Goal: Information Seeking & Learning: Compare options

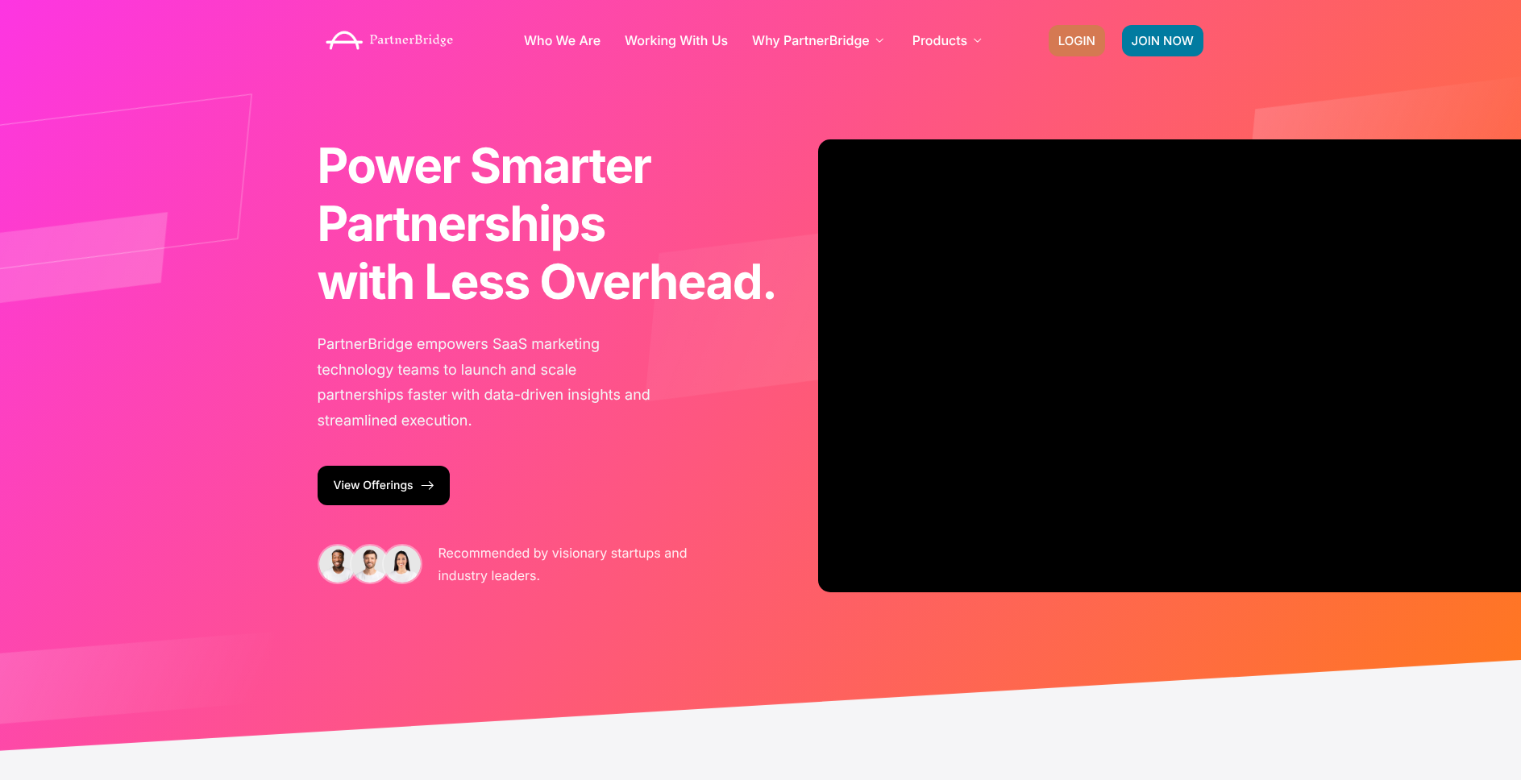
click at [1049, 49] on div "LOGIN" at bounding box center [1077, 40] width 56 height 31
click at [1072, 39] on span "LOGIN" at bounding box center [1076, 41] width 37 height 12
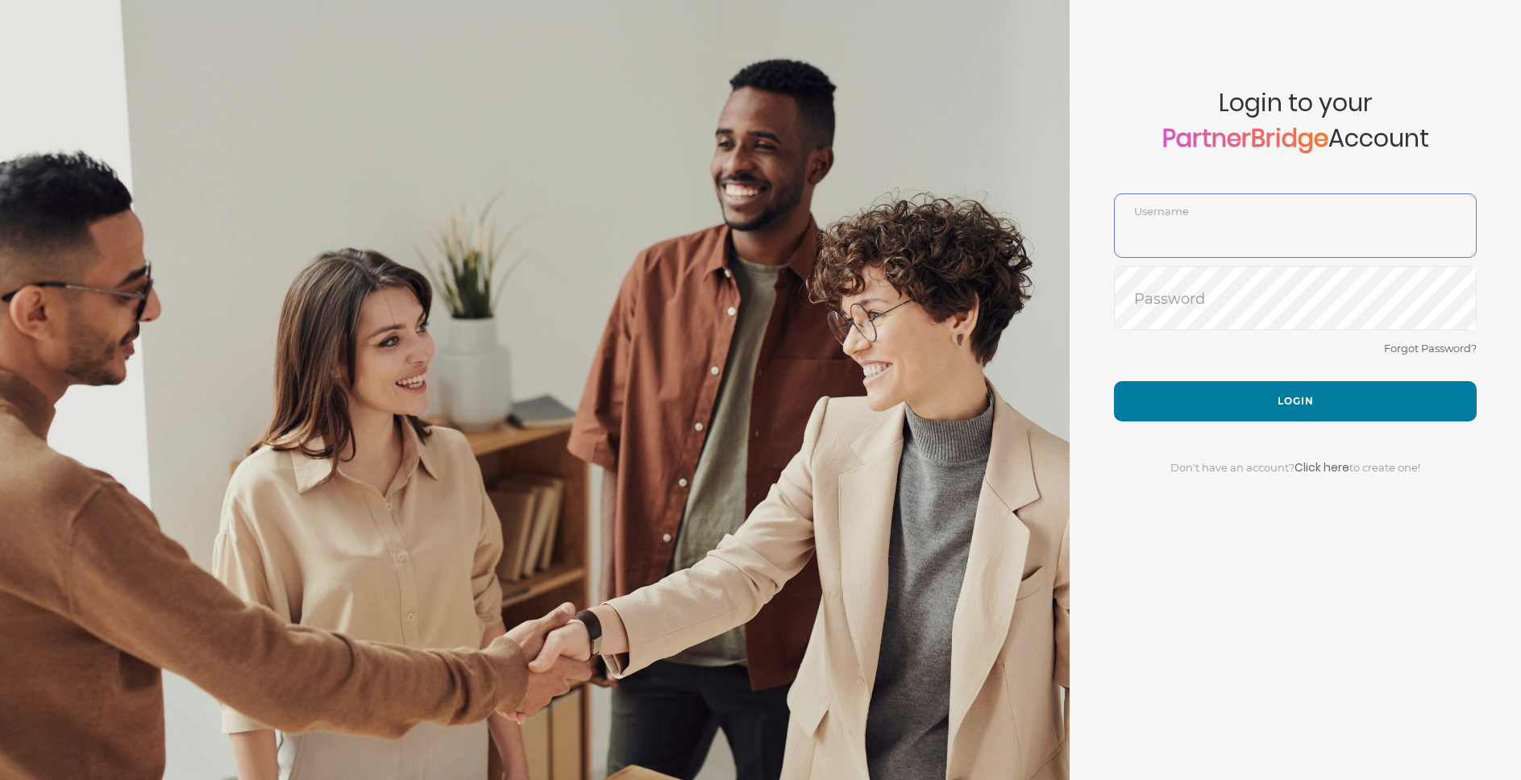
type input "DemoUser"
click at [1129, 359] on div "Forgot Password?" at bounding box center [1295, 360] width 363 height 43
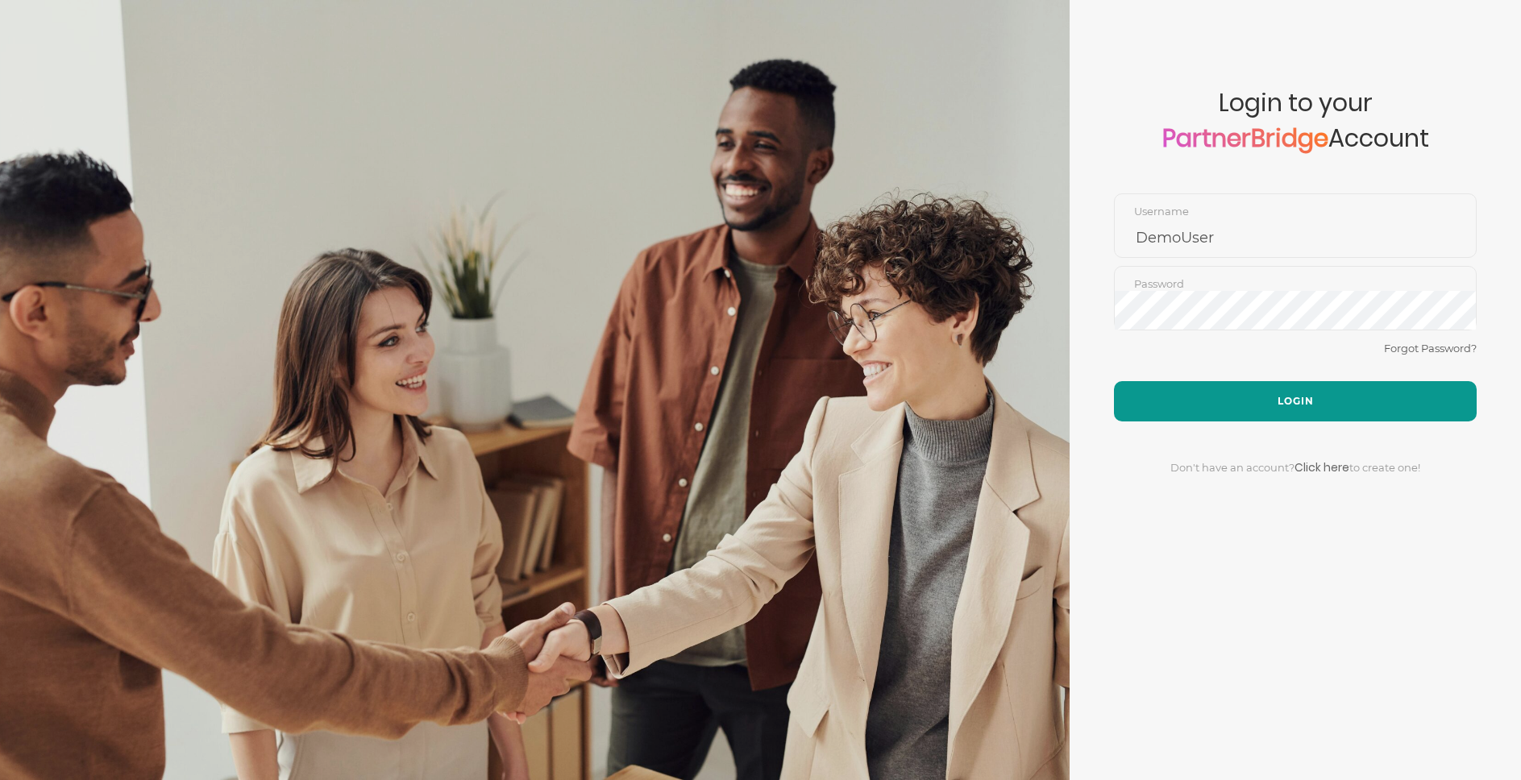
click at [1212, 391] on button "Login" at bounding box center [1295, 401] width 363 height 40
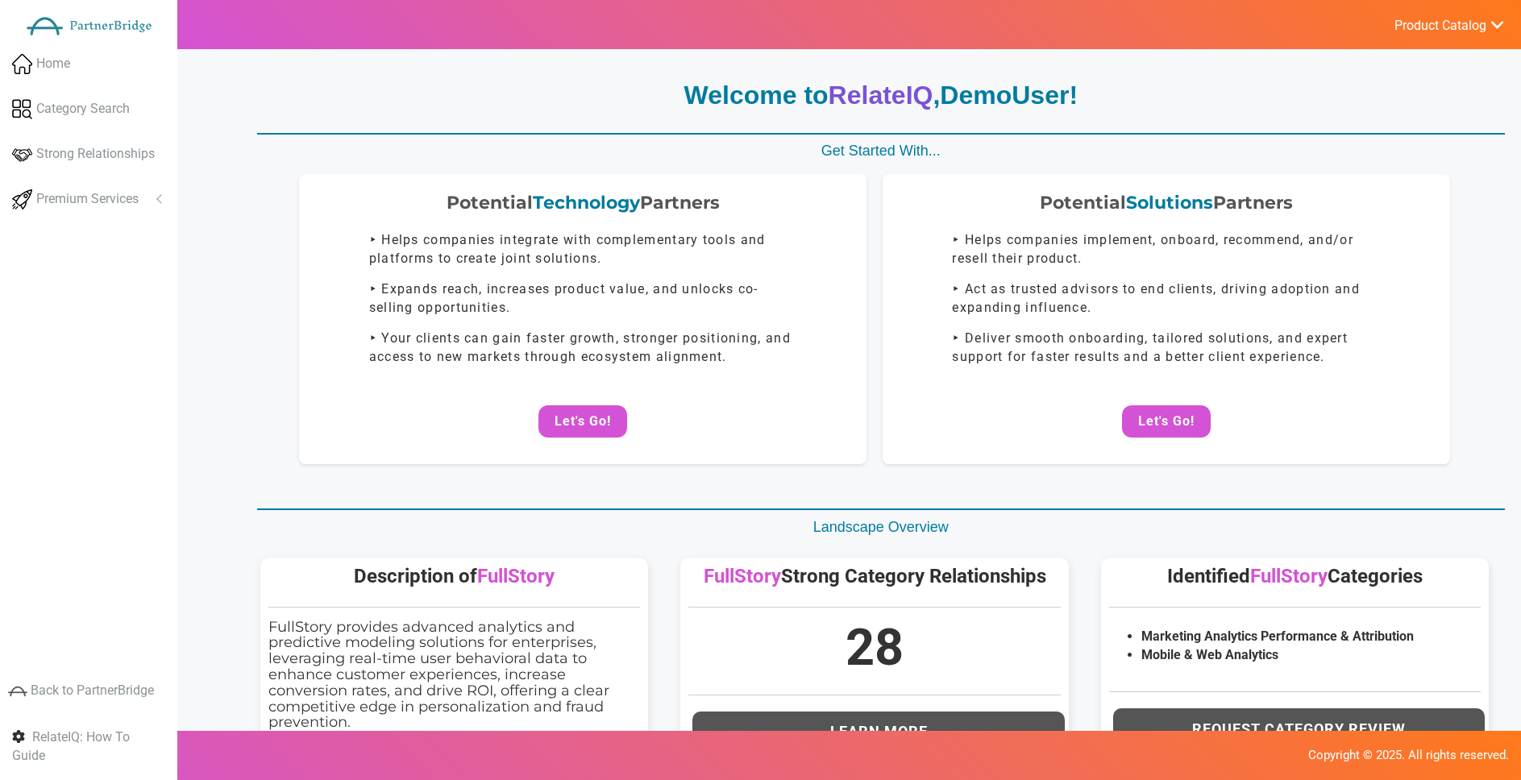
click at [1235, 141] on p "Get Started With..." at bounding box center [881, 151] width 1248 height 21
drag, startPoint x: 685, startPoint y: 143, endPoint x: 1092, endPoint y: 87, distance: 411.0
click at [685, 143] on p "Get Started With..." at bounding box center [881, 151] width 1248 height 21
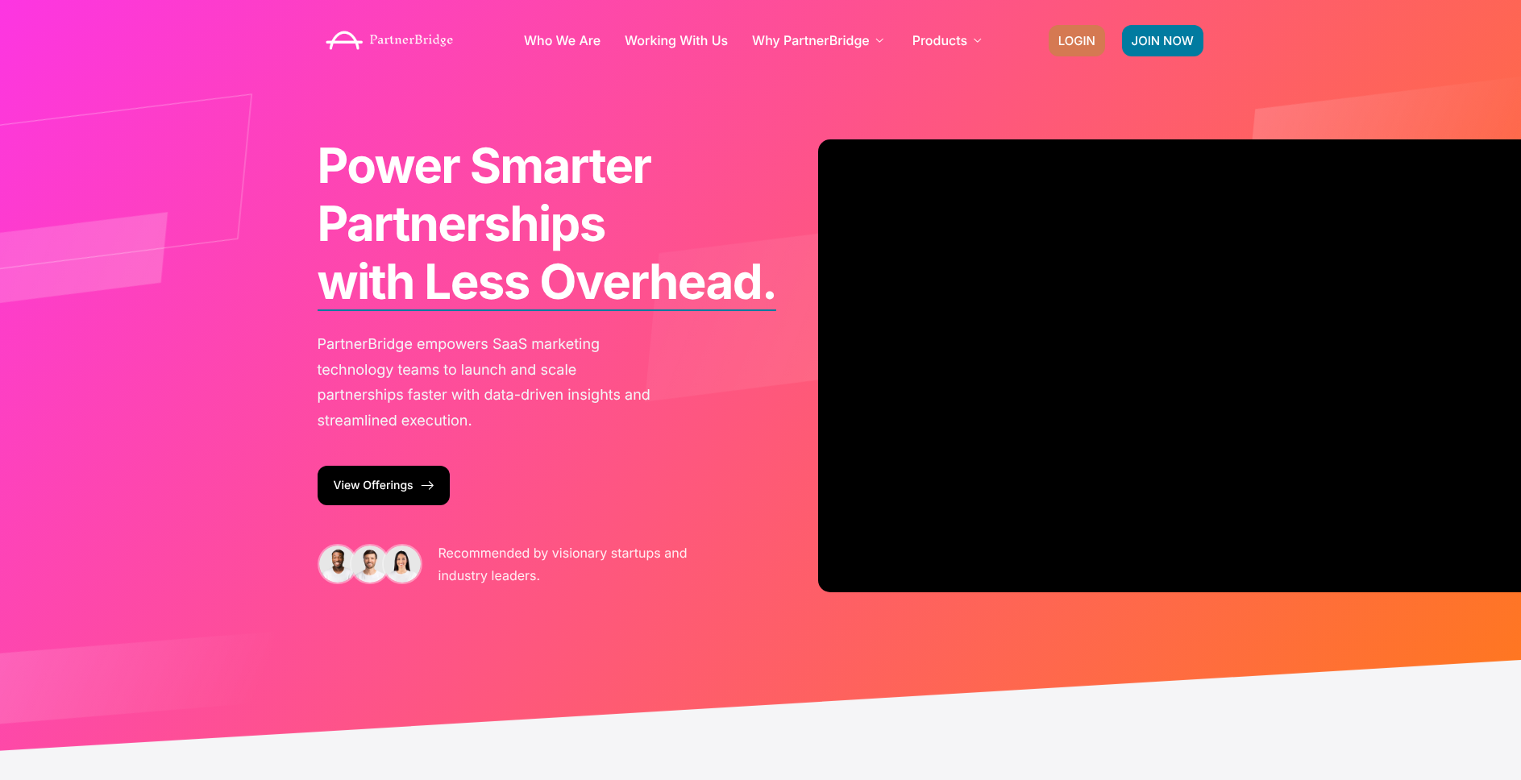
click at [1051, 32] on link "LOGIN" at bounding box center [1077, 40] width 56 height 31
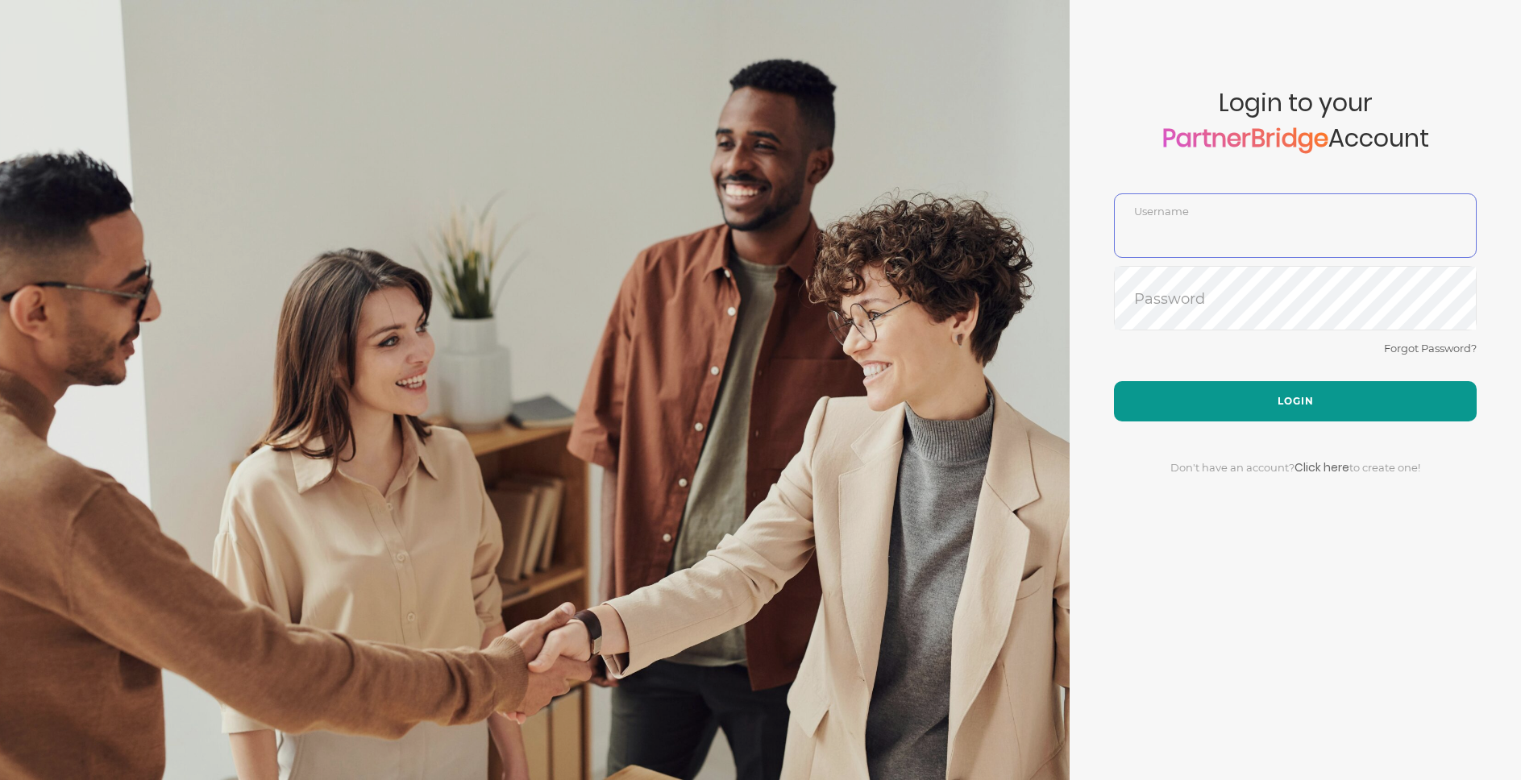
type input "DemoUser"
click at [1142, 392] on button "Login" at bounding box center [1295, 401] width 363 height 40
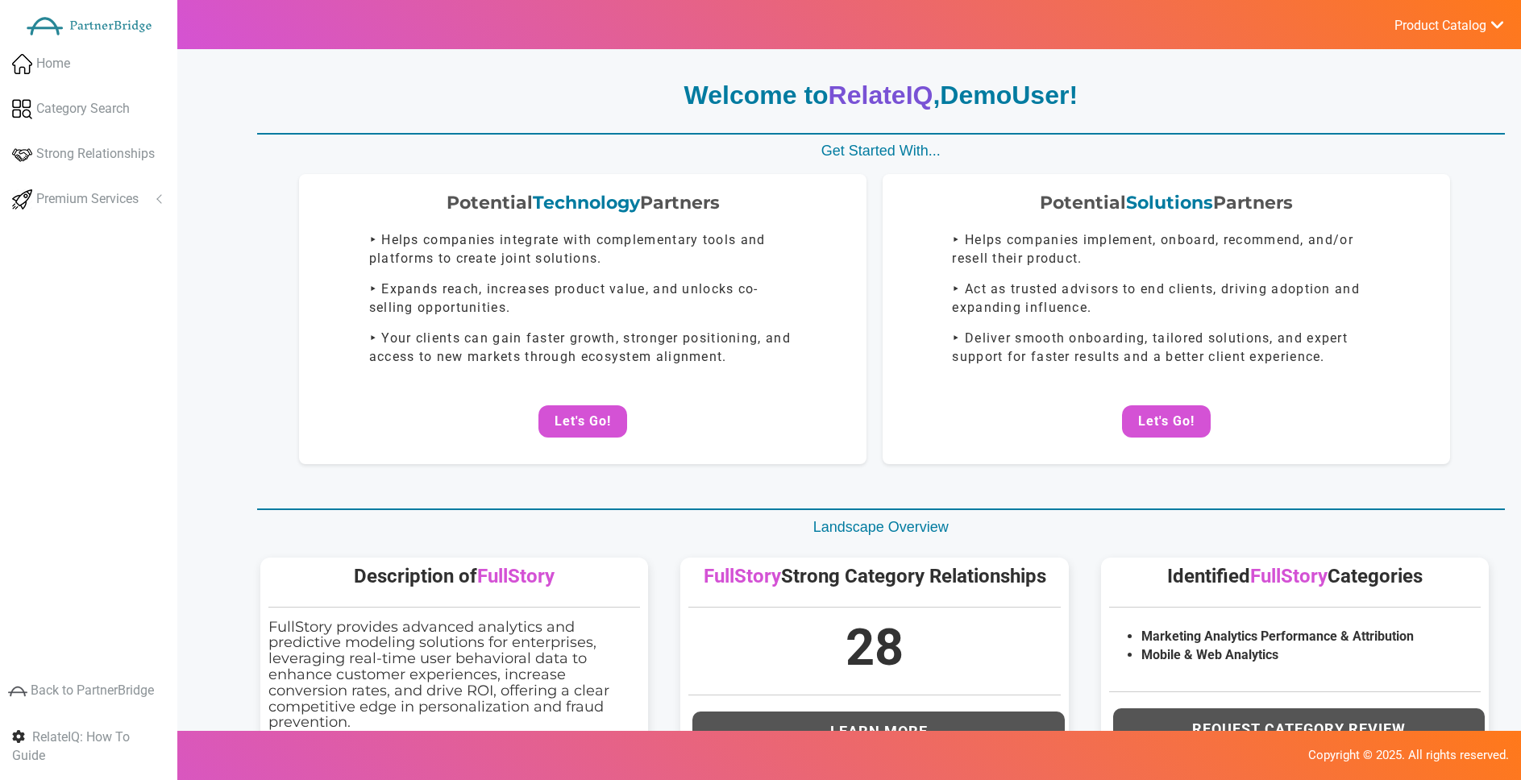
click at [611, 429] on button "Let's Go!" at bounding box center [583, 421] width 89 height 32
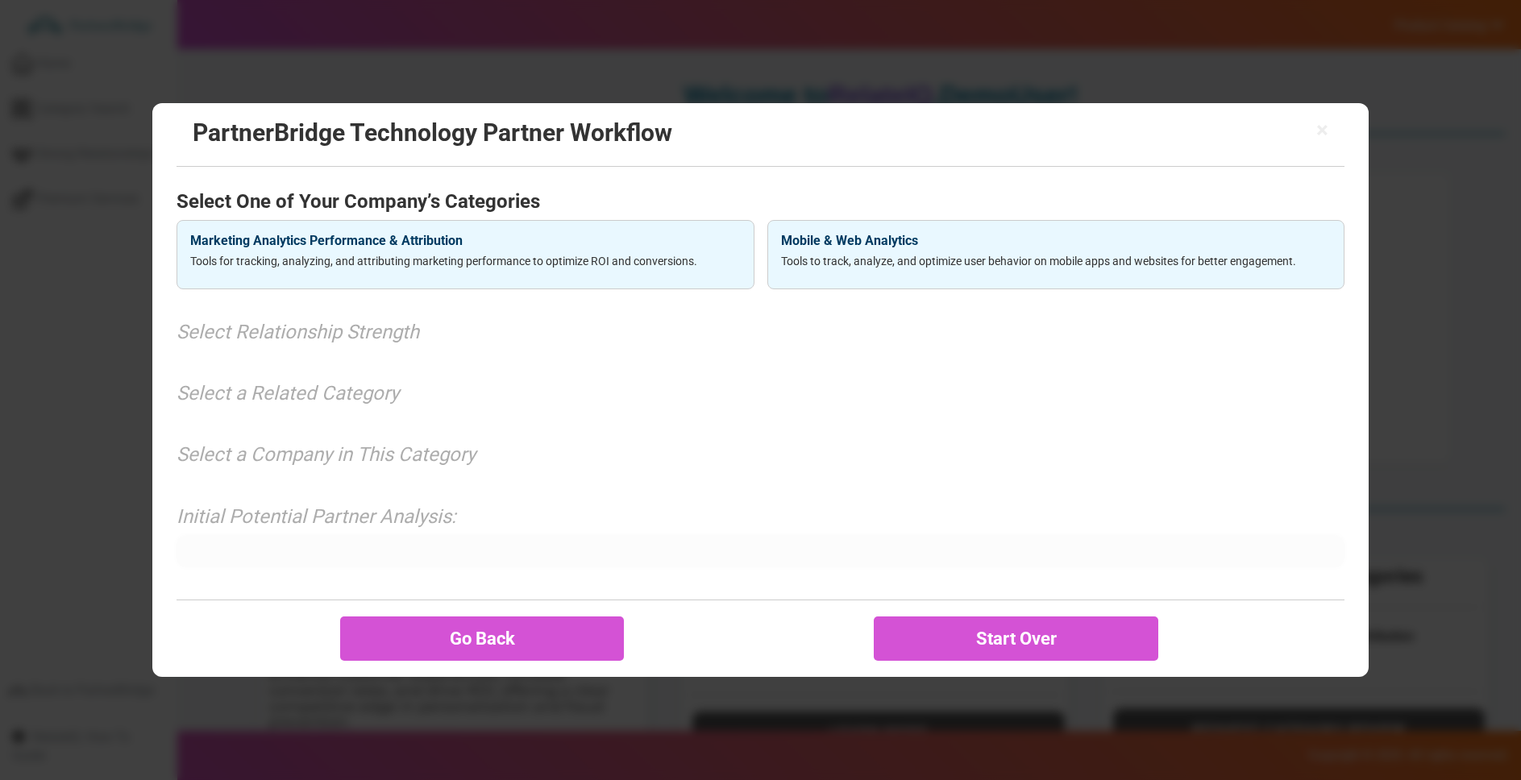
click at [580, 245] on h4 "Marketing Analytics Performance & Attribution" at bounding box center [465, 241] width 551 height 15
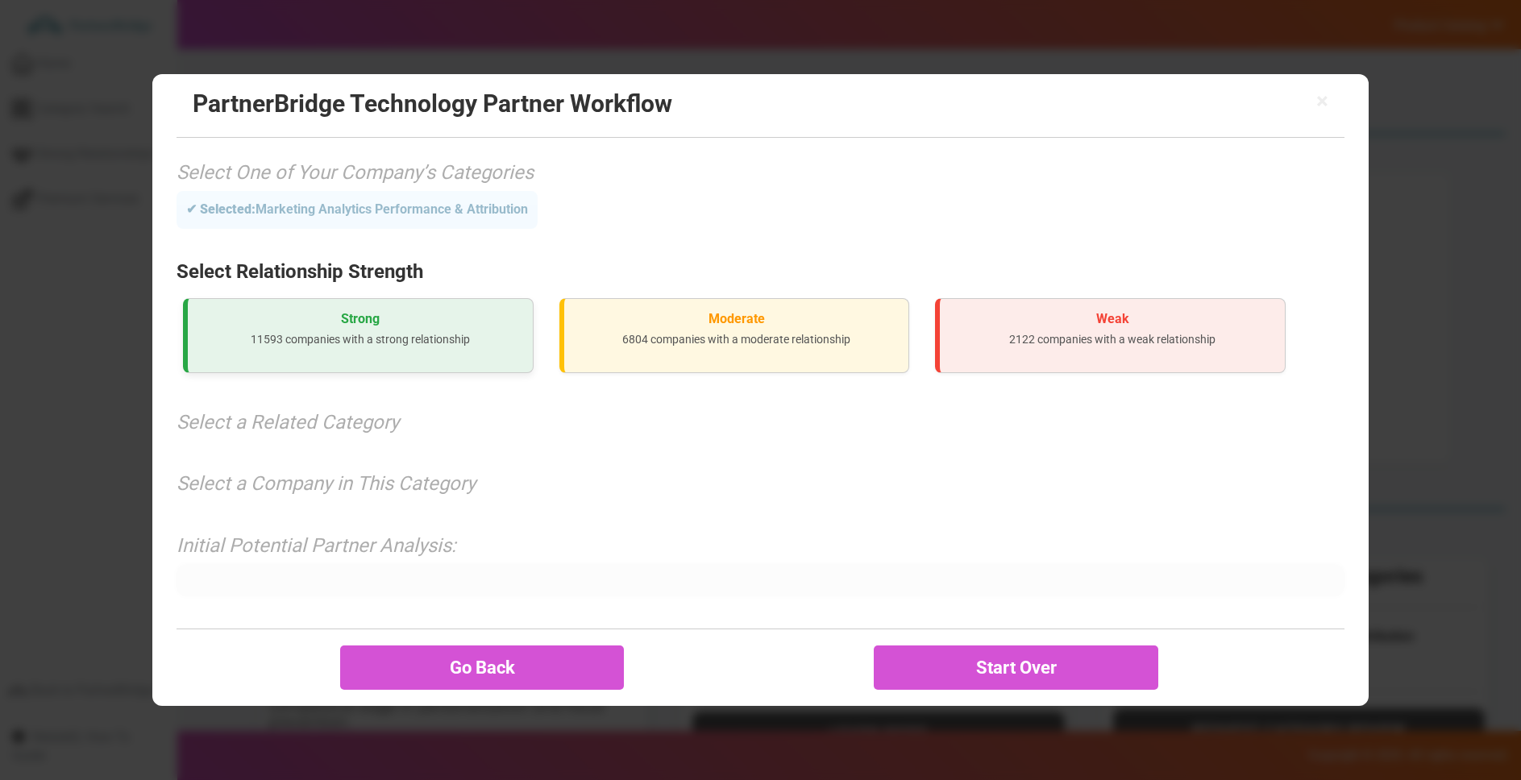
click at [410, 346] on p "11593 companies with a strong relationship" at bounding box center [360, 339] width 319 height 16
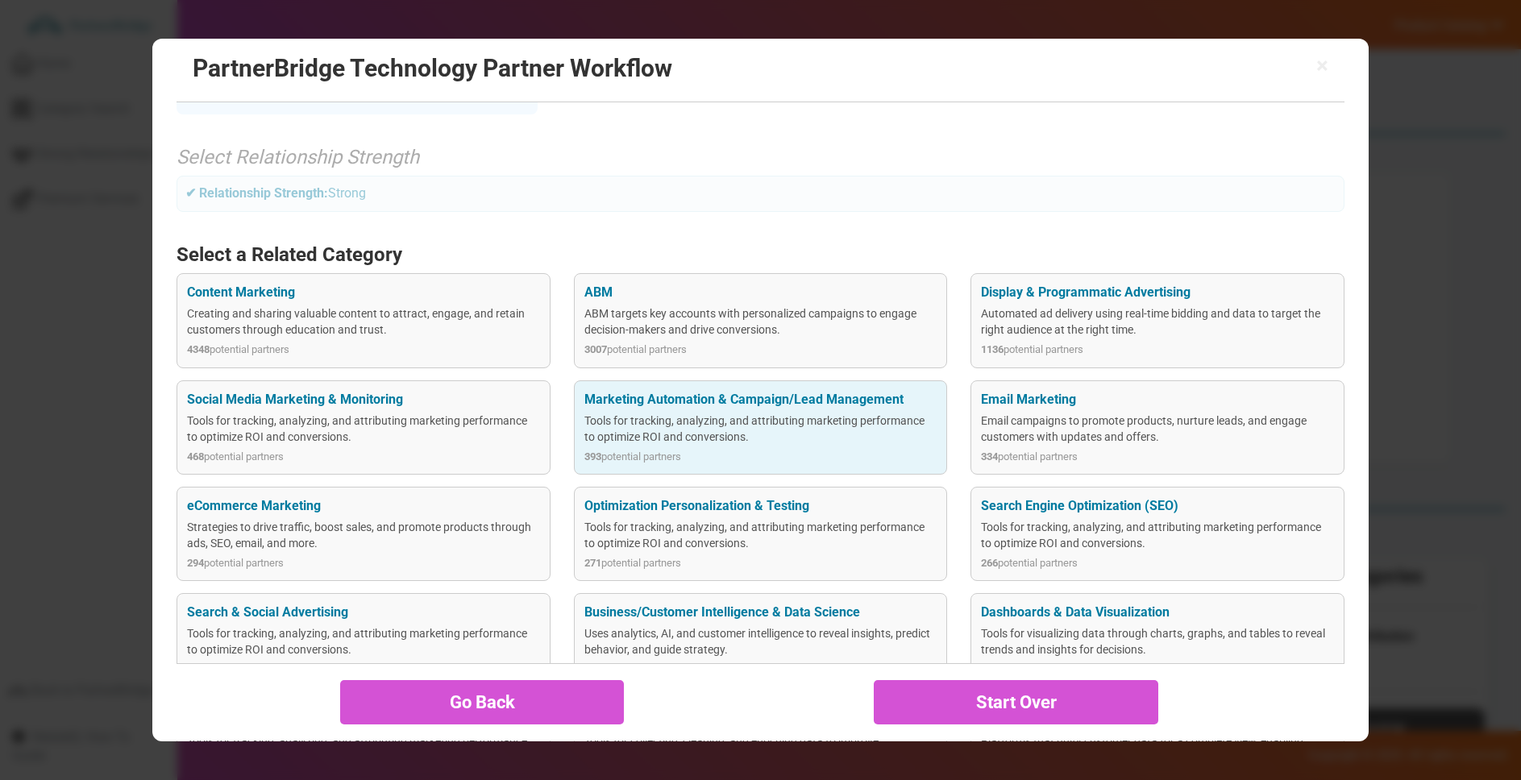
scroll to position [85, 0]
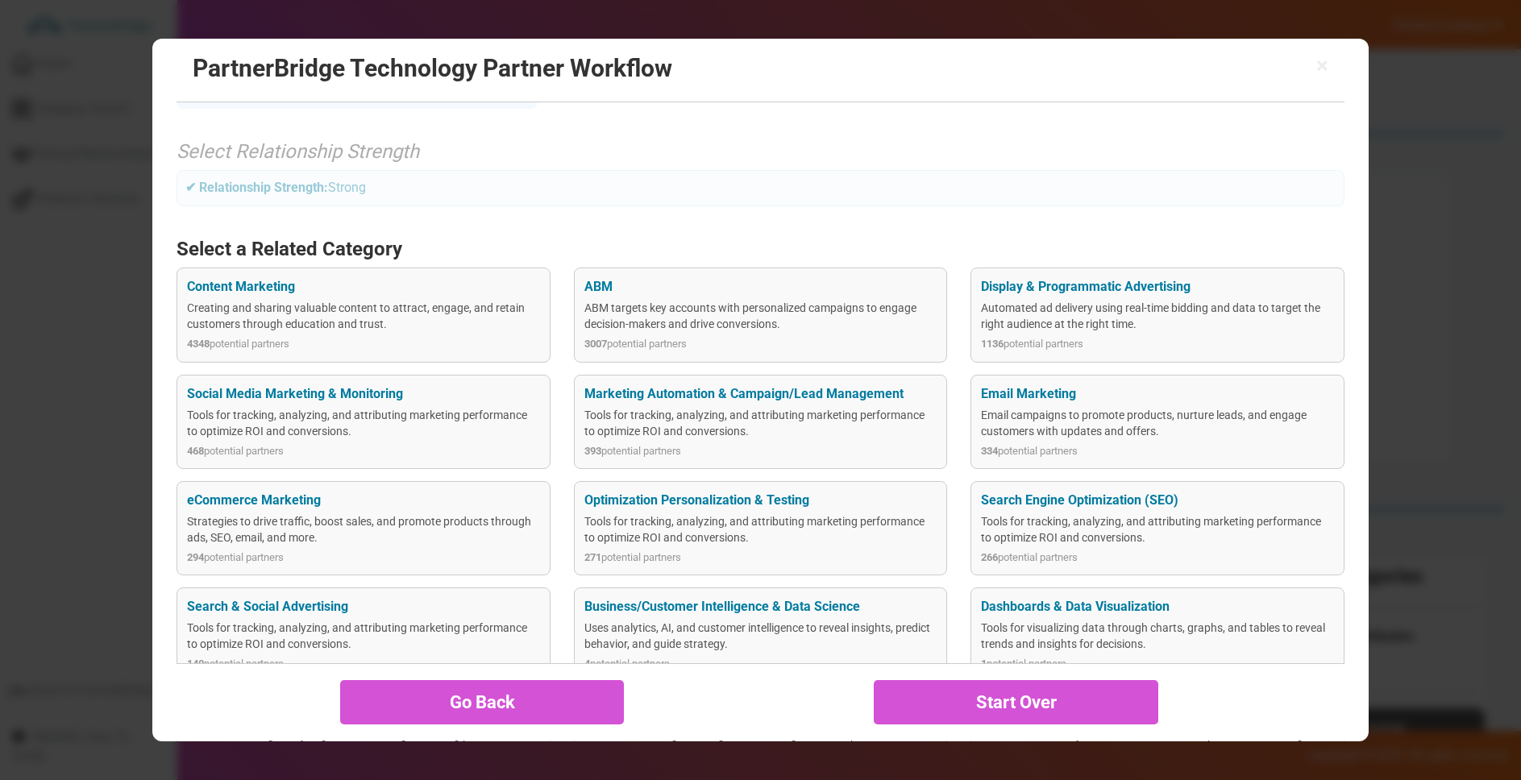
click at [799, 493] on div "Optimization Personalization & Testing" at bounding box center [760, 501] width 353 height 19
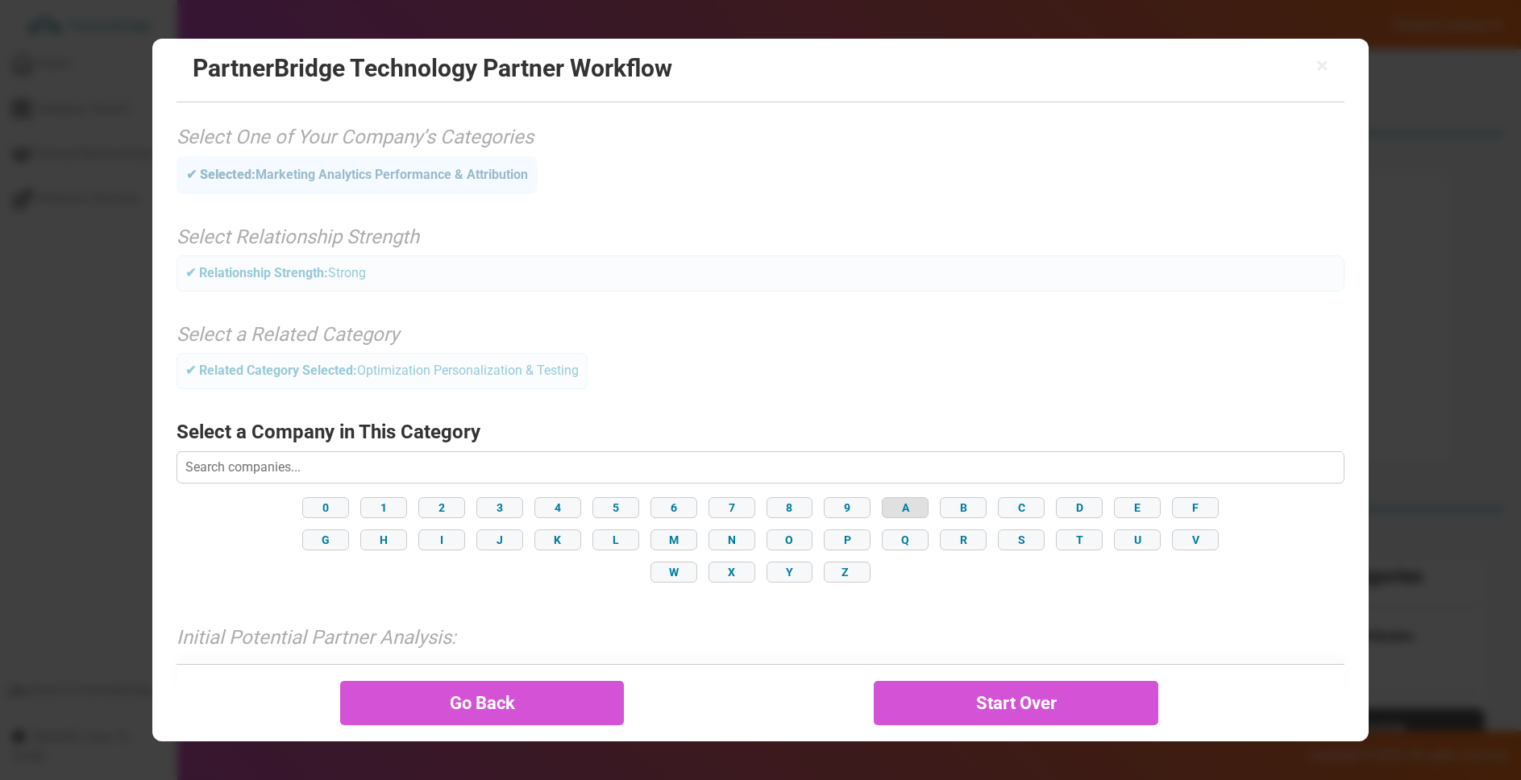
scroll to position [57, 0]
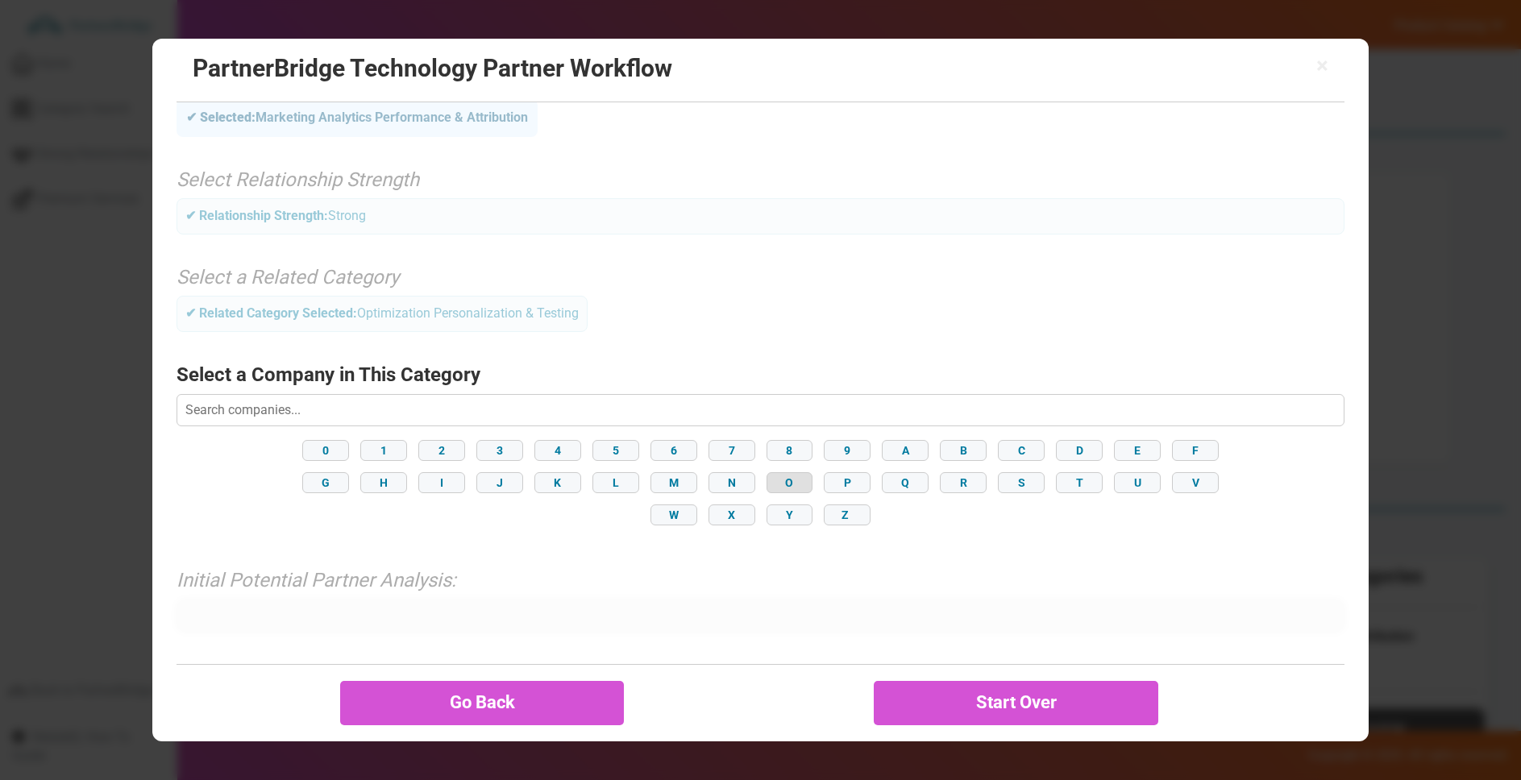
click at [794, 489] on button "O" at bounding box center [790, 482] width 47 height 21
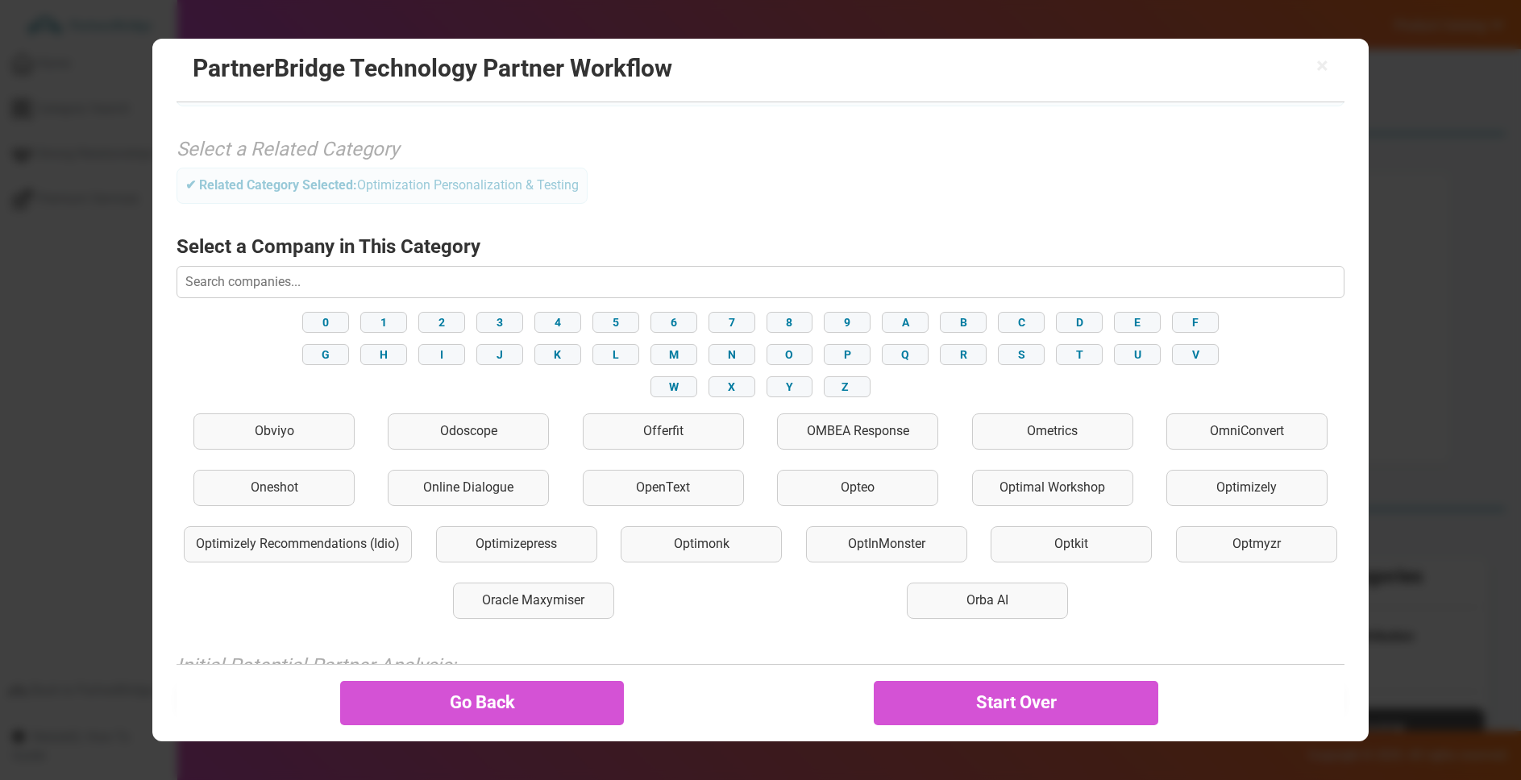
scroll to position [270, 0]
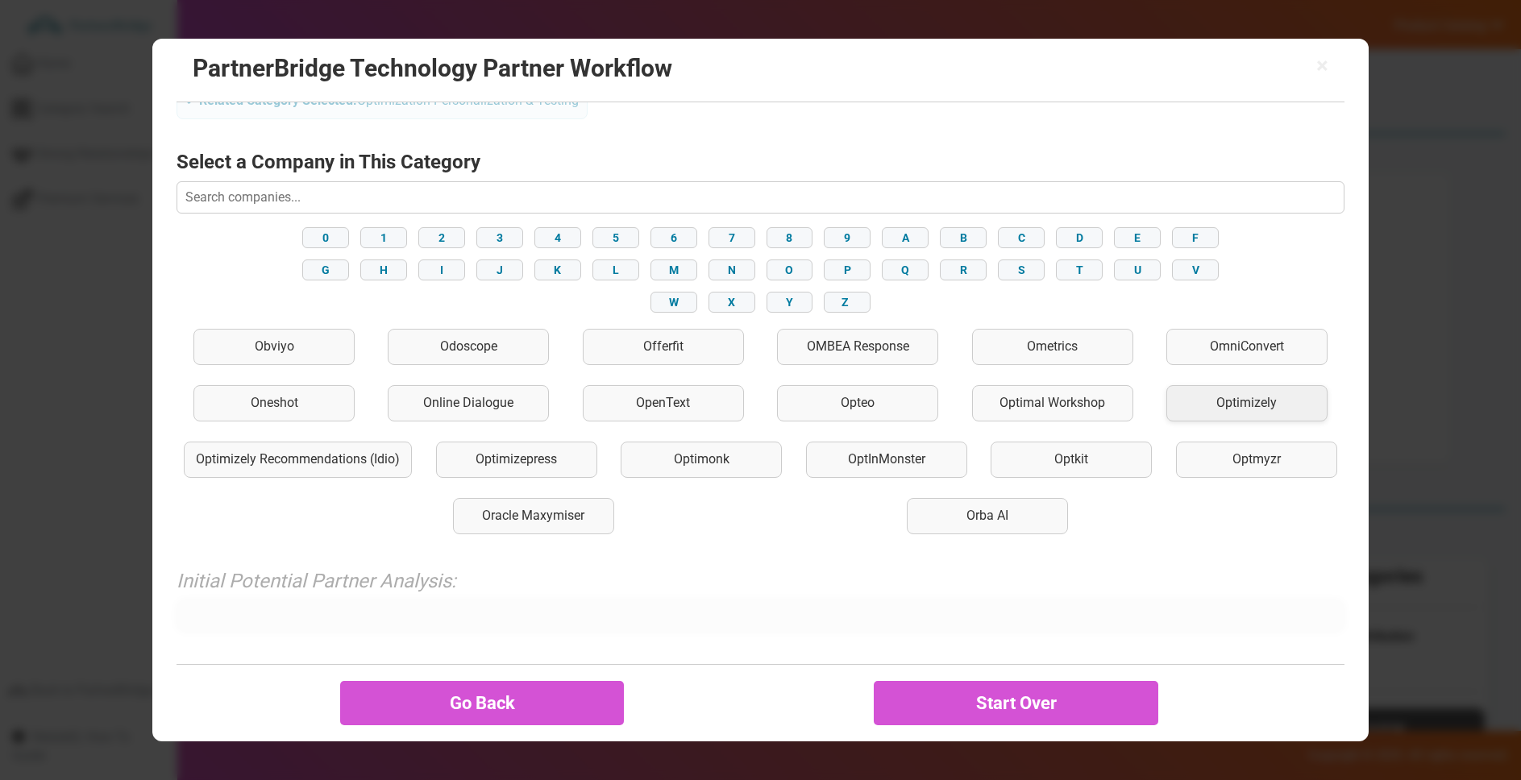
click at [1255, 398] on div "Optimizely" at bounding box center [1247, 403] width 161 height 36
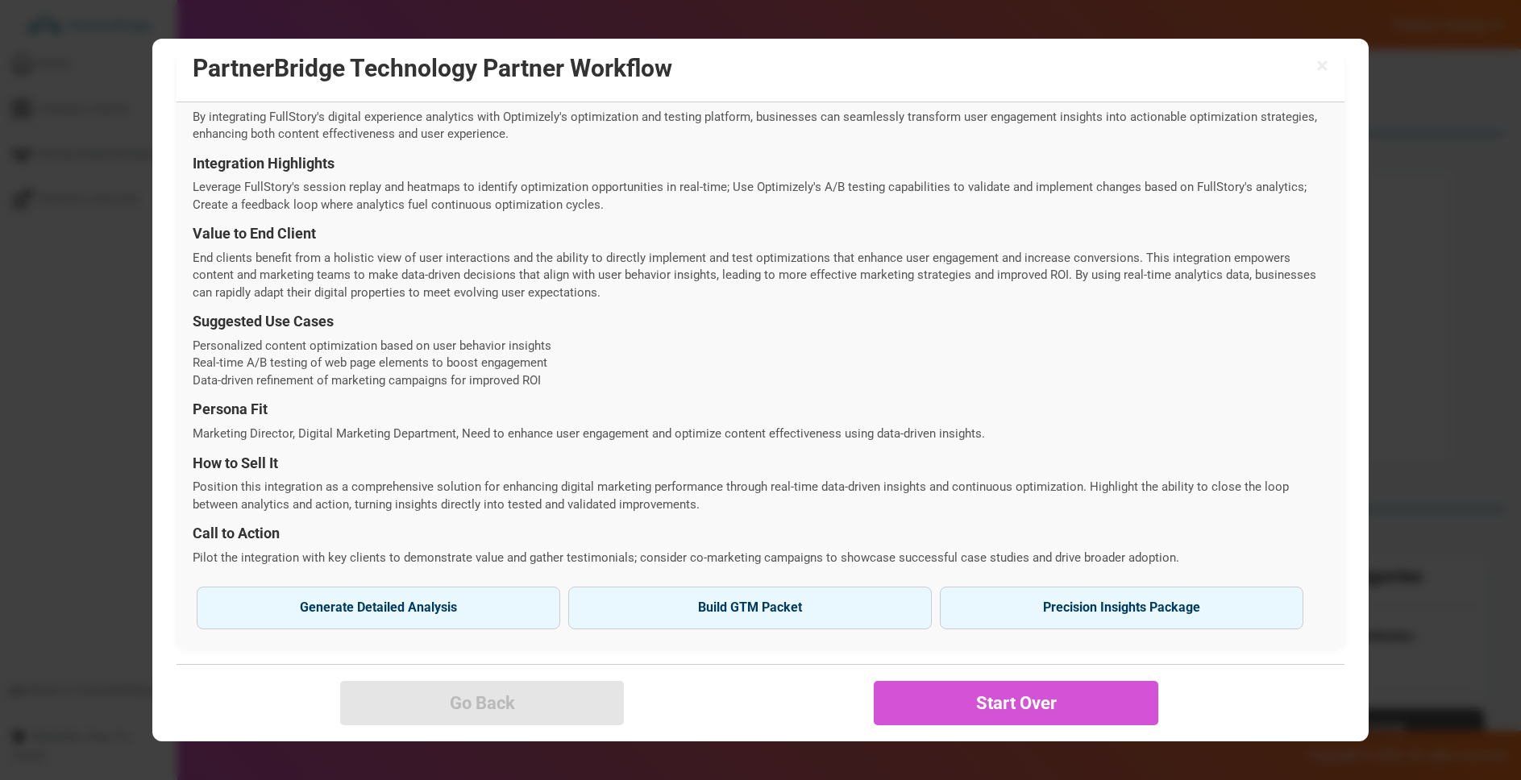
scroll to position [475, 0]
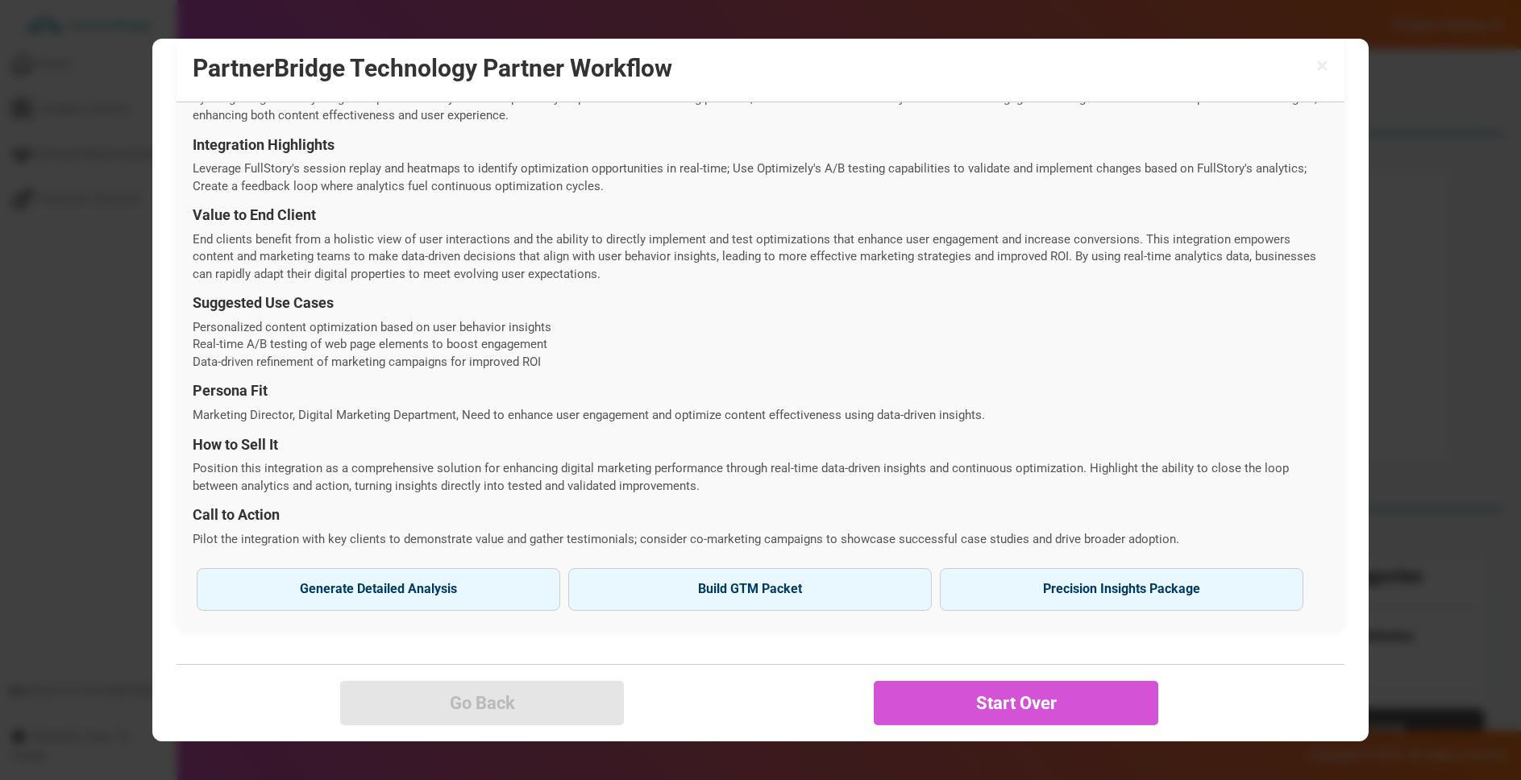
drag, startPoint x: 663, startPoint y: 605, endPoint x: 678, endPoint y: 596, distance: 17.0
click at [663, 603] on button "Build GTM Packet" at bounding box center [750, 589] width 364 height 42
type input "Optimizely"
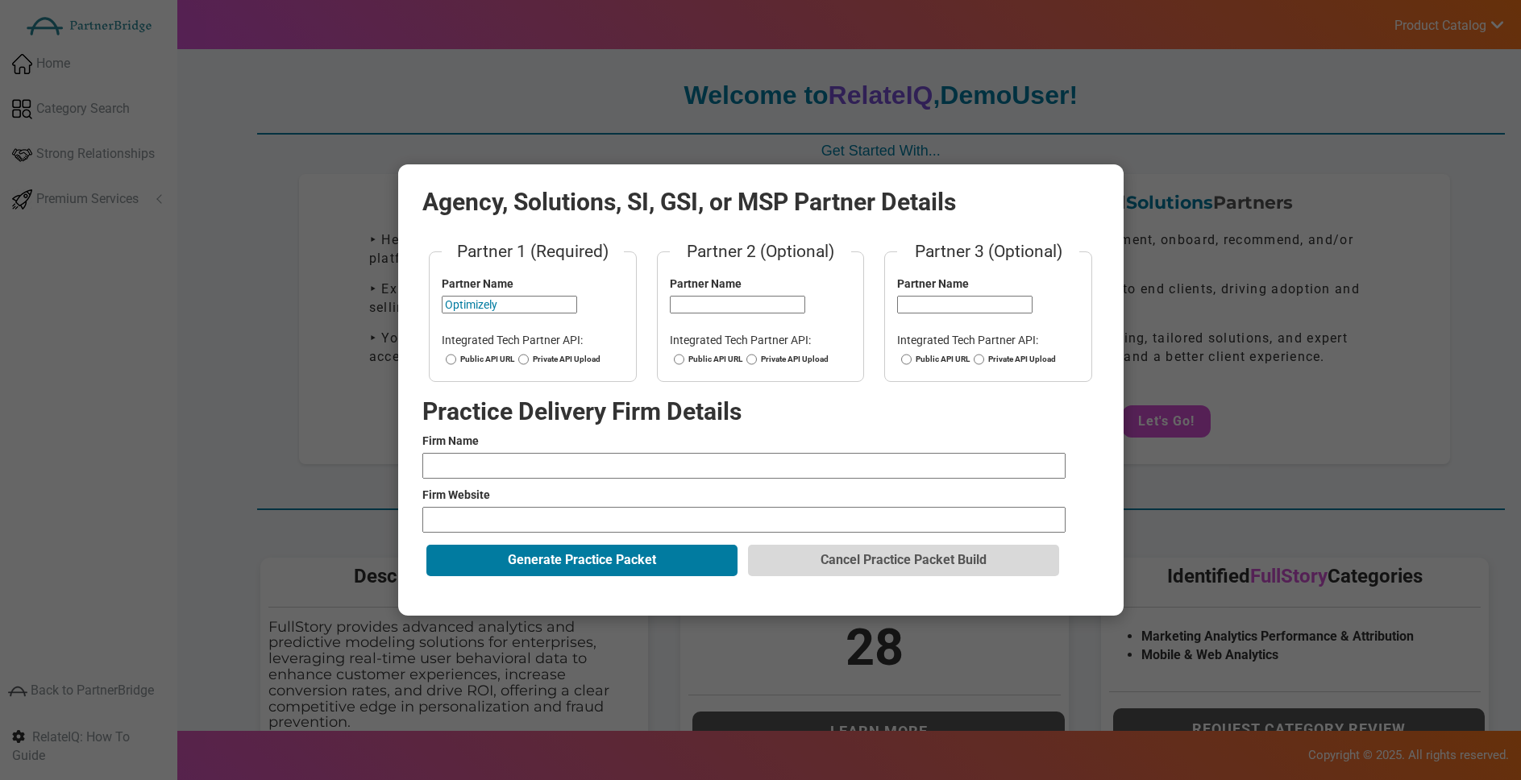
click at [439, 351] on fieldset "Partner 1 (Required) Partner Name Optimizely Integrated Tech Partner API: Publi…" at bounding box center [533, 310] width 208 height 143
click at [468, 360] on label "Public API URL" at bounding box center [478, 359] width 73 height 11
click at [456, 360] on input "Public API URL" at bounding box center [451, 359] width 10 height 11
radio input "true"
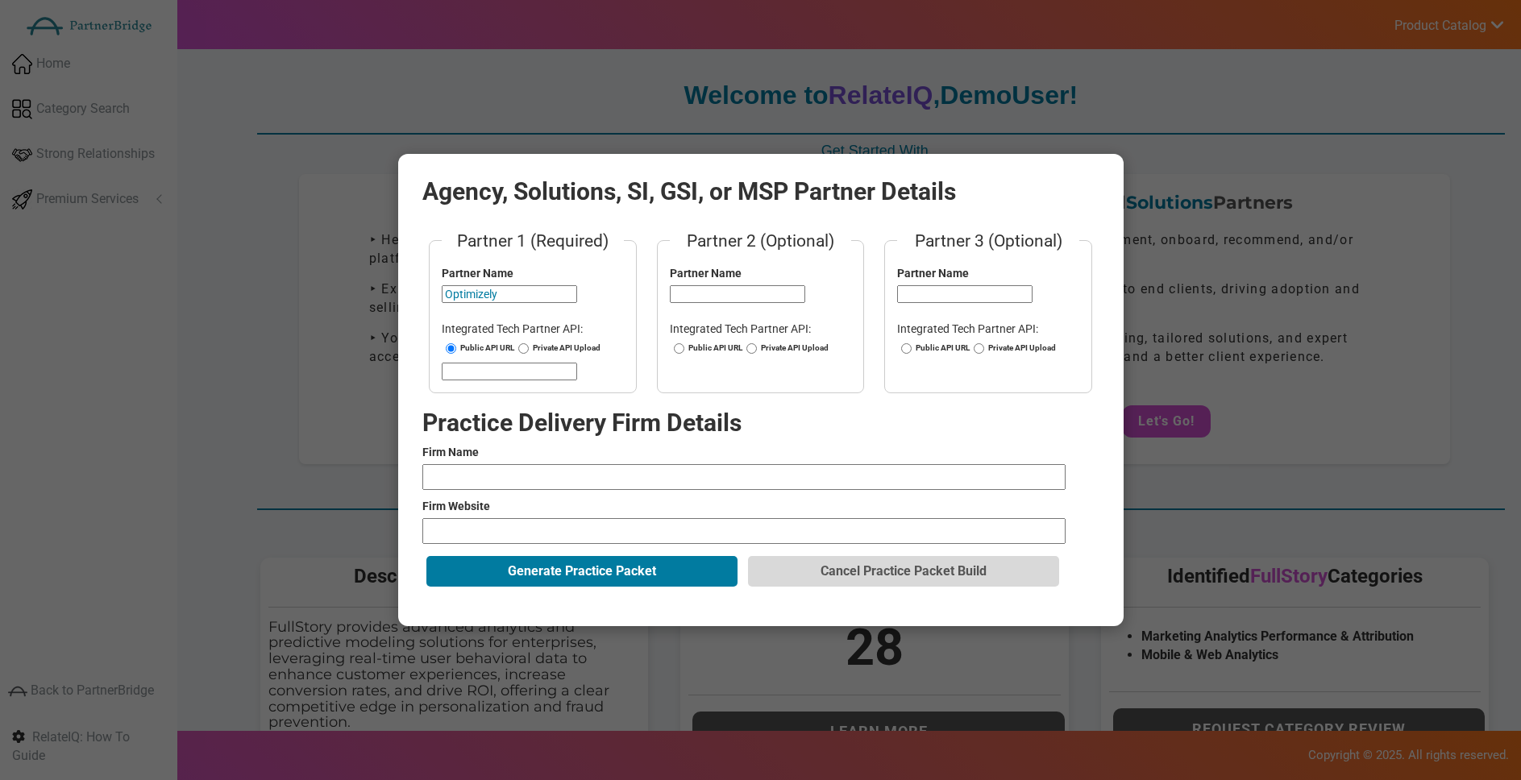
click at [512, 385] on fieldset "Partner 1 (Required) Partner Name Optimizely Integrated Tech Partner API: Publi…" at bounding box center [533, 311] width 208 height 164
click at [514, 372] on input "url" at bounding box center [509, 372] width 135 height 18
drag, startPoint x: 526, startPoint y: 466, endPoint x: 530, endPoint y: 477, distance: 12.0
click at [526, 466] on input "text" at bounding box center [743, 477] width 643 height 26
click at [543, 488] on input "text" at bounding box center [743, 477] width 643 height 26
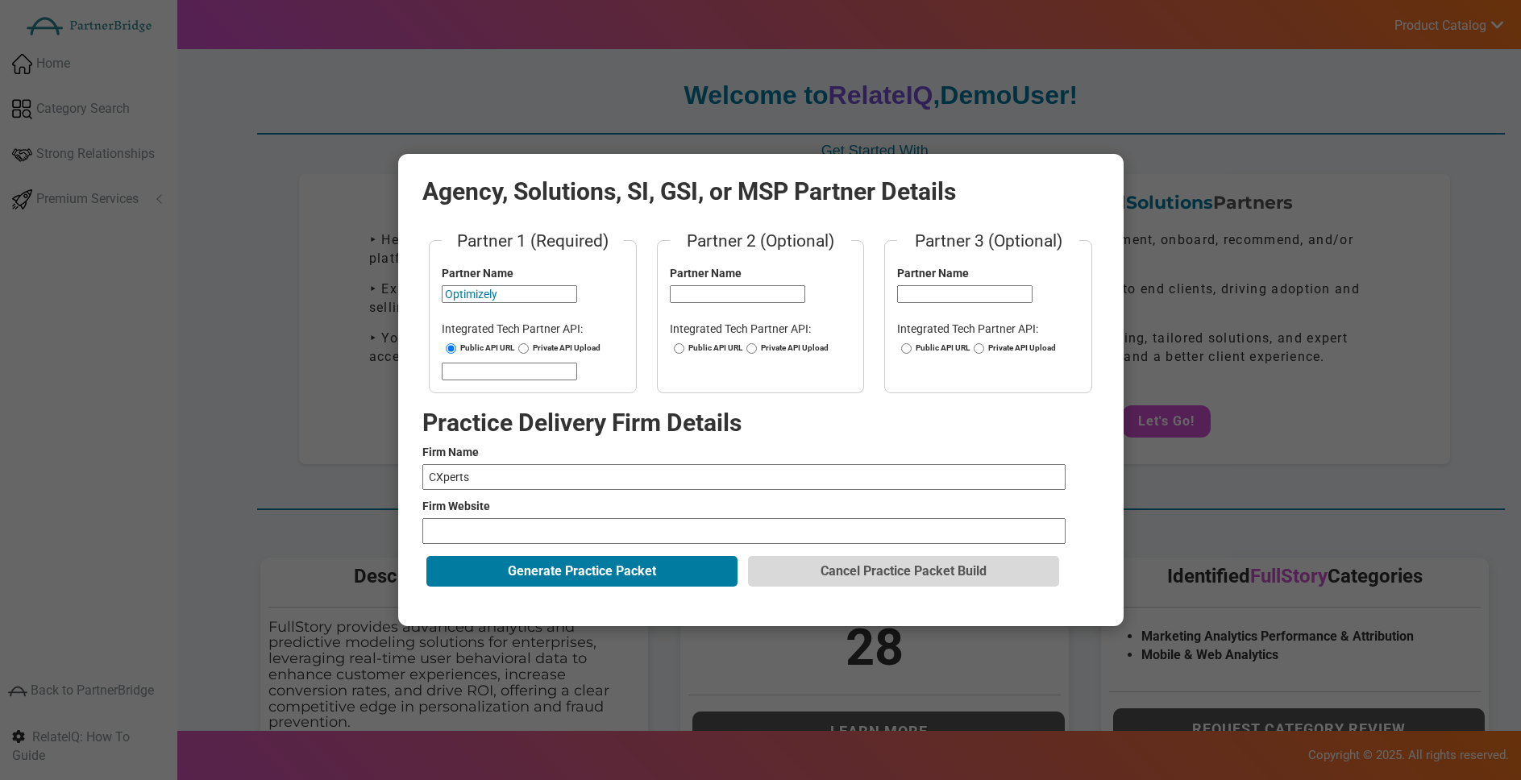
type input "CXperts"
type input "https://ww"
click at [954, 557] on button "Cancel Practice Packet Build" at bounding box center [903, 571] width 311 height 31
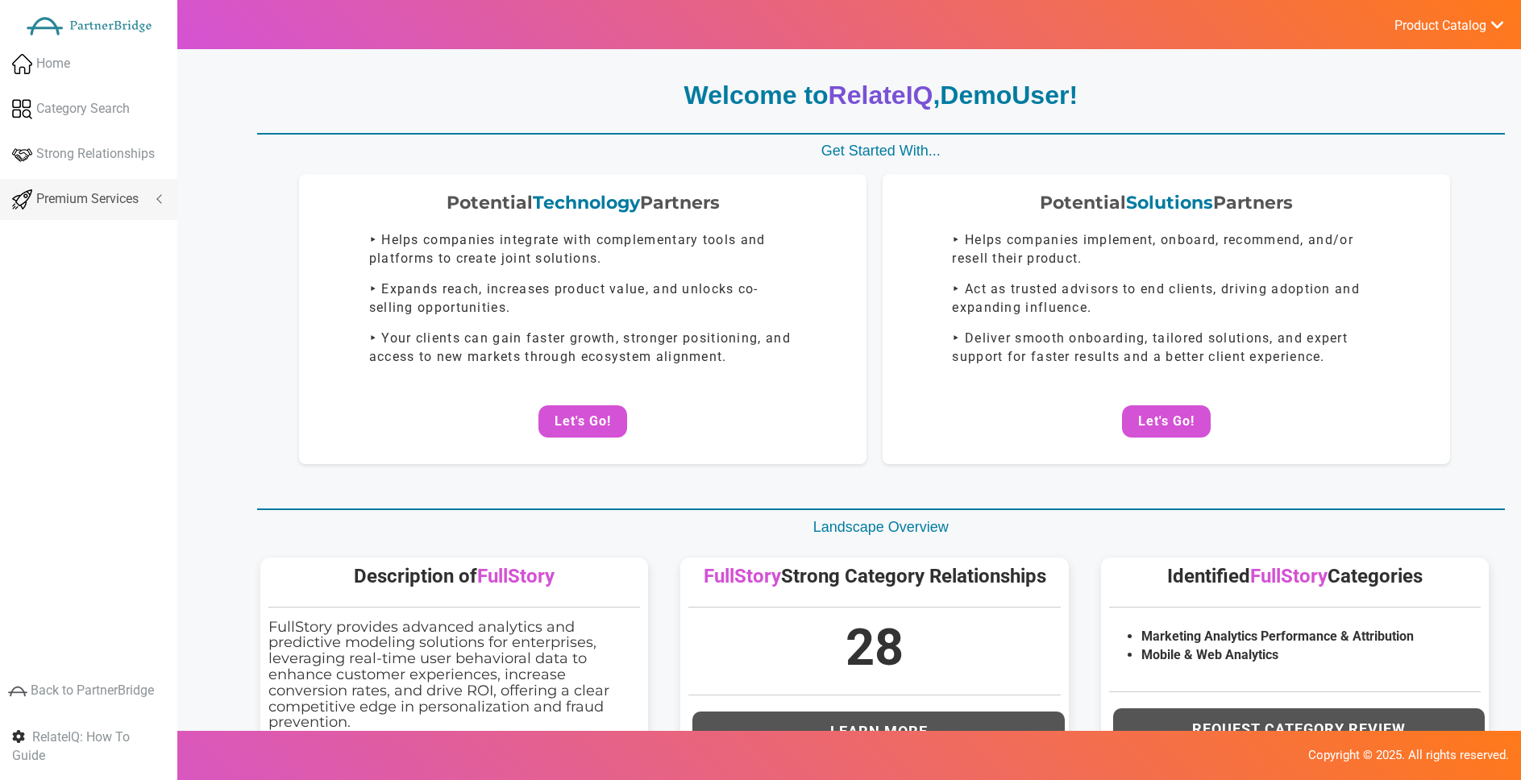
drag, startPoint x: 56, startPoint y: 226, endPoint x: 75, endPoint y: 205, distance: 28.5
click at [56, 226] on div "Home Category Search Strong Relationships Premium Services Analyze Potential Co…" at bounding box center [88, 278] width 177 height 468
click at [79, 197] on span "Premium Services" at bounding box center [87, 199] width 102 height 19
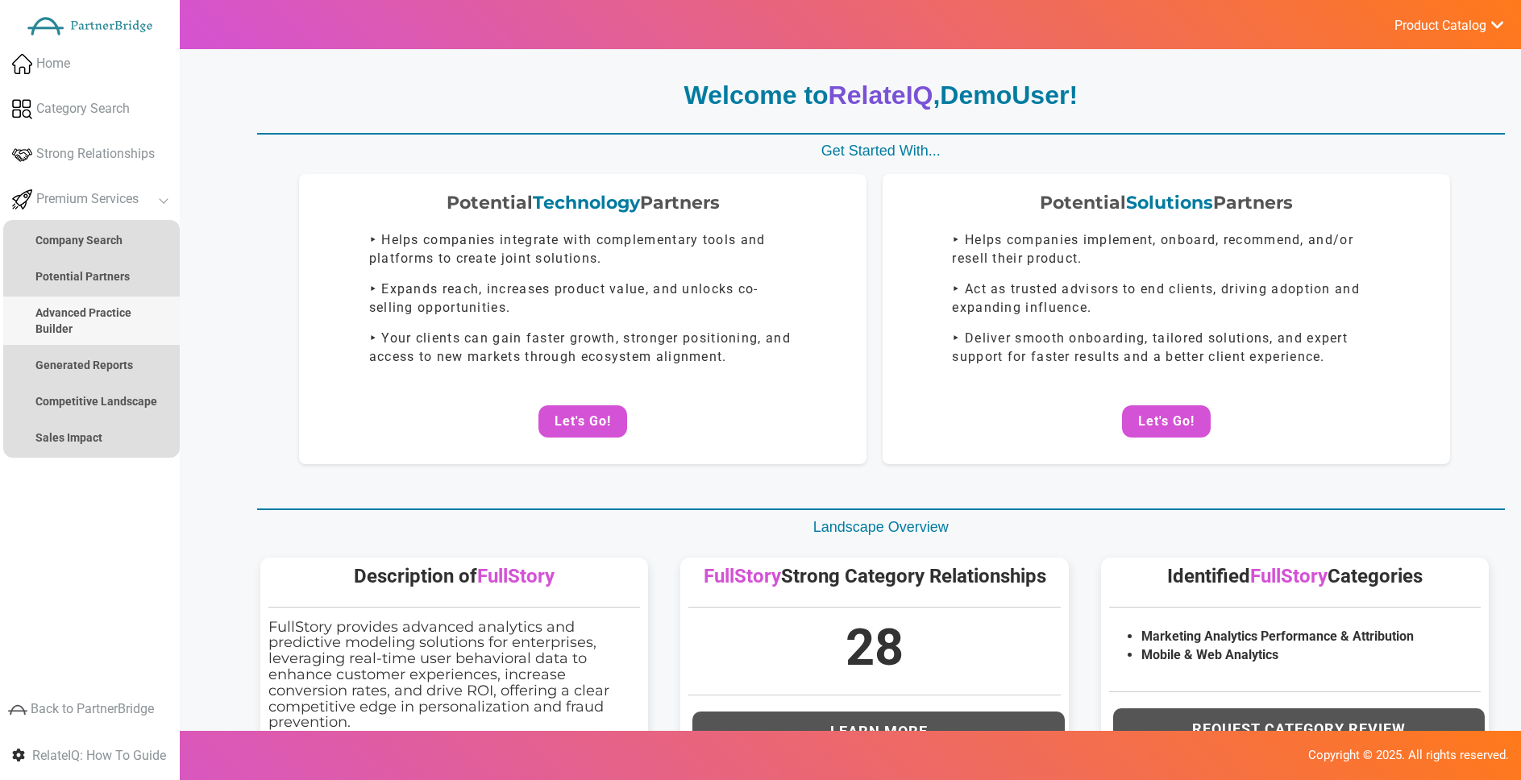
click at [113, 335] on link "Advanced Practice Builder" at bounding box center [91, 321] width 177 height 48
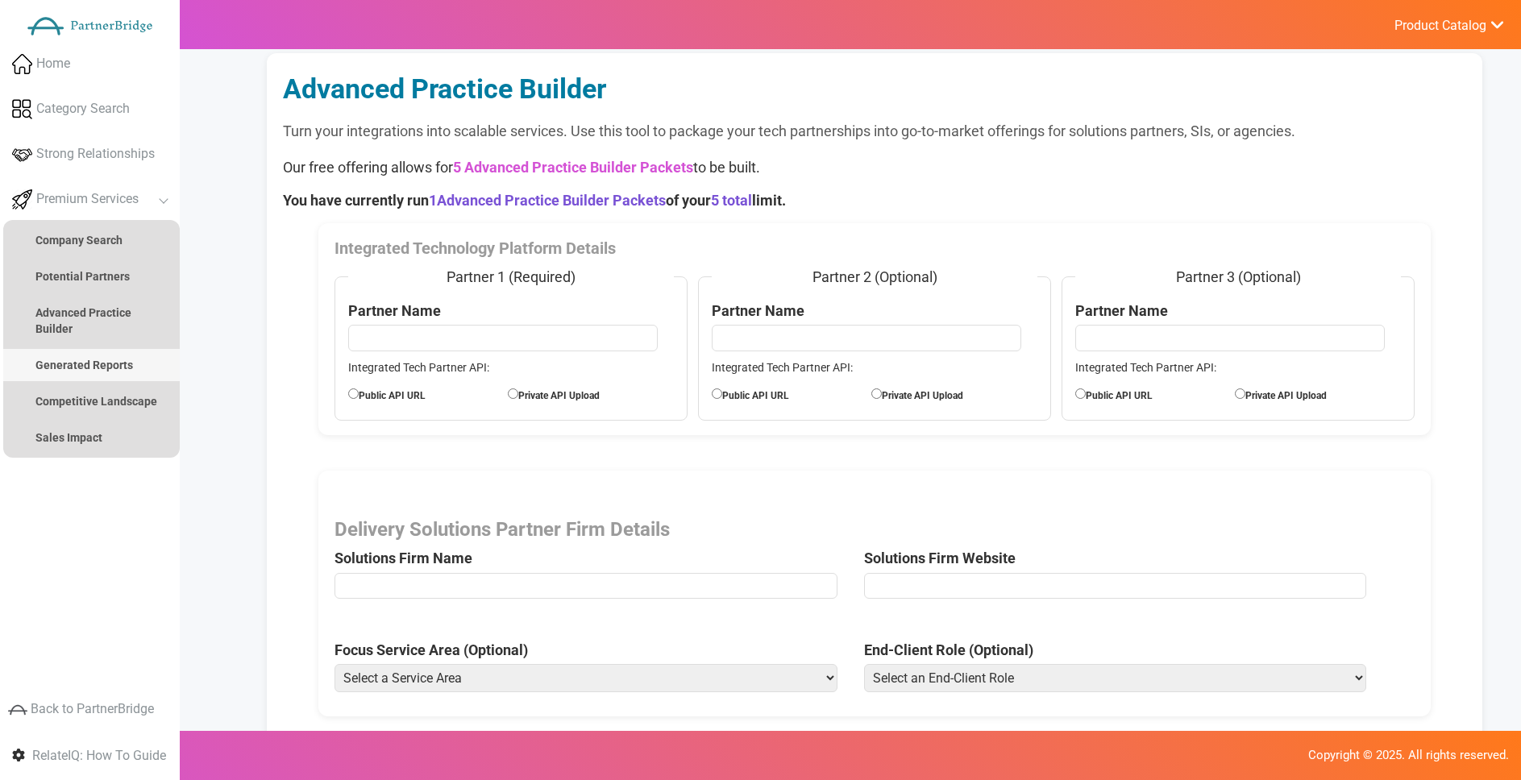
click at [111, 364] on strong "Generated Reports" at bounding box center [84, 365] width 98 height 13
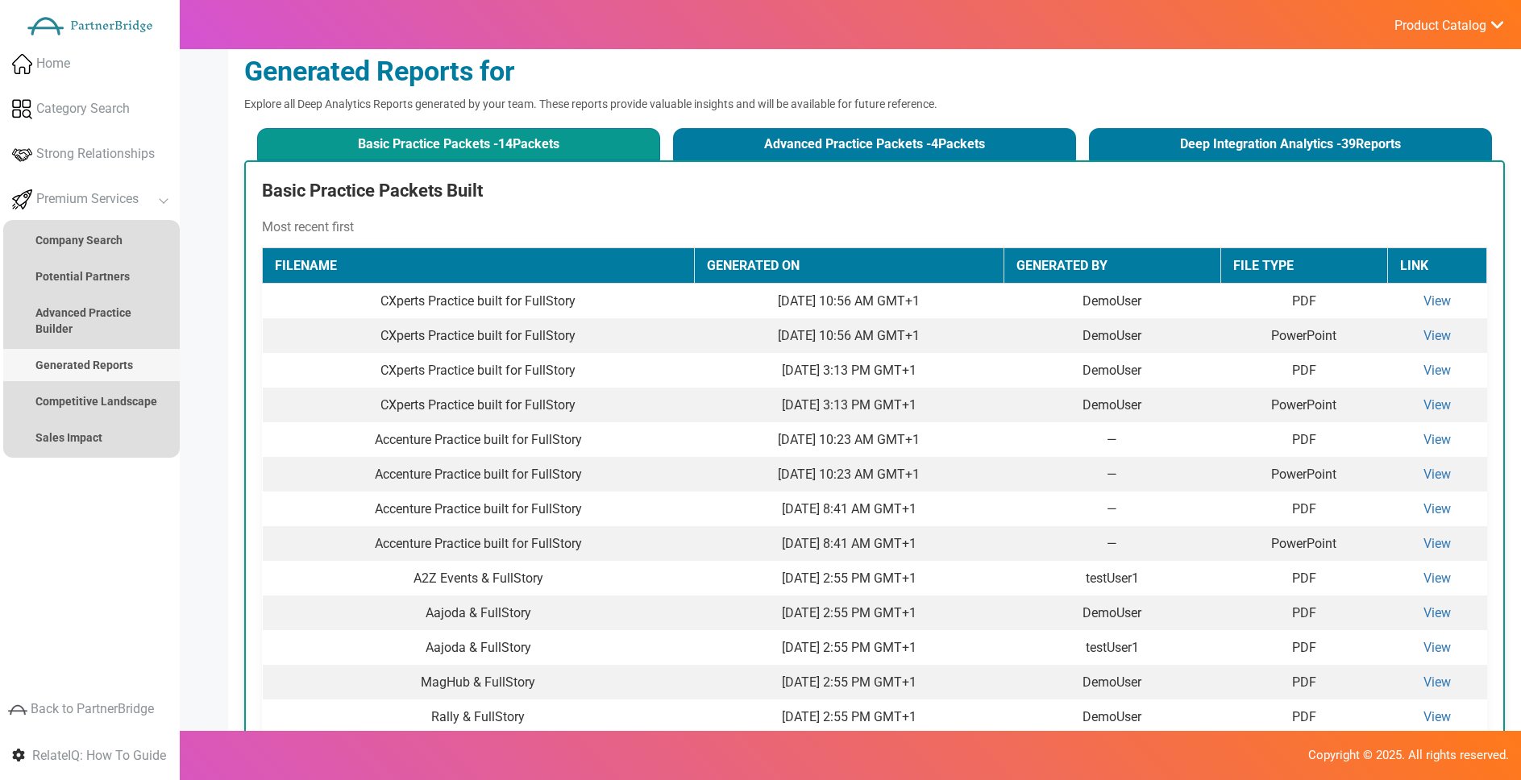
scroll to position [21, 0]
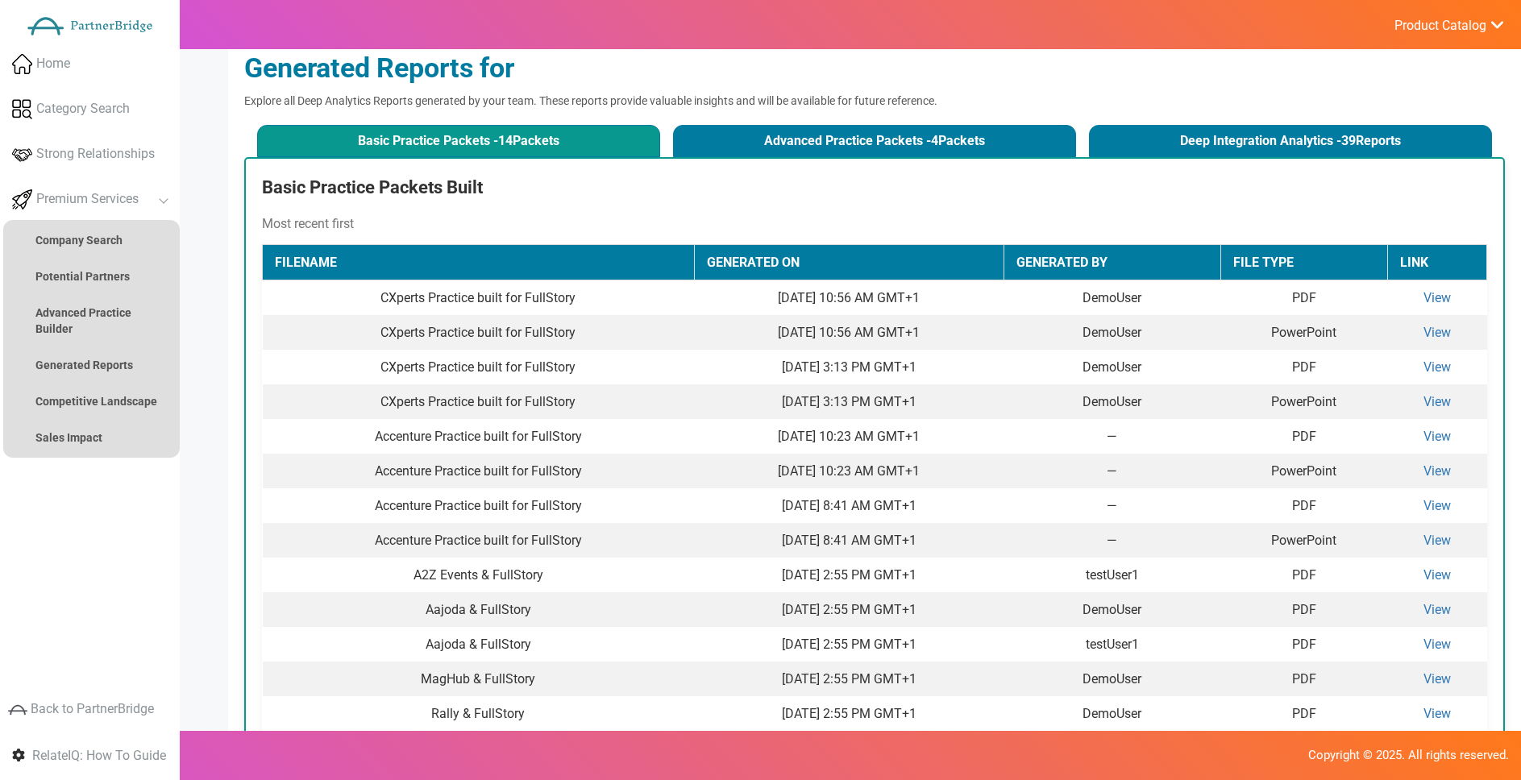
click at [979, 121] on div "Basic Practice Packets - 14 Packets Advanced Practice Packets - 4 Packets Deep …" at bounding box center [874, 139] width 1261 height 36
click at [900, 161] on div "Basic Practice Packets Built Most recent first Filename Generated On Generated …" at bounding box center [874, 475] width 1261 height 636
click at [890, 138] on button "Advanced Practice Packets - 4 Packets" at bounding box center [874, 141] width 403 height 32
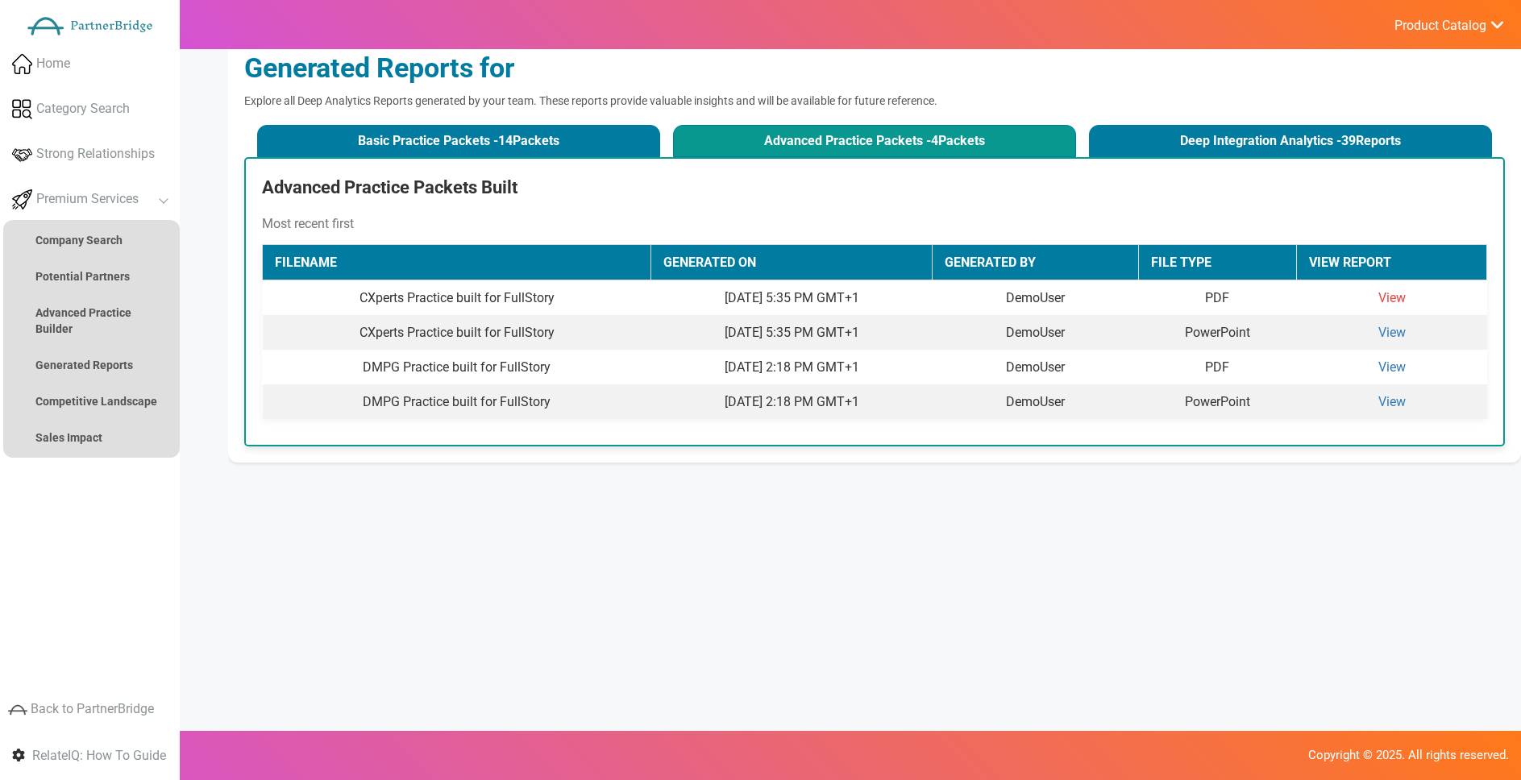
click at [1404, 298] on link "View" at bounding box center [1392, 297] width 27 height 15
click at [1392, 328] on link "View" at bounding box center [1392, 332] width 27 height 15
click at [1235, 139] on button "Deep Integration Analytics - 39 Reports" at bounding box center [1290, 141] width 403 height 32
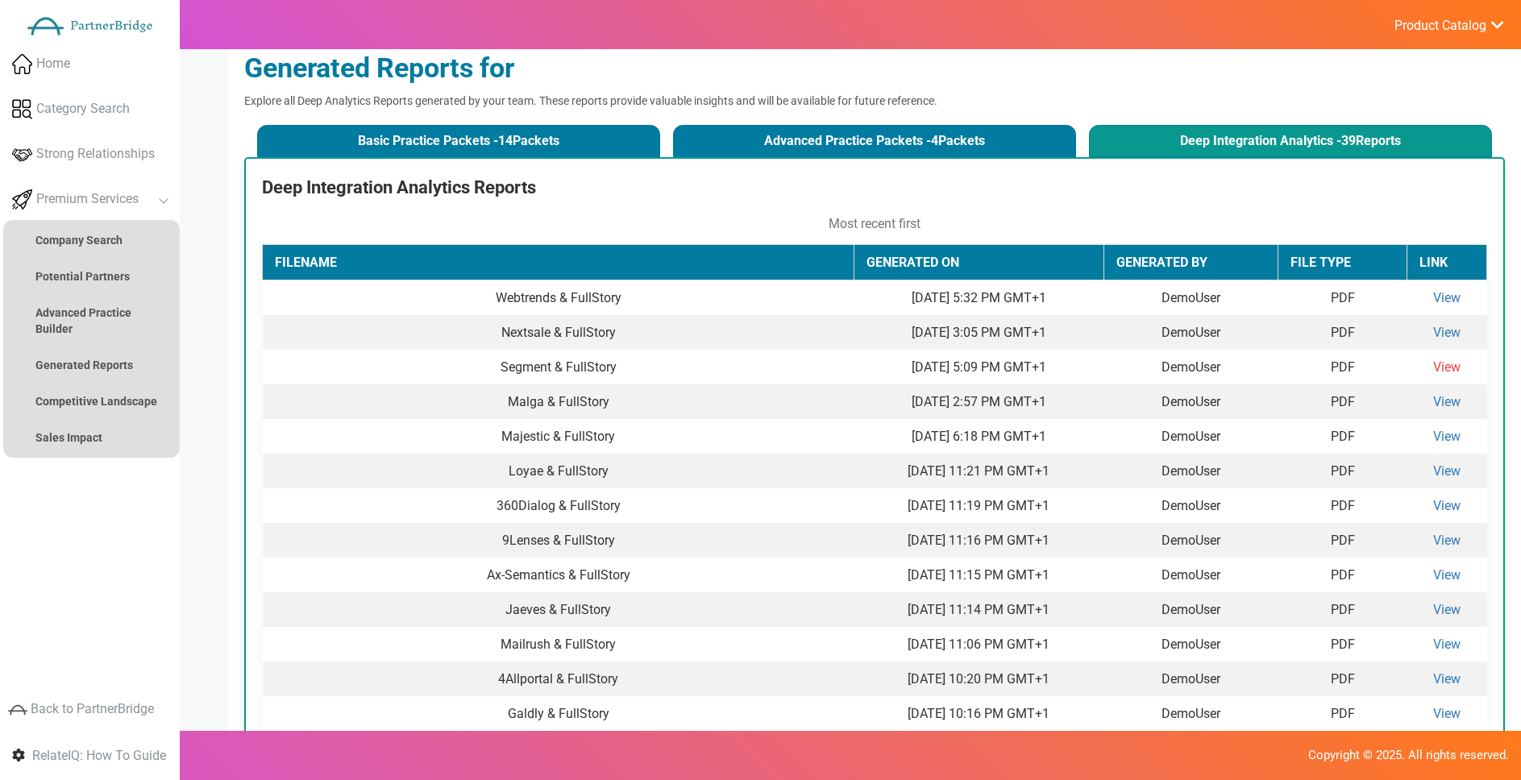
click at [1451, 360] on link "View" at bounding box center [1446, 367] width 27 height 15
click at [138, 63] on link "Home" at bounding box center [90, 64] width 180 height 41
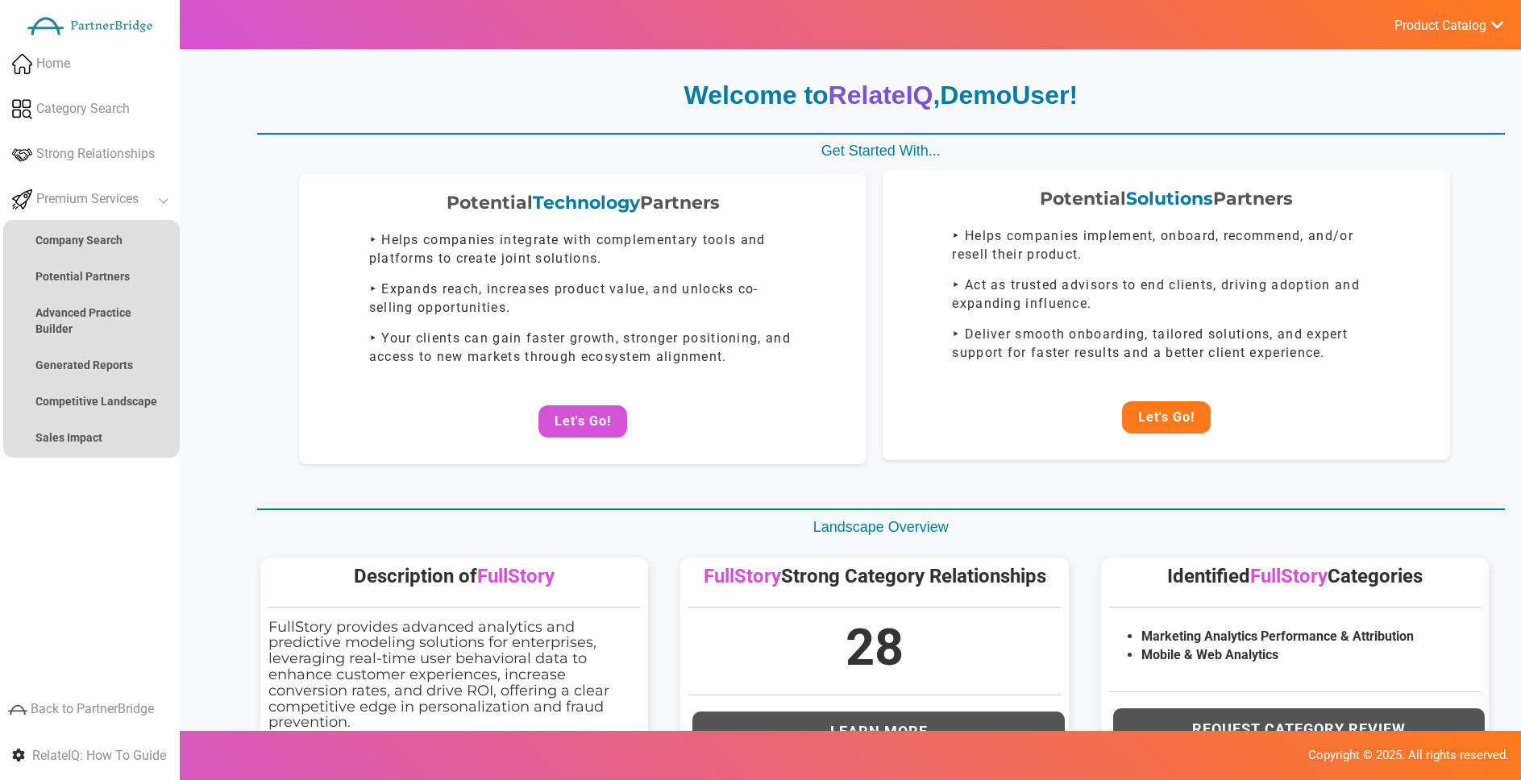
click at [1182, 409] on button "Let's Go!" at bounding box center [1166, 417] width 89 height 32
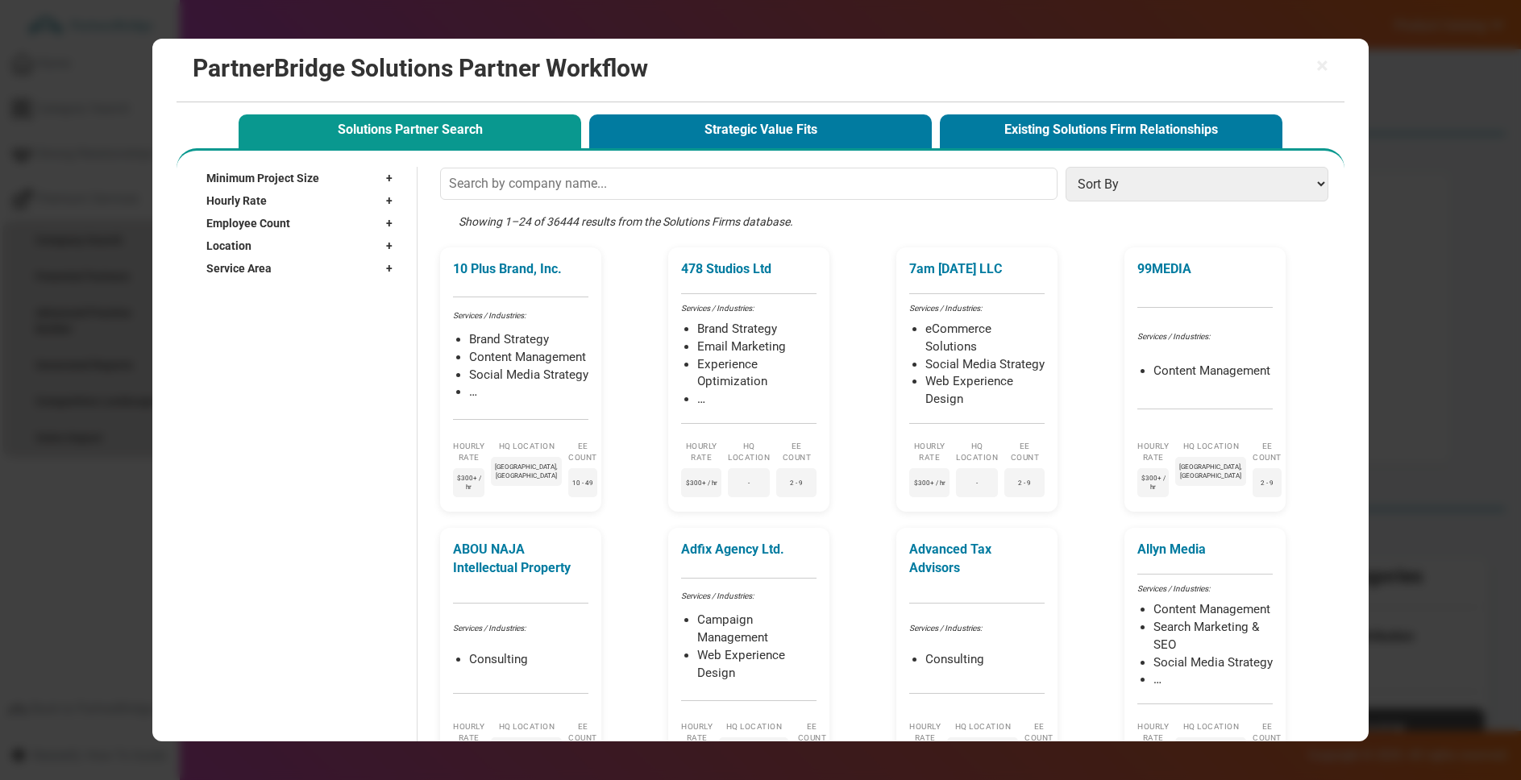
click at [1308, 65] on h2 "PartnerBridge Solutions Partner Workflow" at bounding box center [761, 68] width 1137 height 27
click at [1319, 64] on span "×" at bounding box center [1322, 66] width 12 height 23
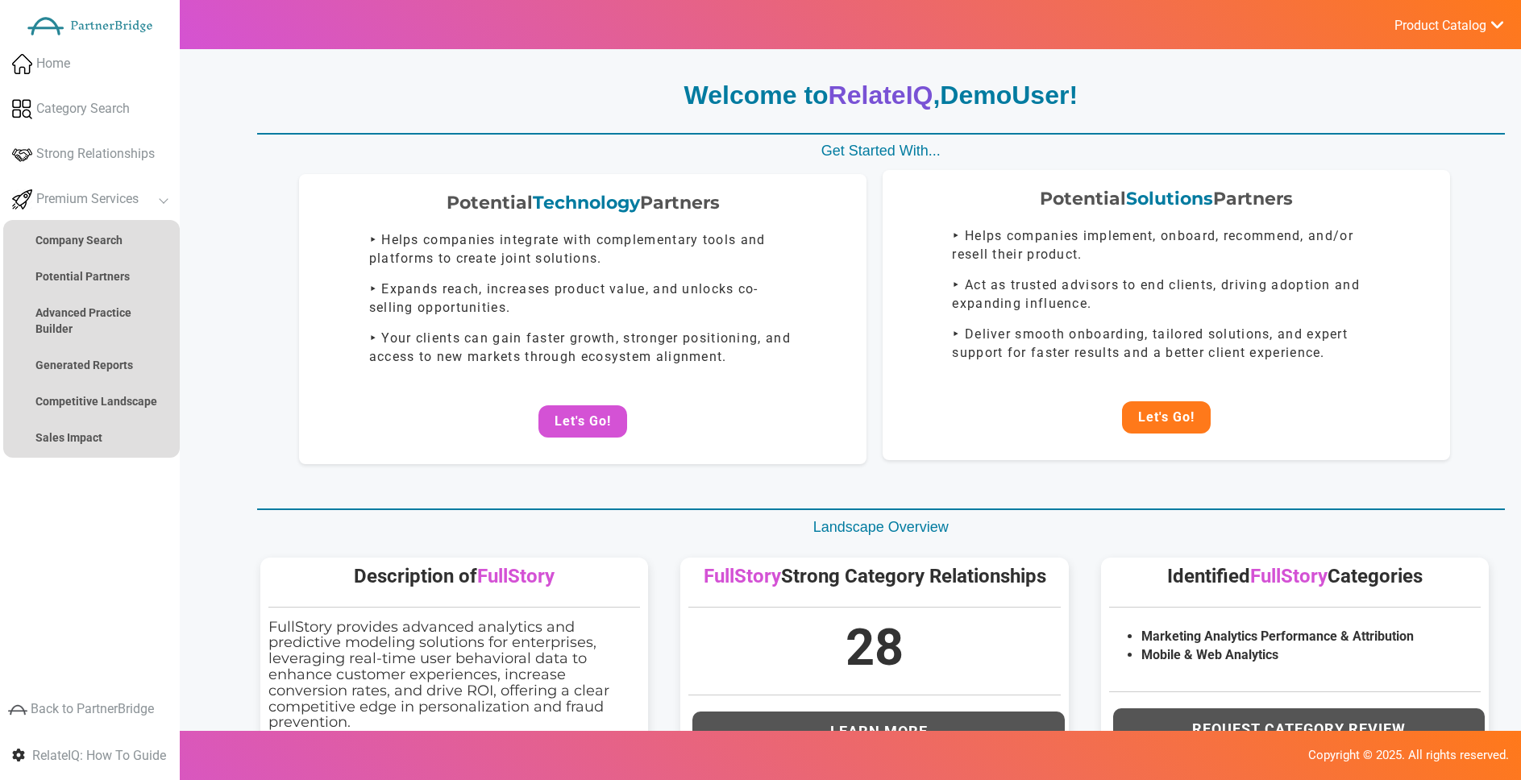
click at [1195, 401] on button "Let's Go!" at bounding box center [1166, 417] width 89 height 32
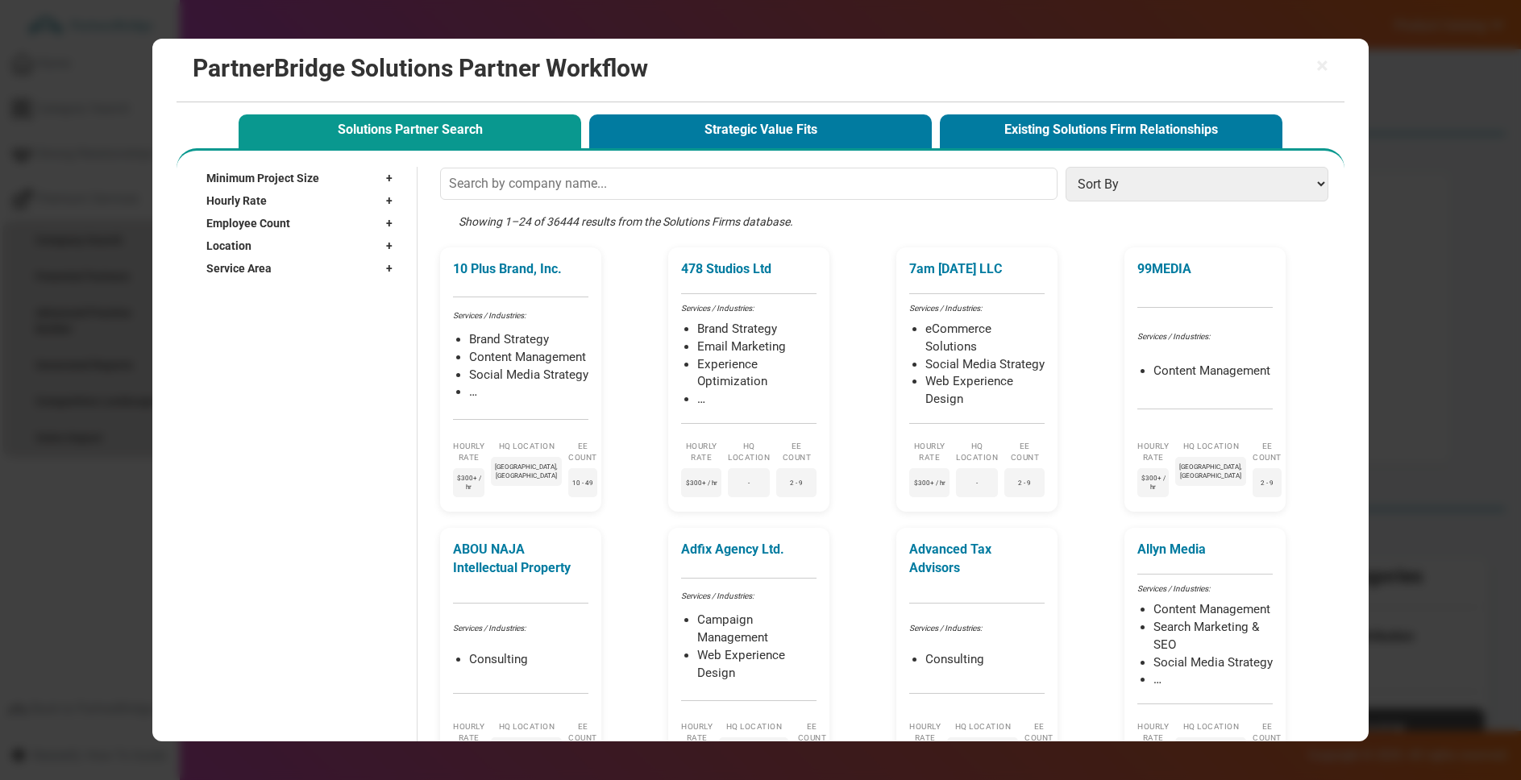
click at [561, 224] on div "Showing 1–24 of 36444 results from the Solutions Firms database." at bounding box center [888, 231] width 896 height 34
click at [577, 214] on div "Showing 1–24 of 36444 results from the Solutions Firms database." at bounding box center [888, 231] width 896 height 34
click at [1205, 303] on div "99MEDIA Services / Industries: Content Management Hourly Rate $300+ / hr HQ Loc…" at bounding box center [1208, 383] width 161 height 264
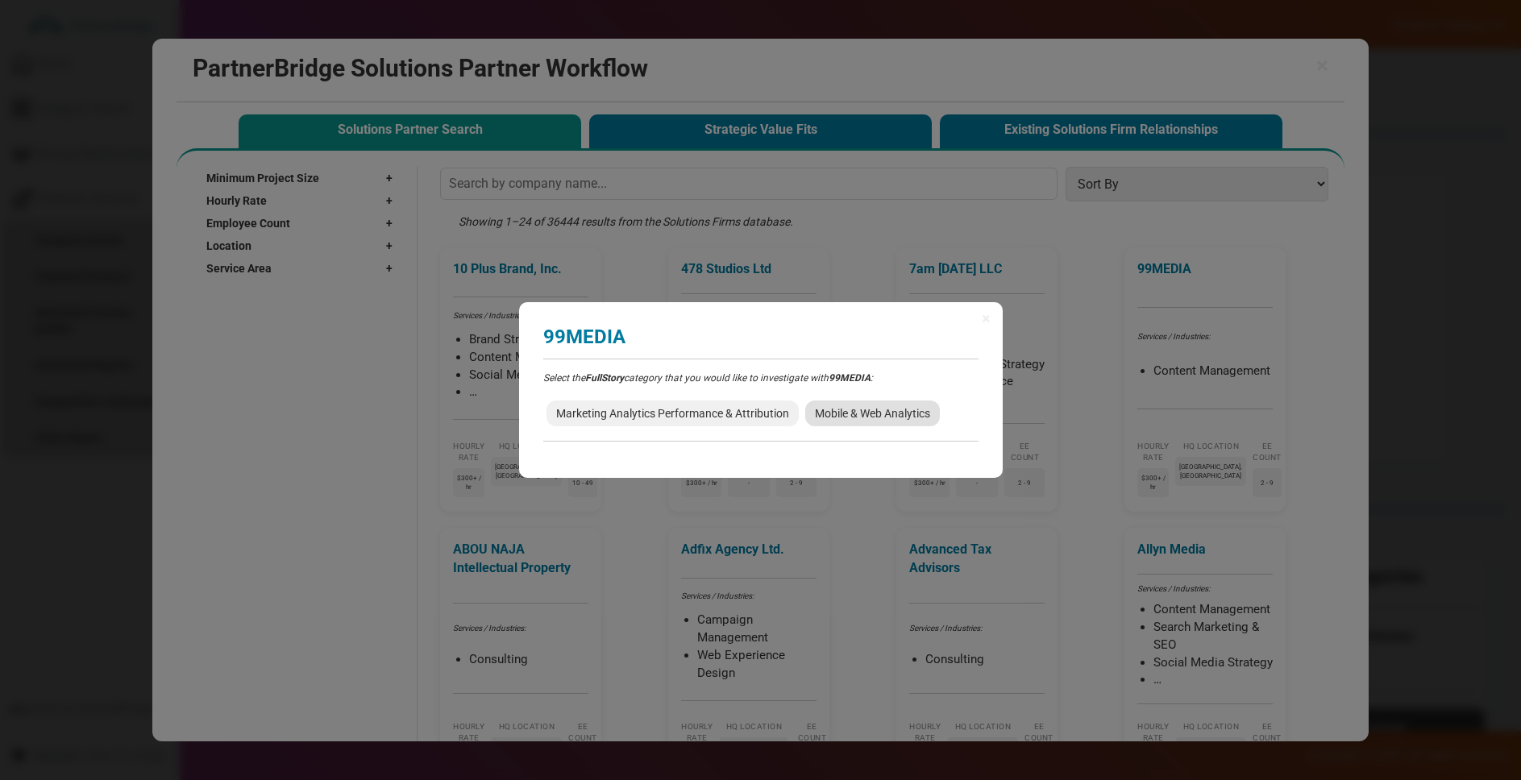
click at [853, 414] on span "Mobile & Web Analytics" at bounding box center [872, 414] width 135 height 26
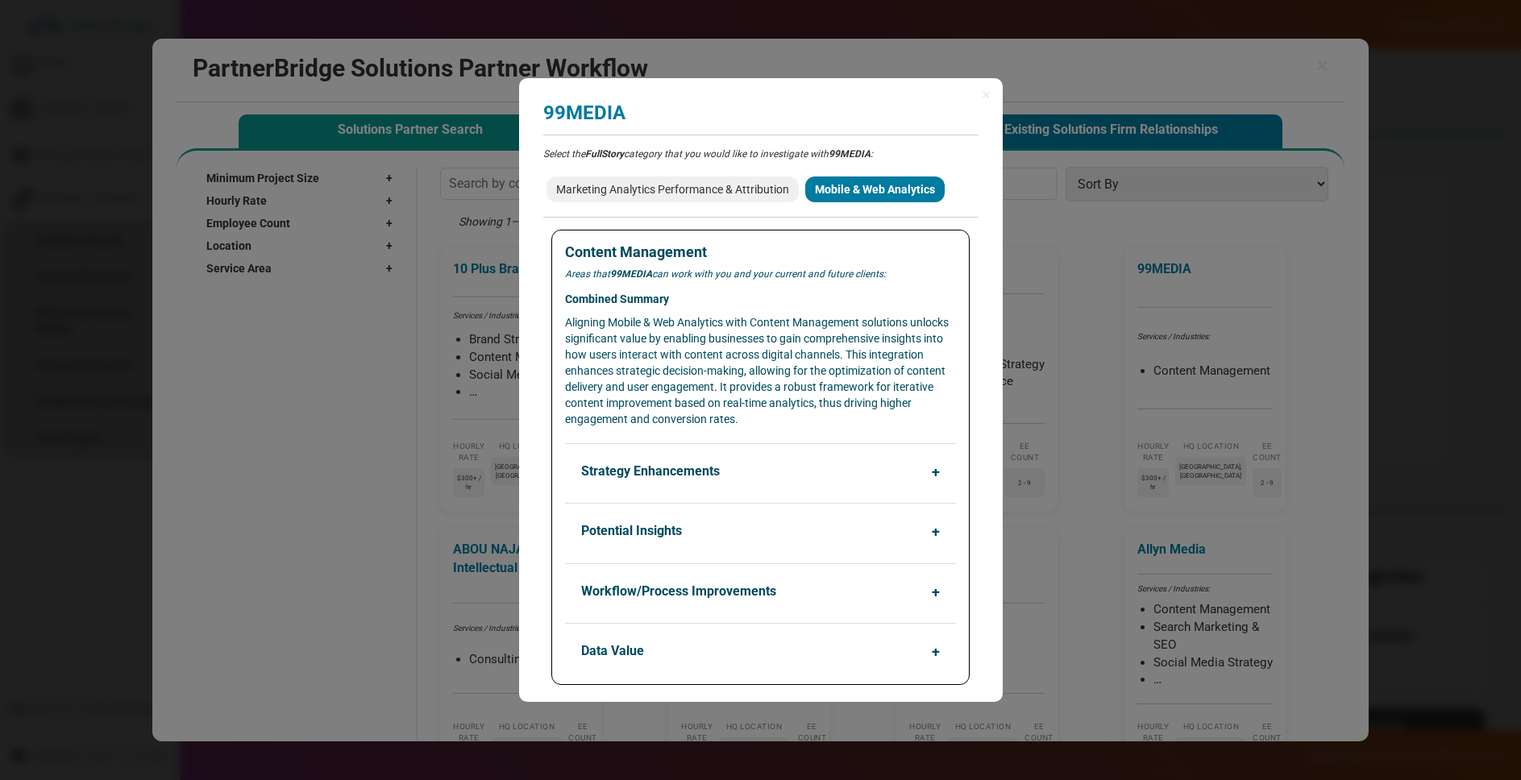
click at [601, 252] on h4 "Content Management" at bounding box center [760, 252] width 390 height 16
drag, startPoint x: 601, startPoint y: 252, endPoint x: 719, endPoint y: 250, distance: 117.7
click at [719, 250] on h4 "Content Management" at bounding box center [760, 252] width 390 height 16
click at [719, 249] on h4 "Content Management" at bounding box center [760, 252] width 390 height 16
click at [753, 482] on button "Strategy Enhancements" at bounding box center [764, 471] width 390 height 31
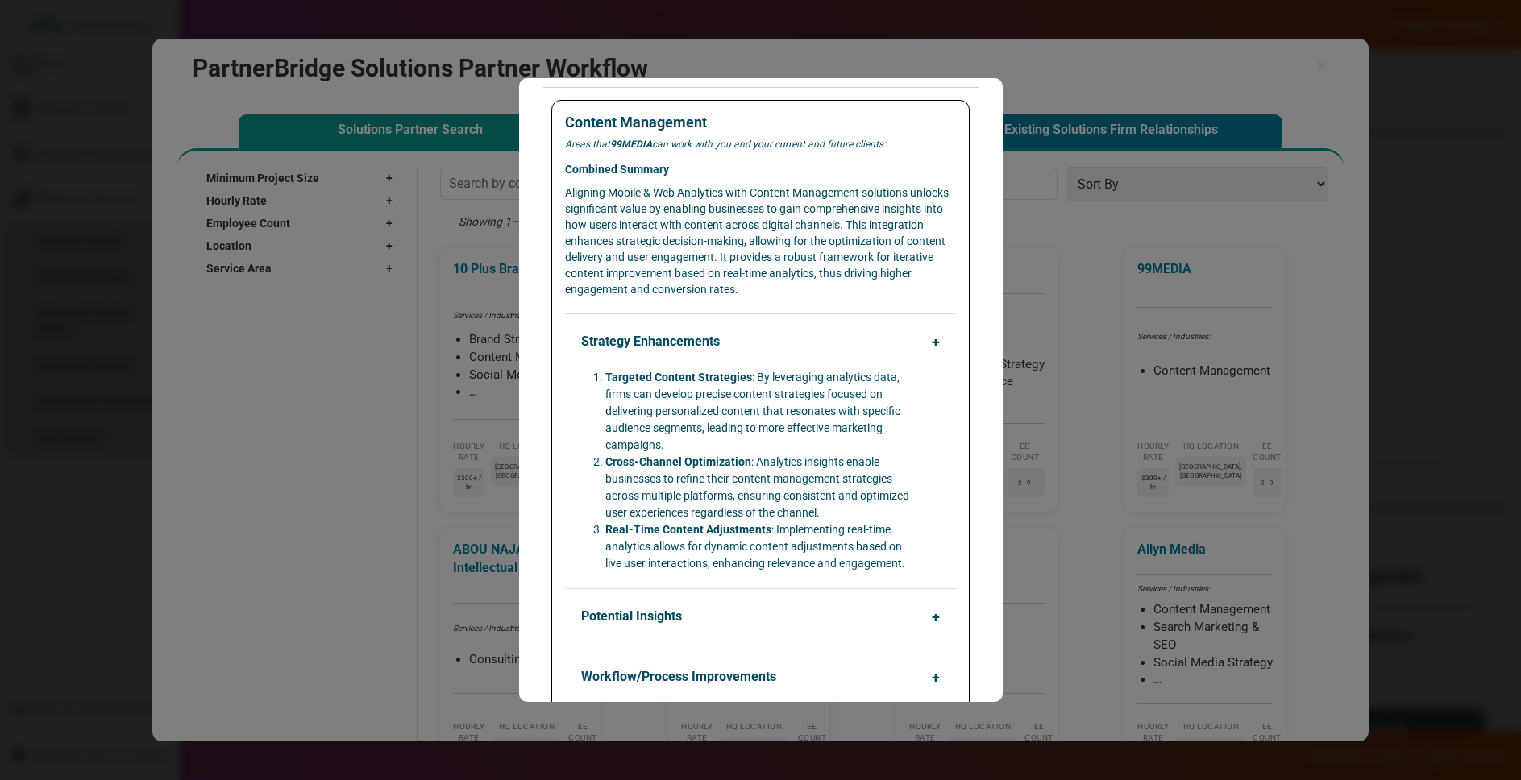
scroll to position [123, 0]
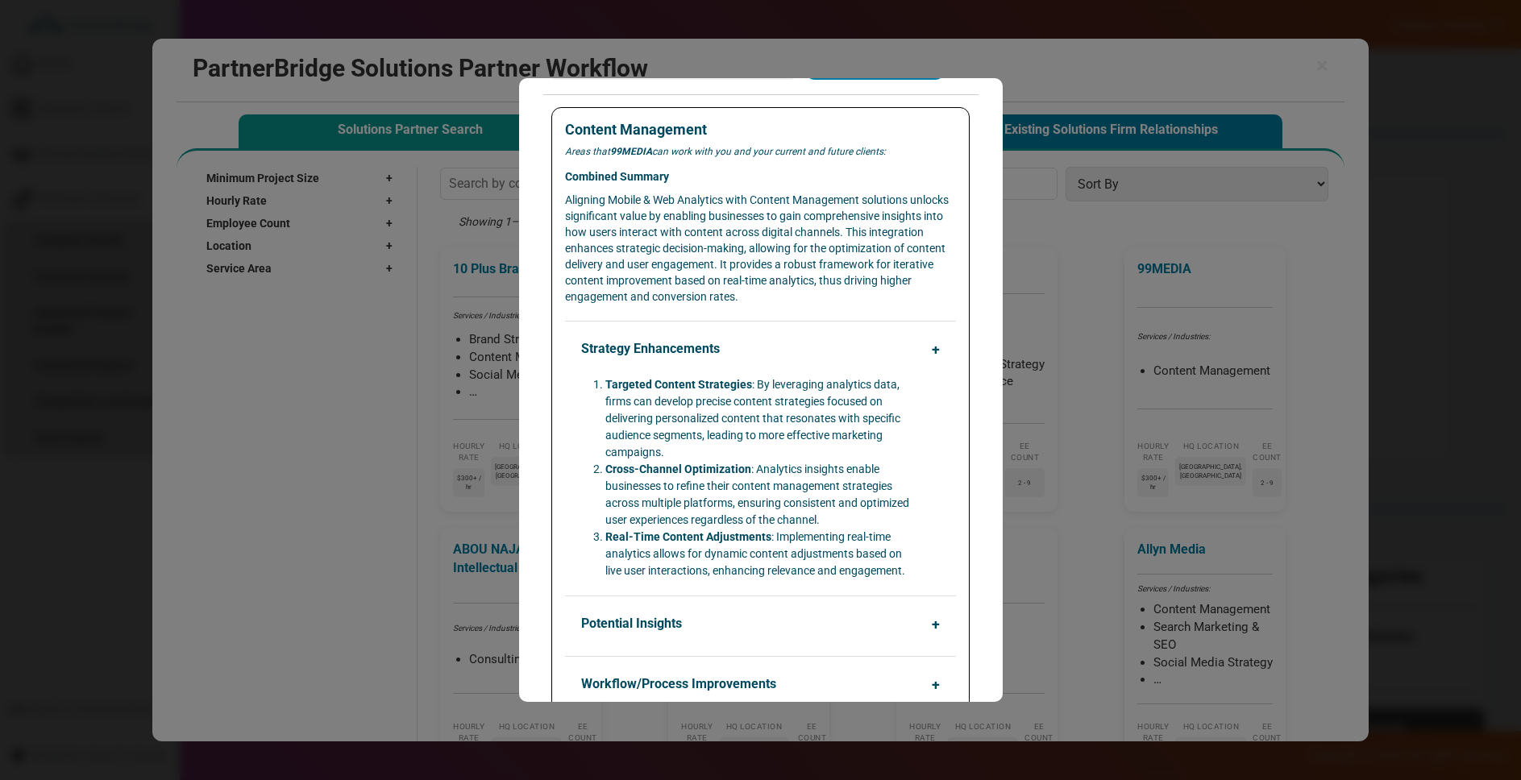
click at [736, 353] on button "Strategy Enhancements" at bounding box center [764, 349] width 390 height 31
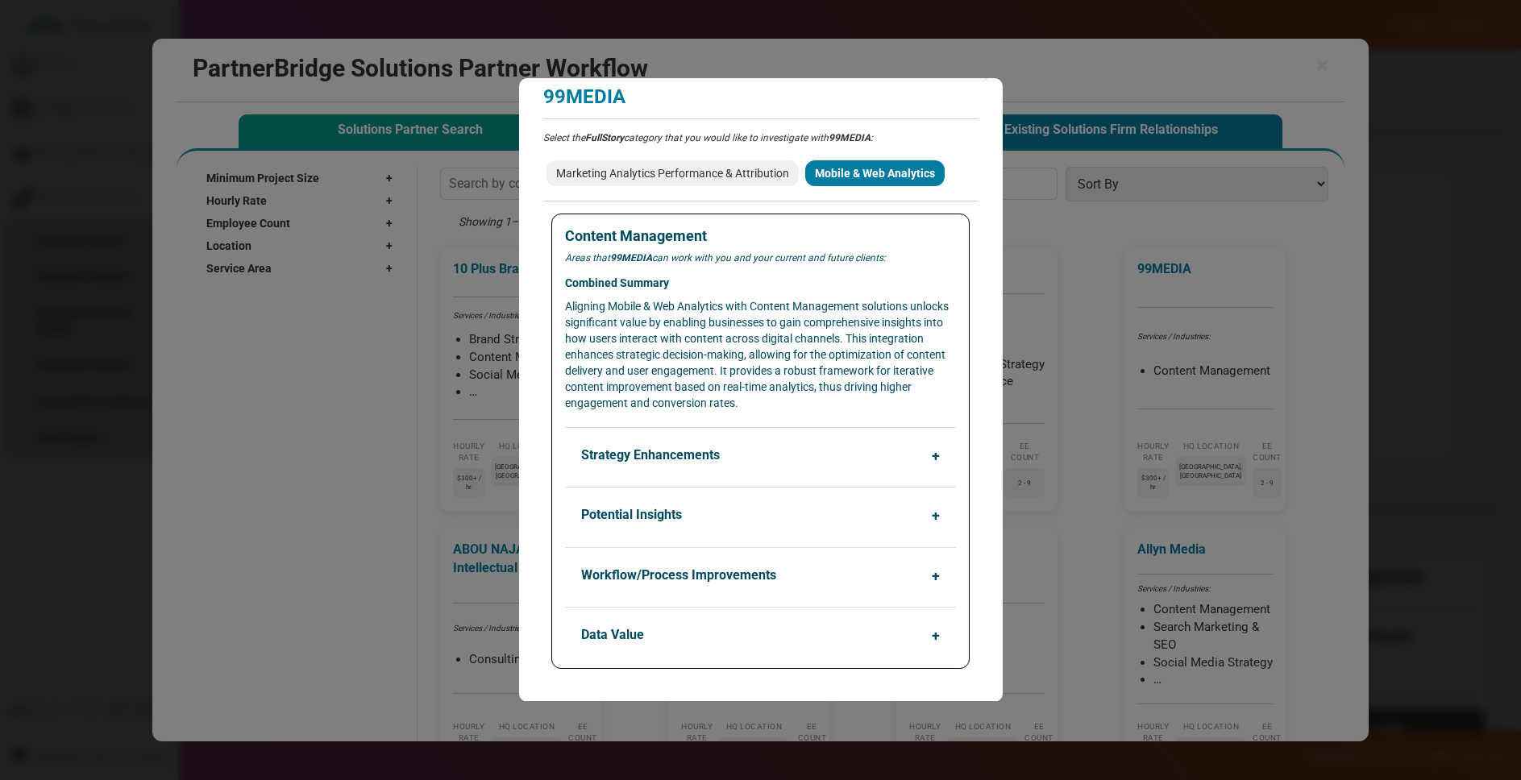
scroll to position [16, 0]
click at [742, 515] on button "Potential Insights" at bounding box center [764, 515] width 390 height 31
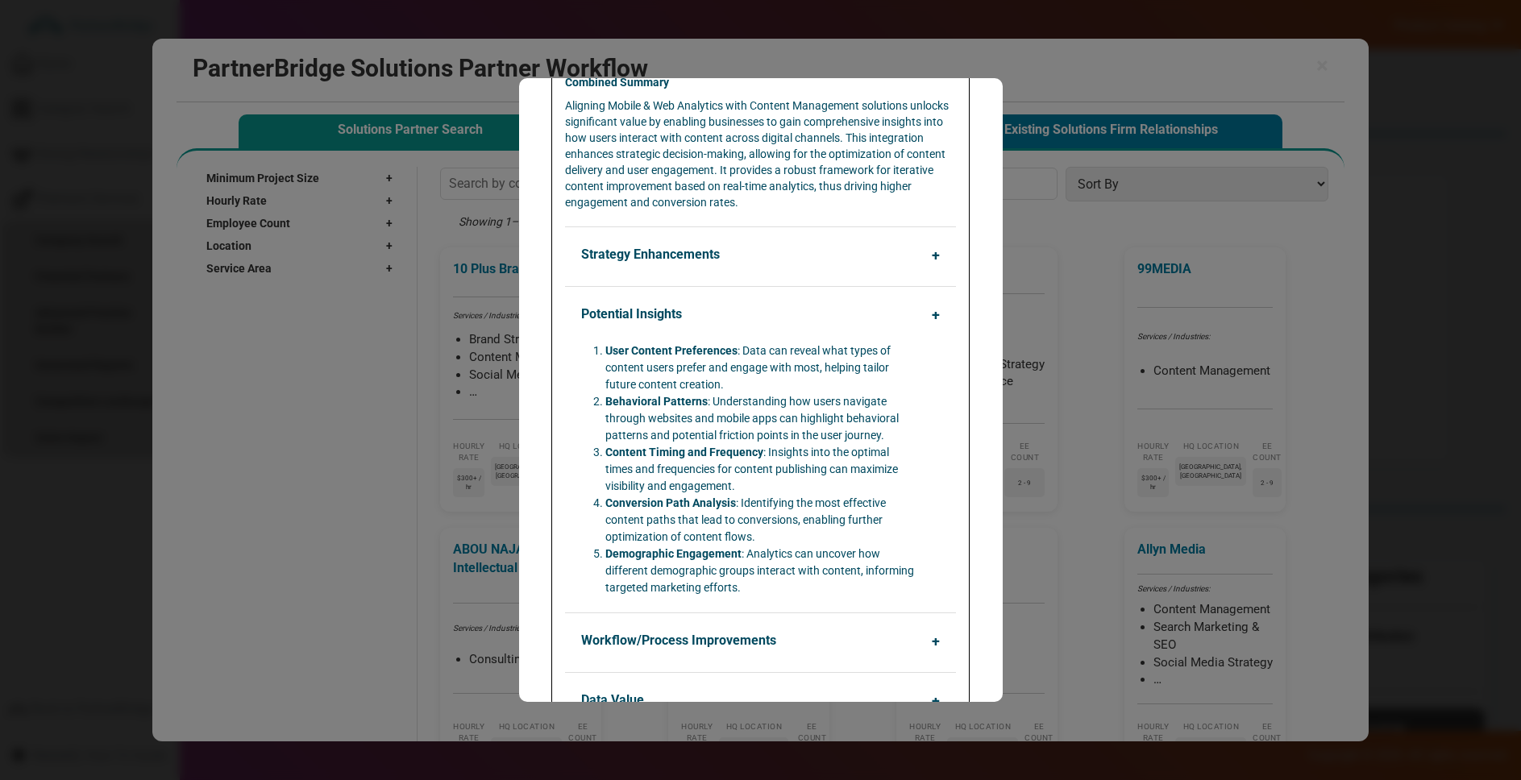
scroll to position [229, 0]
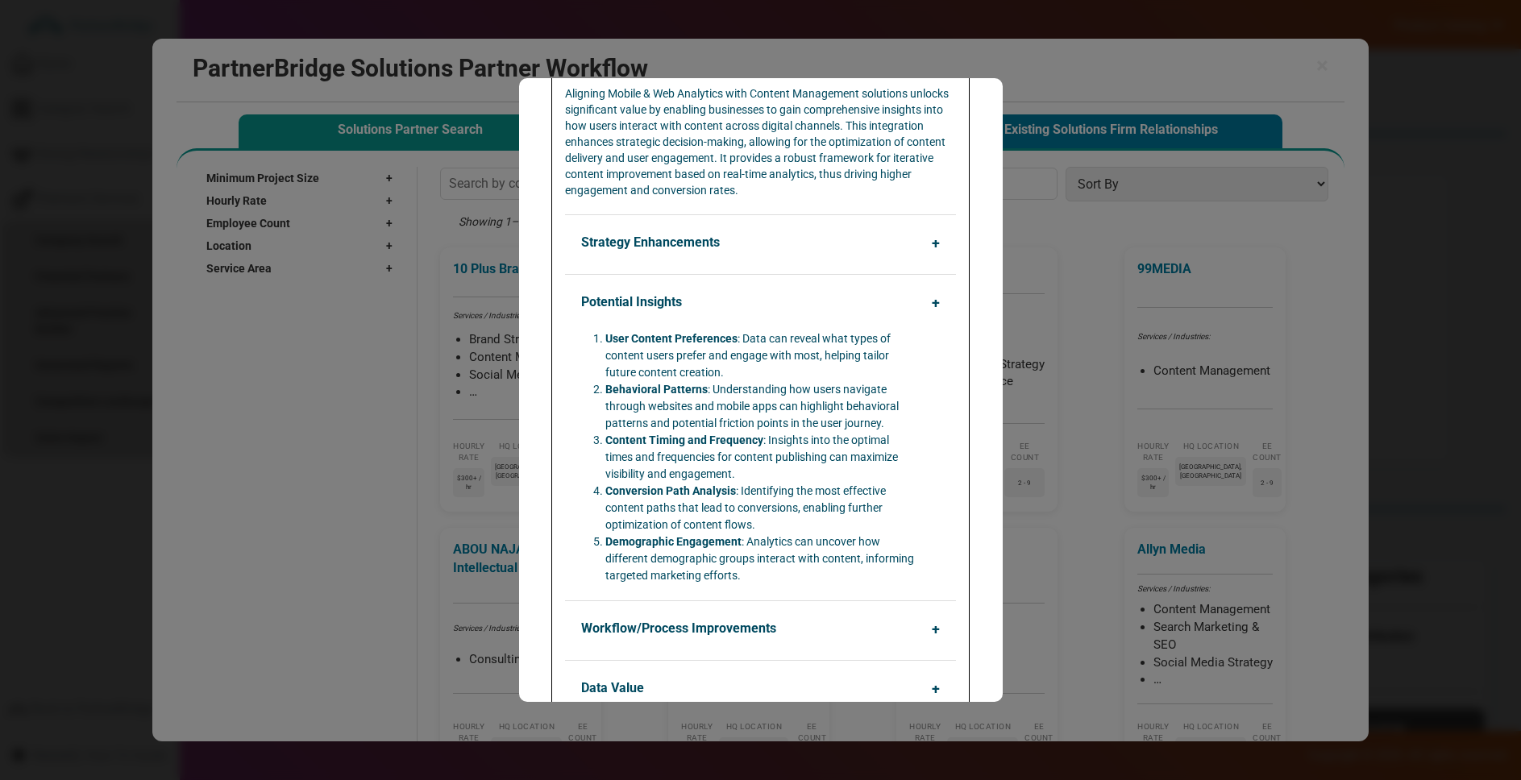
click at [760, 626] on button "Workflow/Process Improvements" at bounding box center [764, 628] width 390 height 31
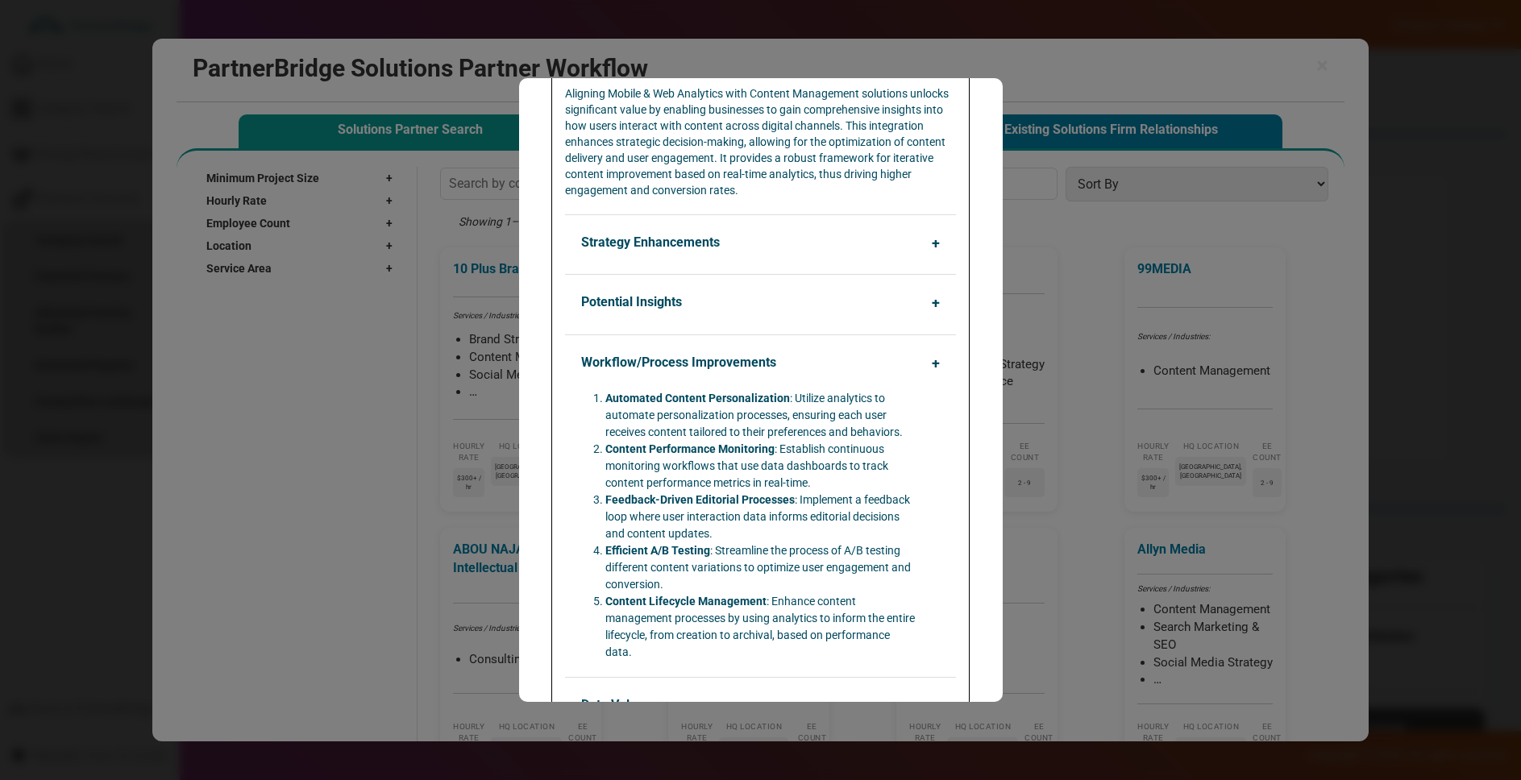
scroll to position [298, 0]
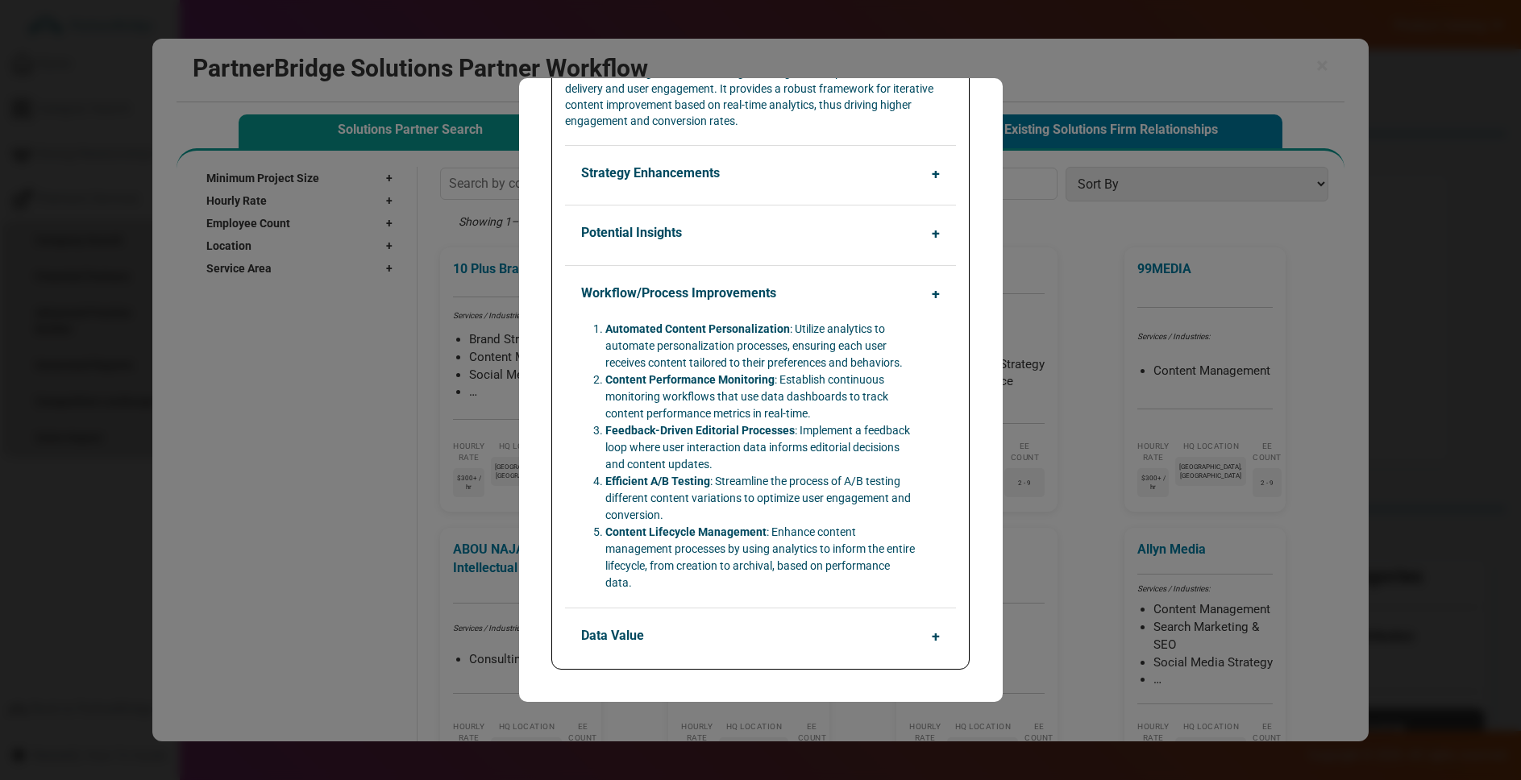
click at [717, 643] on button "Data Value" at bounding box center [764, 636] width 390 height 31
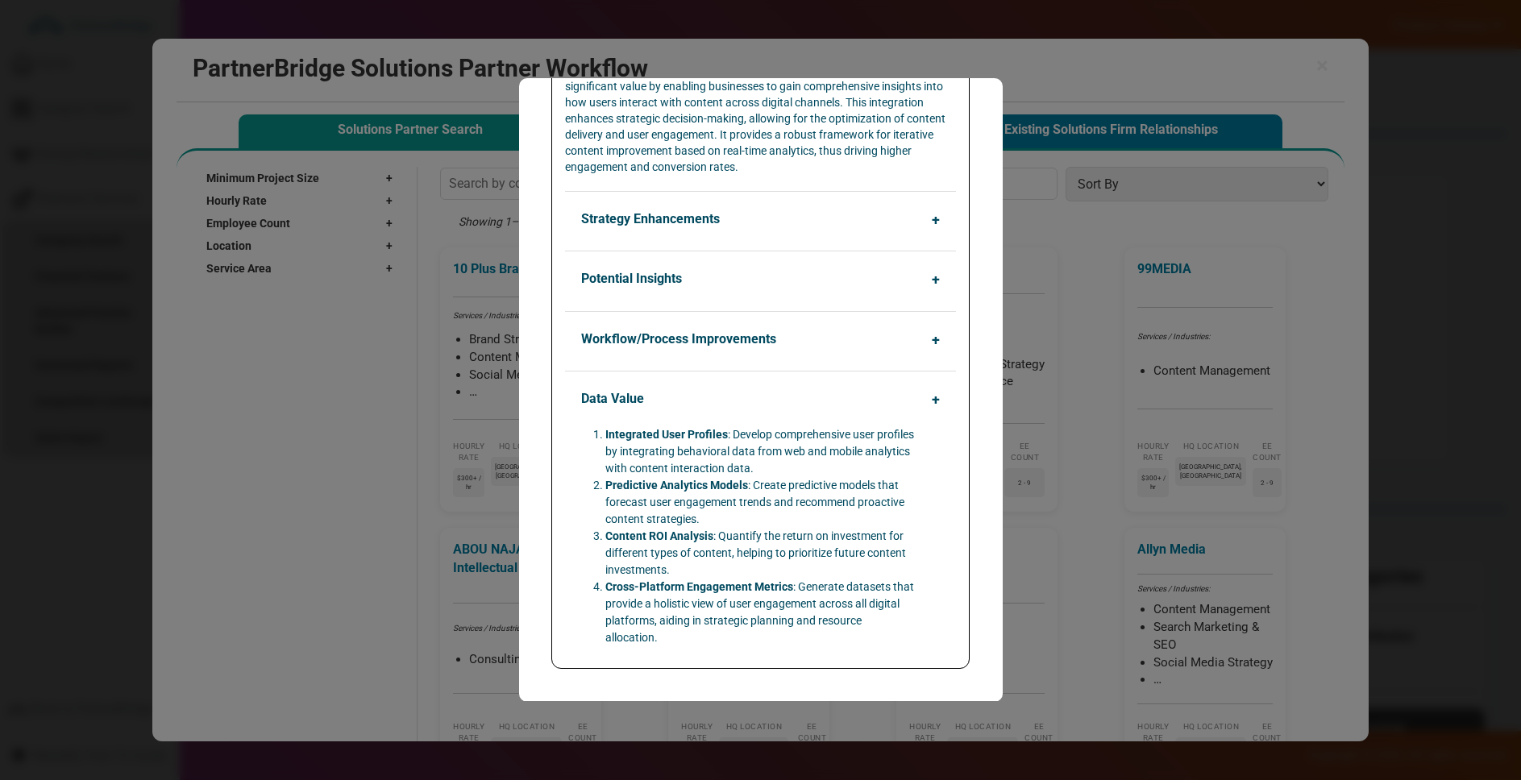
scroll to position [0, 0]
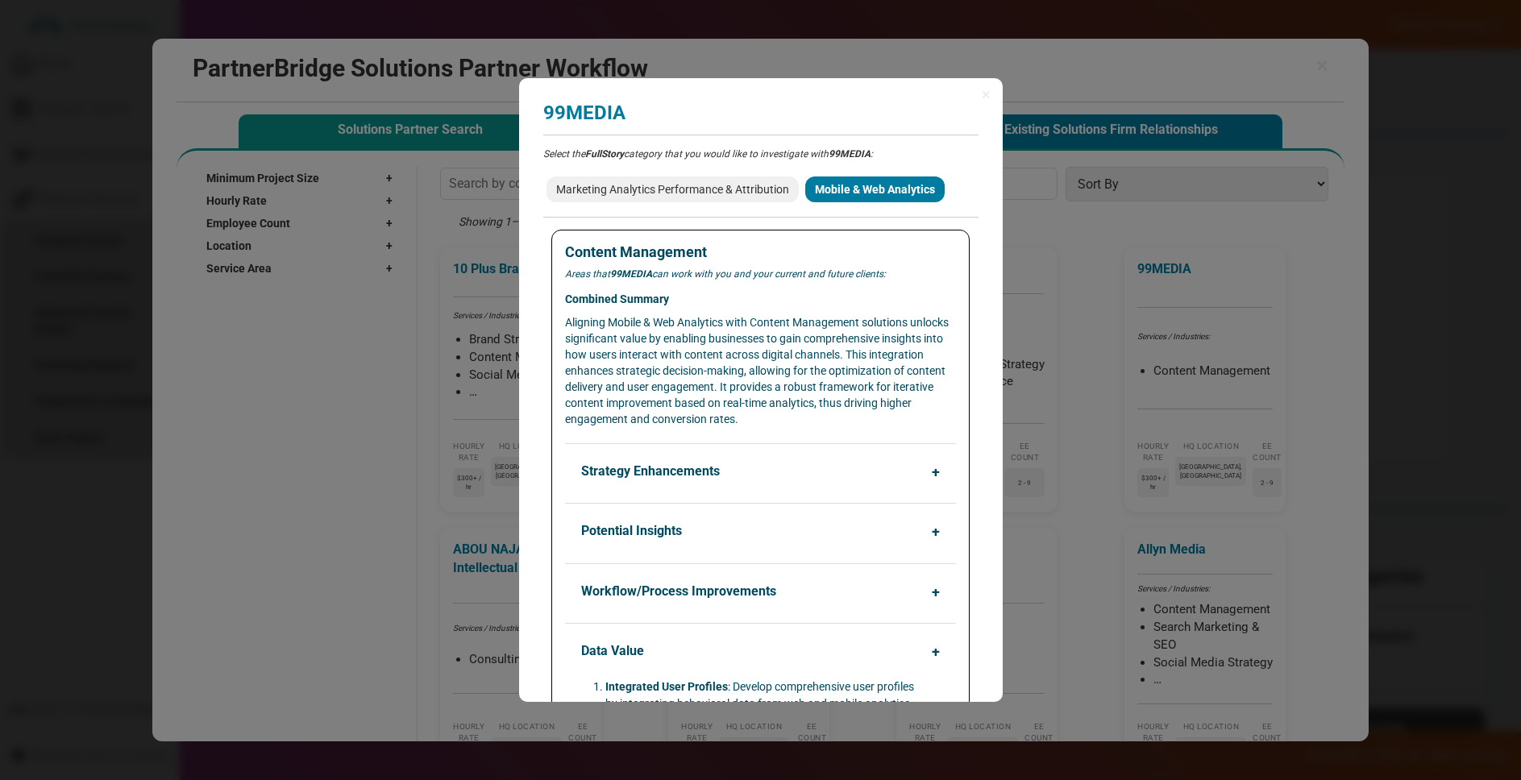
click at [995, 98] on div "× 99MEDIA Analyzing partner match... Select the FullStory category that you wou…" at bounding box center [761, 390] width 484 height 624
click at [982, 93] on span "×" at bounding box center [986, 94] width 9 height 16
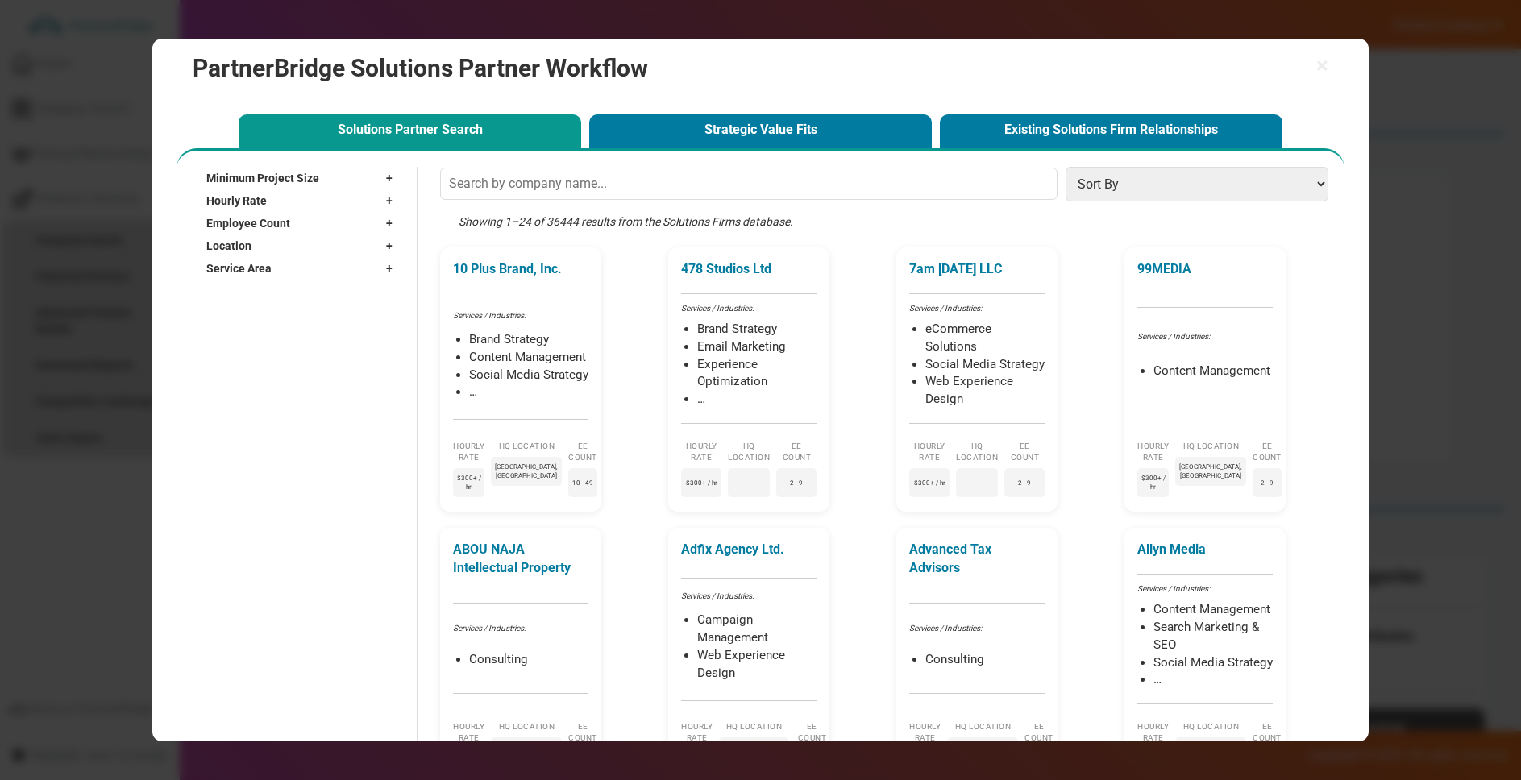
click at [386, 176] on span "+" at bounding box center [393, 178] width 15 height 16
click at [260, 212] on label "$1,000+" at bounding box center [244, 215] width 41 height 14
click at [219, 212] on input "$1,000+" at bounding box center [214, 214] width 10 height 10
checkbox input "true"
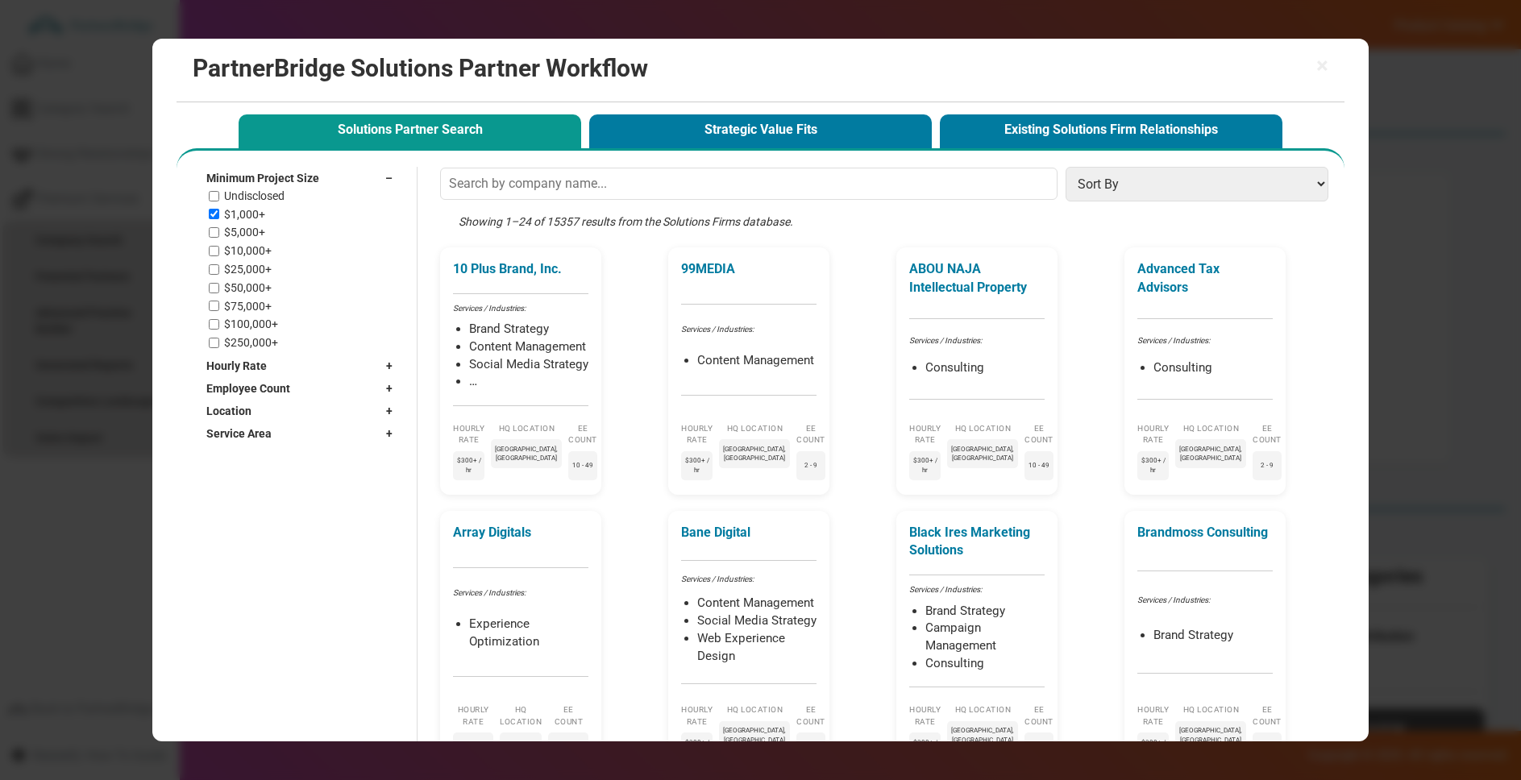
click at [246, 230] on label "$5,000+" at bounding box center [244, 233] width 41 height 14
click at [219, 230] on input "$5,000+" at bounding box center [214, 232] width 10 height 10
checkbox input "true"
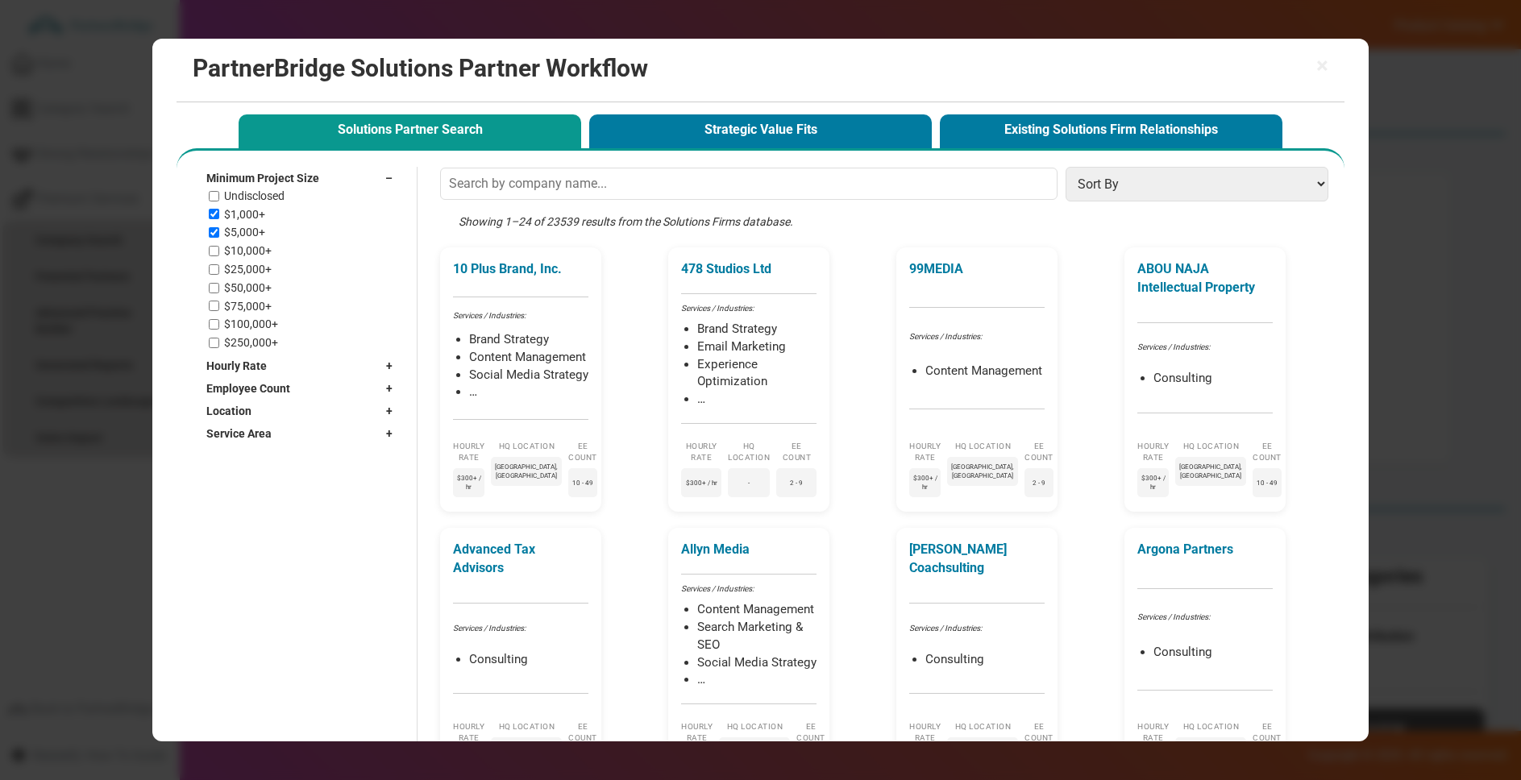
click at [335, 182] on div "Minimum Project Size –" at bounding box center [303, 178] width 194 height 23
click at [335, 193] on div "Hourly Rate +" at bounding box center [303, 200] width 194 height 23
click at [266, 237] on label "< $25 / hr" at bounding box center [248, 242] width 48 height 14
click at [219, 237] on input "< $25 / hr" at bounding box center [214, 241] width 10 height 10
checkbox input "true"
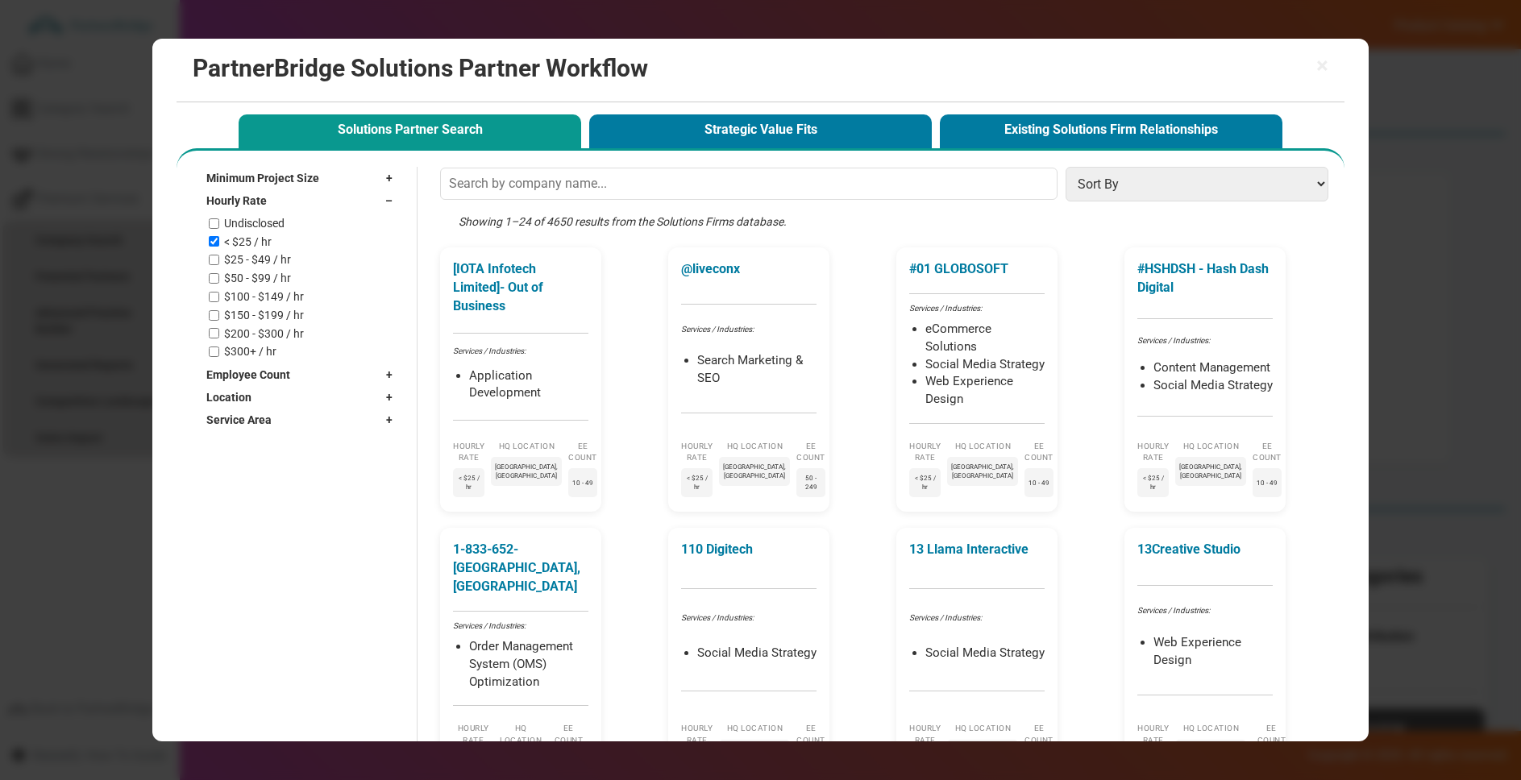
click at [267, 260] on label "$25 - $49 / hr" at bounding box center [257, 260] width 67 height 14
click at [219, 260] on input "$25 - $49 / hr" at bounding box center [214, 260] width 10 height 10
checkbox input "true"
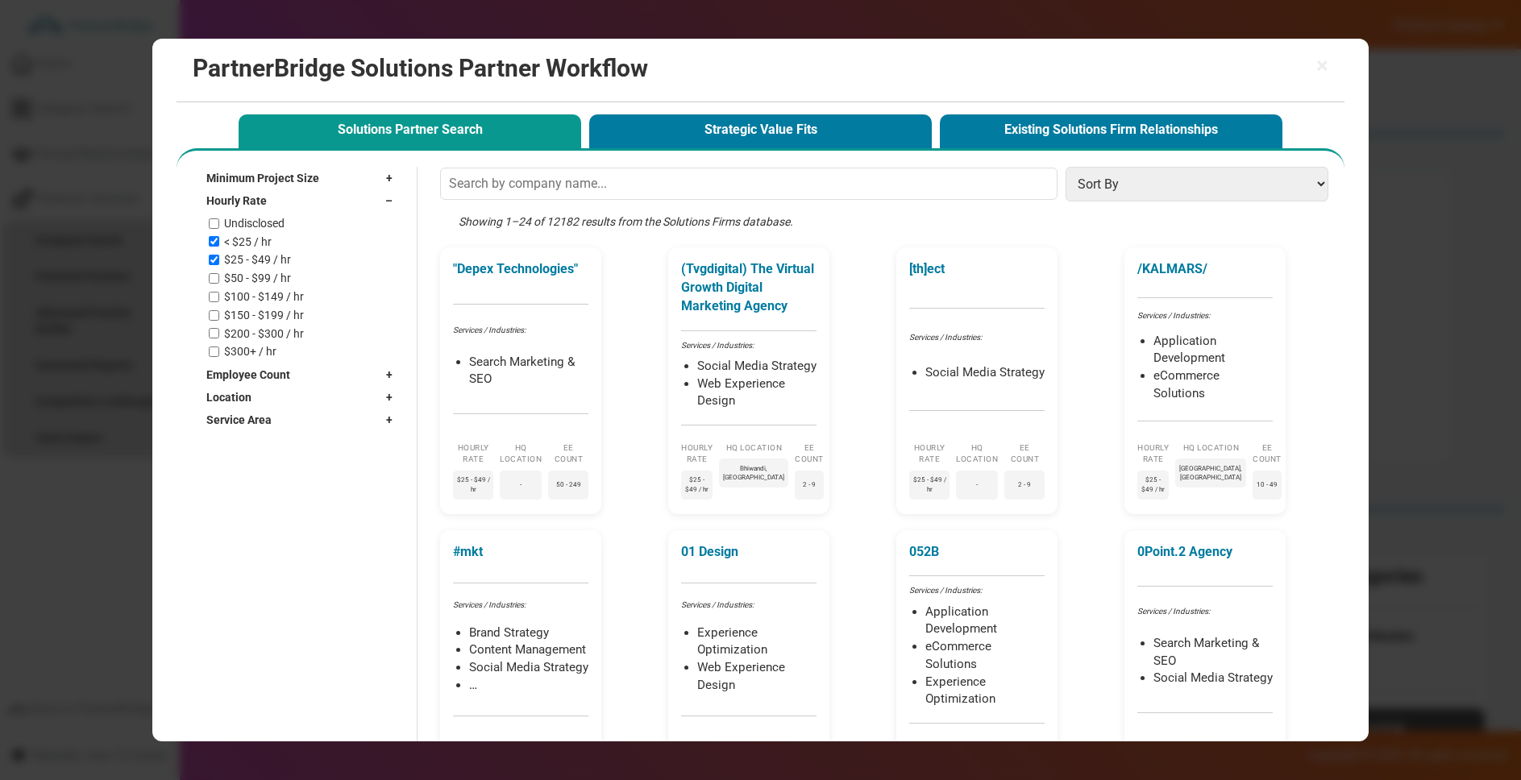
click at [323, 204] on div "Hourly Rate –" at bounding box center [303, 200] width 194 height 23
click at [327, 217] on div "Employee Count +" at bounding box center [303, 223] width 194 height 23
click at [242, 263] on label "2 - 9" at bounding box center [234, 260] width 21 height 14
click at [219, 263] on input "2 - 9" at bounding box center [214, 259] width 10 height 10
checkbox input "true"
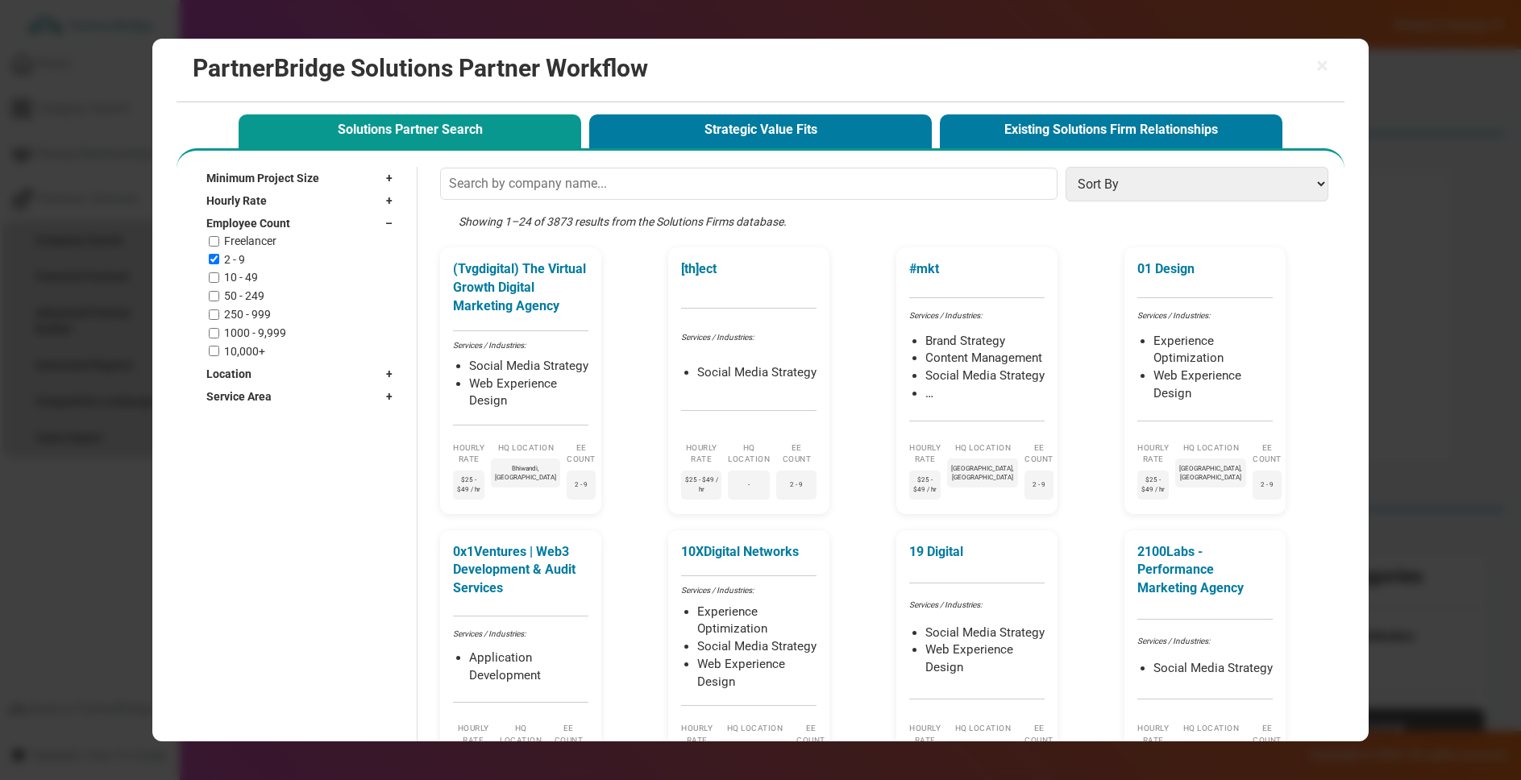
click at [246, 272] on label "10 - 49" at bounding box center [241, 278] width 34 height 14
click at [219, 272] on input "10 - 49" at bounding box center [214, 277] width 10 height 10
checkbox input "true"
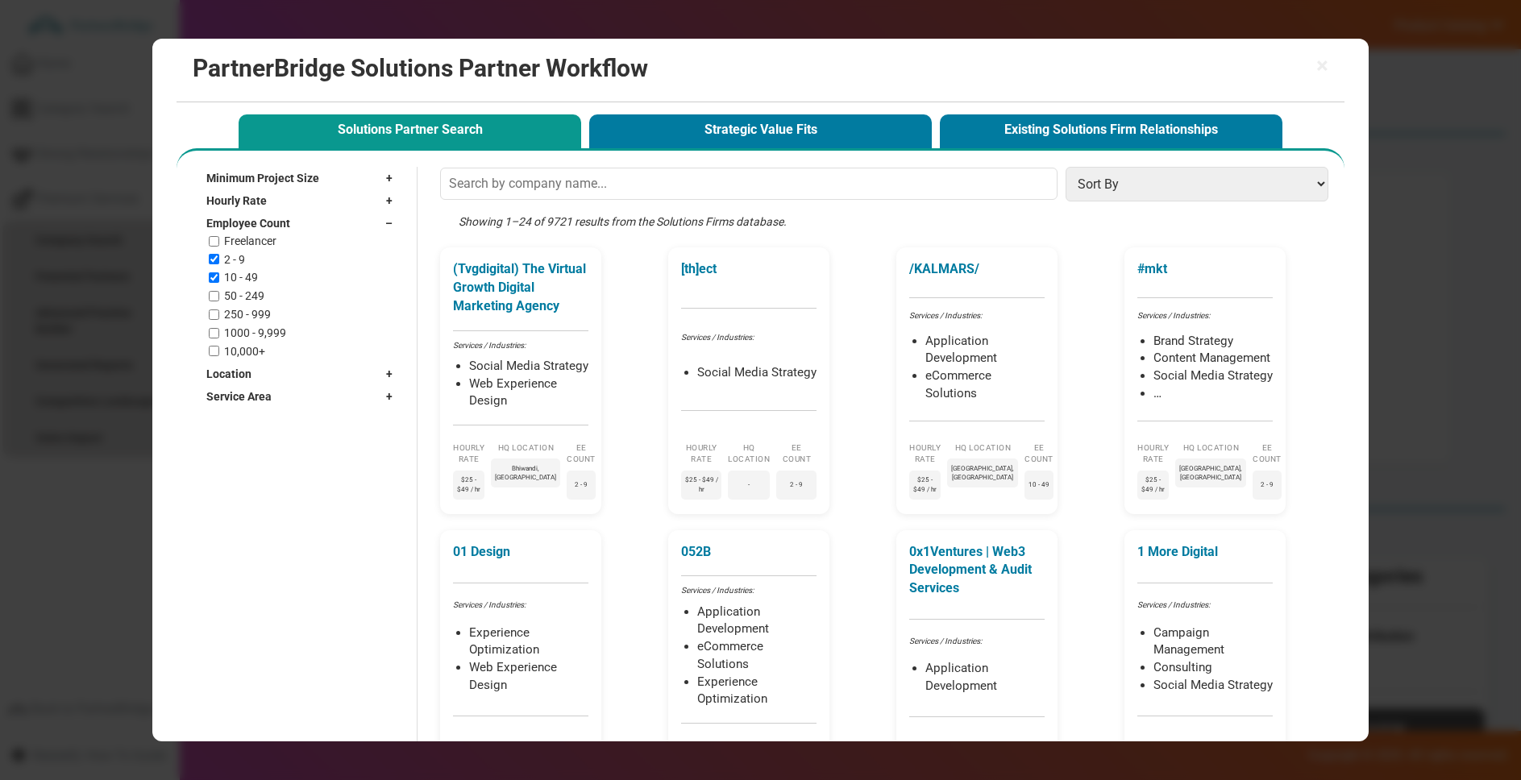
click at [301, 223] on div "Employee Count –" at bounding box center [303, 223] width 194 height 23
click at [315, 251] on div "Location +" at bounding box center [303, 246] width 194 height 23
click at [318, 264] on input "text" at bounding box center [292, 269] width 173 height 24
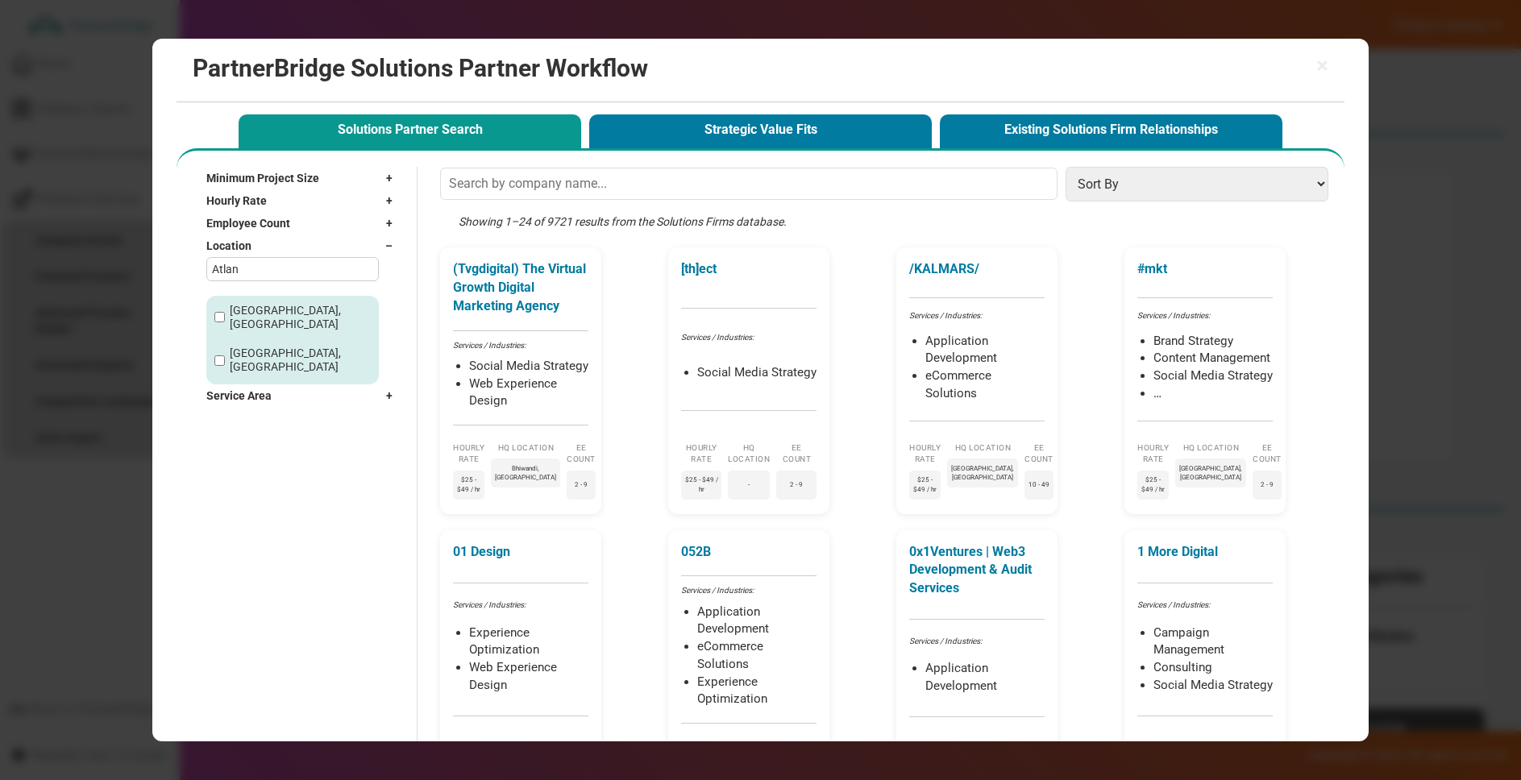
type input "Atlan"
click at [271, 304] on label "Atlanta, GA" at bounding box center [300, 317] width 141 height 27
click at [225, 312] on input "Atlanta, GA" at bounding box center [219, 317] width 10 height 10
checkbox input "true"
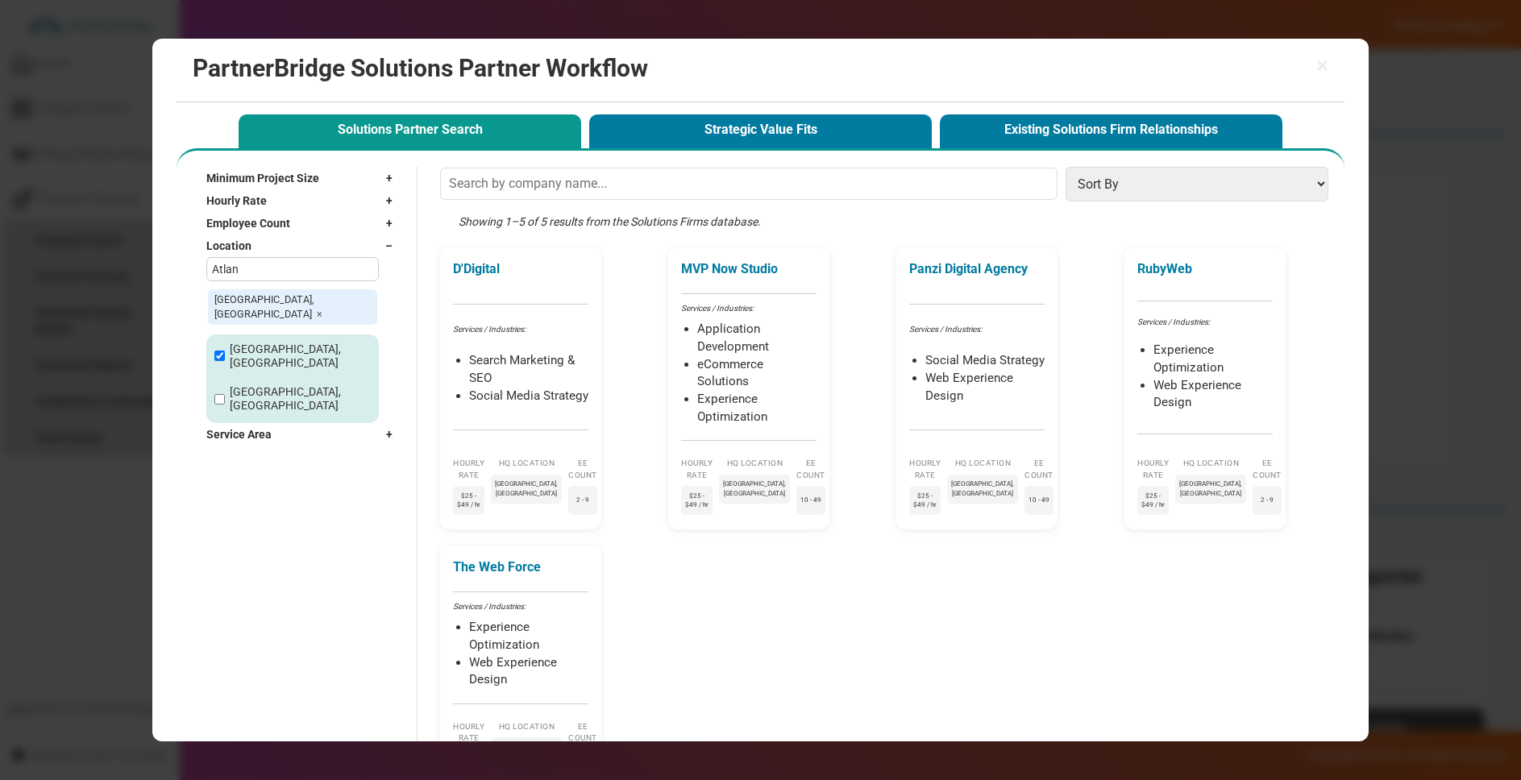
click at [389, 247] on span "–" at bounding box center [392, 246] width 15 height 16
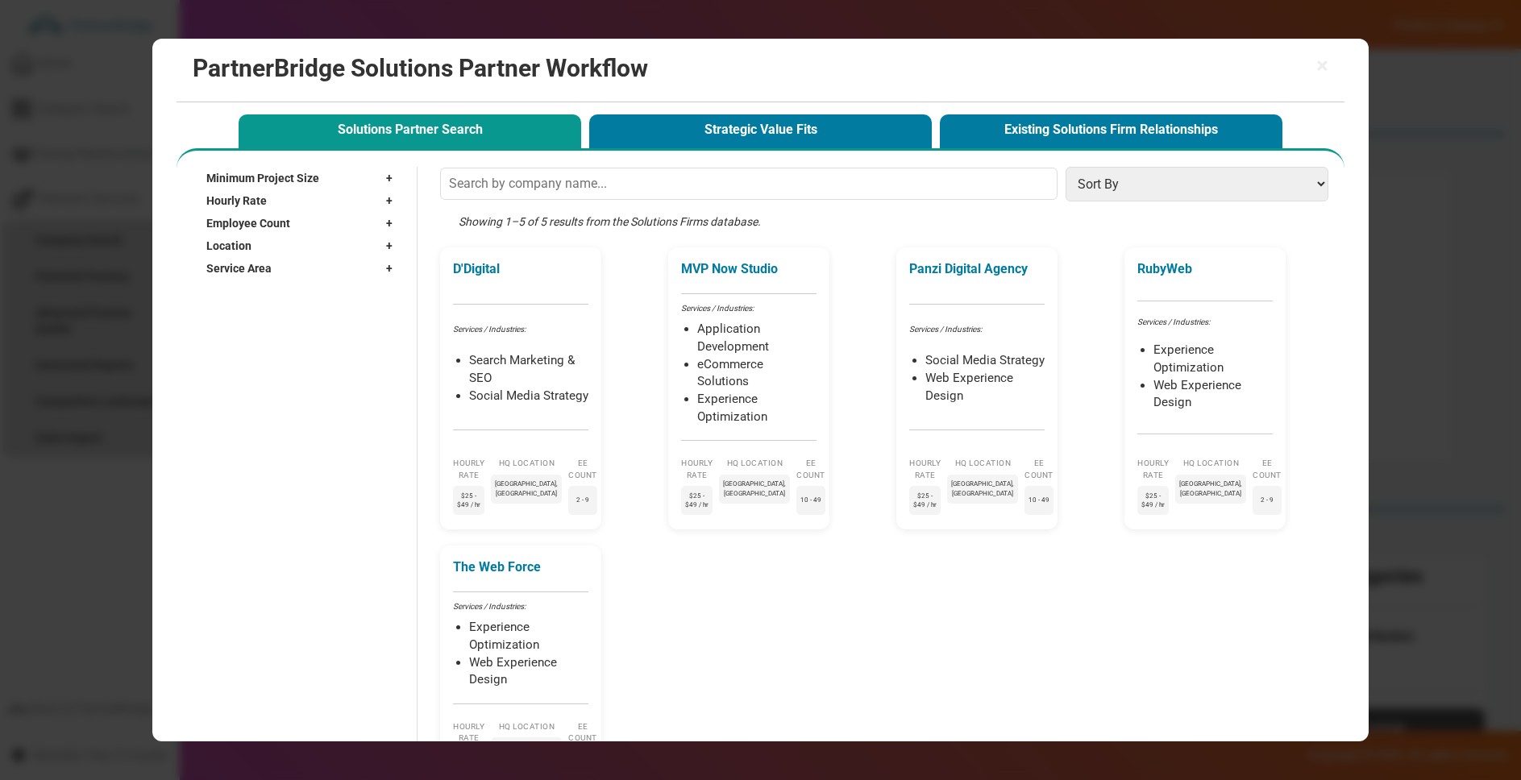
click at [329, 270] on div "Service Area +" at bounding box center [303, 268] width 194 height 23
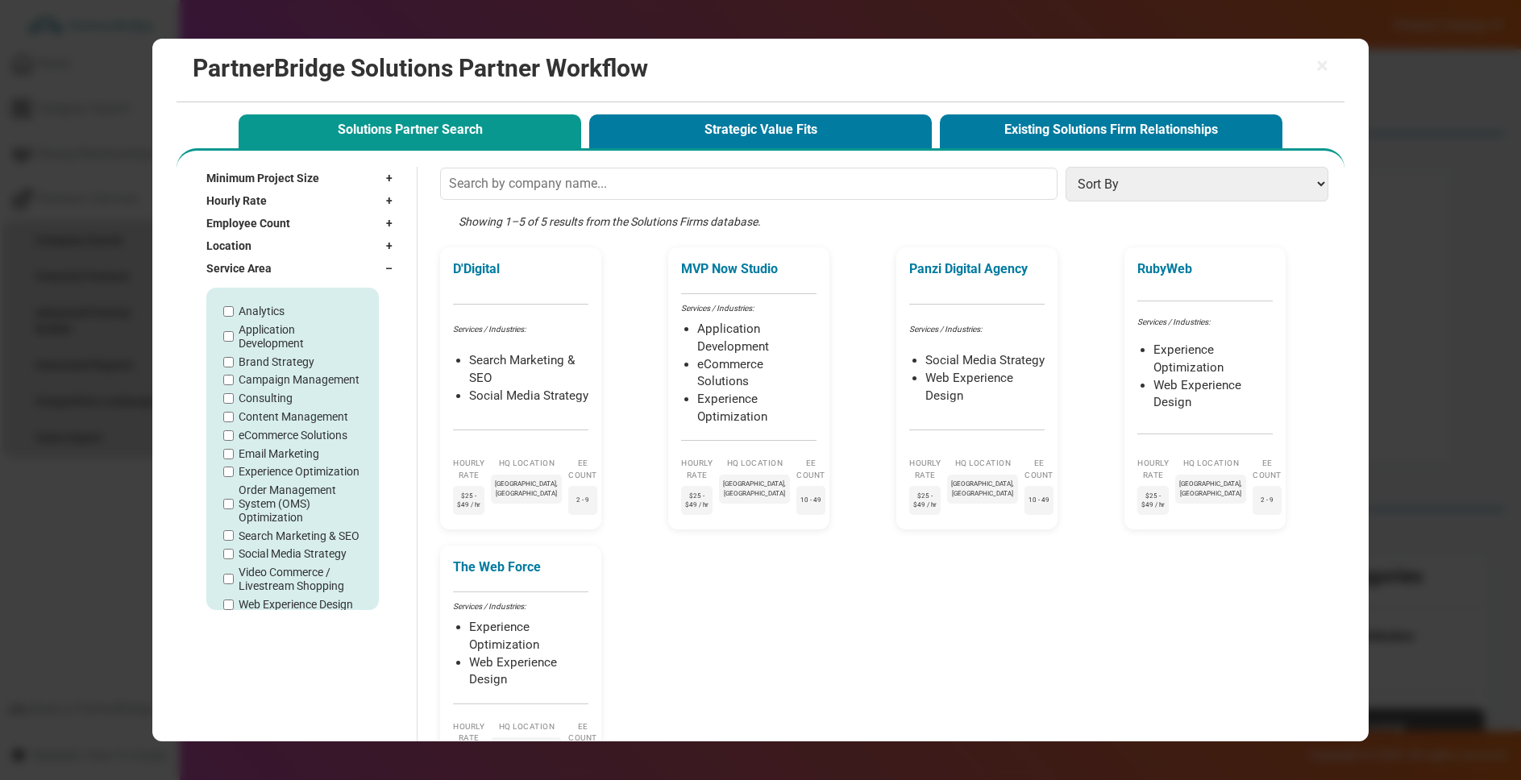
click at [282, 471] on label "Experience Optimization" at bounding box center [299, 472] width 121 height 14
click at [234, 471] on input "Experience Optimization" at bounding box center [228, 472] width 10 height 10
checkbox input "true"
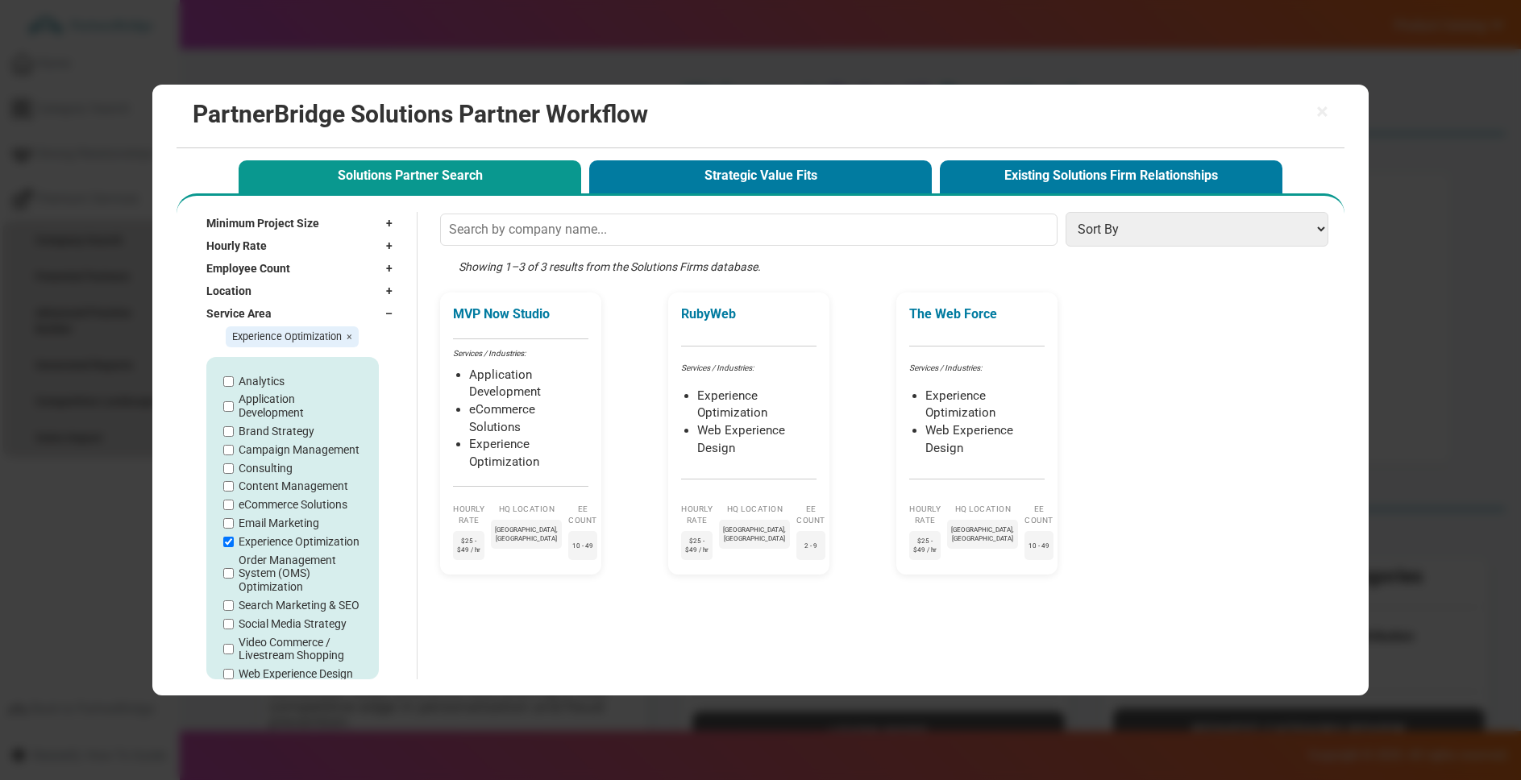
click at [399, 314] on span "–" at bounding box center [392, 314] width 15 height 16
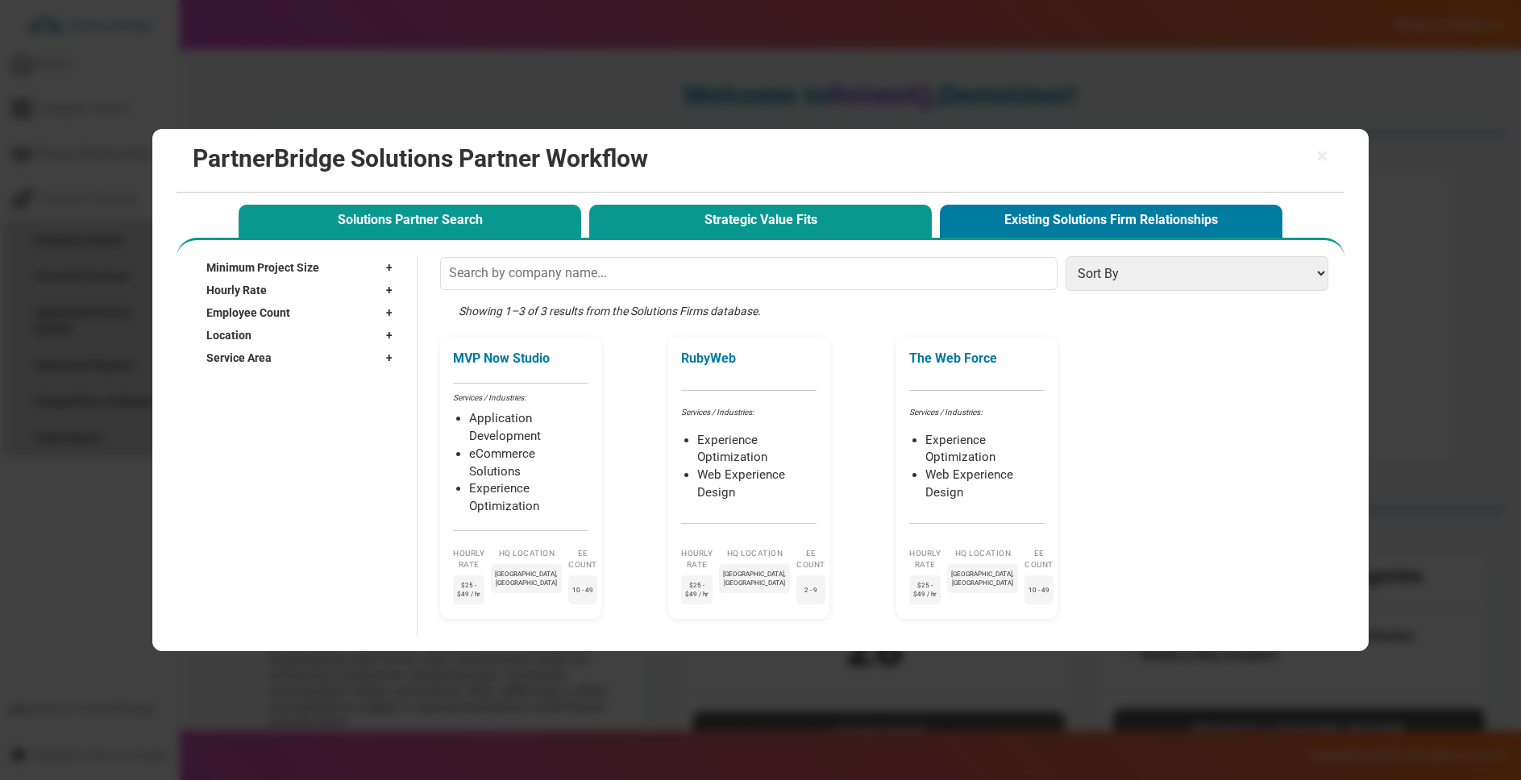
click at [784, 221] on button "Strategic Value Fits" at bounding box center [760, 221] width 343 height 33
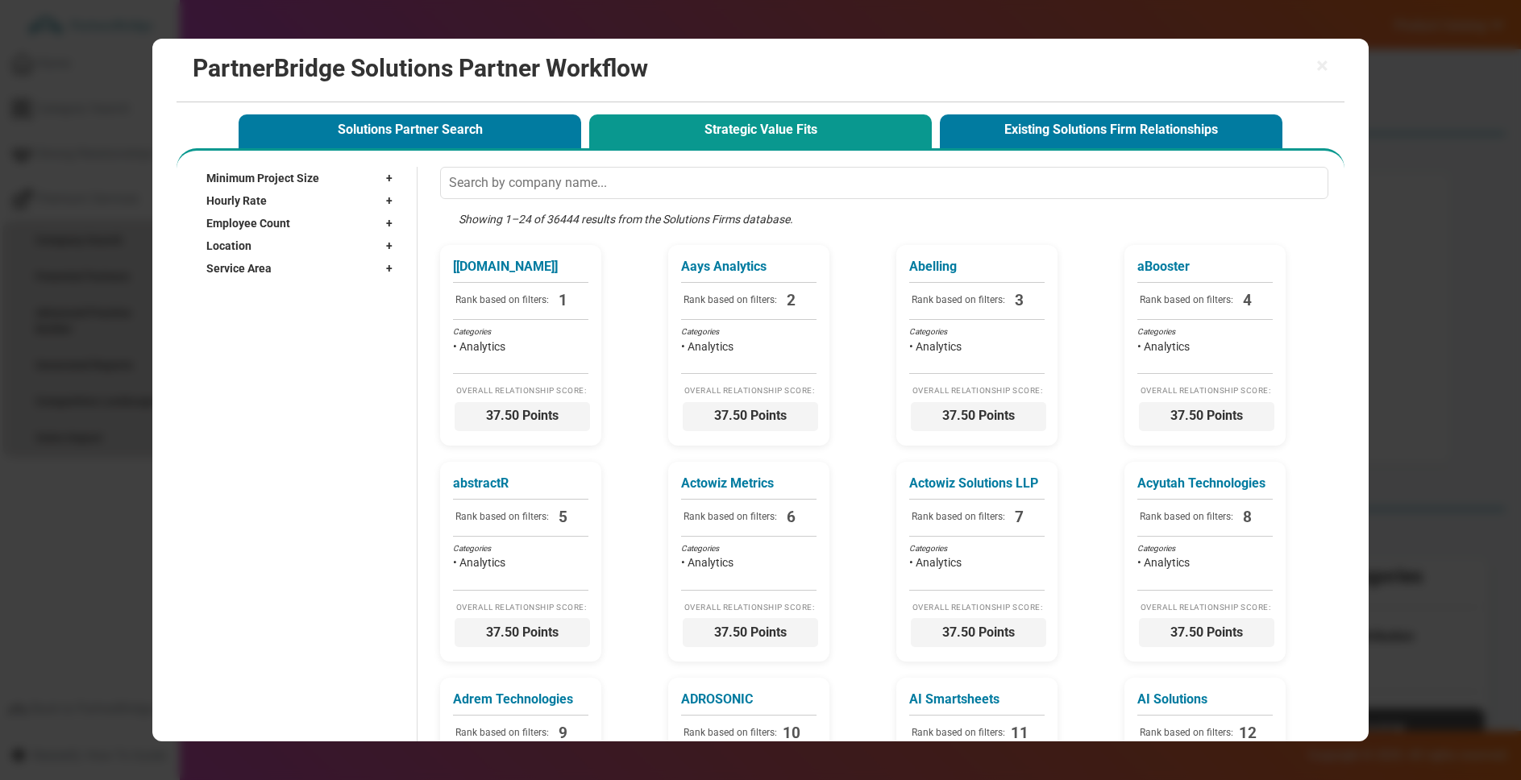
click at [582, 220] on div "Showing 1–24 of 36444 results from the Solutions Firms database." at bounding box center [888, 228] width 896 height 34
click at [558, 217] on div "Showing 1–24 of 36444 results from the Solutions Firms database." at bounding box center [888, 228] width 896 height 34
click at [368, 189] on div "Hourly Rate +" at bounding box center [303, 200] width 194 height 23
click at [364, 178] on div "Minimum Project Size +" at bounding box center [303, 178] width 194 height 23
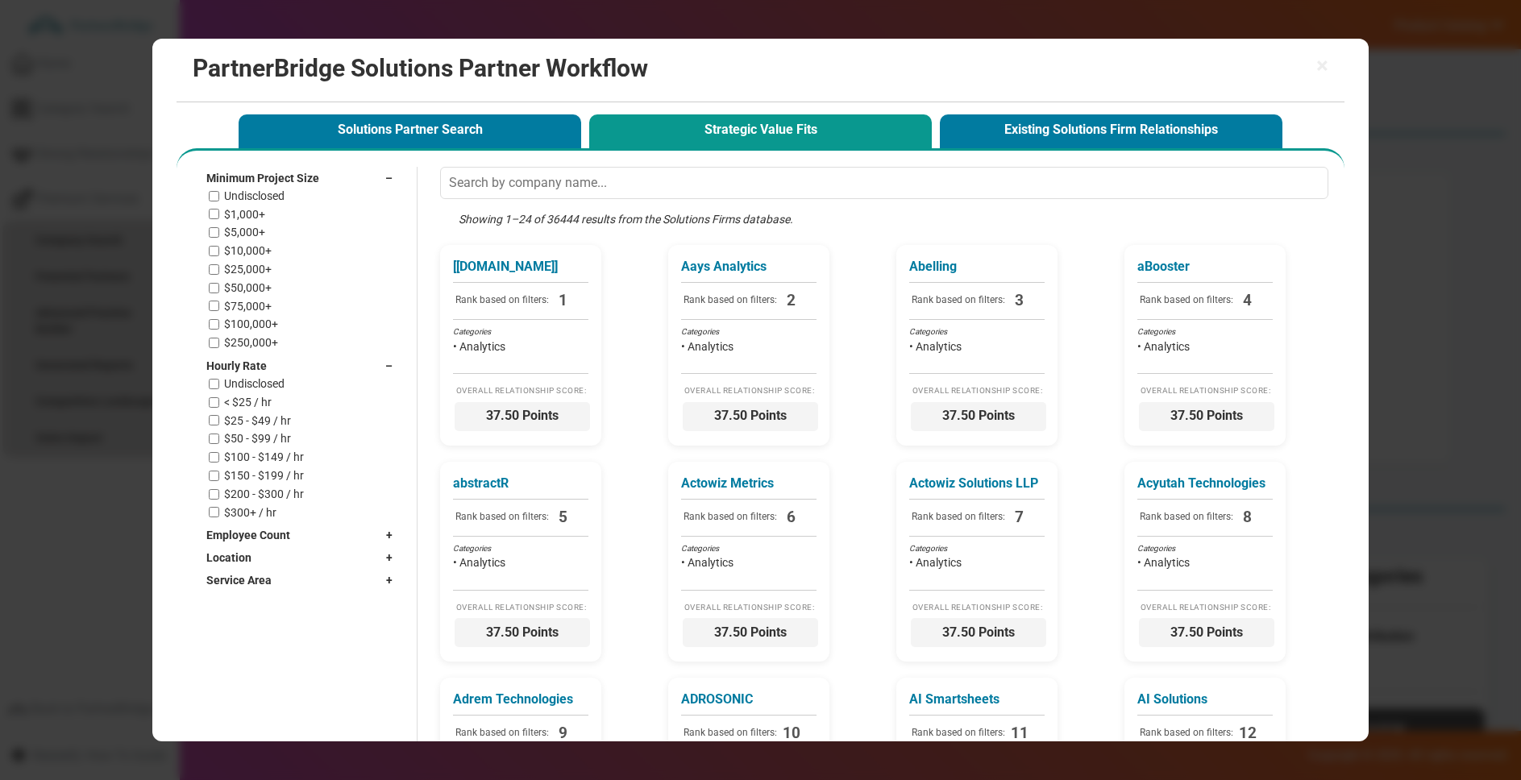
drag, startPoint x: 254, startPoint y: 207, endPoint x: 256, endPoint y: 216, distance: 9.2
click at [254, 208] on label "$1,000+" at bounding box center [244, 215] width 41 height 14
click at [219, 209] on input "$1,000+" at bounding box center [214, 214] width 10 height 10
checkbox input "true"
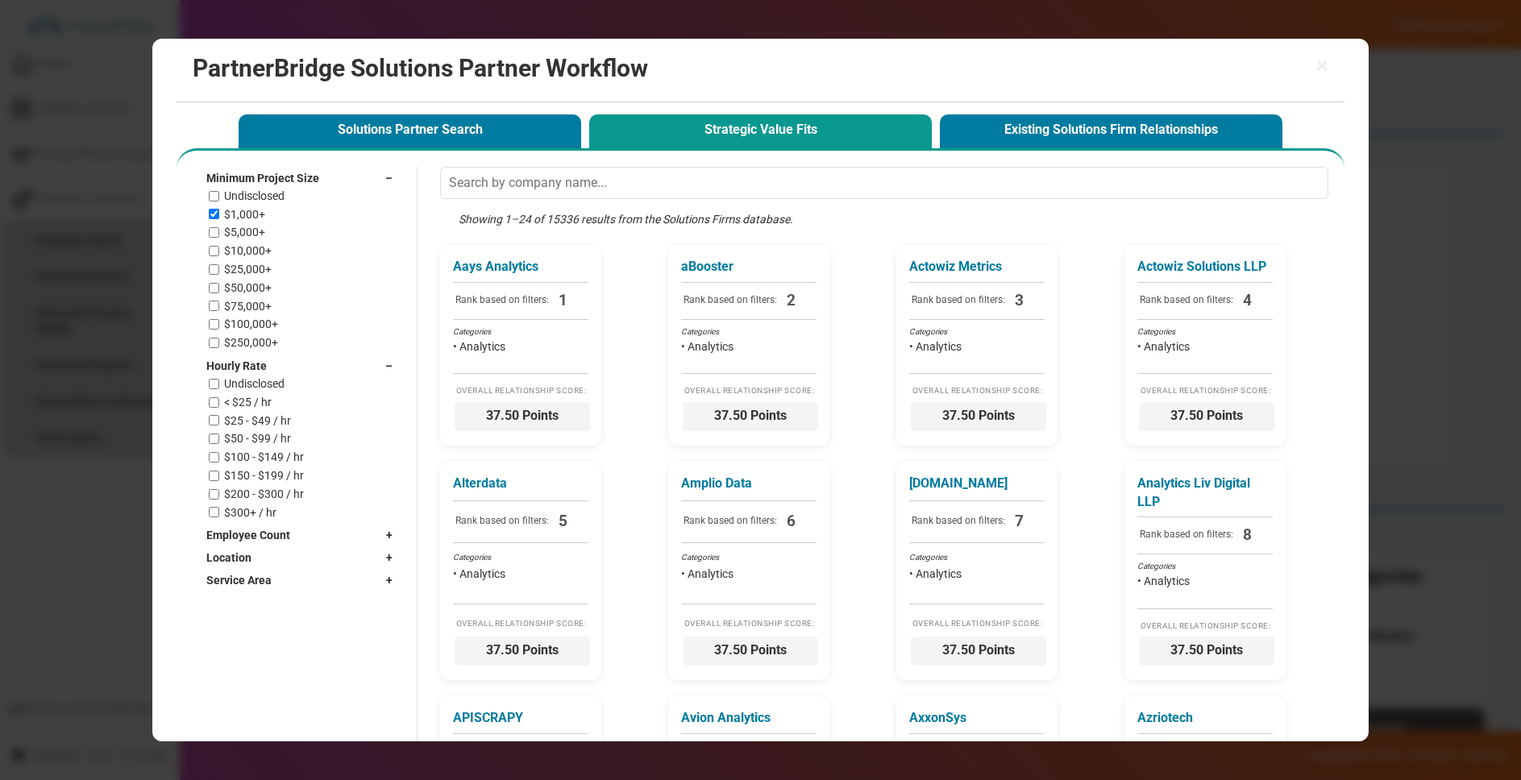
drag, startPoint x: 257, startPoint y: 226, endPoint x: 257, endPoint y: 235, distance: 9.7
click at [257, 226] on label "$5,000+" at bounding box center [244, 233] width 41 height 14
click at [219, 227] on input "$5,000+" at bounding box center [214, 232] width 10 height 10
checkbox input "true"
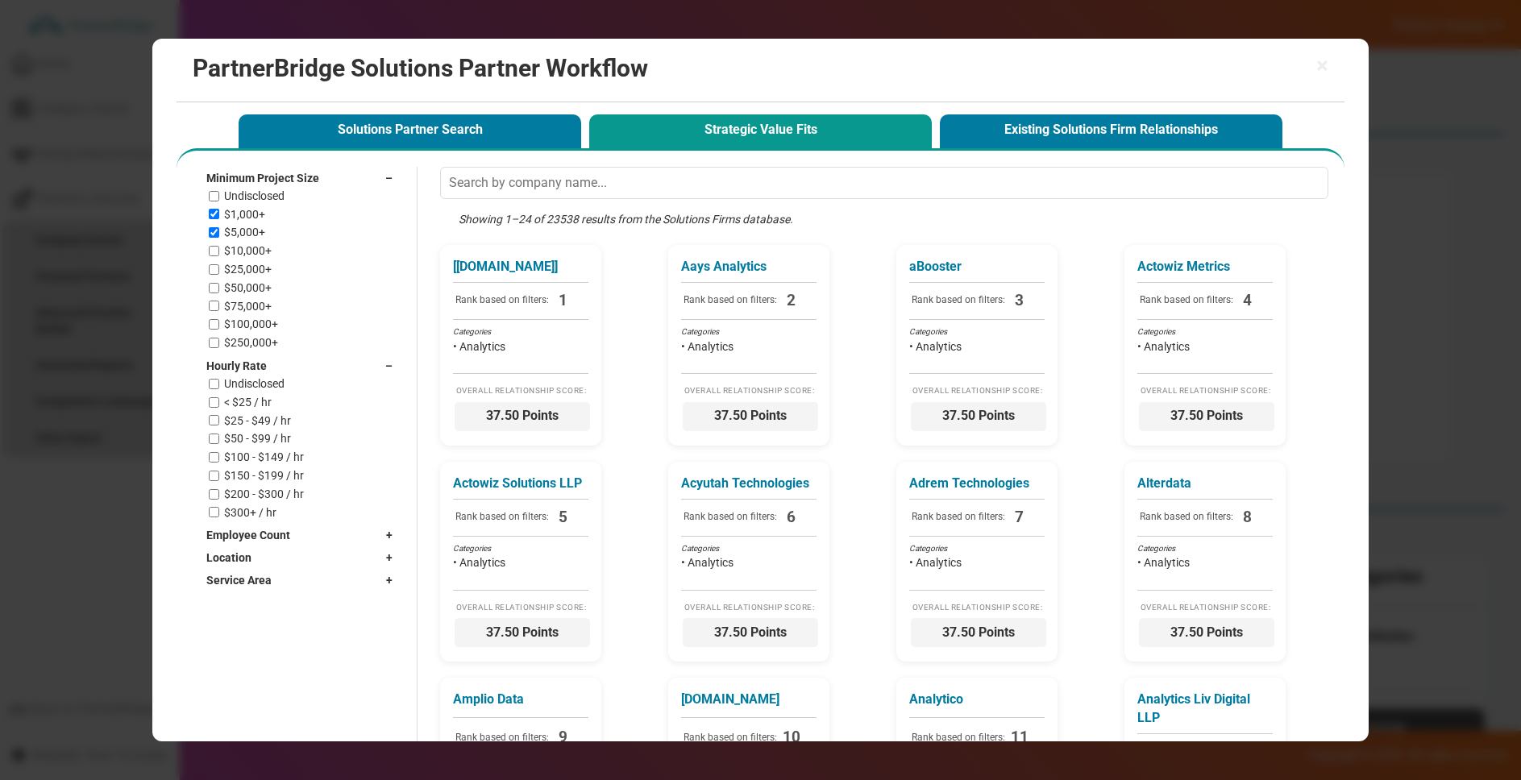
click at [257, 242] on div "Undisclosed $1,000+ $5,000+ $10,000+ $25,000+ $50,000+ $75,000+ $100,000+ $250,…" at bounding box center [305, 269] width 192 height 160
click at [259, 247] on label "$10,000+" at bounding box center [248, 251] width 48 height 14
click at [219, 247] on input "$10,000+" at bounding box center [214, 251] width 10 height 10
checkbox input "true"
drag, startPoint x: 319, startPoint y: 179, endPoint x: 320, endPoint y: 187, distance: 8.1
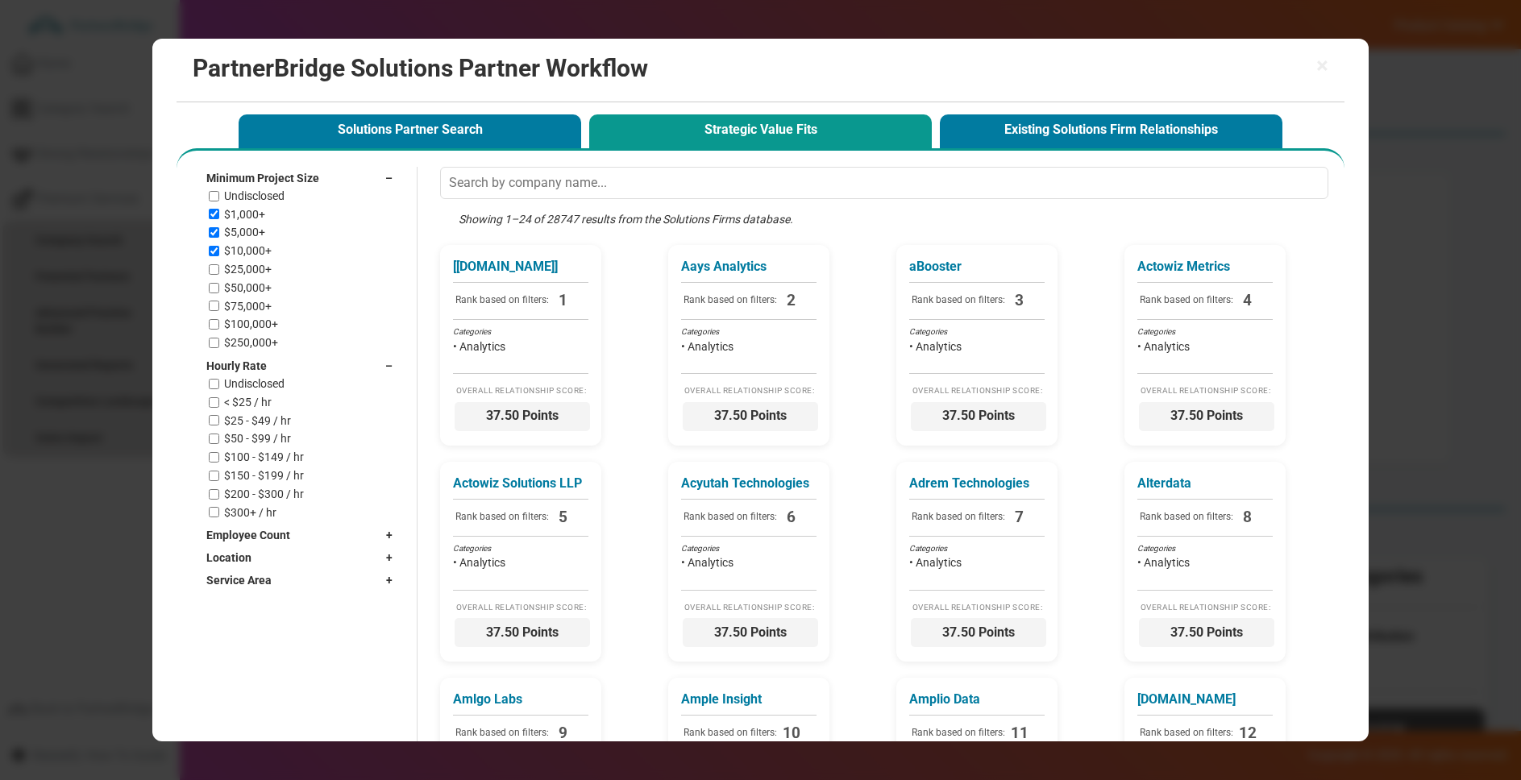
click at [321, 183] on div "Minimum Project Size –" at bounding box center [303, 178] width 194 height 23
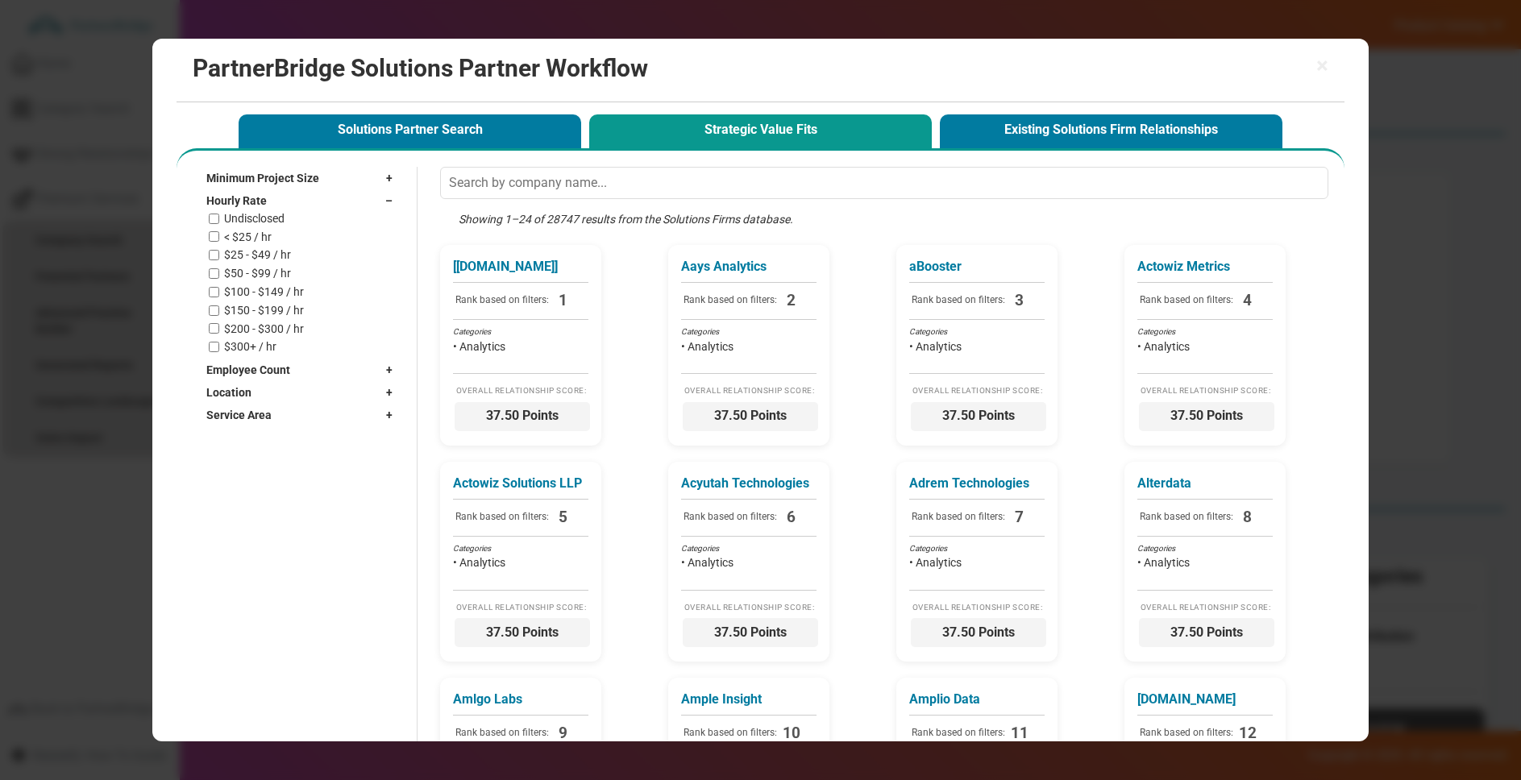
drag, startPoint x: 221, startPoint y: 234, endPoint x: 224, endPoint y: 244, distance: 11.0
click at [221, 234] on div "< $25 / hr" at bounding box center [305, 238] width 192 height 14
click at [230, 252] on label "$25 - $49 / hr" at bounding box center [257, 255] width 67 height 14
click at [219, 252] on input "$25 - $49 / hr" at bounding box center [214, 255] width 10 height 10
checkbox input "true"
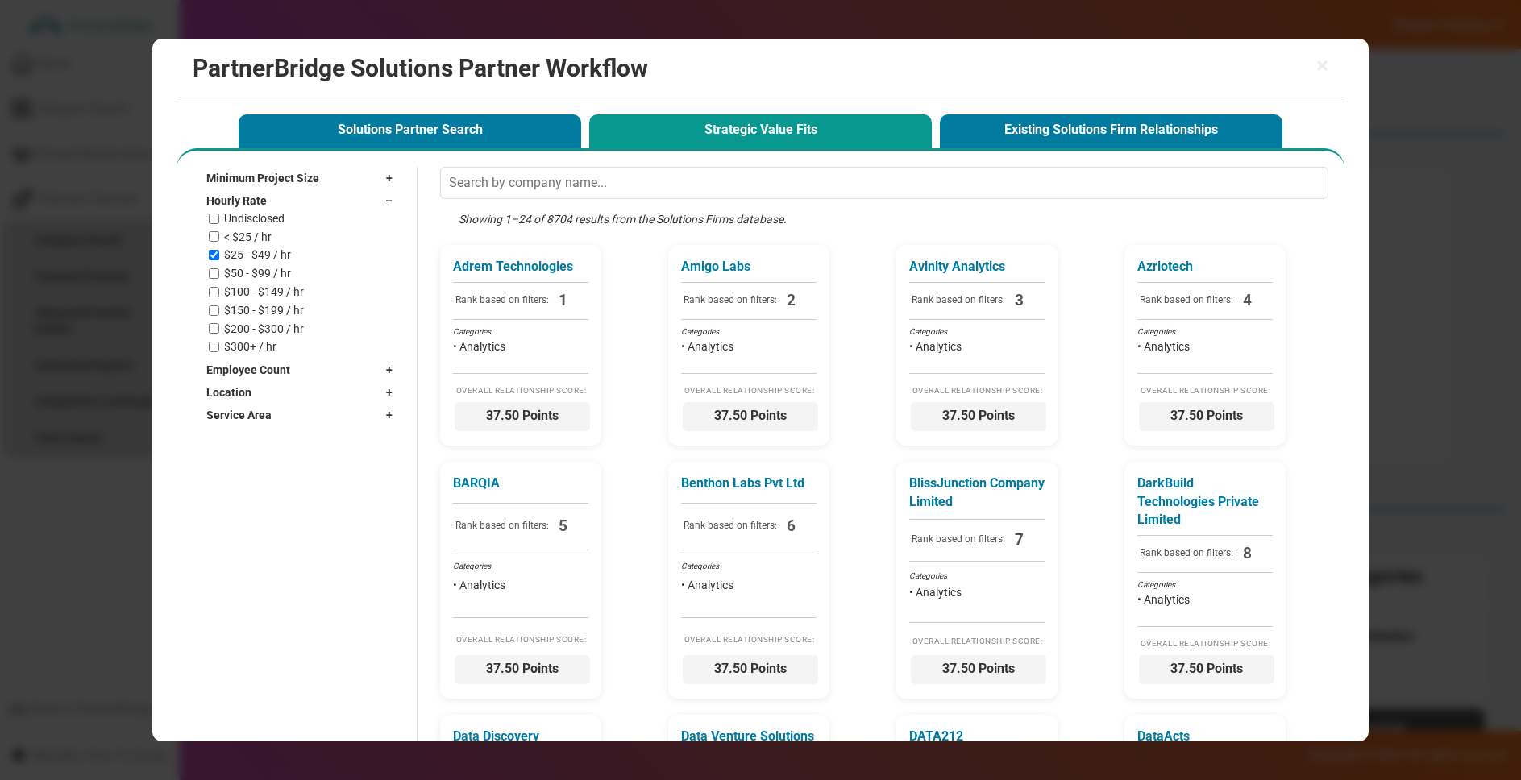
drag, startPoint x: 230, startPoint y: 232, endPoint x: 239, endPoint y: 249, distance: 19.1
click at [230, 232] on label "< $25 / hr" at bounding box center [248, 238] width 48 height 14
click at [219, 232] on input "< $25 / hr" at bounding box center [214, 236] width 10 height 10
checkbox input "true"
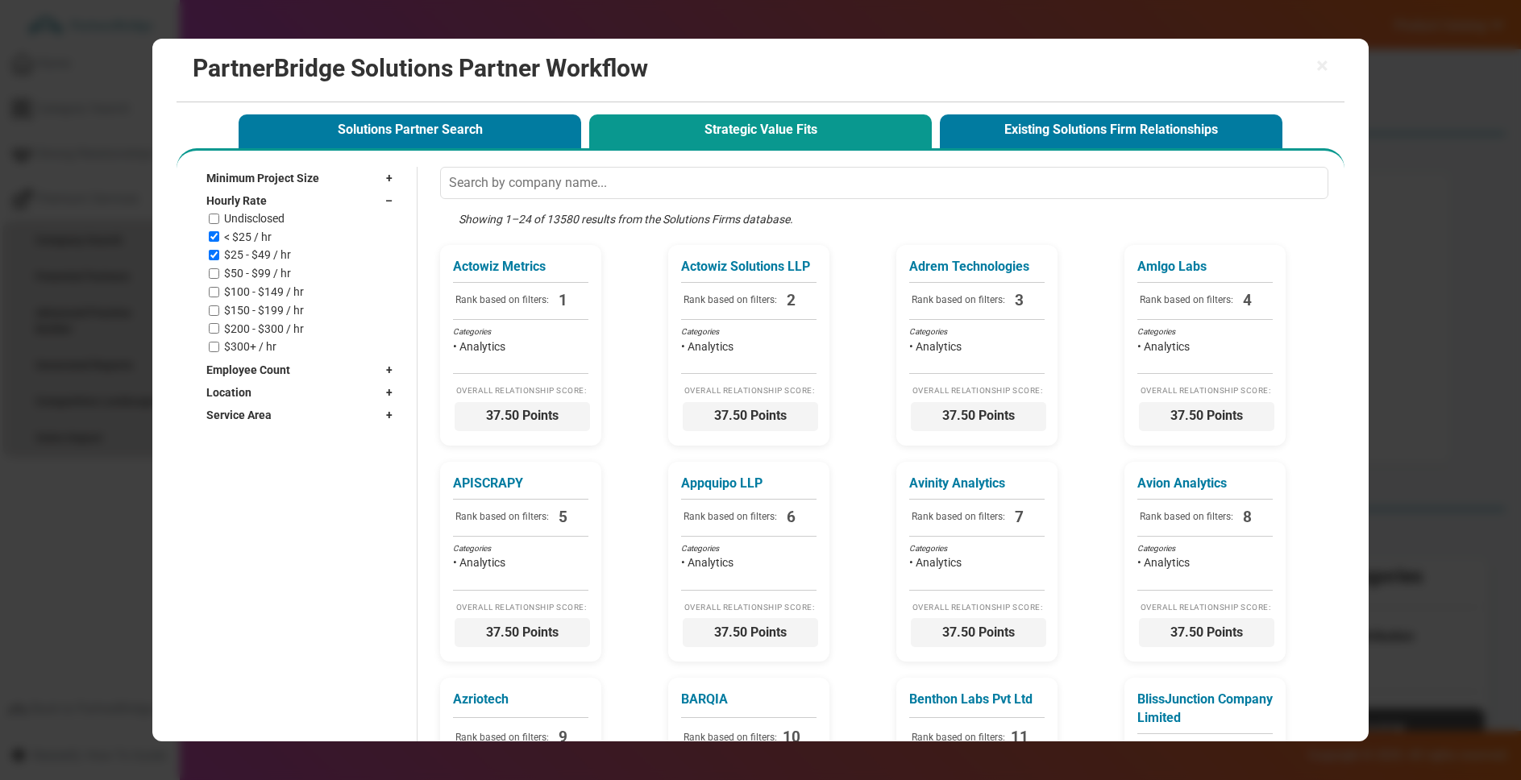
click at [253, 275] on label "$50 - $99 / hr" at bounding box center [257, 274] width 67 height 14
click at [219, 275] on input "$50 - $99 / hr" at bounding box center [214, 273] width 10 height 10
checkbox input "true"
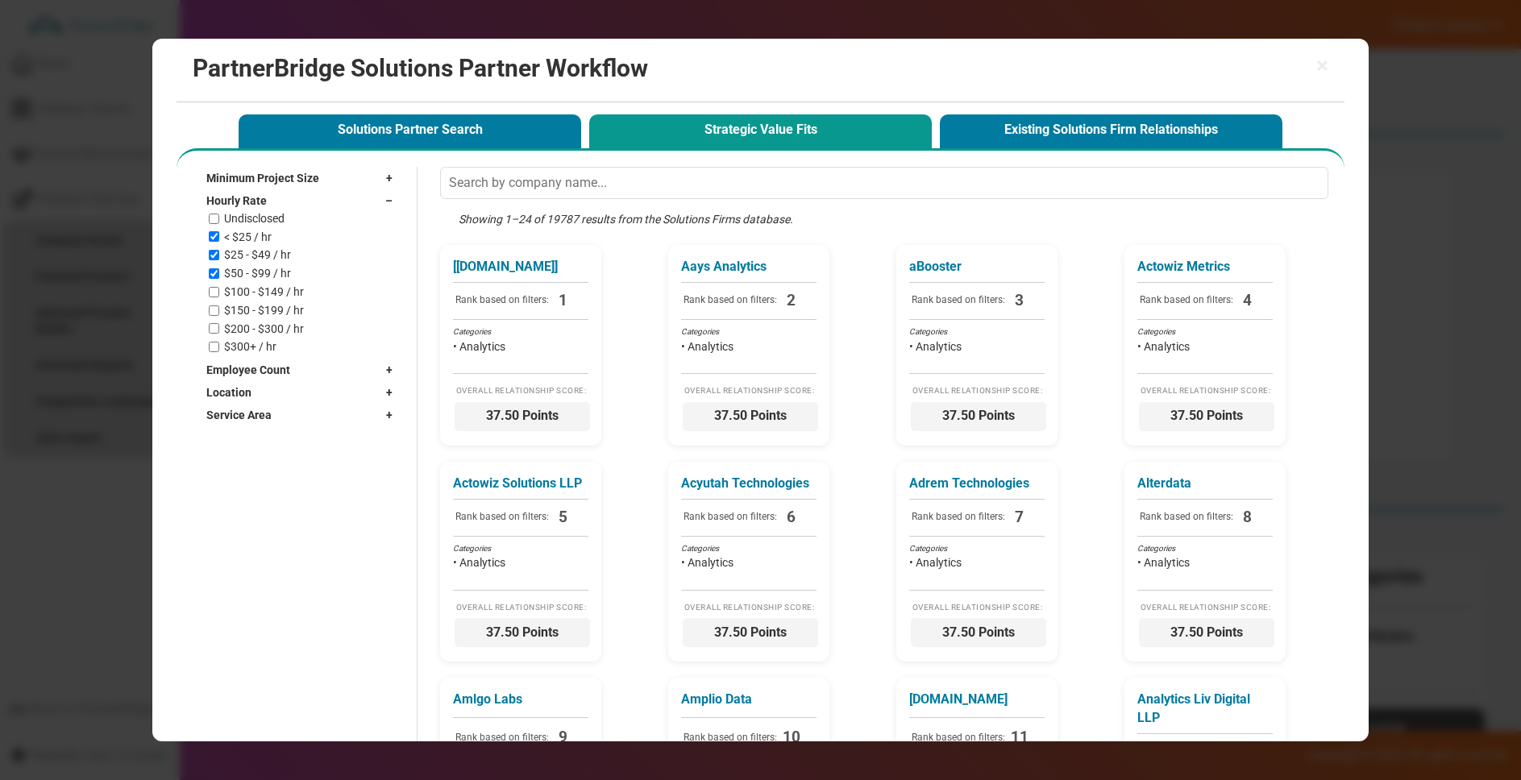
click at [315, 212] on div "Undisclosed" at bounding box center [305, 219] width 192 height 14
click at [318, 207] on div "Hourly Rate –" at bounding box center [303, 200] width 194 height 23
click at [306, 231] on div "Employee Count +" at bounding box center [303, 223] width 194 height 23
click at [242, 264] on label "2 - 9" at bounding box center [234, 260] width 21 height 14
click at [219, 264] on input "2 - 9" at bounding box center [214, 259] width 10 height 10
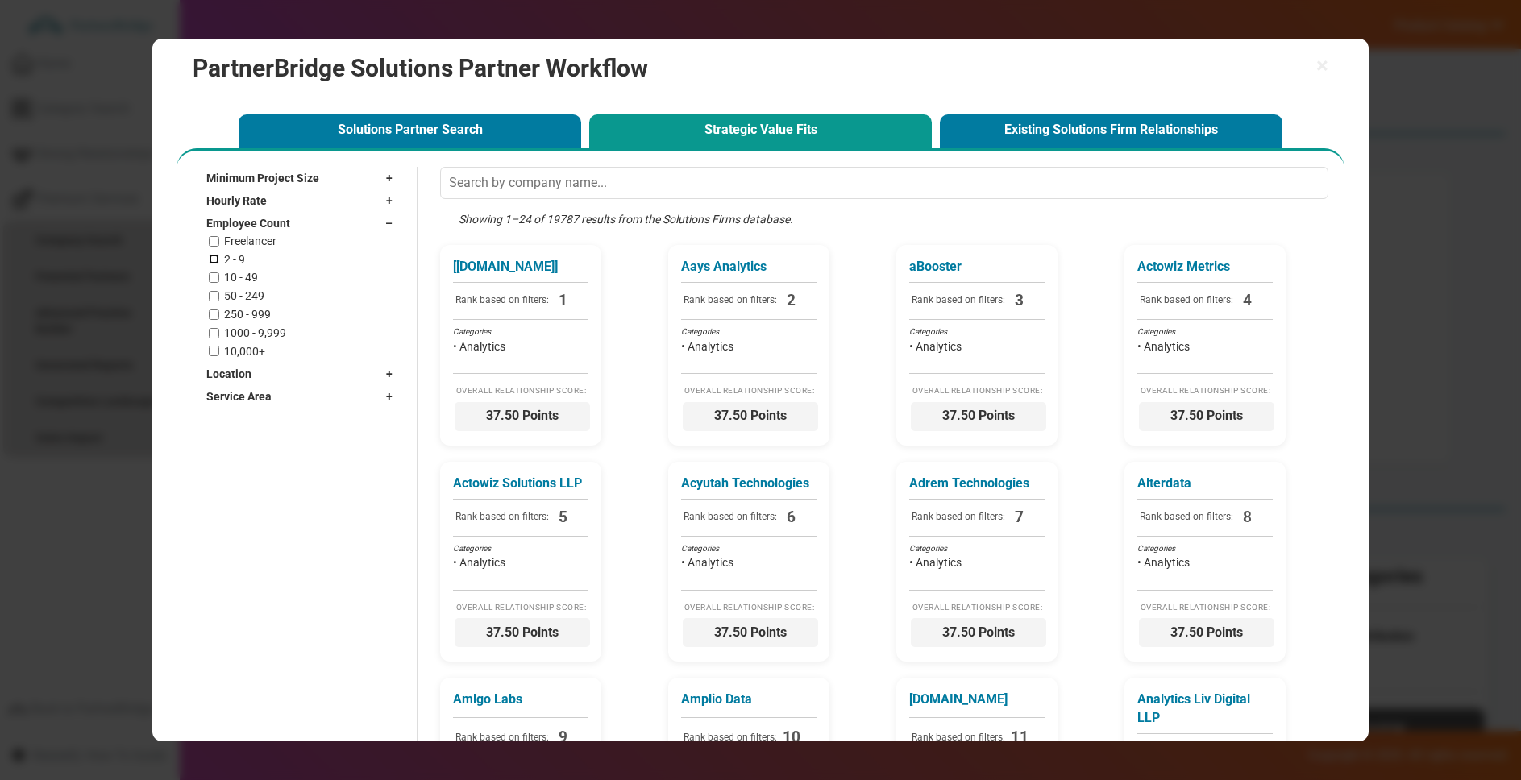
checkbox input "true"
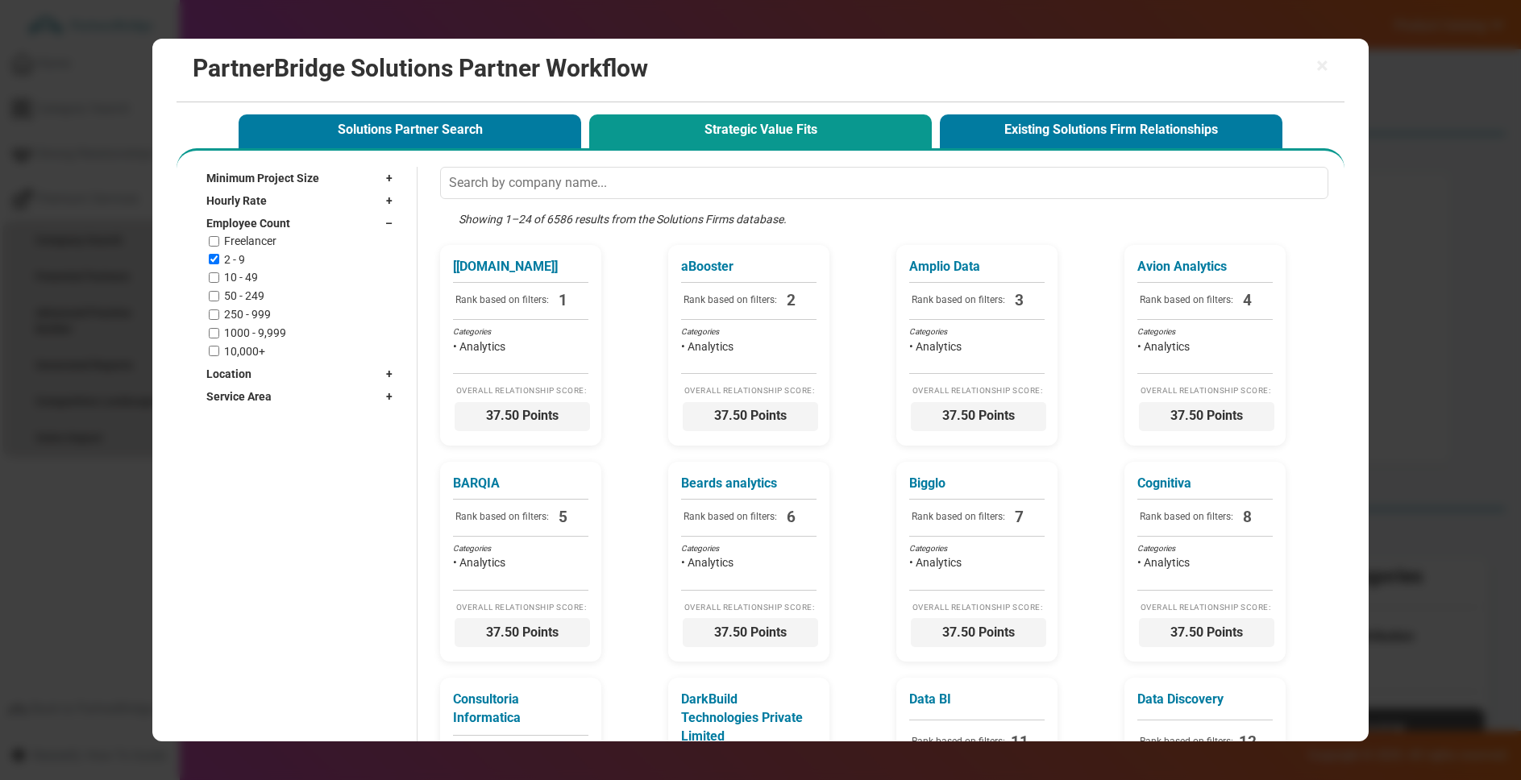
click at [239, 276] on label "10 - 49" at bounding box center [241, 278] width 34 height 14
click at [219, 276] on input "10 - 49" at bounding box center [214, 277] width 10 height 10
checkbox input "true"
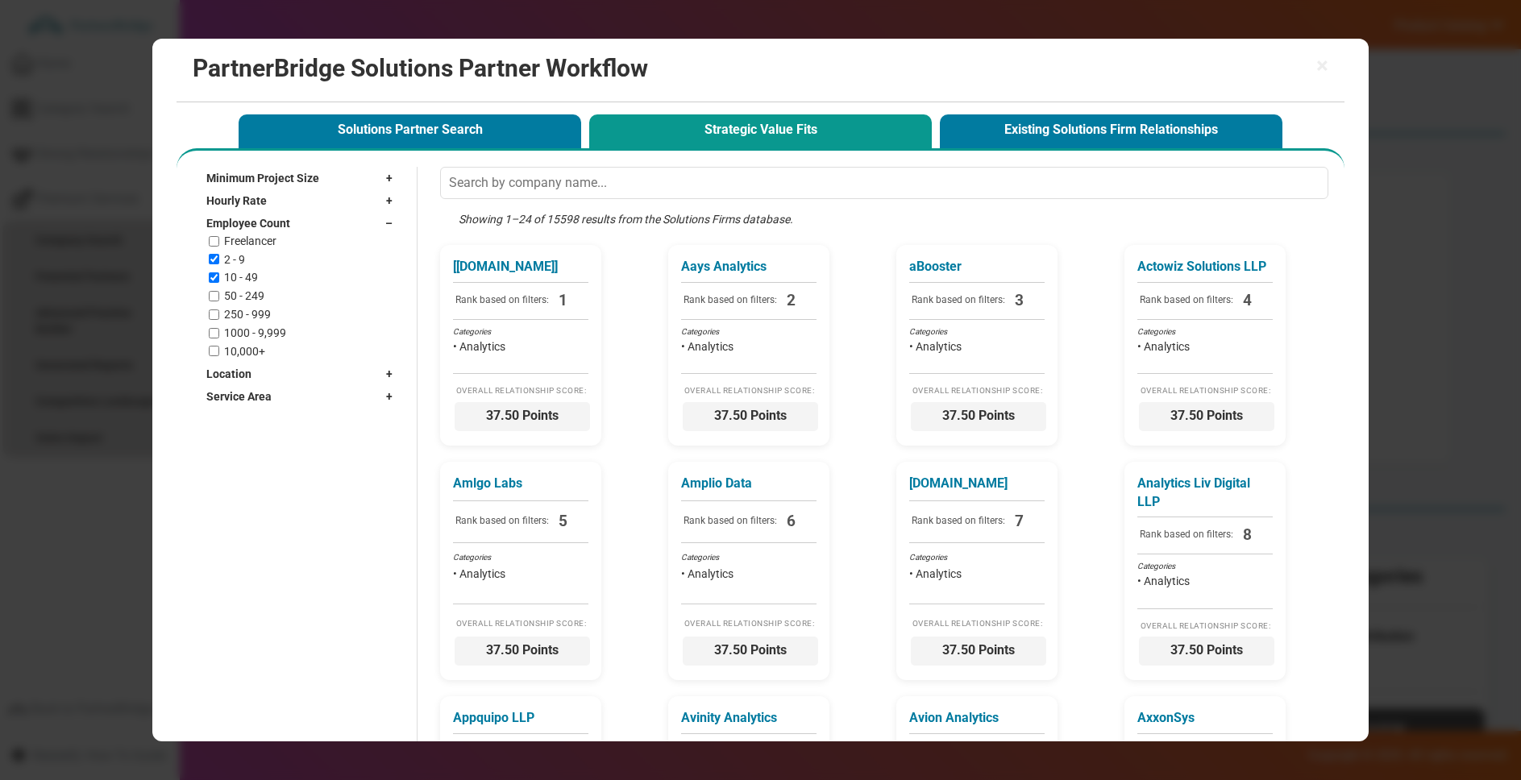
click at [247, 291] on label "50 - 249" at bounding box center [244, 296] width 40 height 14
click at [219, 291] on input "50 - 249" at bounding box center [214, 296] width 10 height 10
checkbox input "true"
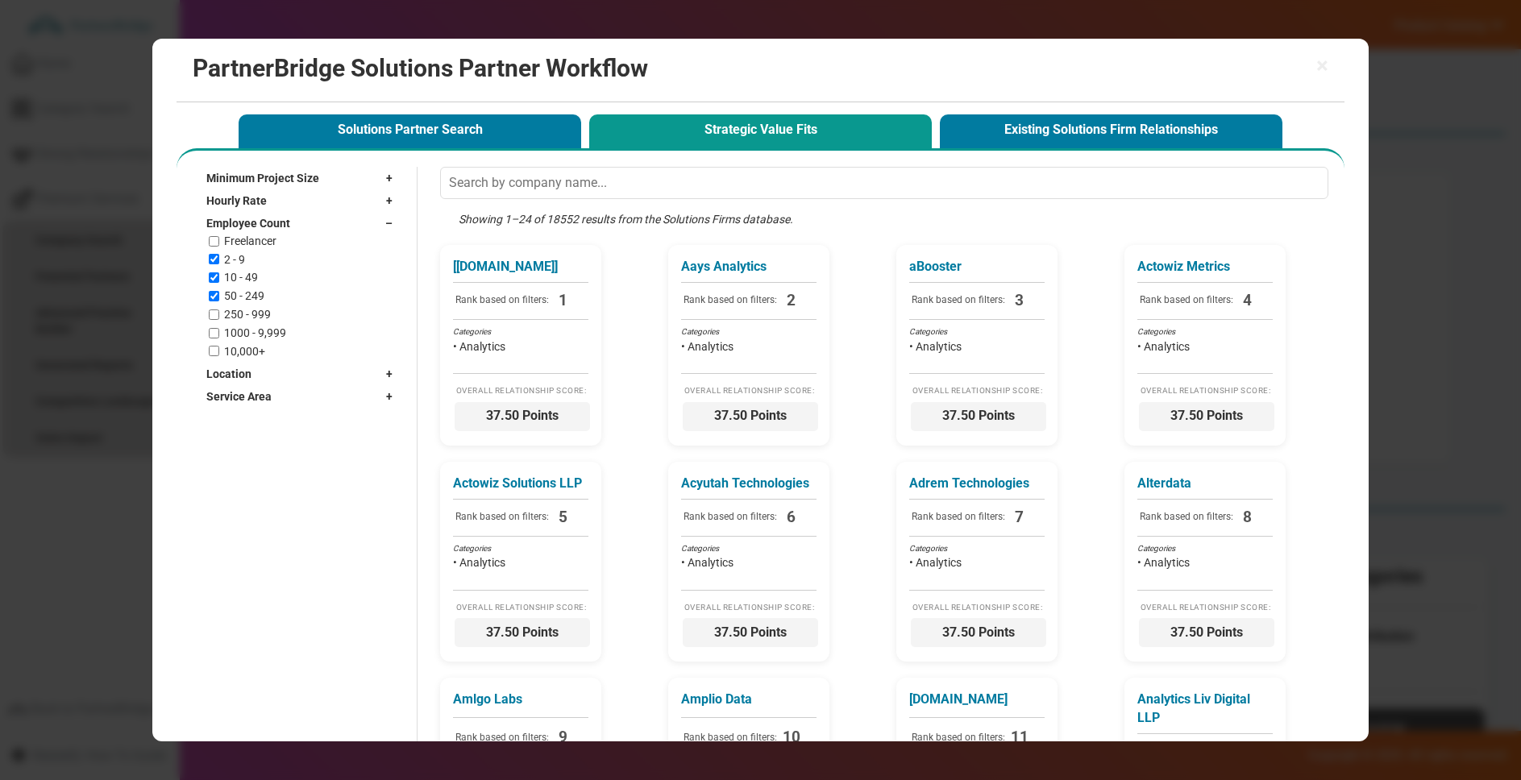
click at [281, 372] on div "Location +" at bounding box center [303, 374] width 194 height 23
drag, startPoint x: 321, startPoint y: 218, endPoint x: 323, endPoint y: 247, distance: 28.3
click at [322, 219] on div "Employee Count –" at bounding box center [303, 223] width 194 height 23
click at [330, 268] on input "text" at bounding box center [292, 269] width 173 height 24
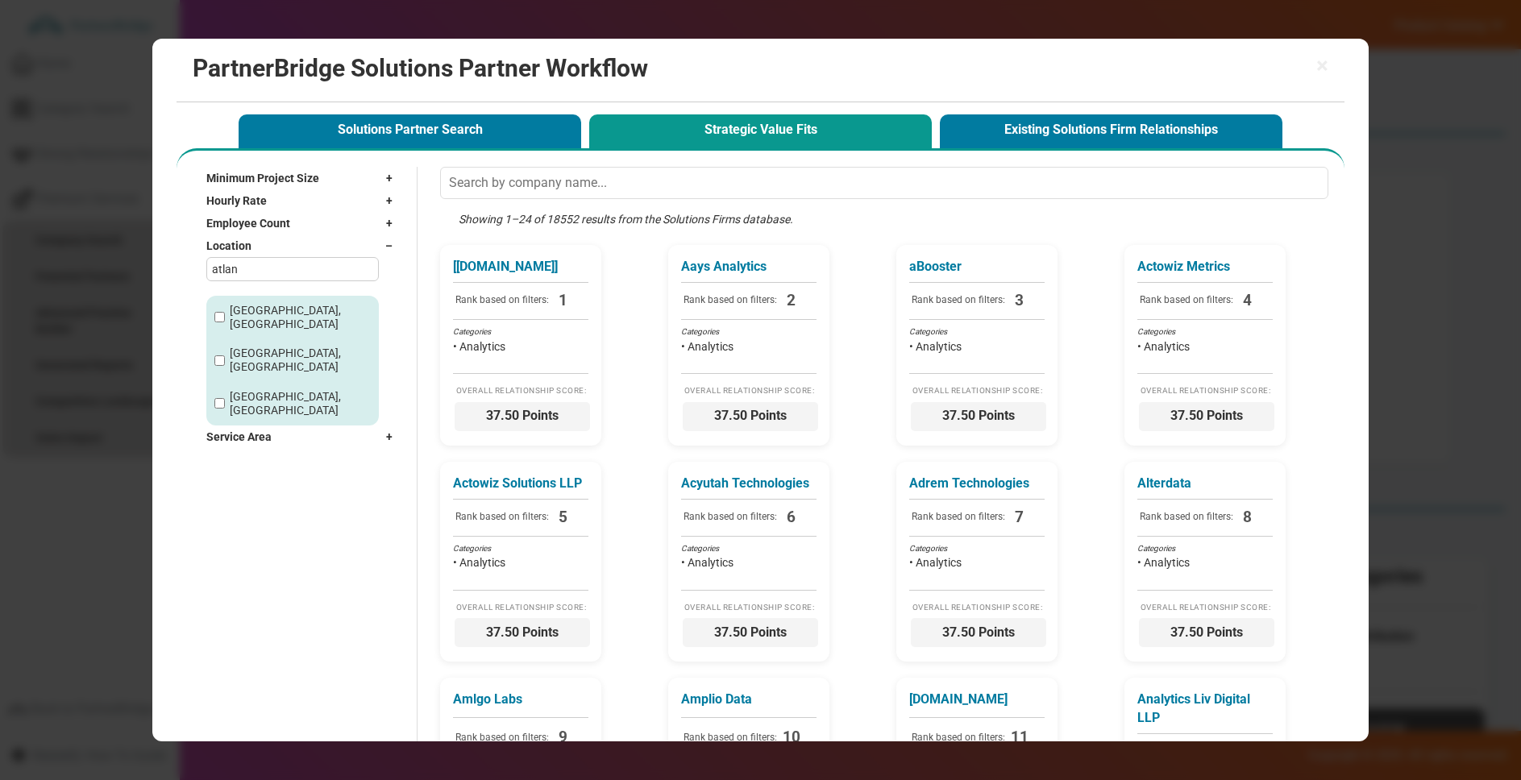
type input "atlan"
click at [283, 304] on label "Atlanta, GA" at bounding box center [300, 317] width 141 height 27
click at [277, 310] on label "Atlanta, GA" at bounding box center [300, 317] width 141 height 27
click at [225, 312] on input "Atlanta, GA" at bounding box center [219, 317] width 10 height 10
checkbox input "true"
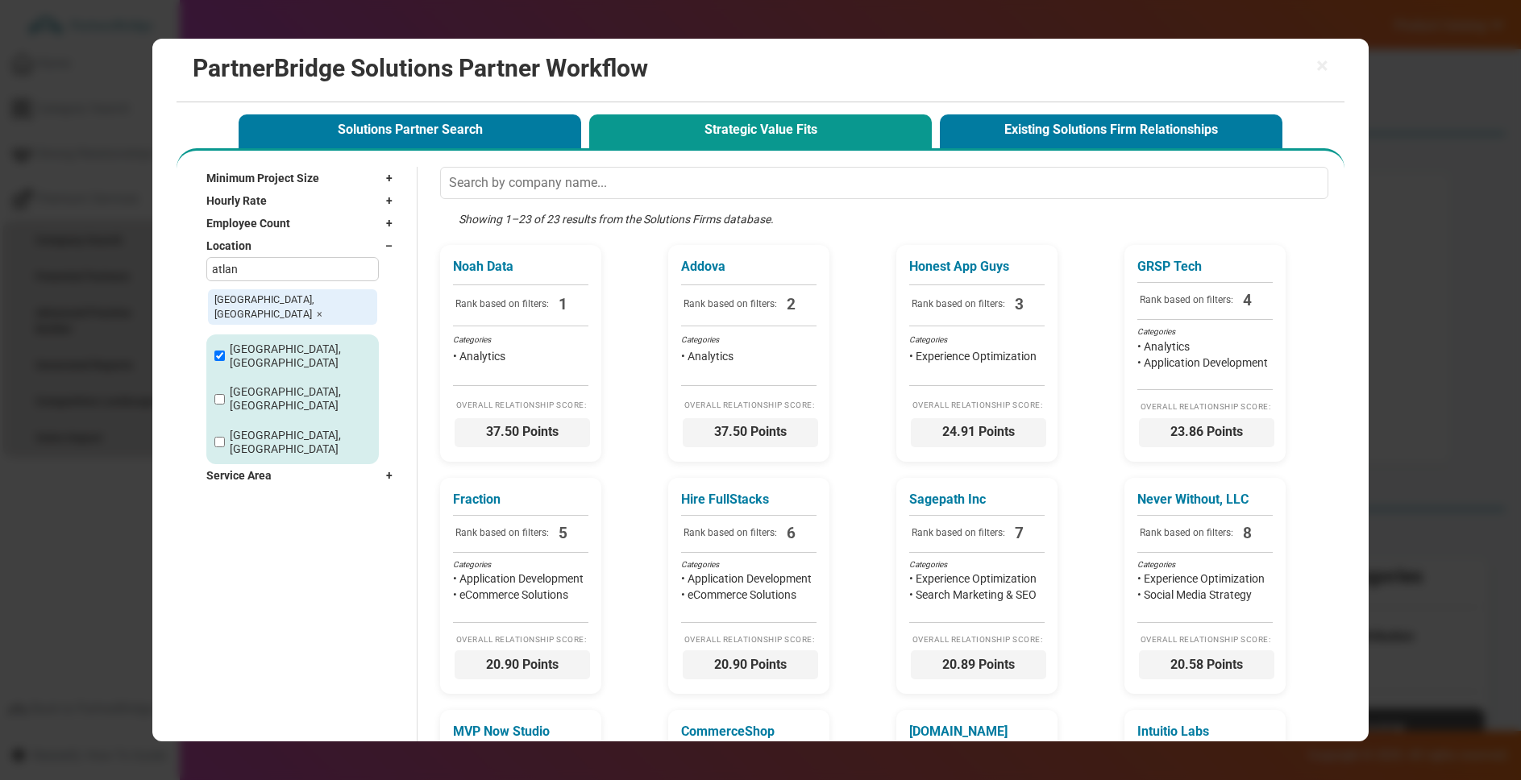
click at [347, 251] on div "Location –" at bounding box center [303, 246] width 194 height 23
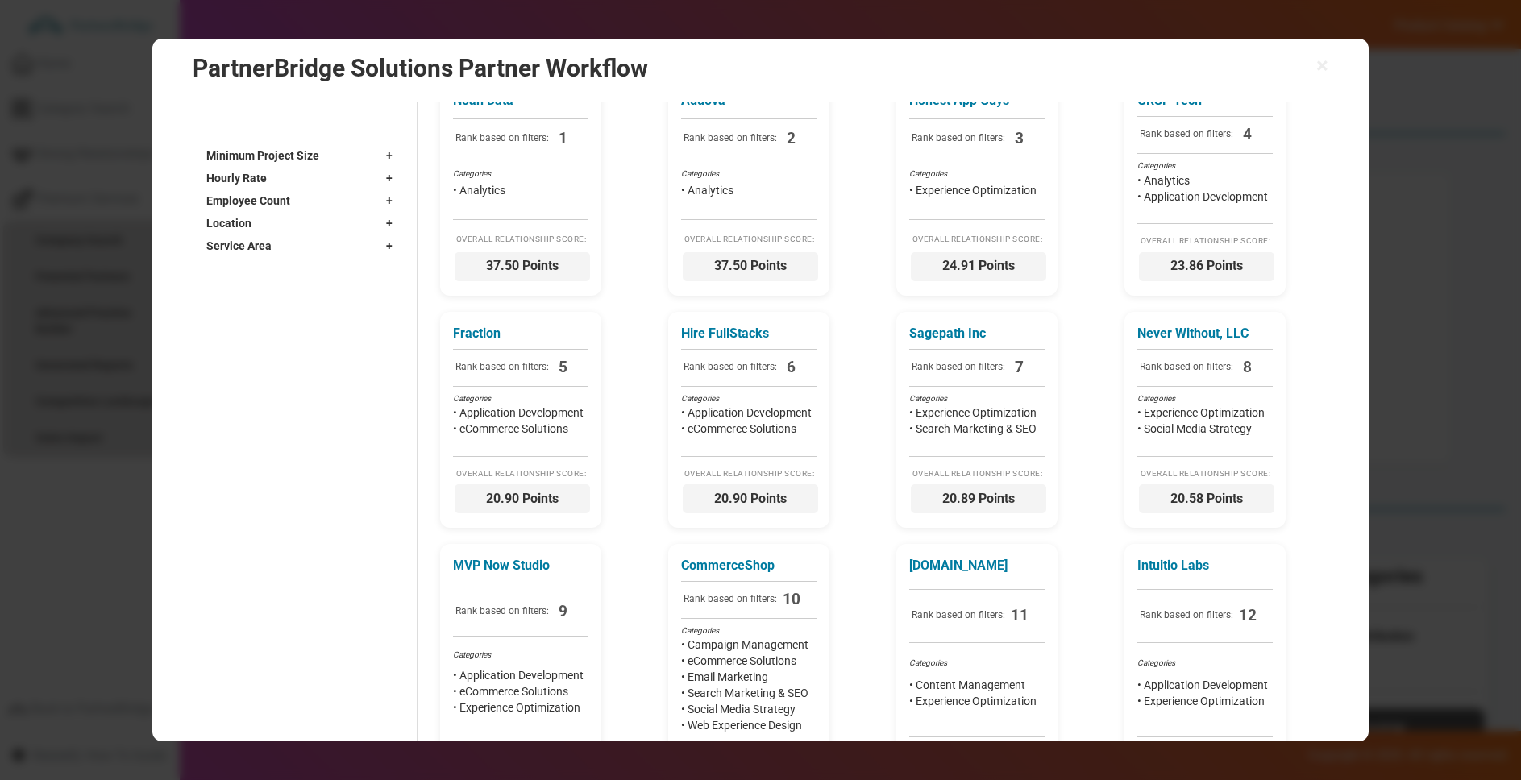
scroll to position [142, 0]
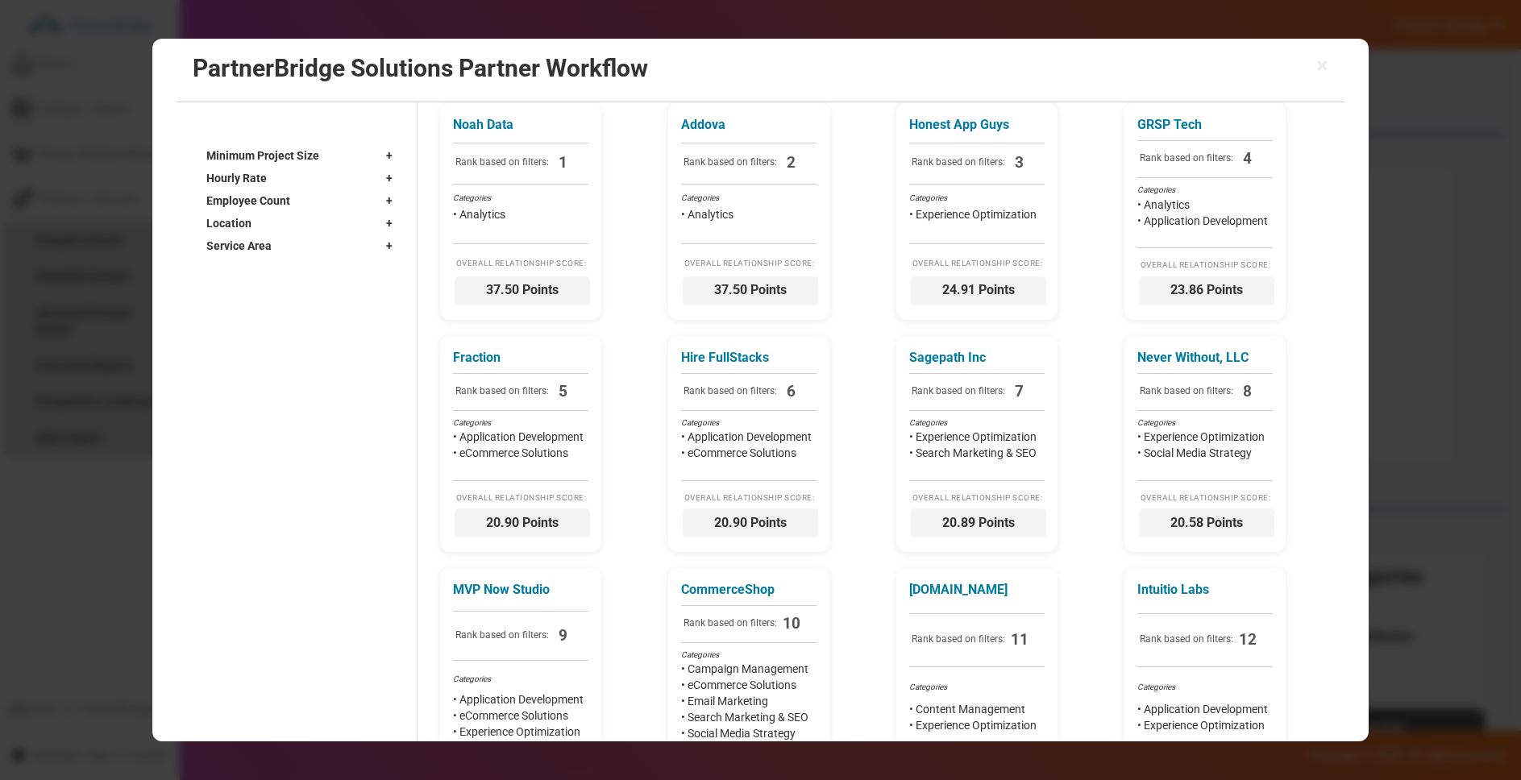
click at [247, 245] on span "Service Area" at bounding box center [238, 246] width 65 height 16
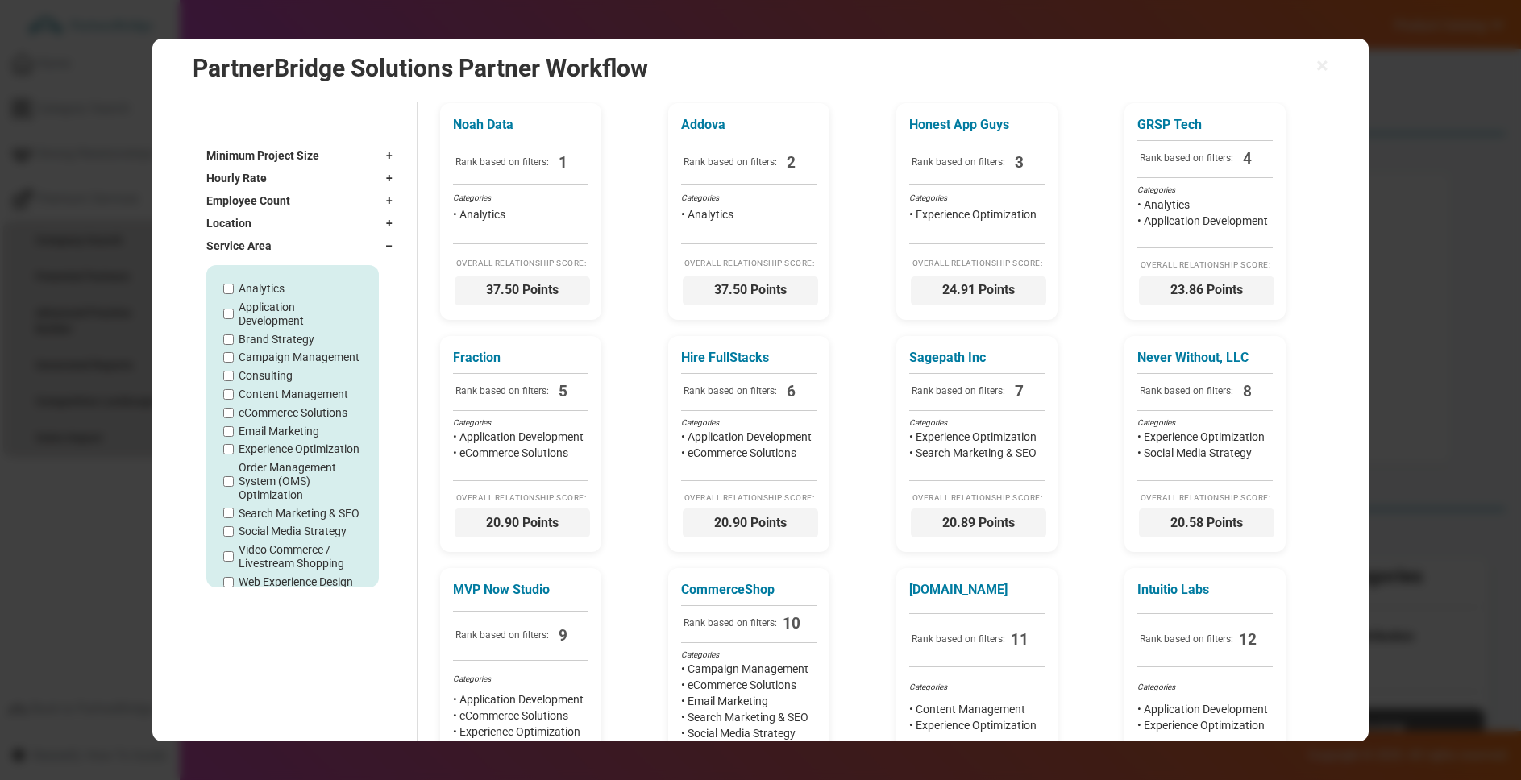
click at [279, 452] on label "Experience Optimization" at bounding box center [299, 450] width 121 height 14
click at [234, 452] on input "Experience Optimization" at bounding box center [228, 450] width 10 height 10
checkbox input "true"
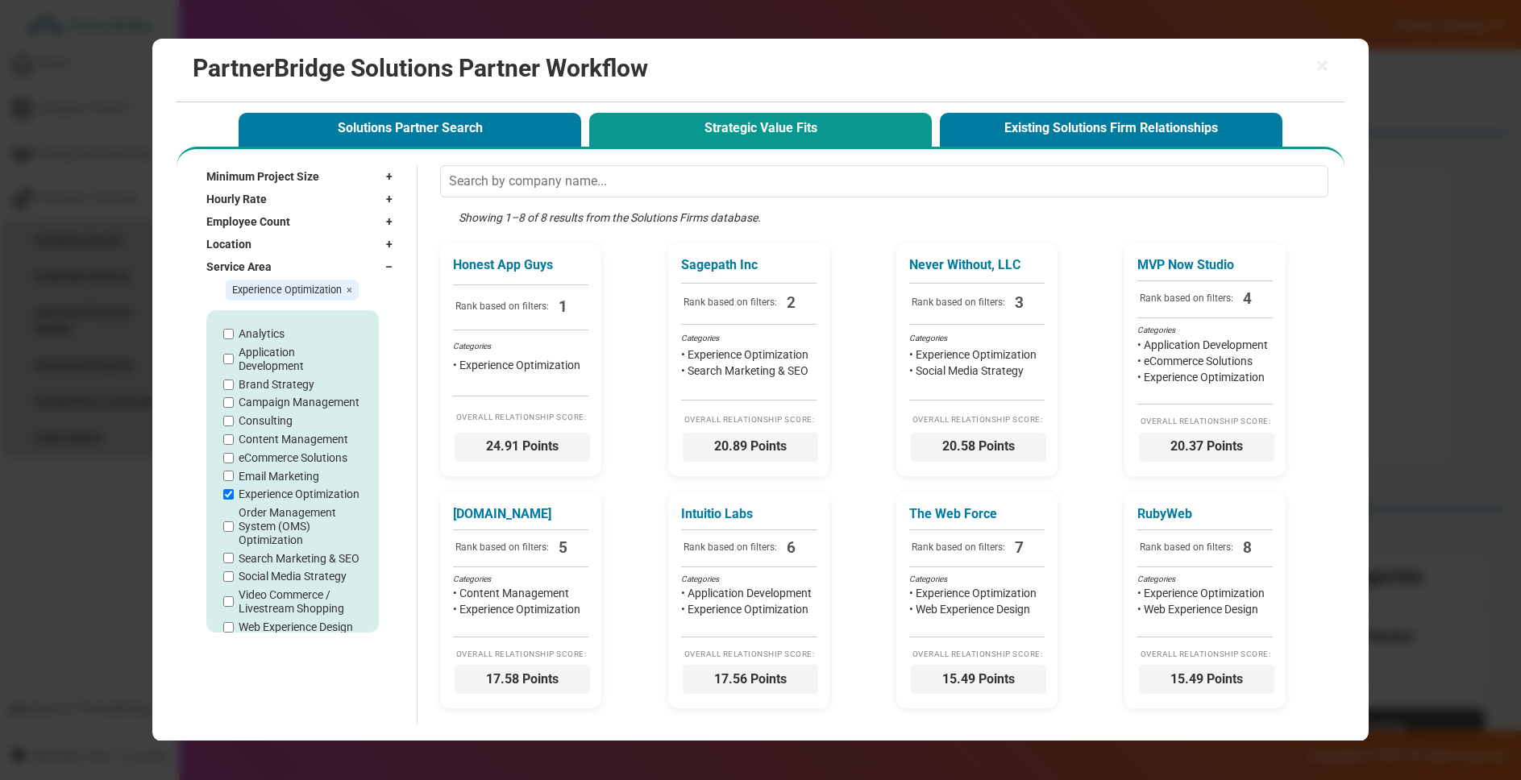
click at [399, 268] on span "–" at bounding box center [392, 267] width 15 height 16
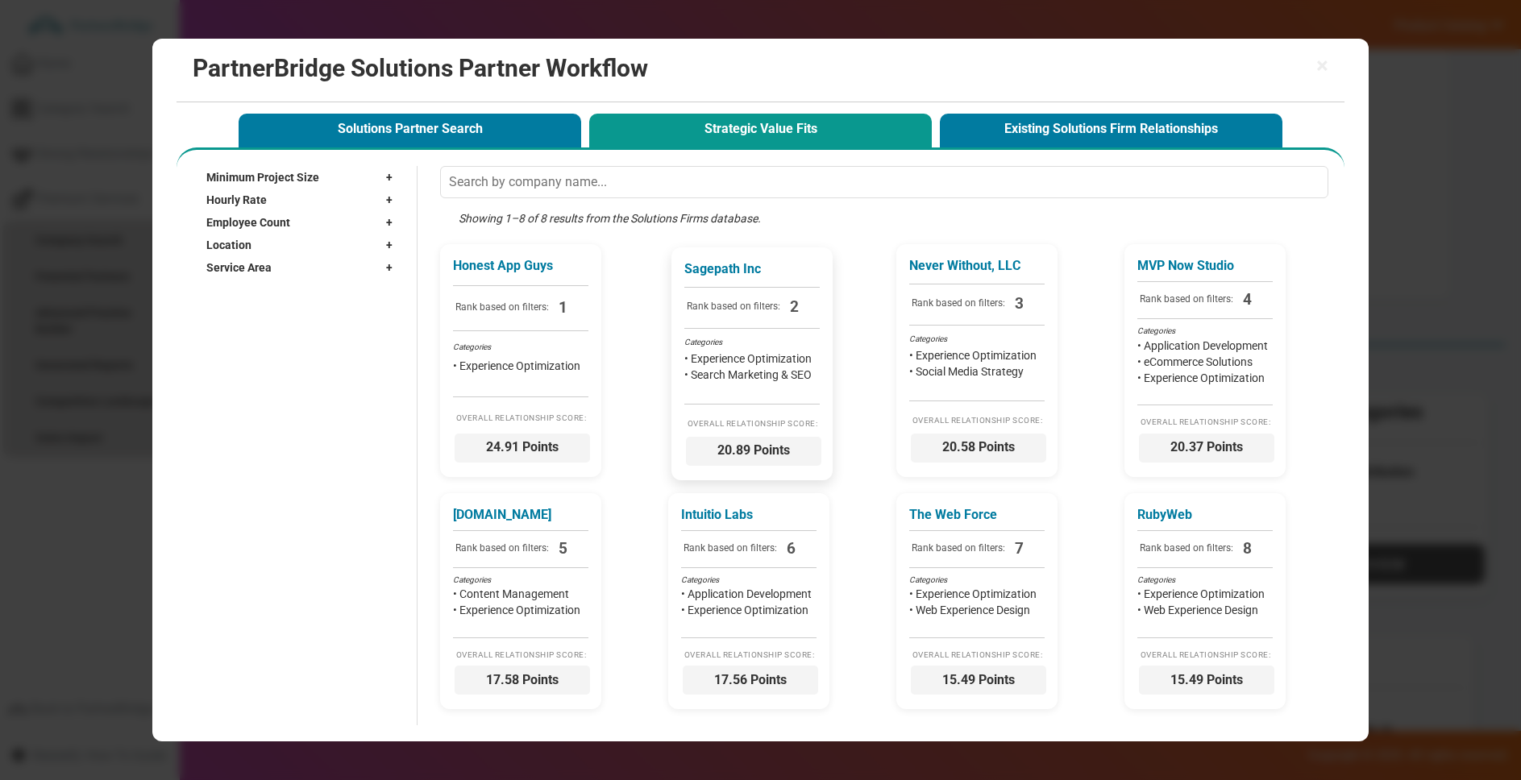
scroll to position [176, 0]
click at [517, 320] on span "Rank based on filters:" at bounding box center [505, 312] width 98 height 24
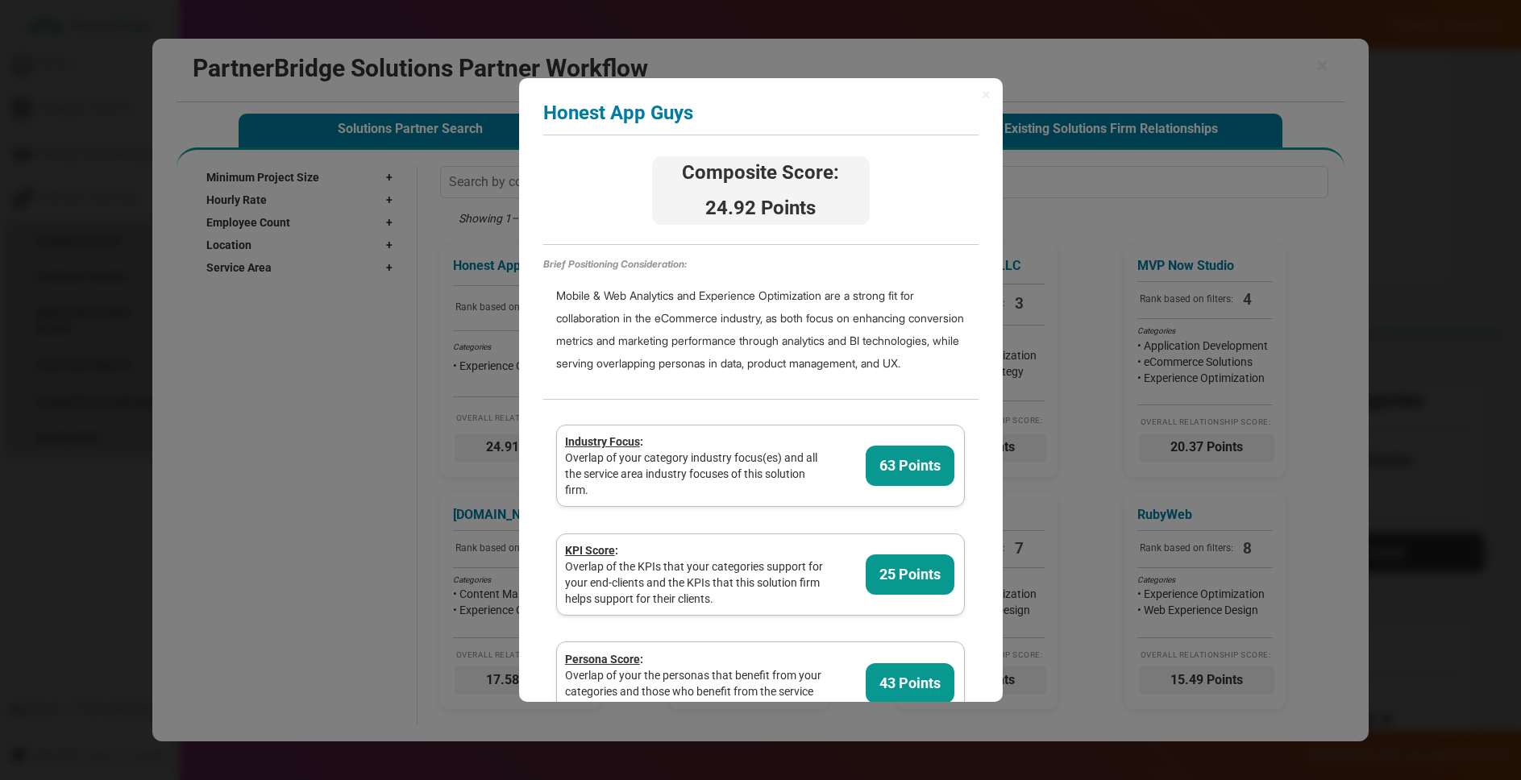
click at [723, 198] on span "24.92 Points" at bounding box center [761, 207] width 213 height 27
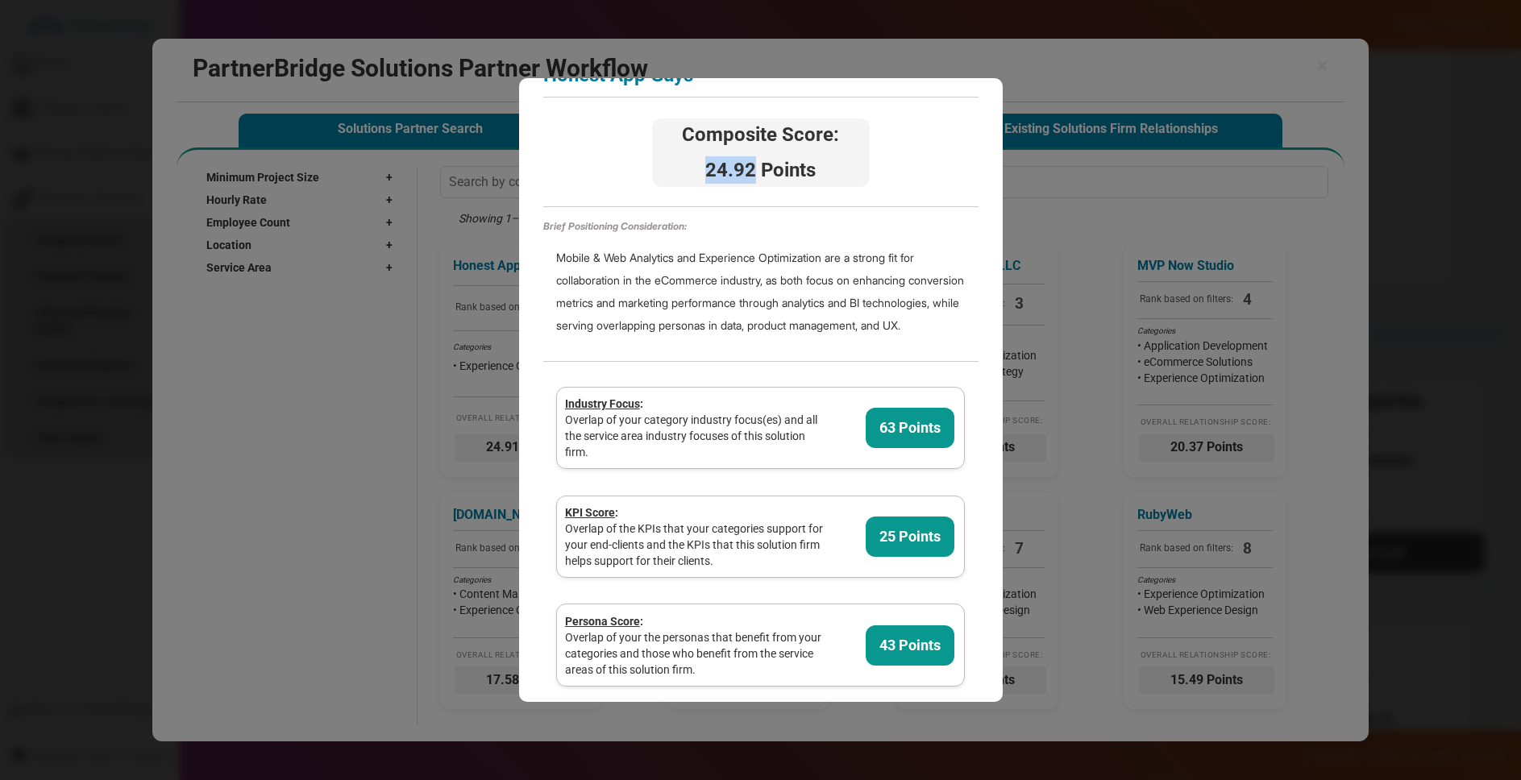
scroll to position [0, 0]
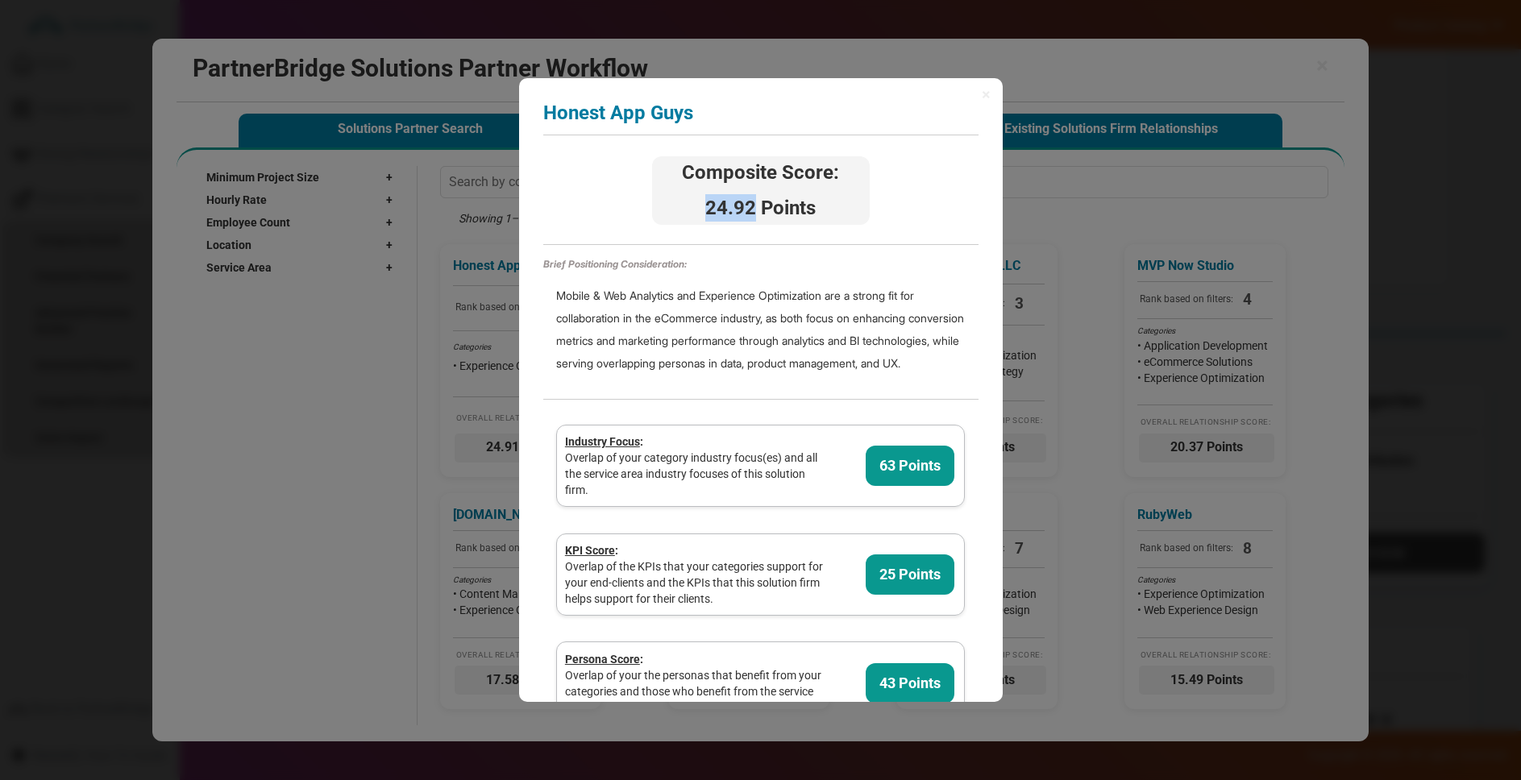
click at [744, 200] on span "24.92 Points" at bounding box center [761, 207] width 213 height 27
click at [986, 95] on span "×" at bounding box center [986, 94] width 9 height 16
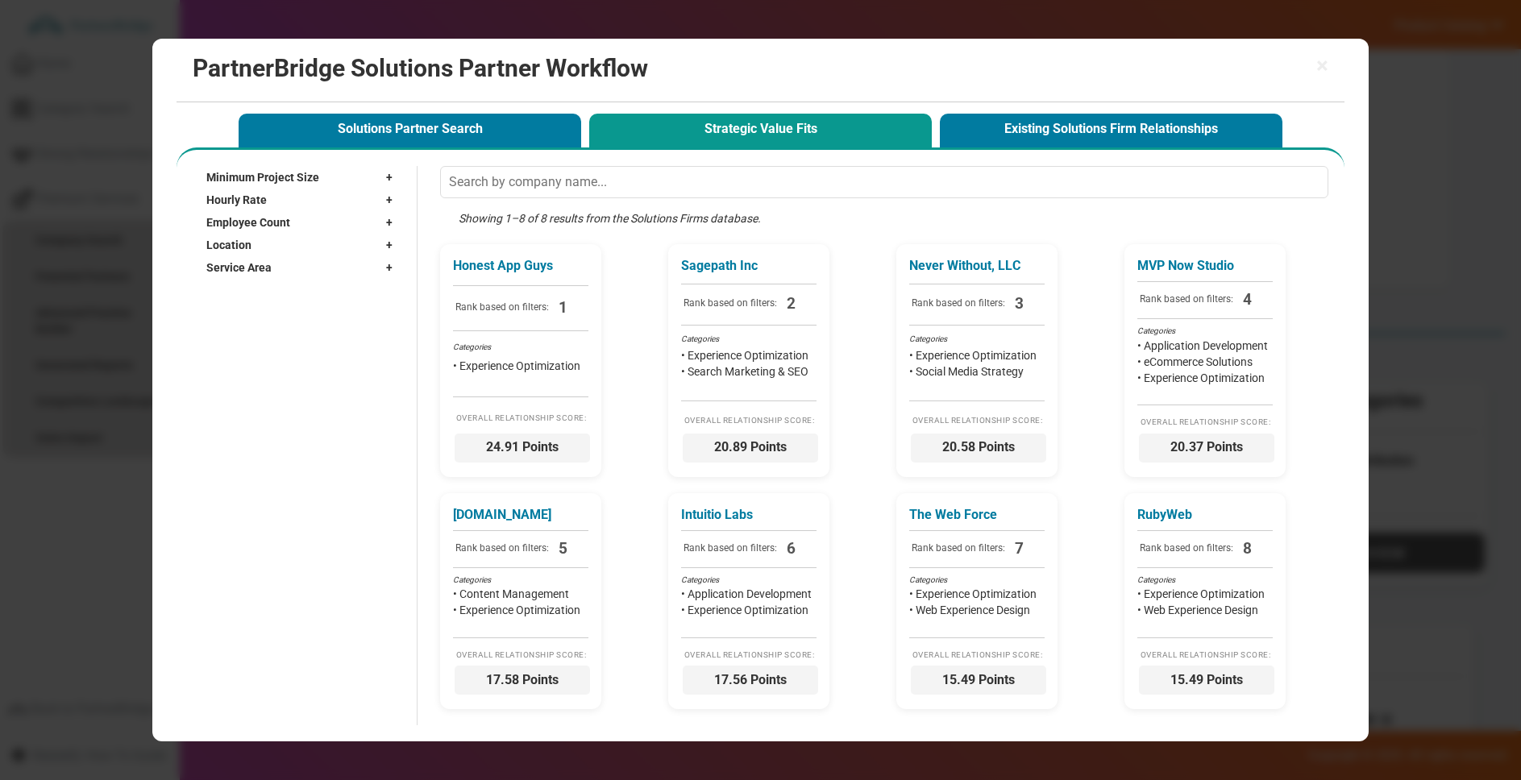
click at [1314, 57] on h2 "PartnerBridge Solutions Partner Workflow" at bounding box center [761, 68] width 1137 height 27
click at [1320, 60] on span "×" at bounding box center [1322, 66] width 12 height 23
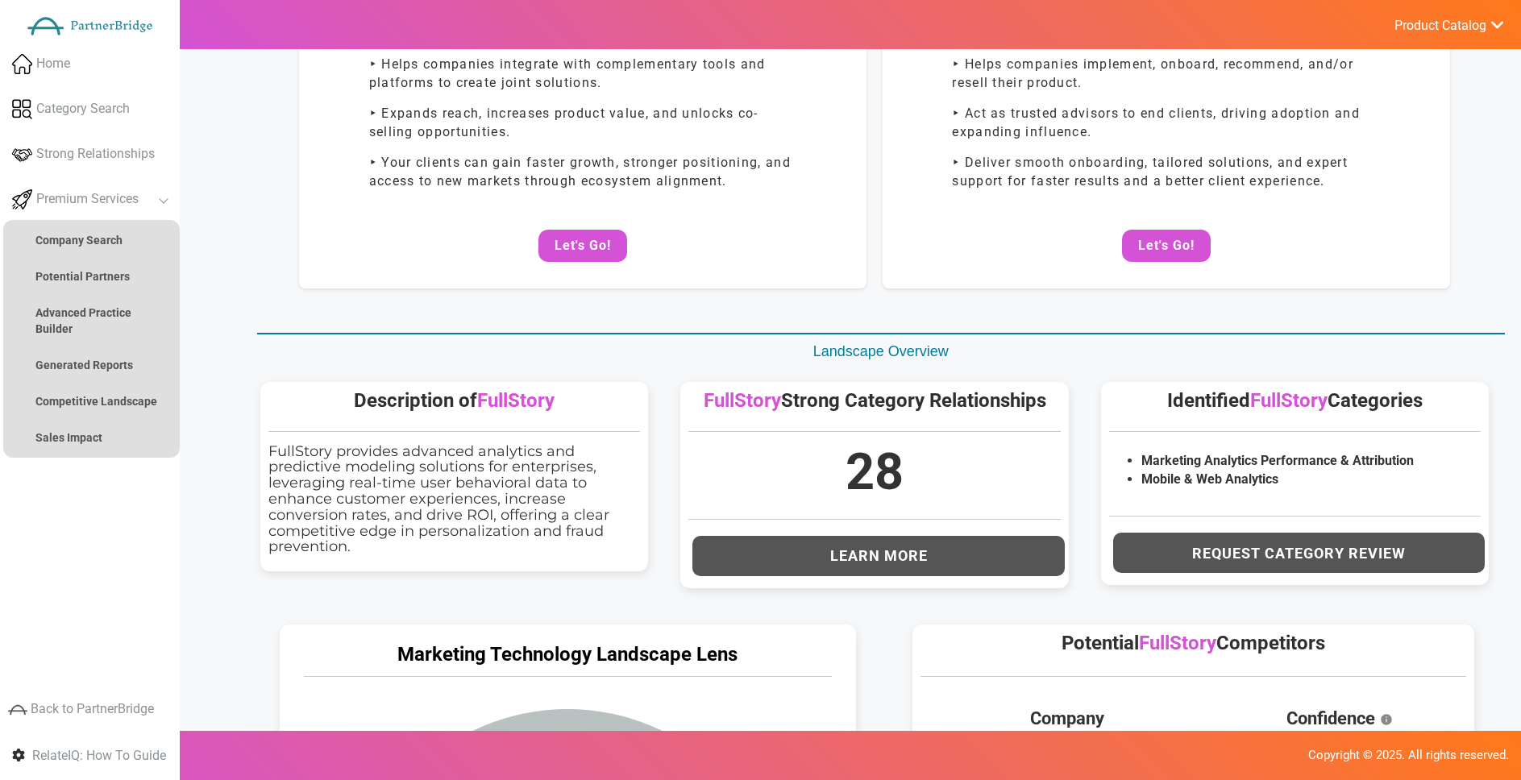
drag, startPoint x: 1430, startPoint y: 40, endPoint x: 1436, endPoint y: 32, distance: 9.2
click at [1432, 35] on ul "Product Catalog RelateIQ - Premium Precision Insights - Launch DataStream - Upg…" at bounding box center [1449, 24] width 144 height 49
click at [1443, 28] on span "Product Catalog" at bounding box center [1441, 26] width 92 height 16
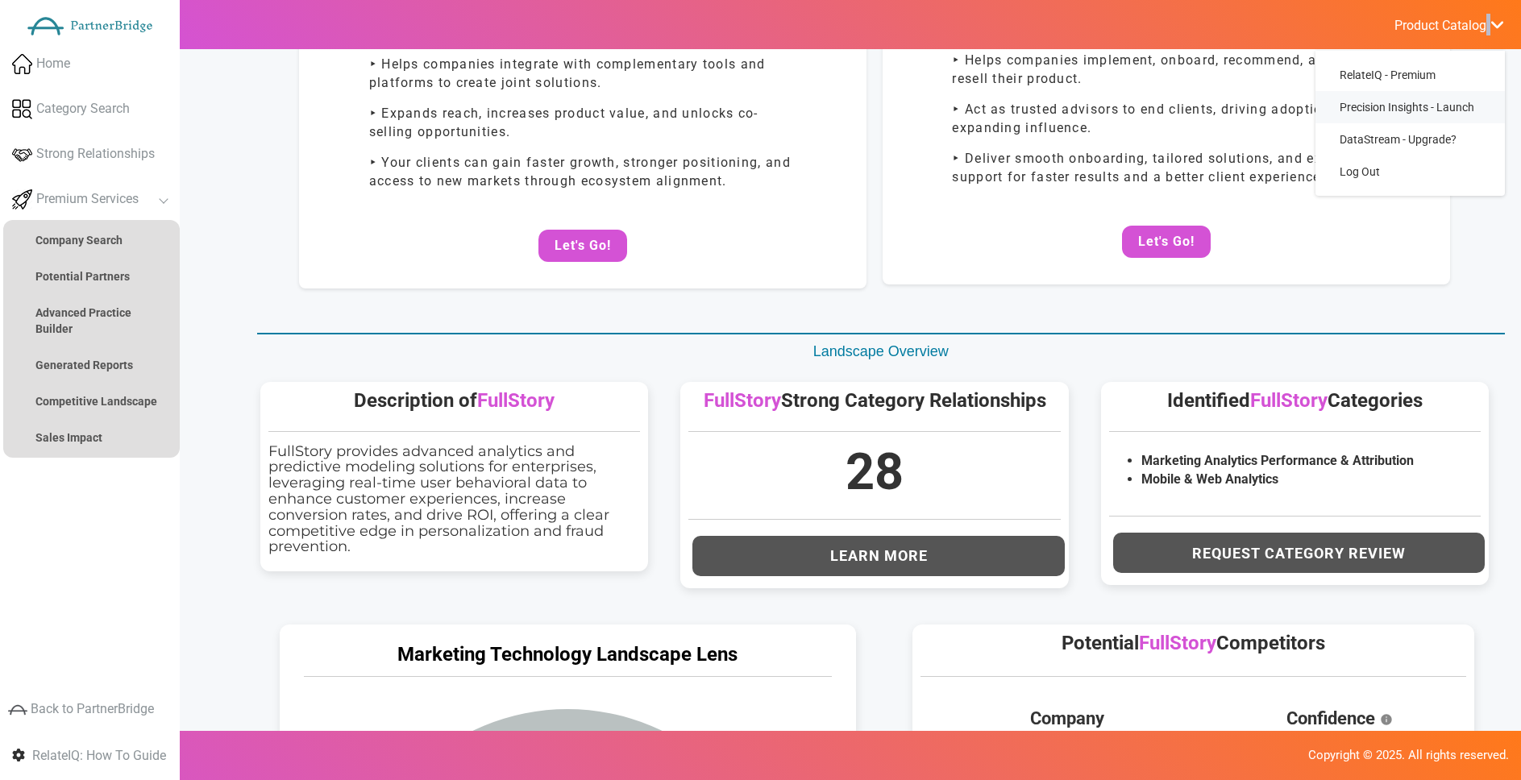
click at [1429, 102] on span "Precision Insights - Launch" at bounding box center [1407, 107] width 135 height 13
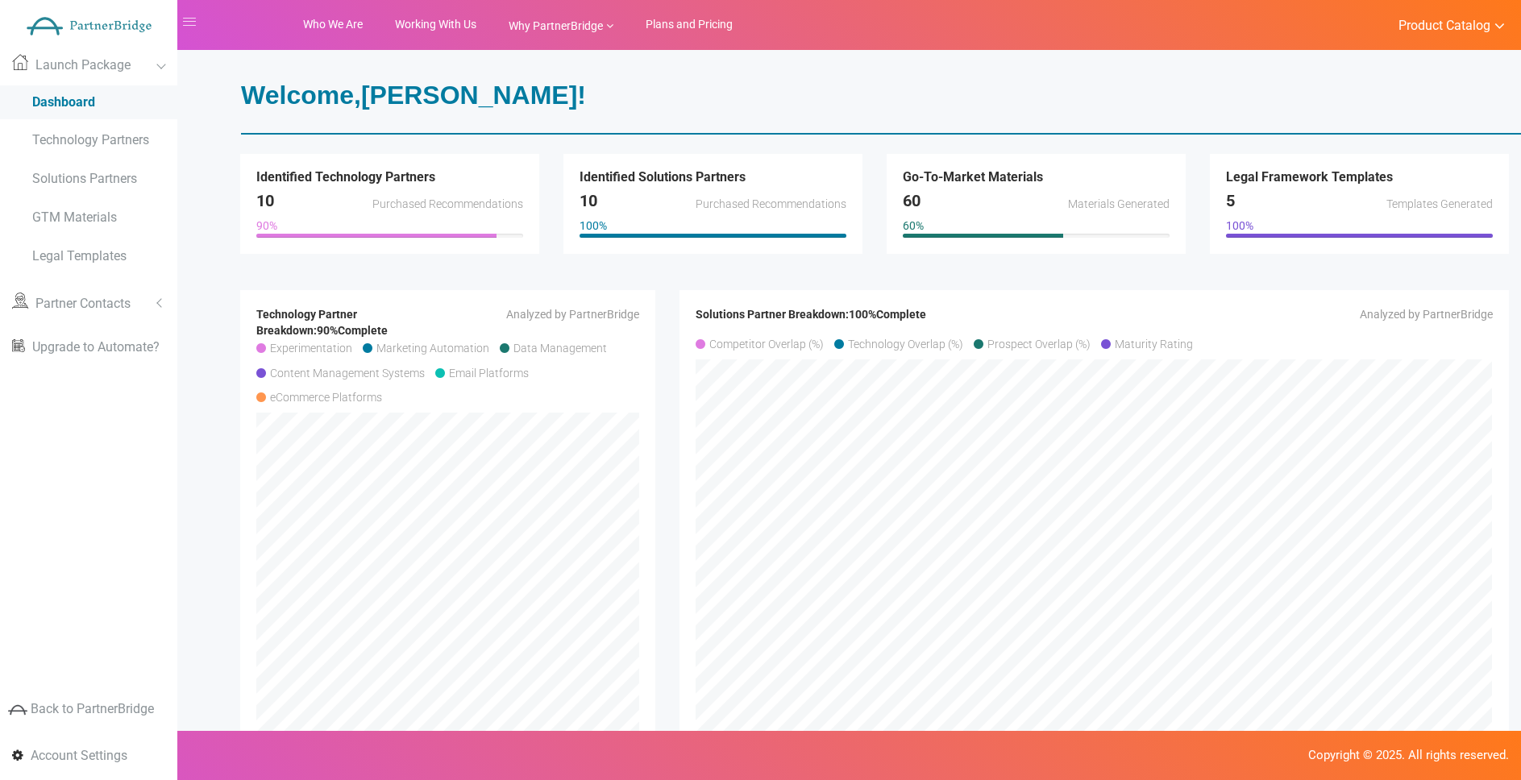
scroll to position [1, 0]
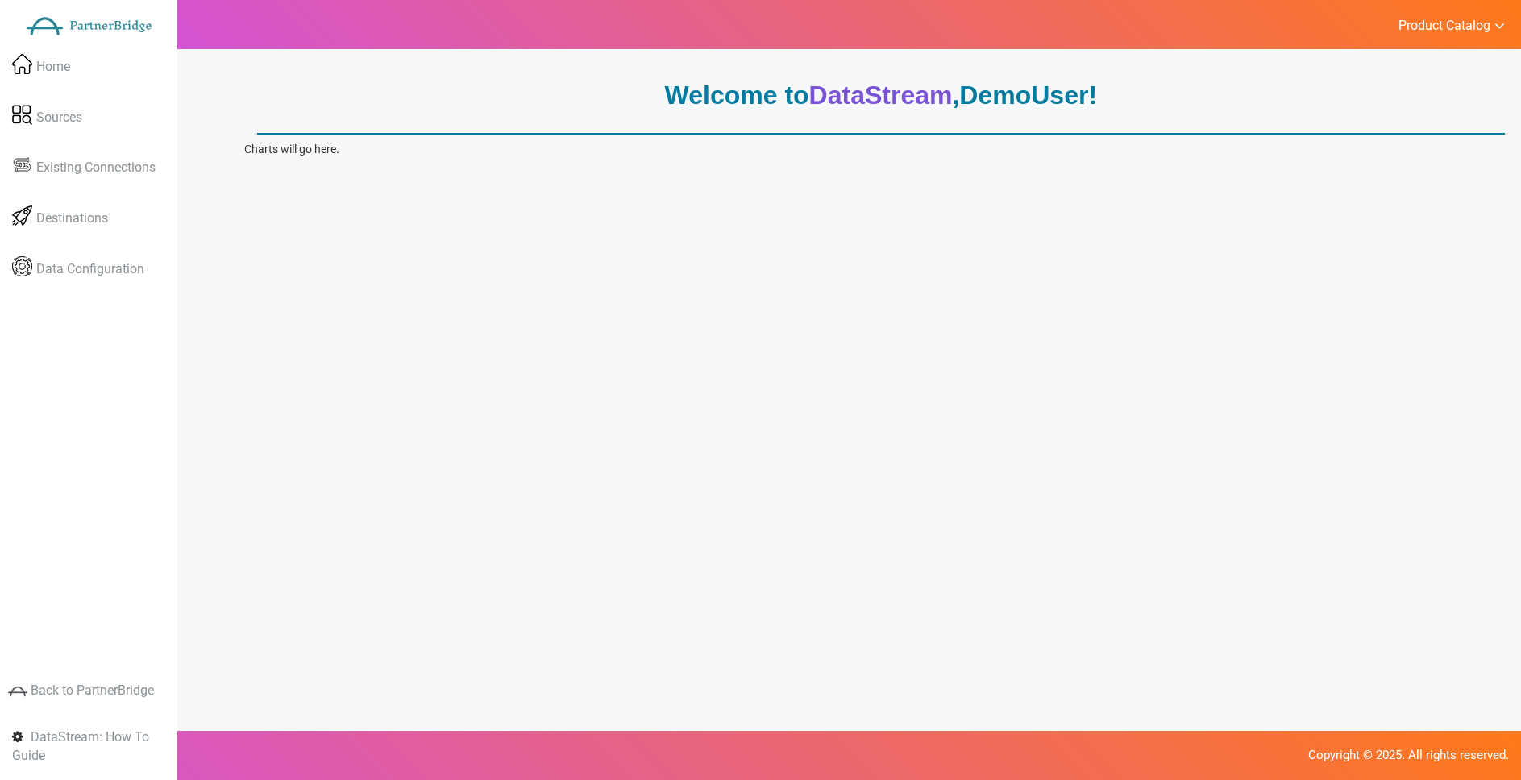
click at [266, 148] on p "Charts will go here." at bounding box center [874, 149] width 1261 height 16
click at [266, 147] on p "Charts will go here." at bounding box center [874, 149] width 1261 height 16
drag, startPoint x: 265, startPoint y: 148, endPoint x: 259, endPoint y: 167, distance: 20.4
click at [264, 148] on p "Charts will go here." at bounding box center [874, 149] width 1261 height 16
click at [391, 157] on p "Charts will go here." at bounding box center [874, 149] width 1261 height 16
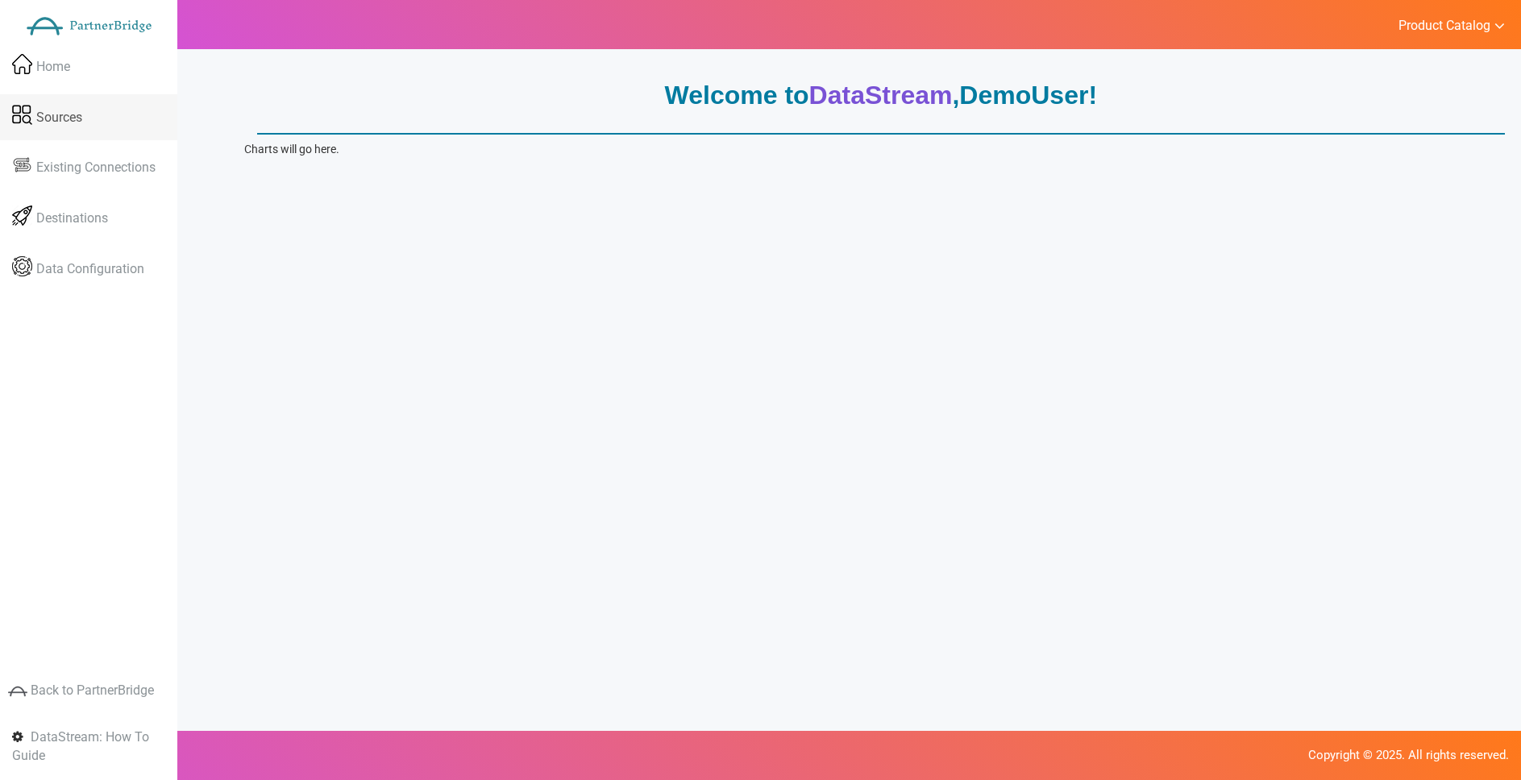
click at [112, 96] on link "Sources" at bounding box center [88, 117] width 177 height 47
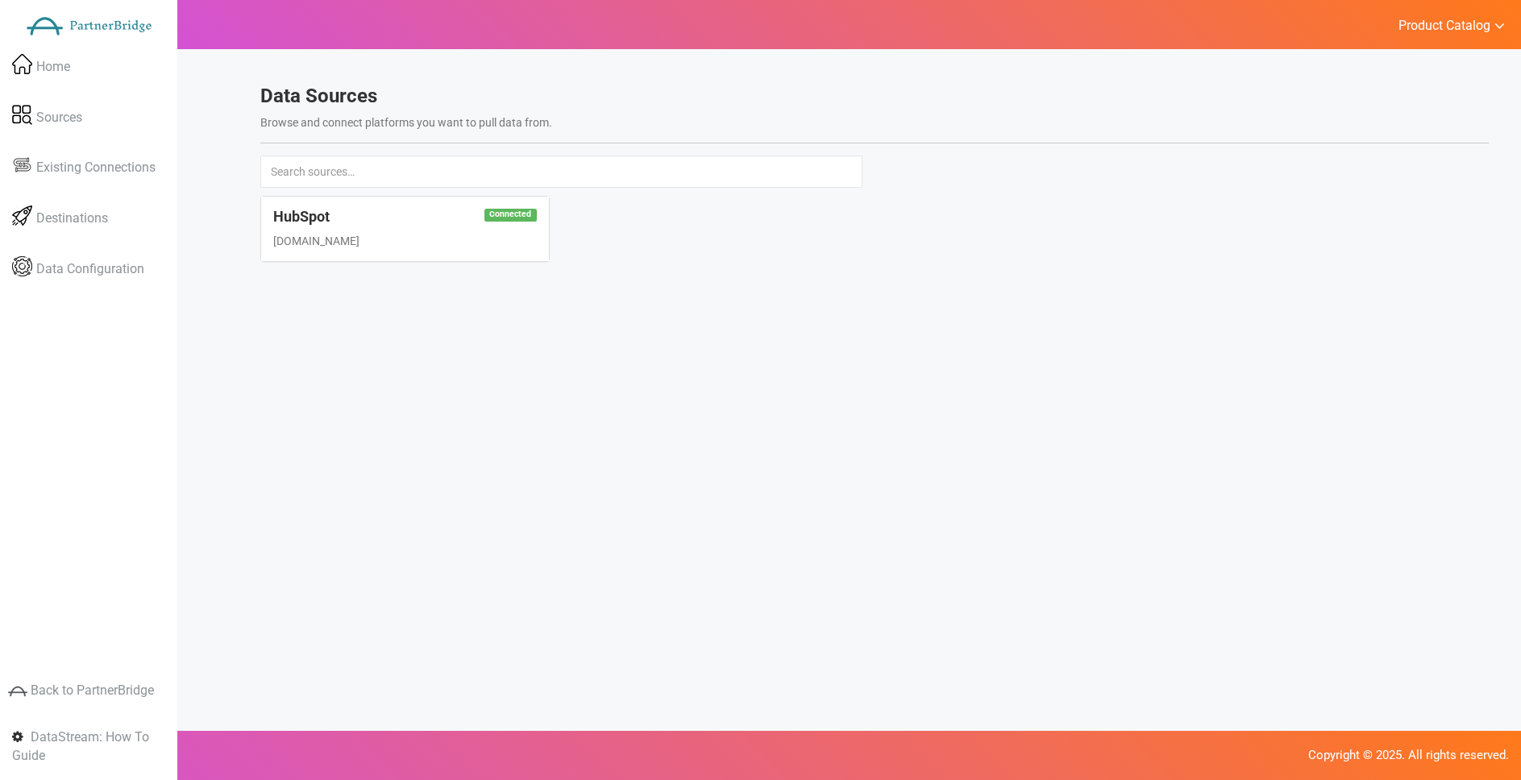
click at [479, 316] on div "Welcome to DataStream , DemoUser ! Charts will go here. Data Sources Browse and…" at bounding box center [874, 193] width 1261 height 249
click at [422, 235] on div "www.hubspot.com" at bounding box center [404, 241] width 263 height 16
click at [113, 195] on link "Destinations" at bounding box center [88, 218] width 177 height 47
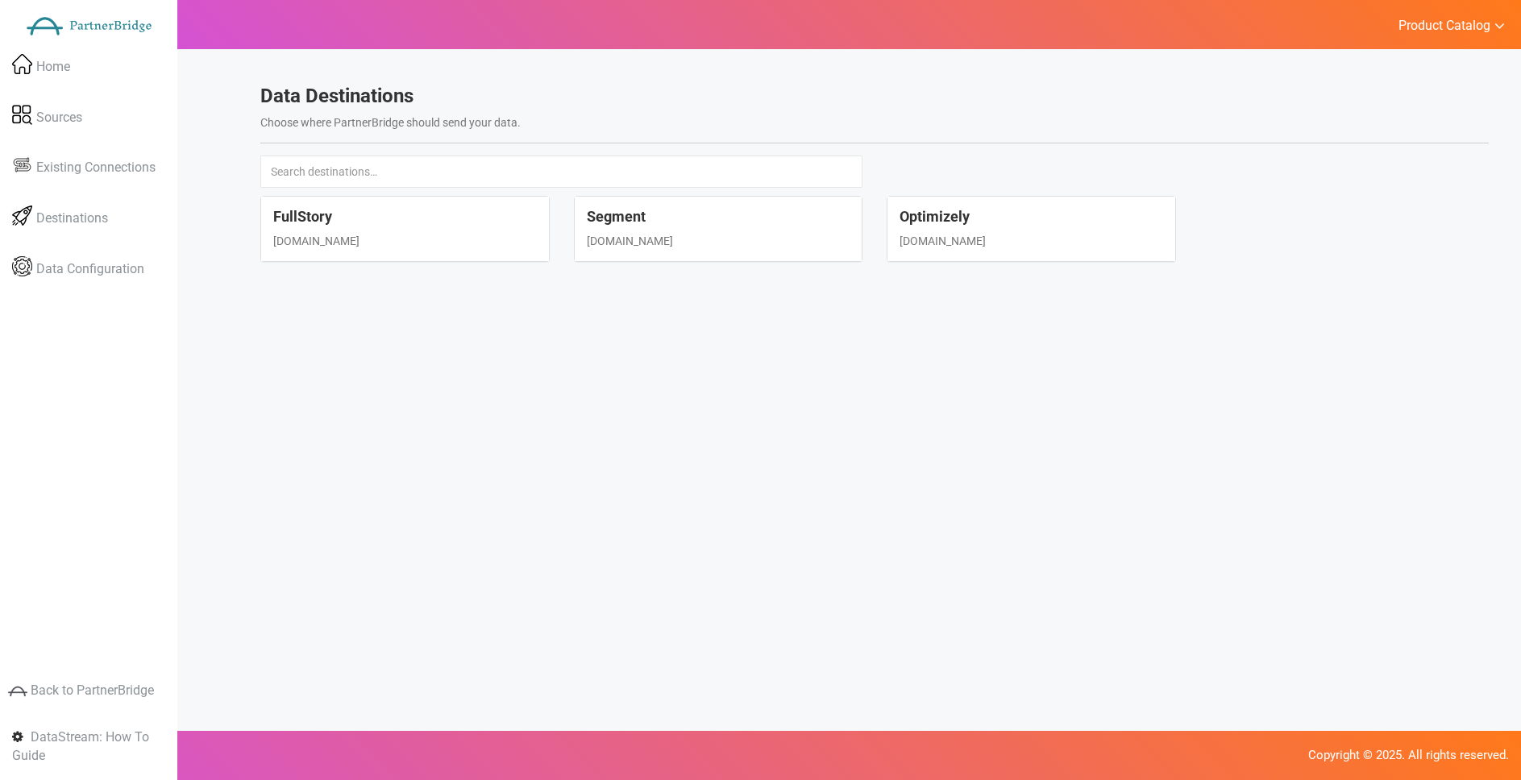
click at [359, 247] on div "www.fullstory.com" at bounding box center [404, 241] width 263 height 16
select select "fullstory"
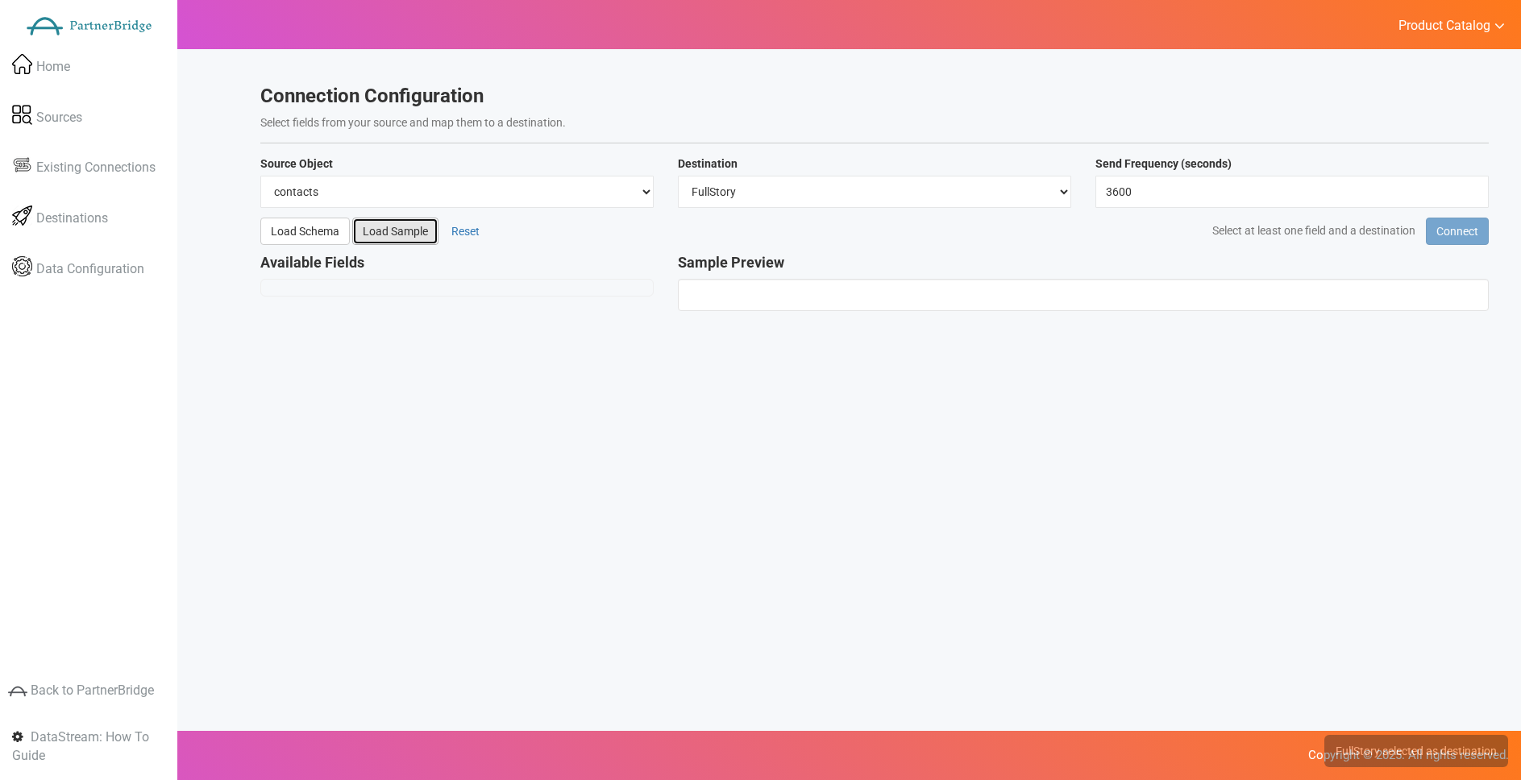
click at [395, 240] on button "Load Sample" at bounding box center [395, 231] width 86 height 27
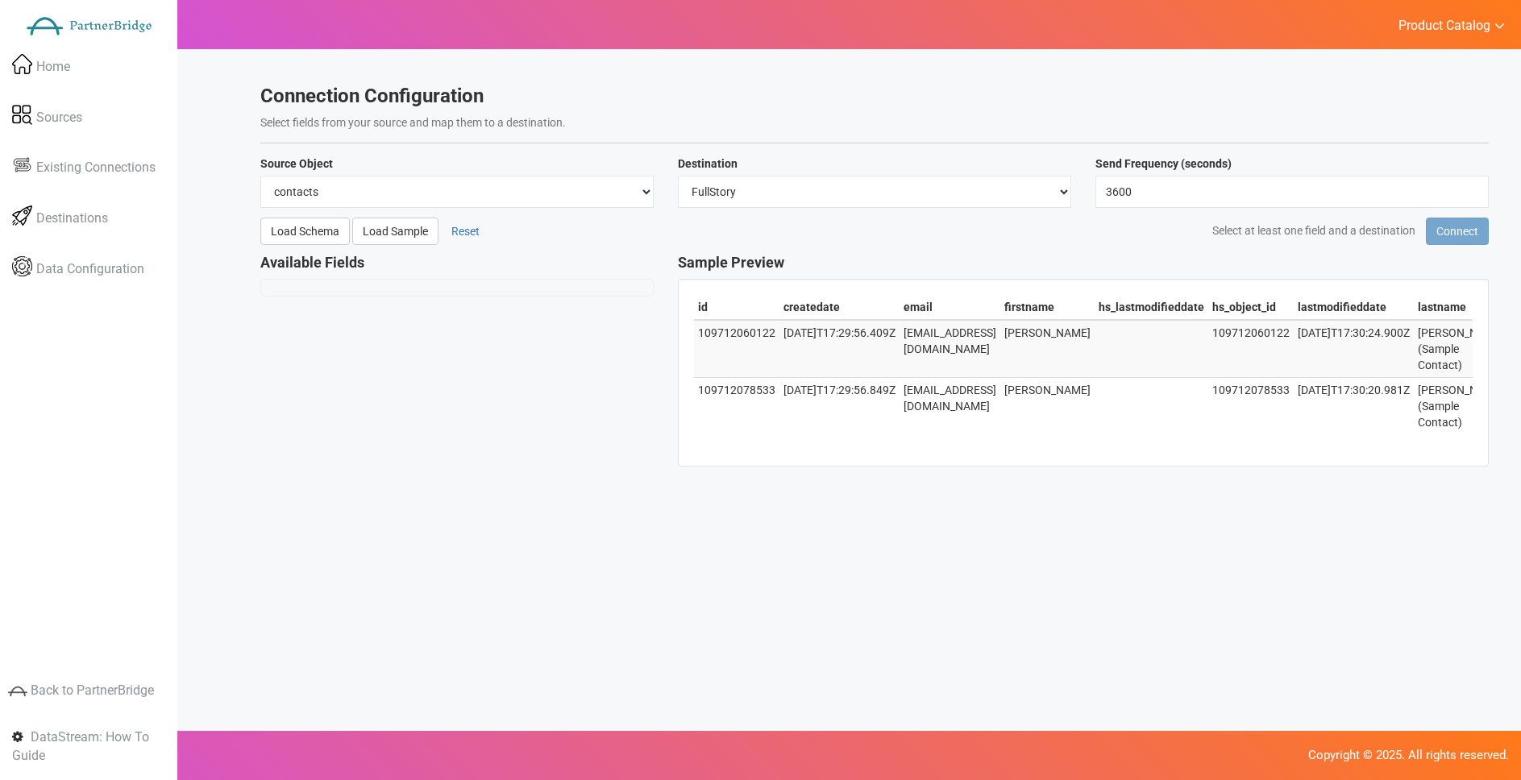
click at [536, 76] on div "Welcome to DataStream , DemoUser ! Charts will go here. Showing 2 sample rows D…" at bounding box center [874, 296] width 1261 height 454
click at [1439, 19] on span "Product Catalog" at bounding box center [1445, 26] width 92 height 16
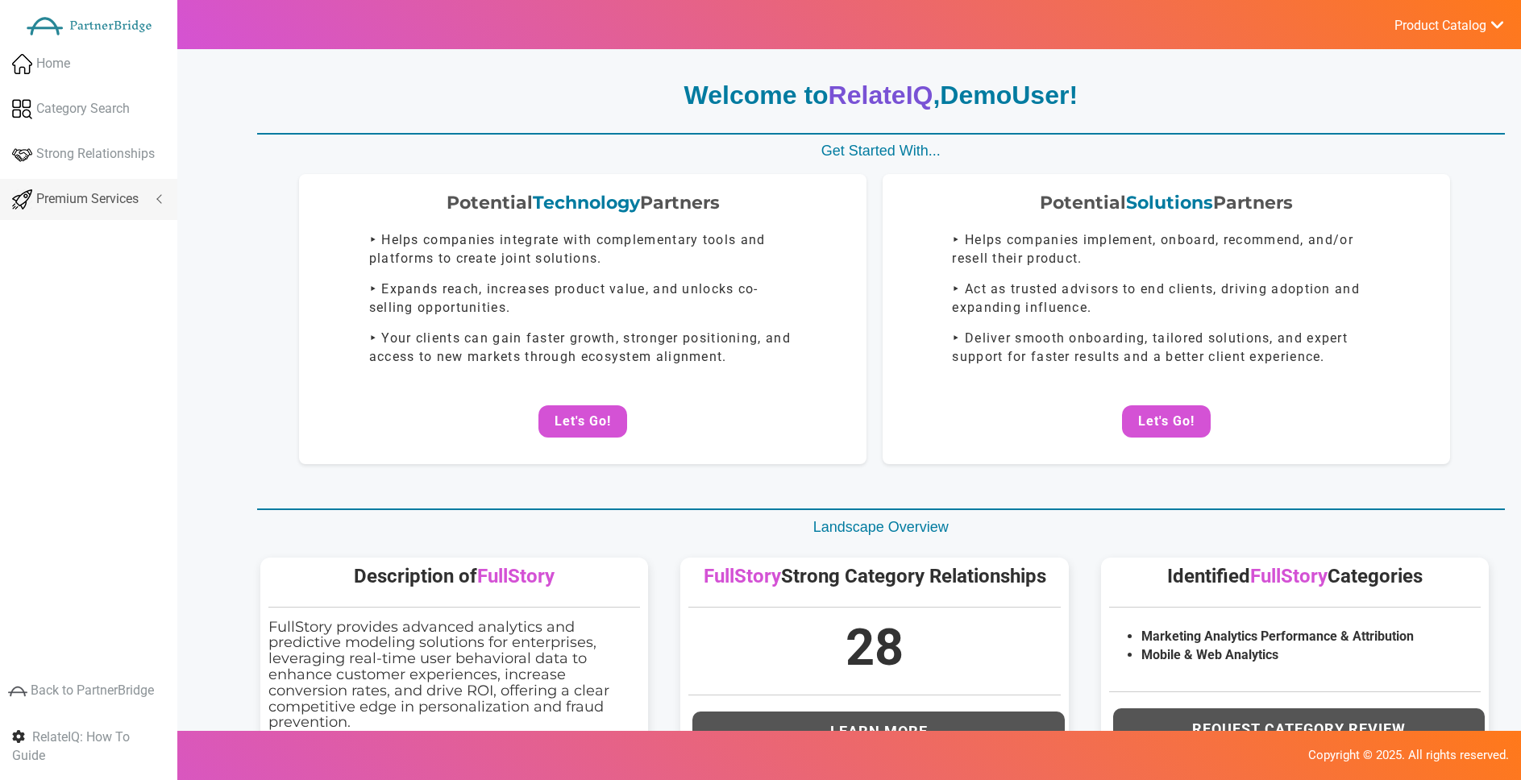
click at [87, 190] on span "Premium Services" at bounding box center [87, 199] width 102 height 19
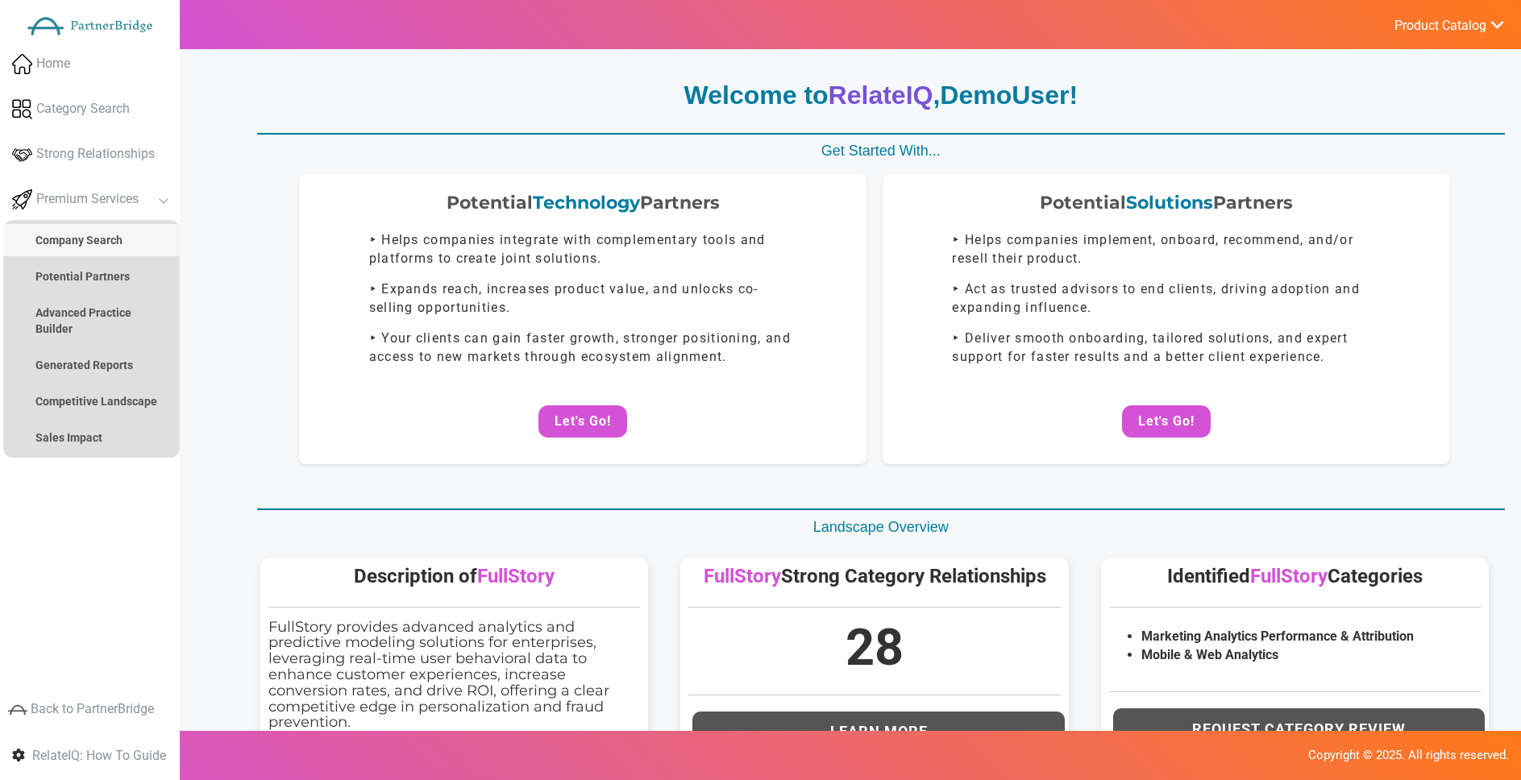
click at [107, 247] on link "Company Search" at bounding box center [91, 240] width 177 height 32
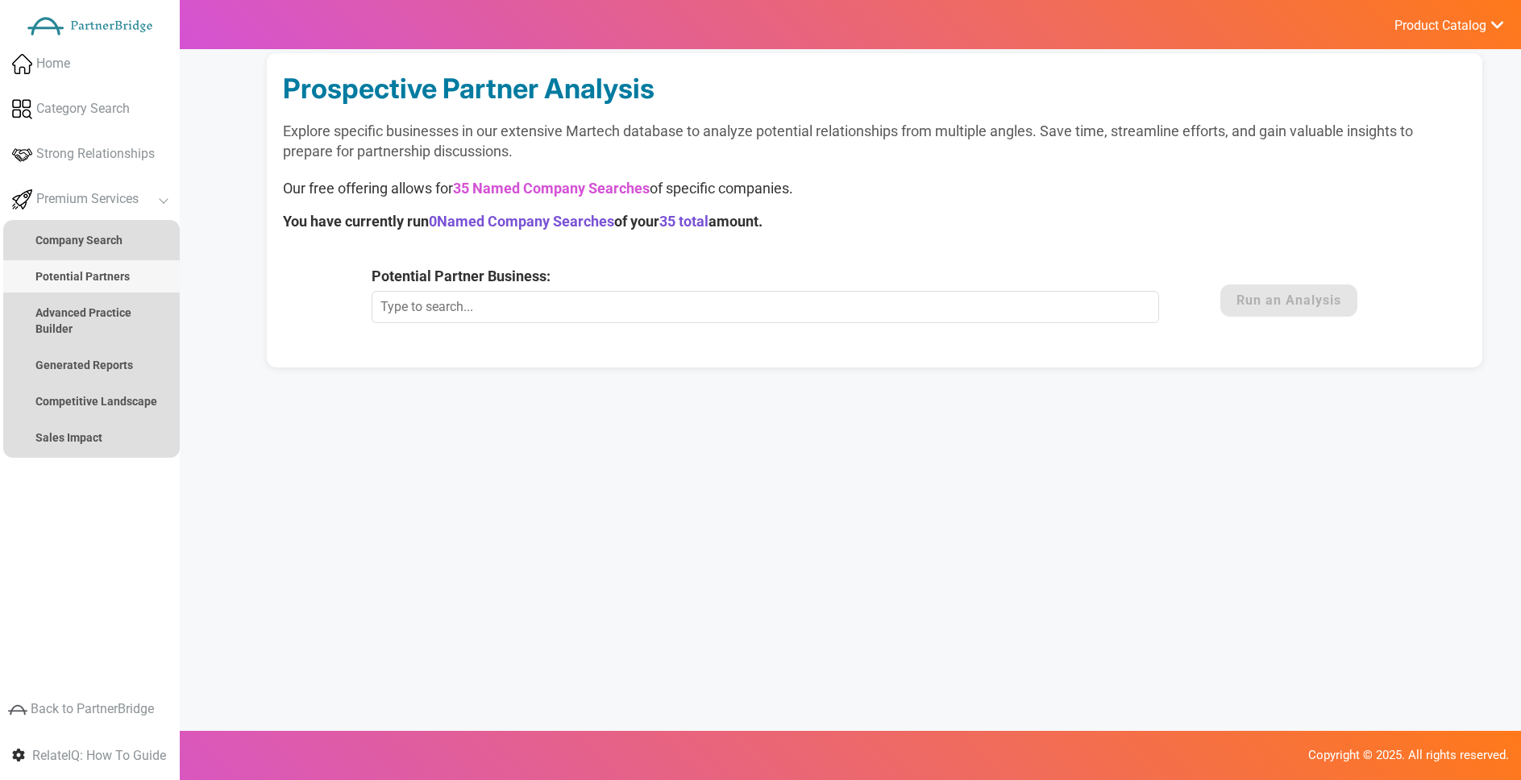
click at [94, 272] on strong "Potential Partners" at bounding box center [82, 276] width 94 height 13
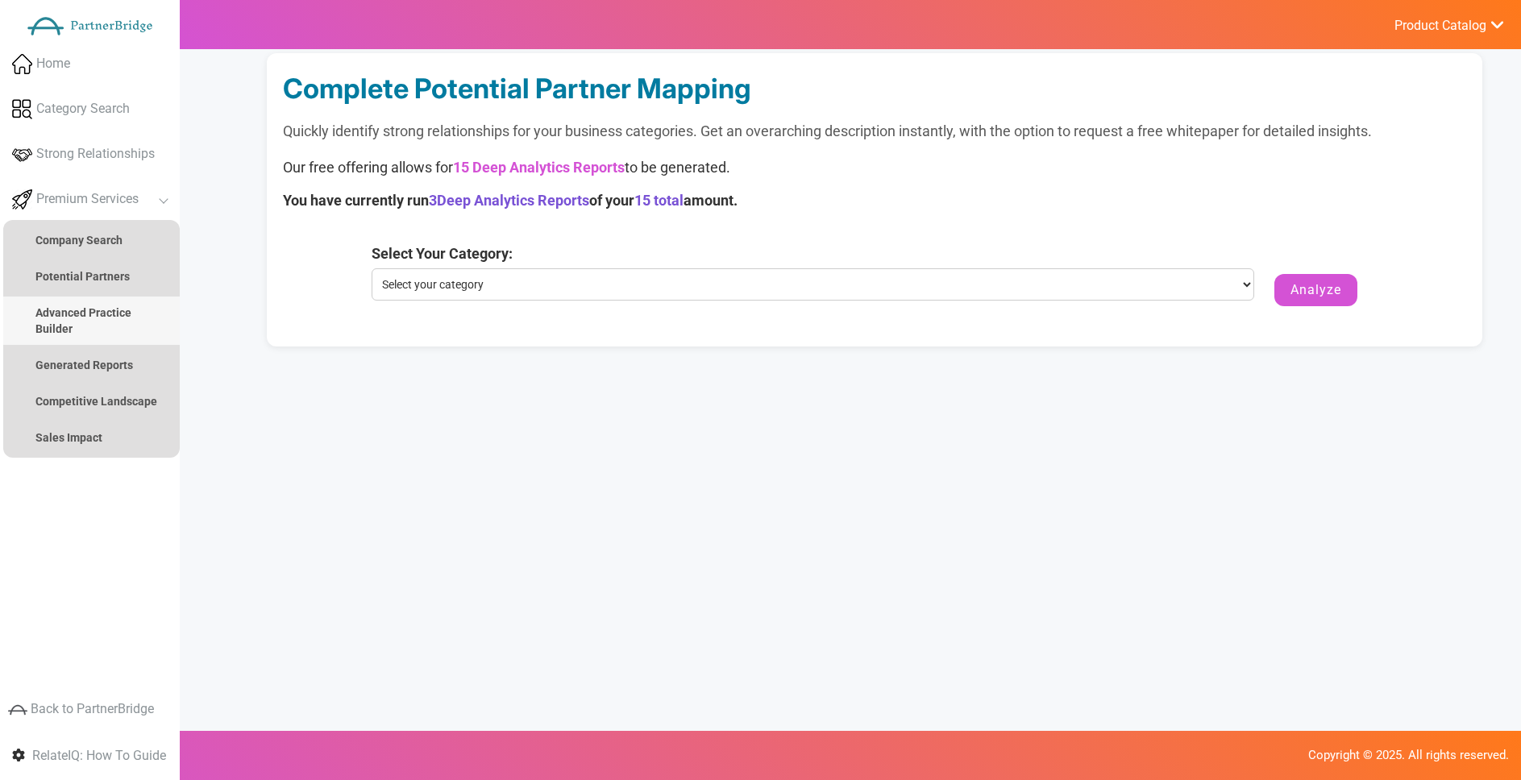
click at [111, 306] on strong "Advanced Practice Builder" at bounding box center [83, 320] width 96 height 29
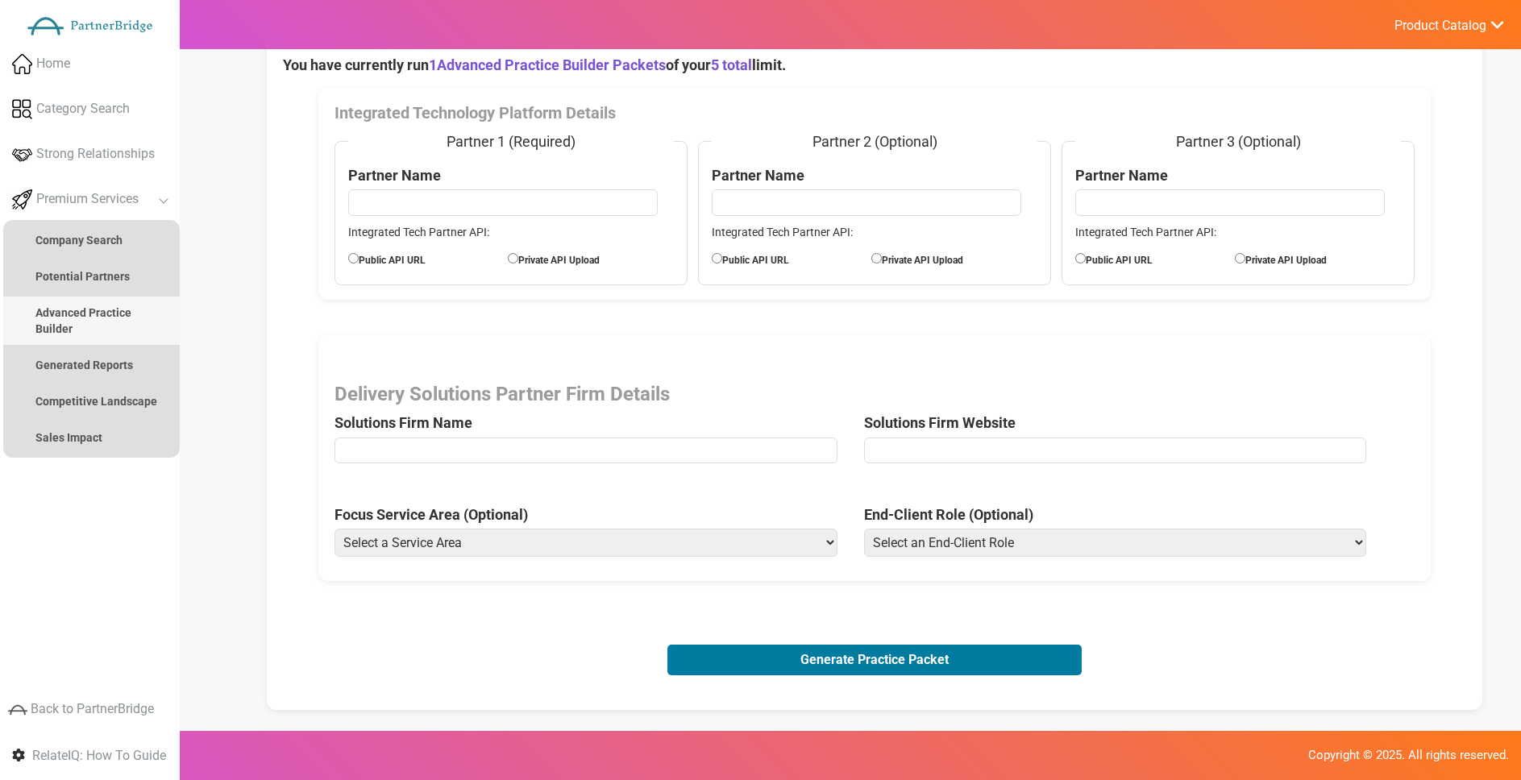
scroll to position [142, 0]
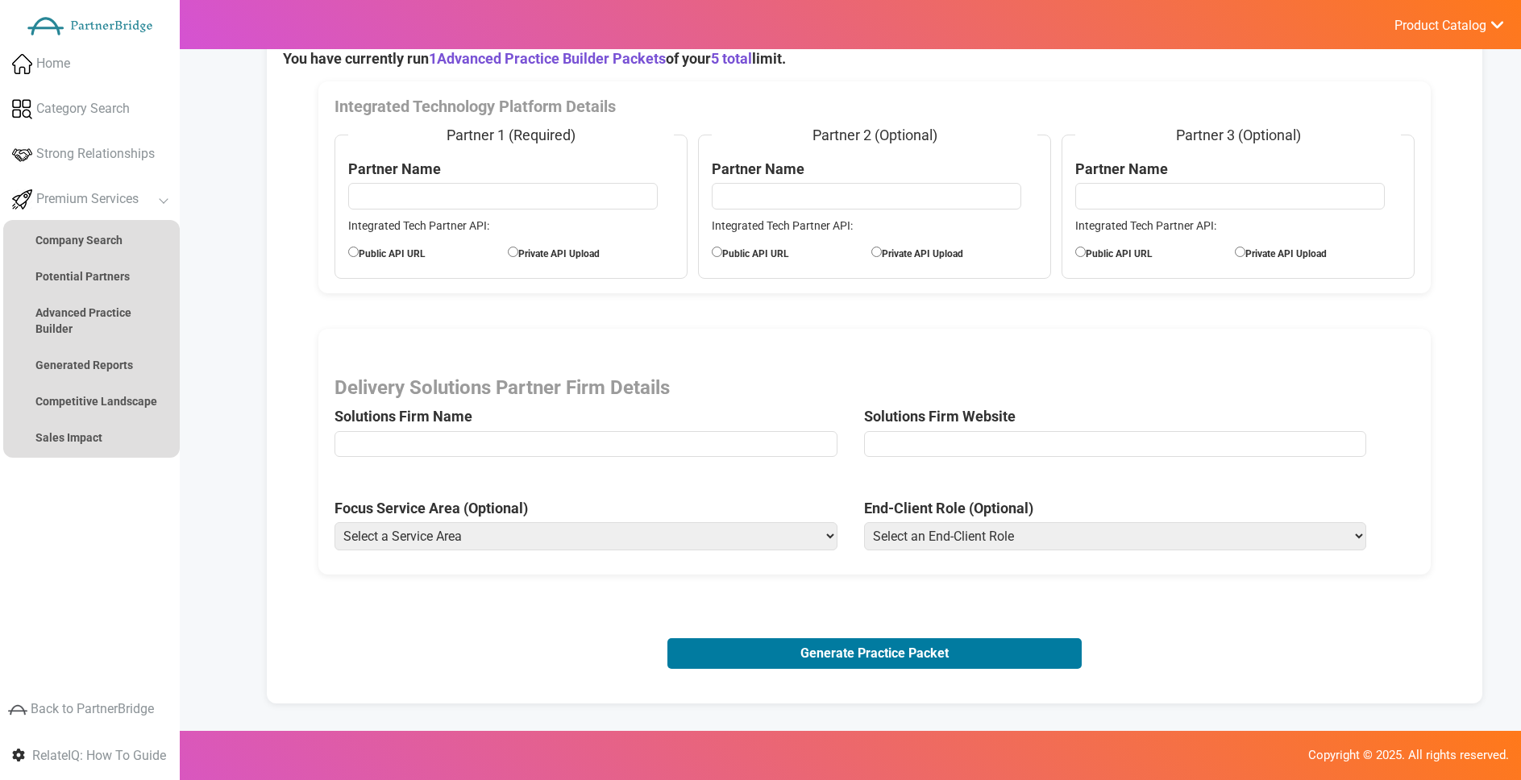
click at [585, 536] on select "Select a Service Area Analytics (eCommerce) Analytics (Retail) Application Deve…" at bounding box center [586, 536] width 503 height 28
click at [954, 529] on select "Select an End-Client Role Chief Executive Officer (CEO) Chief Operating Officer…" at bounding box center [1115, 536] width 503 height 28
click at [85, 243] on strong "Company Search" at bounding box center [78, 240] width 87 height 13
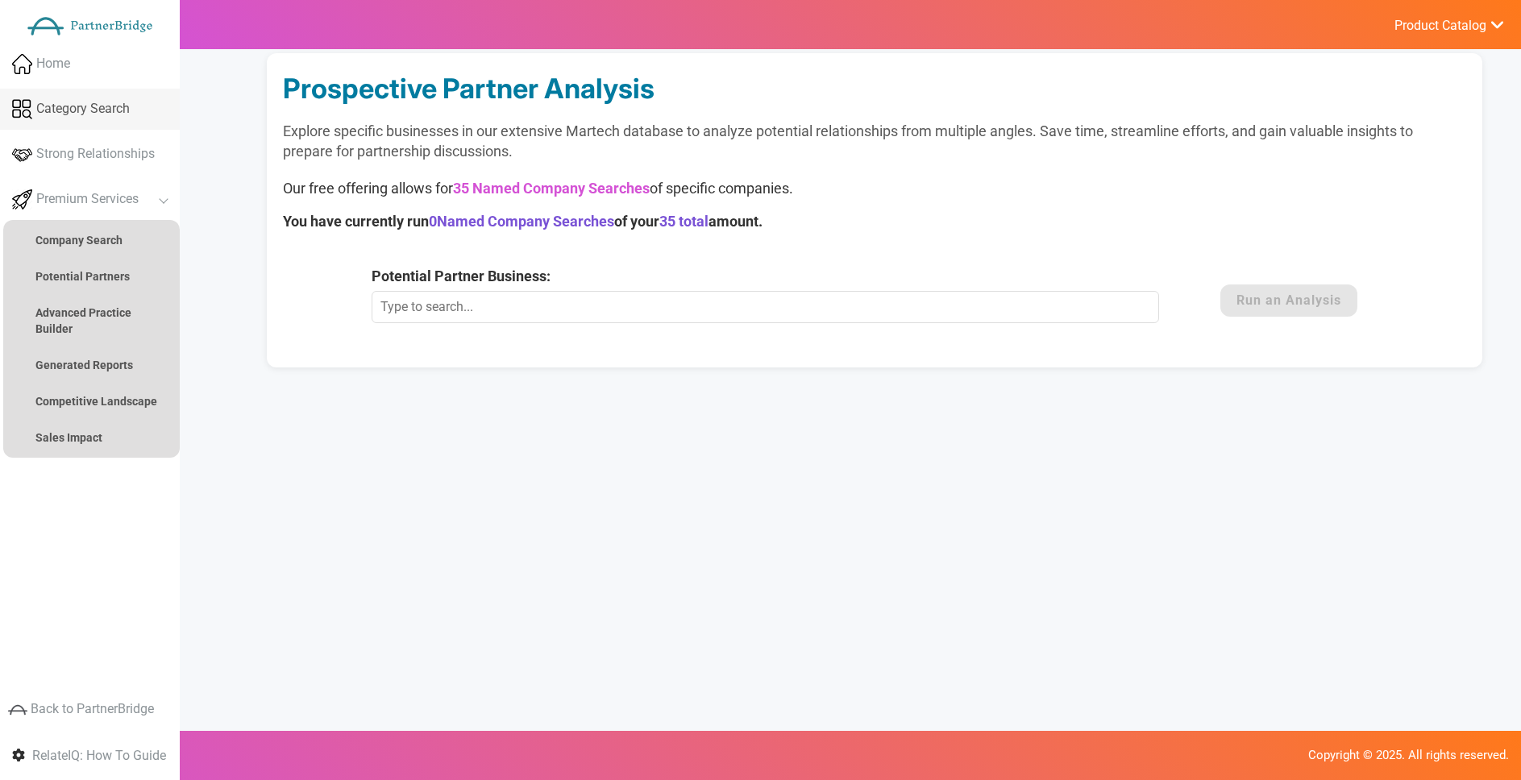
click at [97, 104] on span "Category Search" at bounding box center [83, 109] width 94 height 19
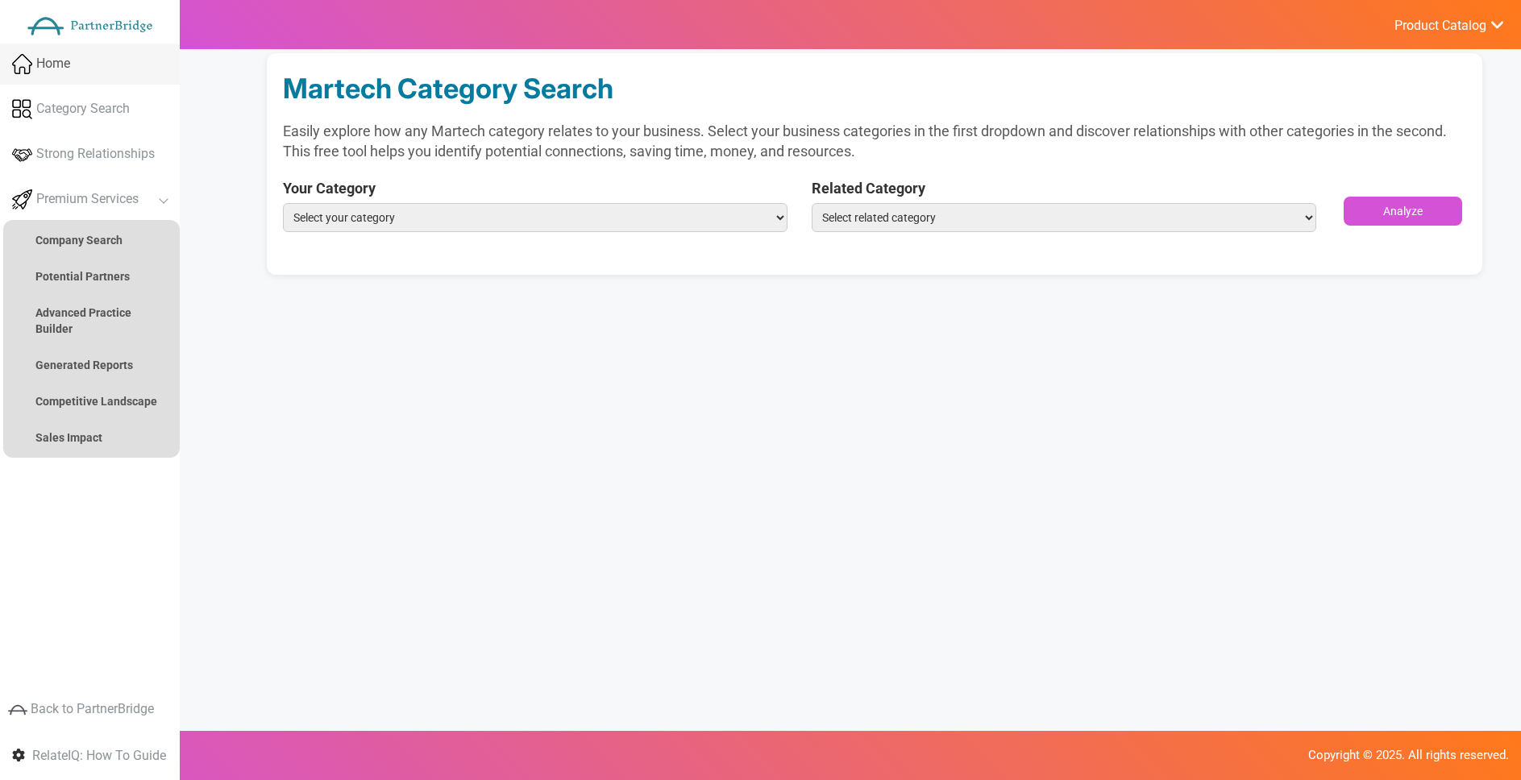
click at [48, 60] on span "Home" at bounding box center [53, 64] width 34 height 19
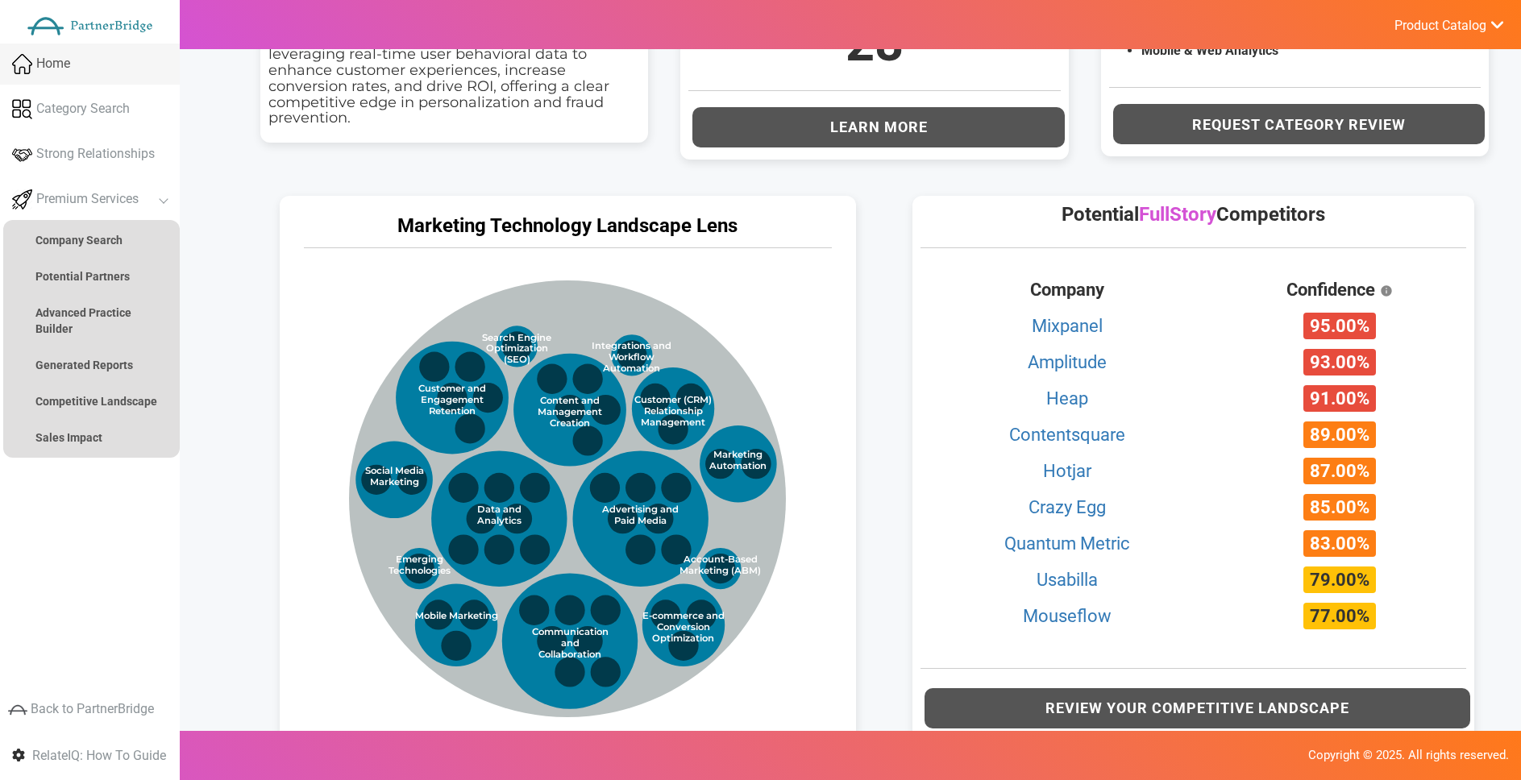
scroll to position [625, 0]
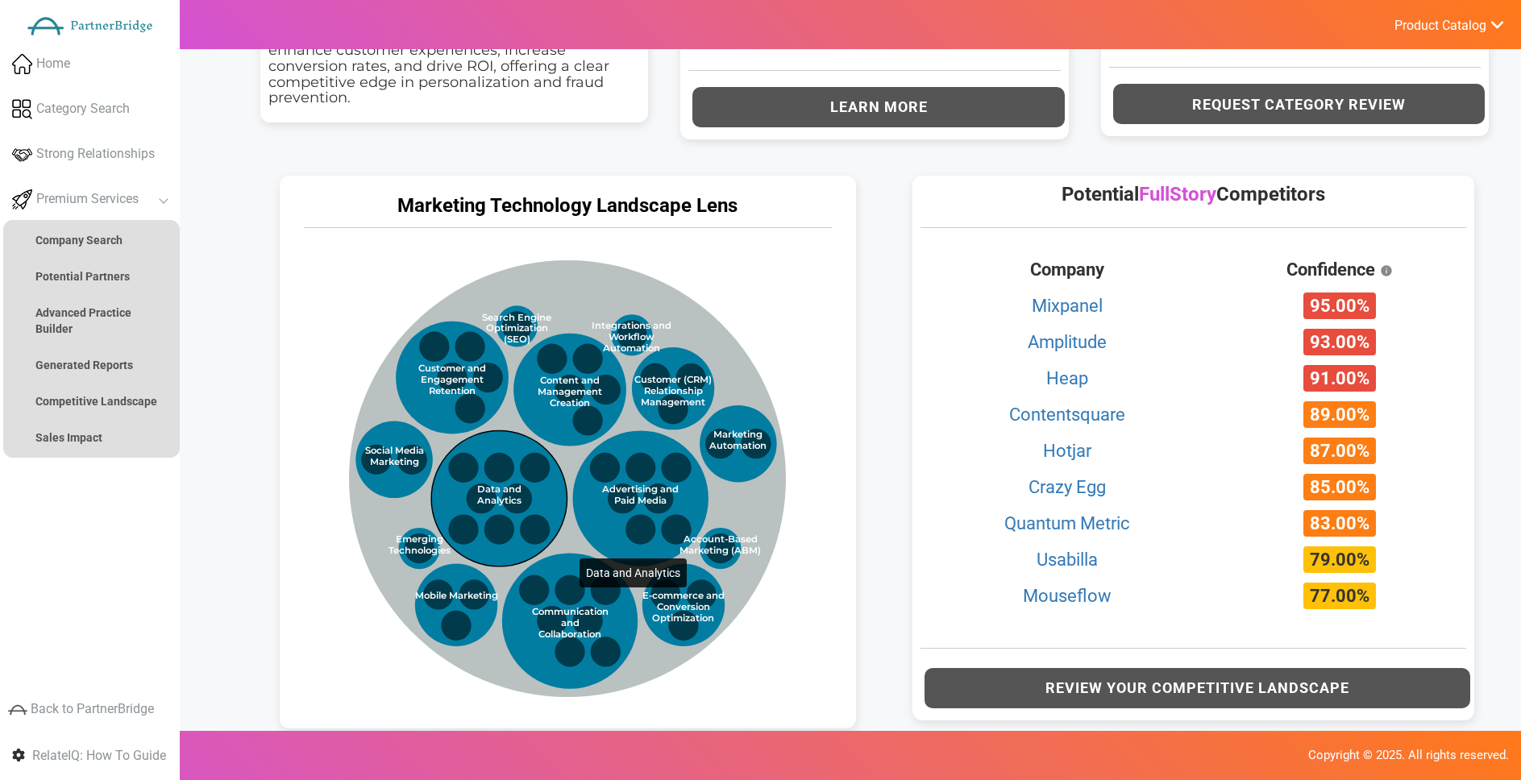
click at [547, 489] on circle at bounding box center [498, 498] width 135 height 135
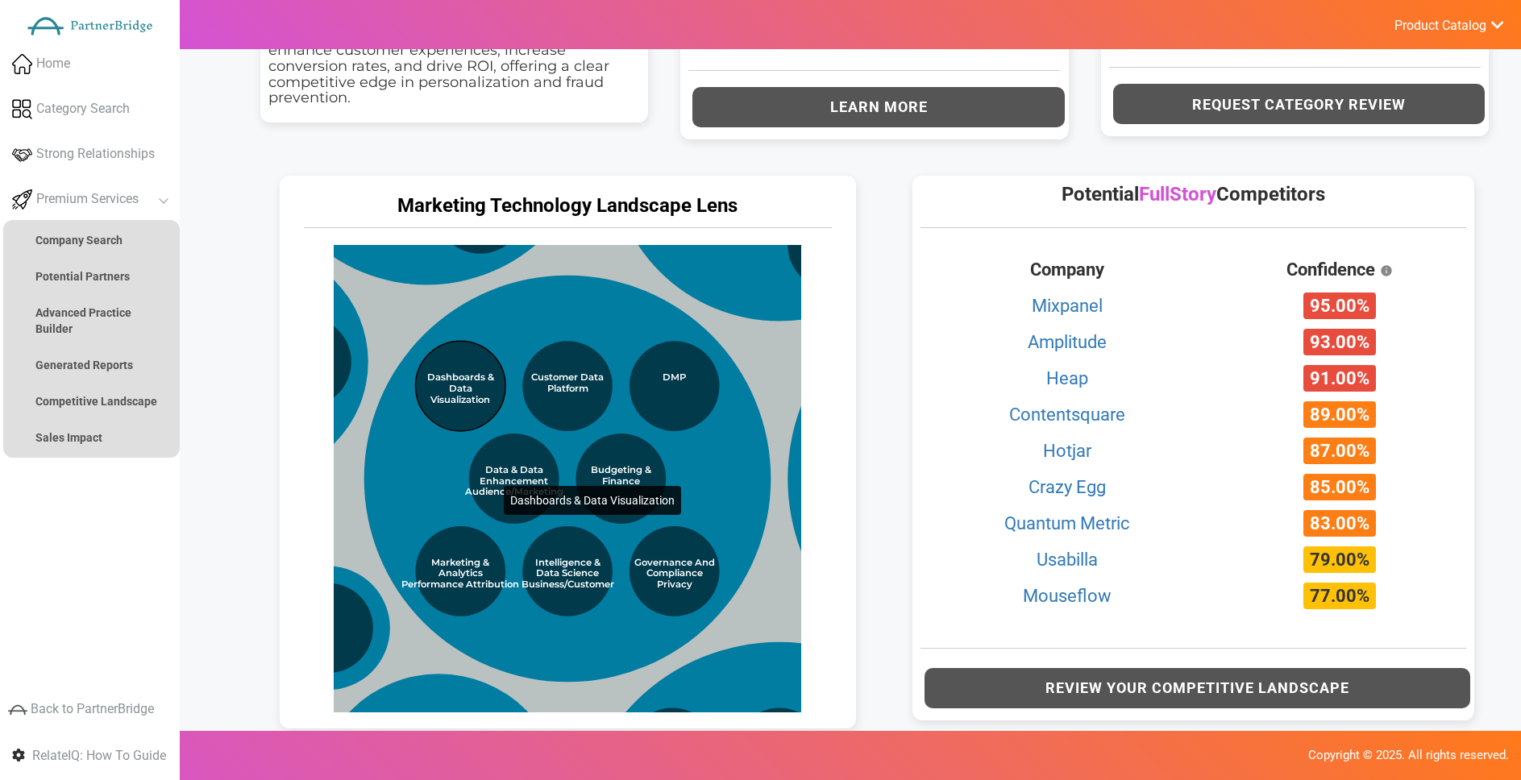
click at [469, 413] on circle at bounding box center [461, 386] width 90 height 90
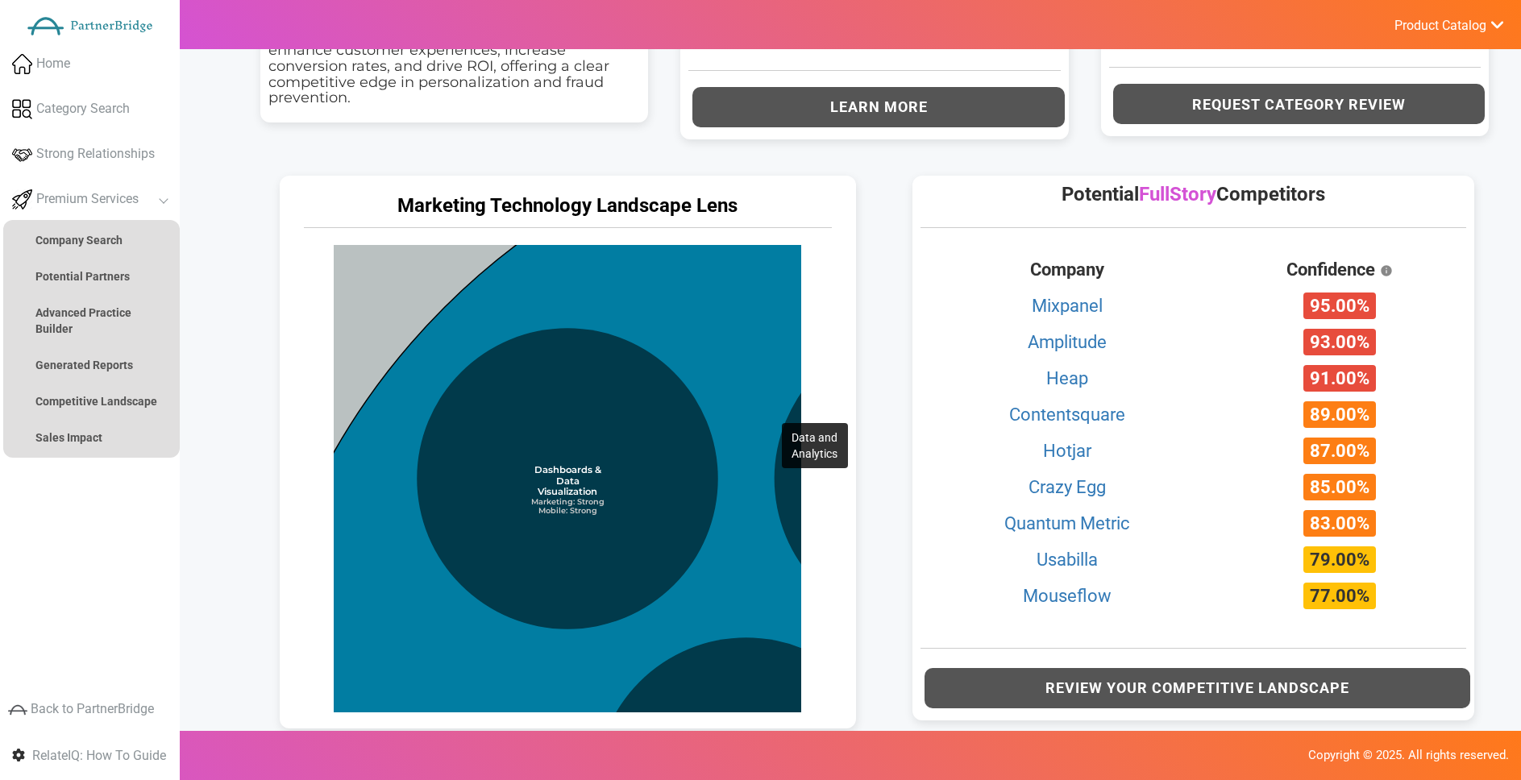
click at [750, 354] on circle at bounding box center [925, 789] width 1360 height 1360
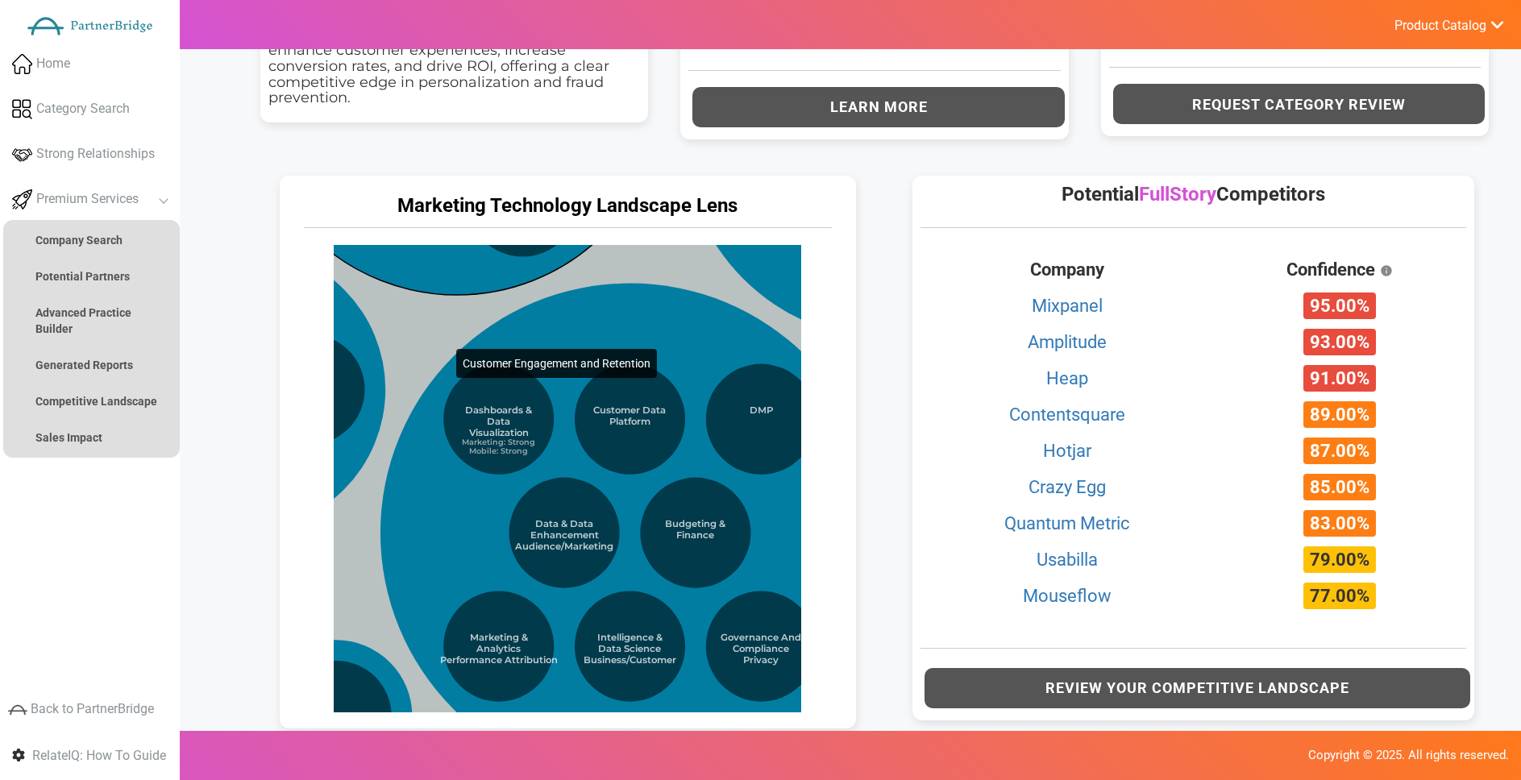
click at [426, 278] on circle at bounding box center [457, 88] width 414 height 414
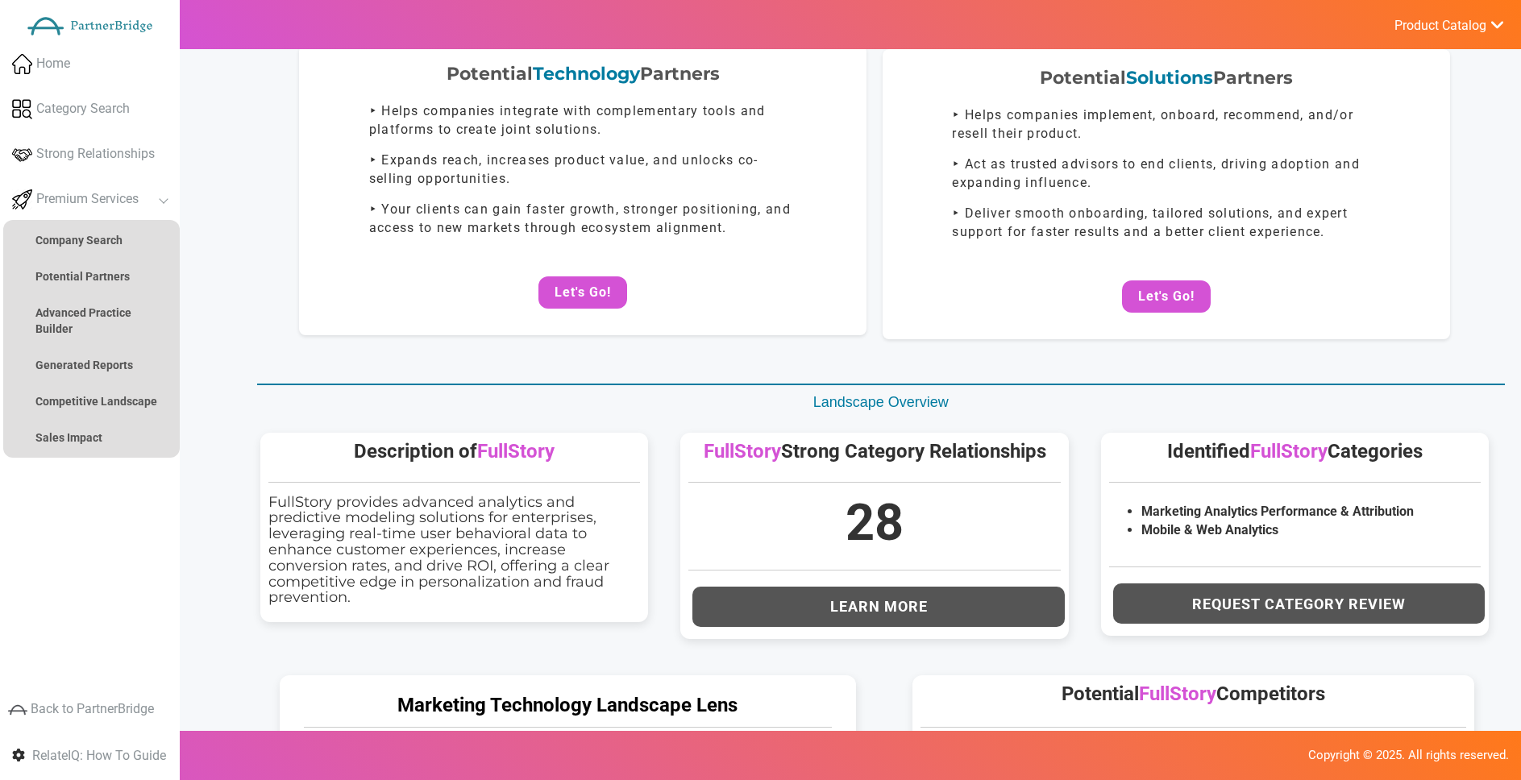
scroll to position [0, 0]
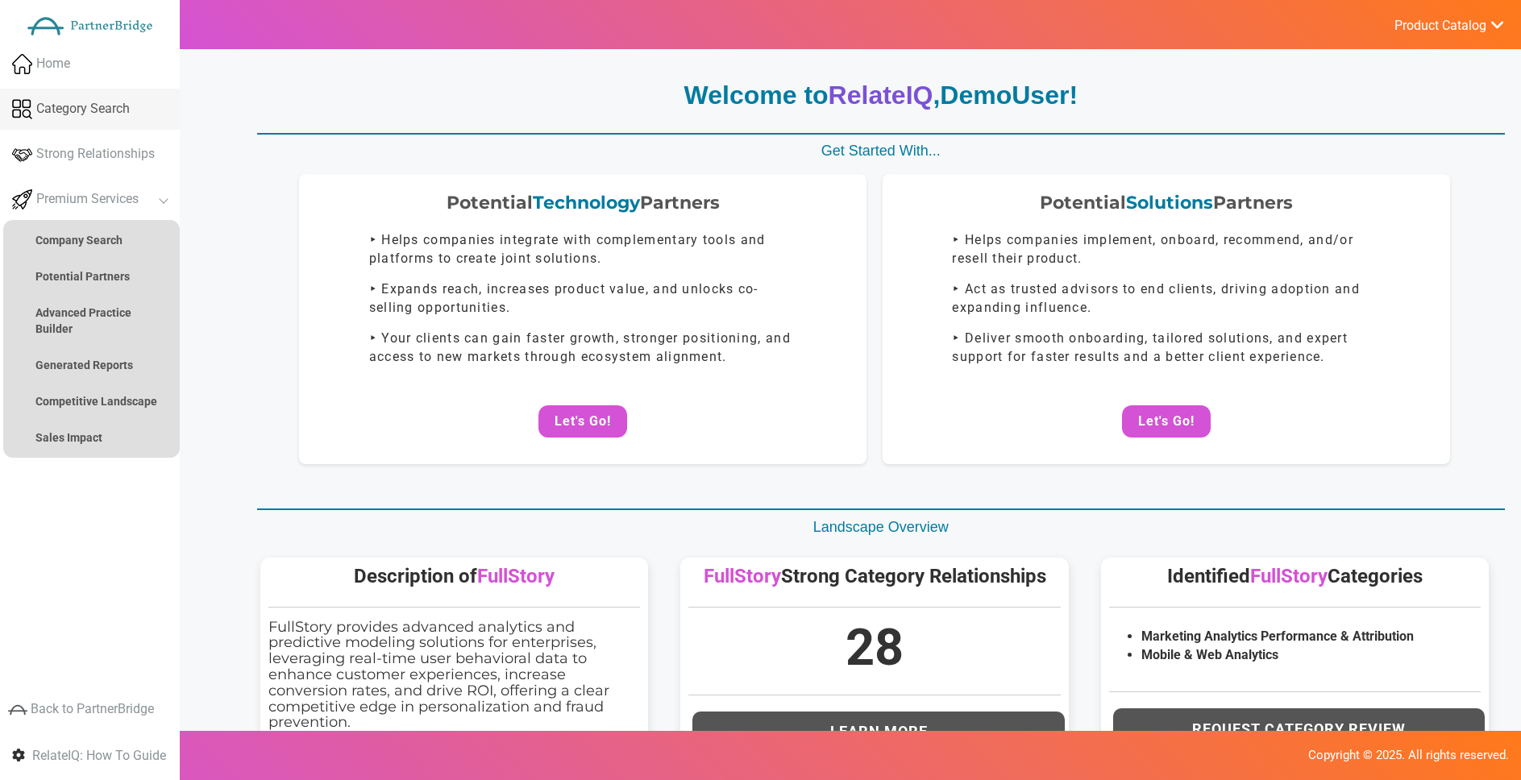
click at [110, 119] on link "Category Search" at bounding box center [90, 109] width 180 height 41
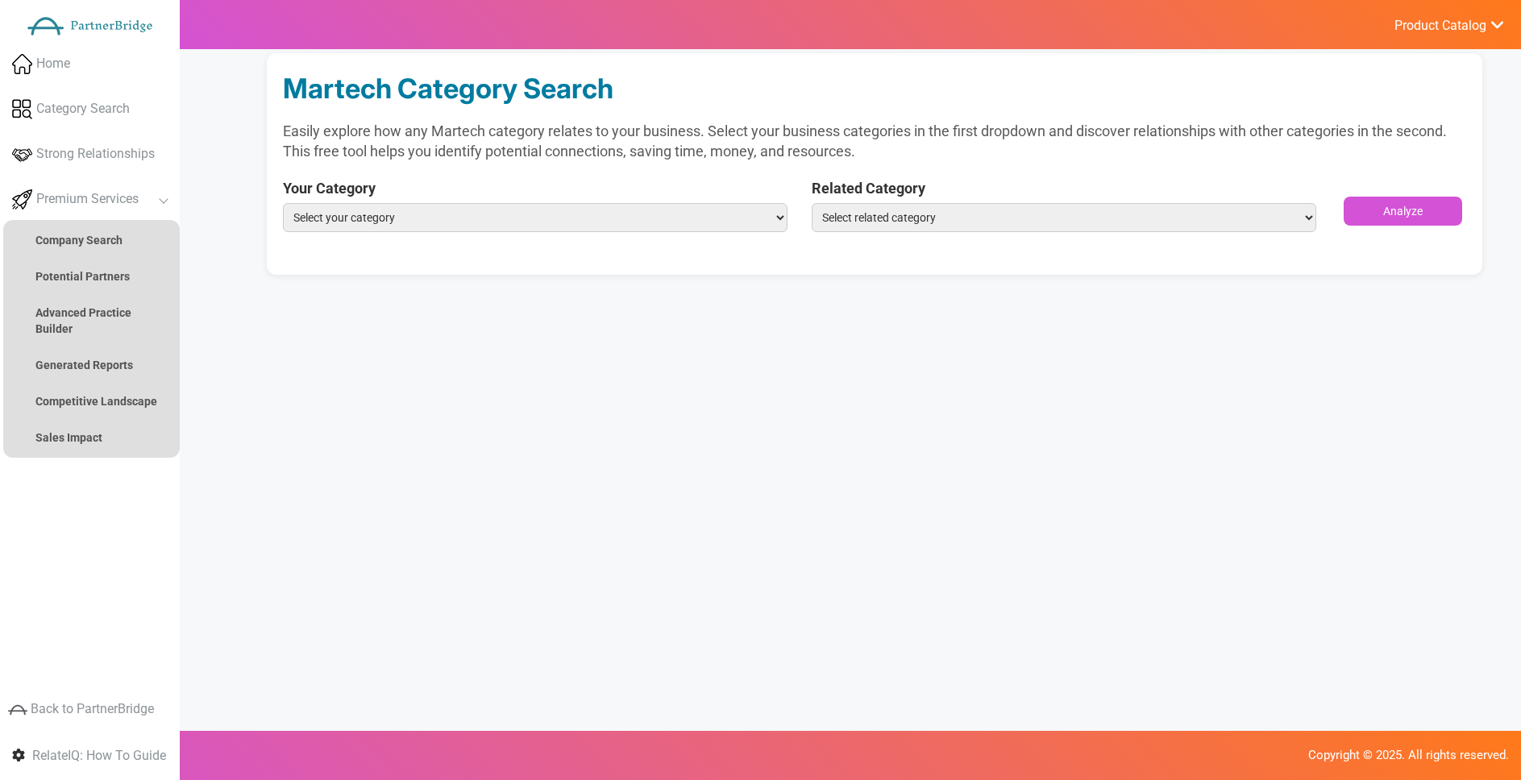
click at [546, 222] on select "Select your category Marketing Analytics Performance & Attribution Mobile & Web…" at bounding box center [535, 217] width 505 height 29
select select "Marketing Analytics Performance & Attribution"
click at [283, 203] on select "Select your category Marketing Analytics Performance & Attribution Mobile & Web…" at bounding box center [535, 217] width 505 height 29
click at [850, 212] on select "Select related category ABM Advocacy Loyalty & Referrals Affiliate Marketing & …" at bounding box center [1064, 217] width 505 height 29
select select "Email Marketing"
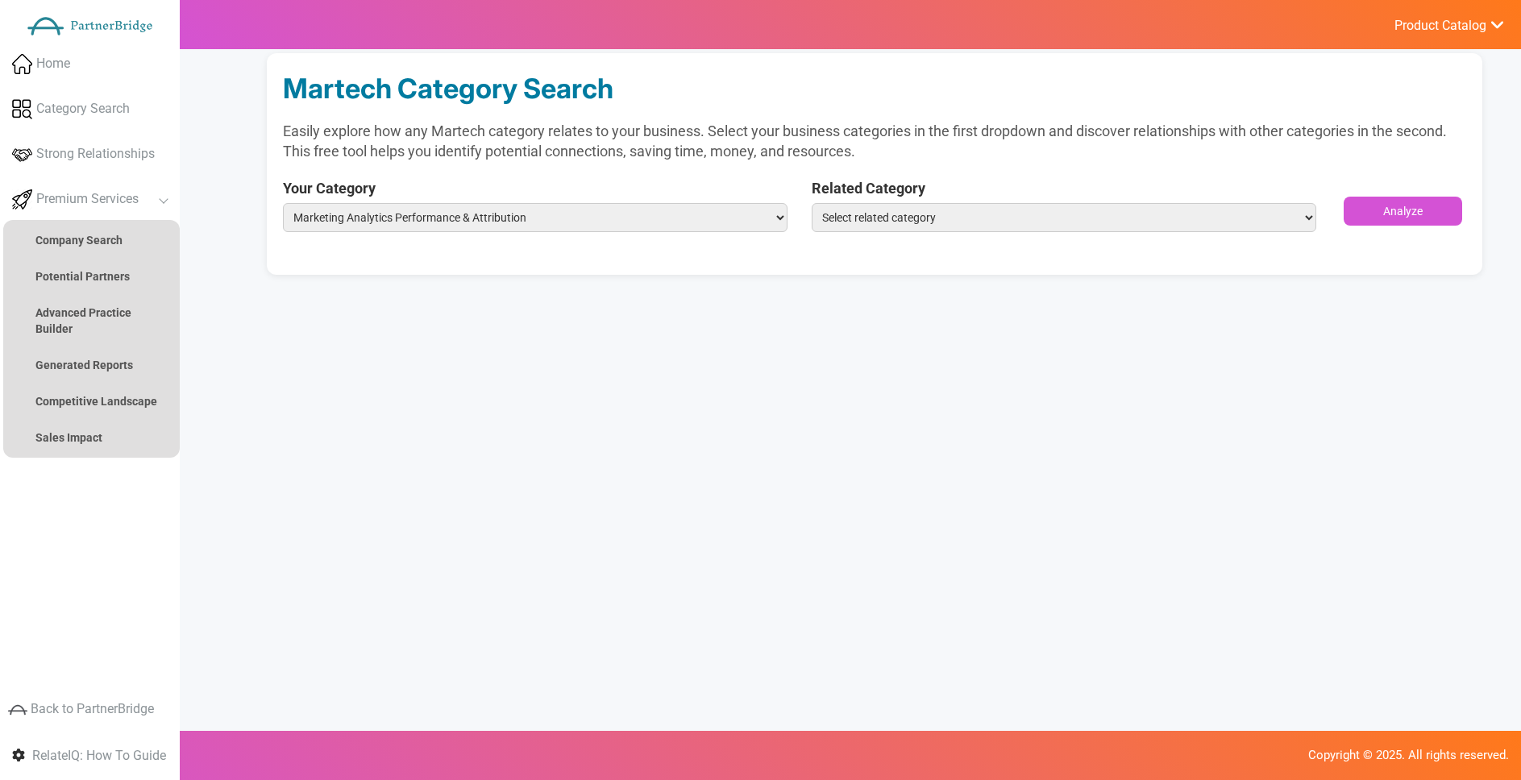
click at [812, 203] on select "Select related category ABM Advocacy Loyalty & Referrals Affiliate Marketing & …" at bounding box center [1064, 217] width 505 height 29
click at [1390, 197] on button "Analyze" at bounding box center [1403, 211] width 119 height 29
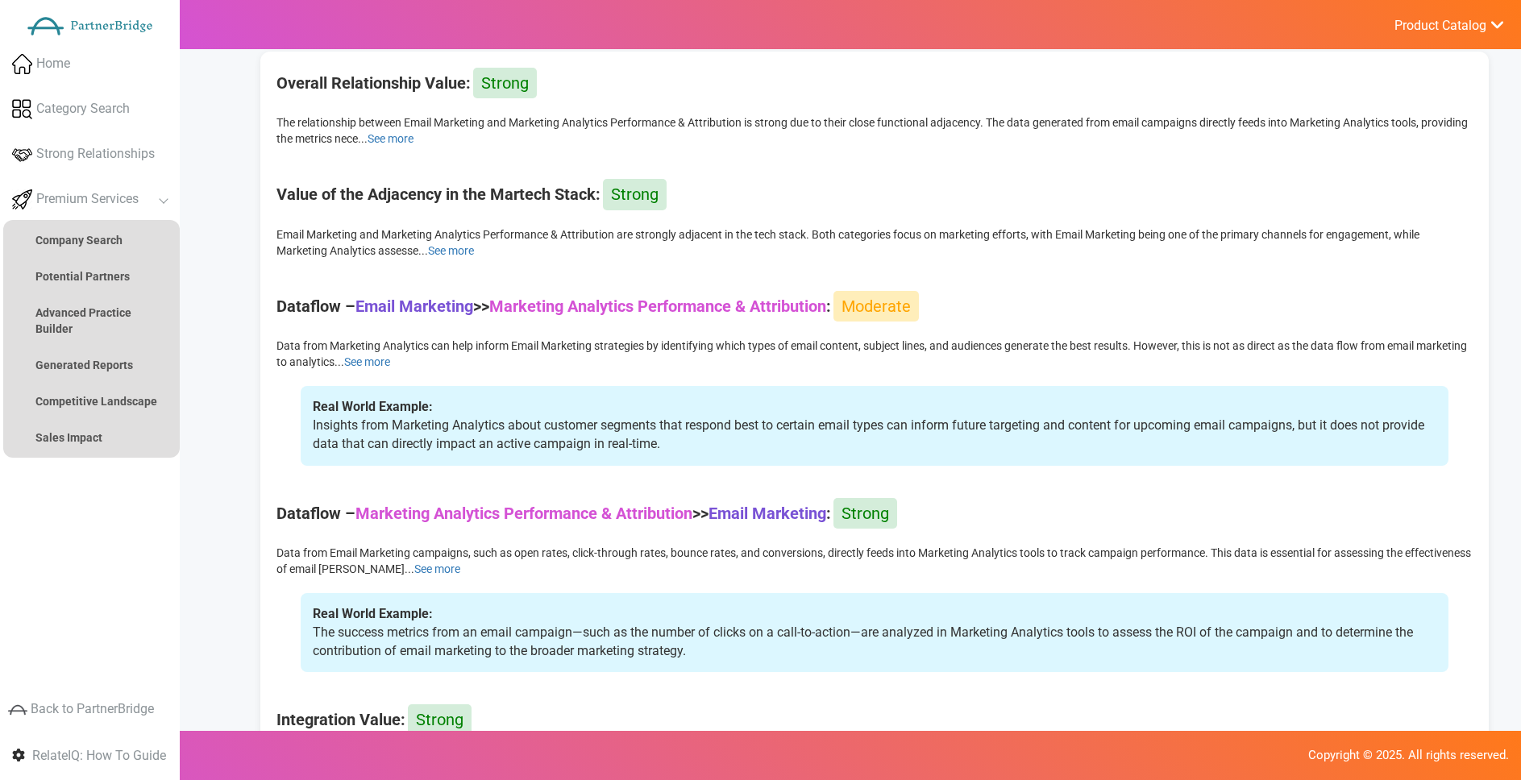
scroll to position [261, 0]
click at [66, 164] on link "Strong Relationships" at bounding box center [90, 154] width 180 height 41
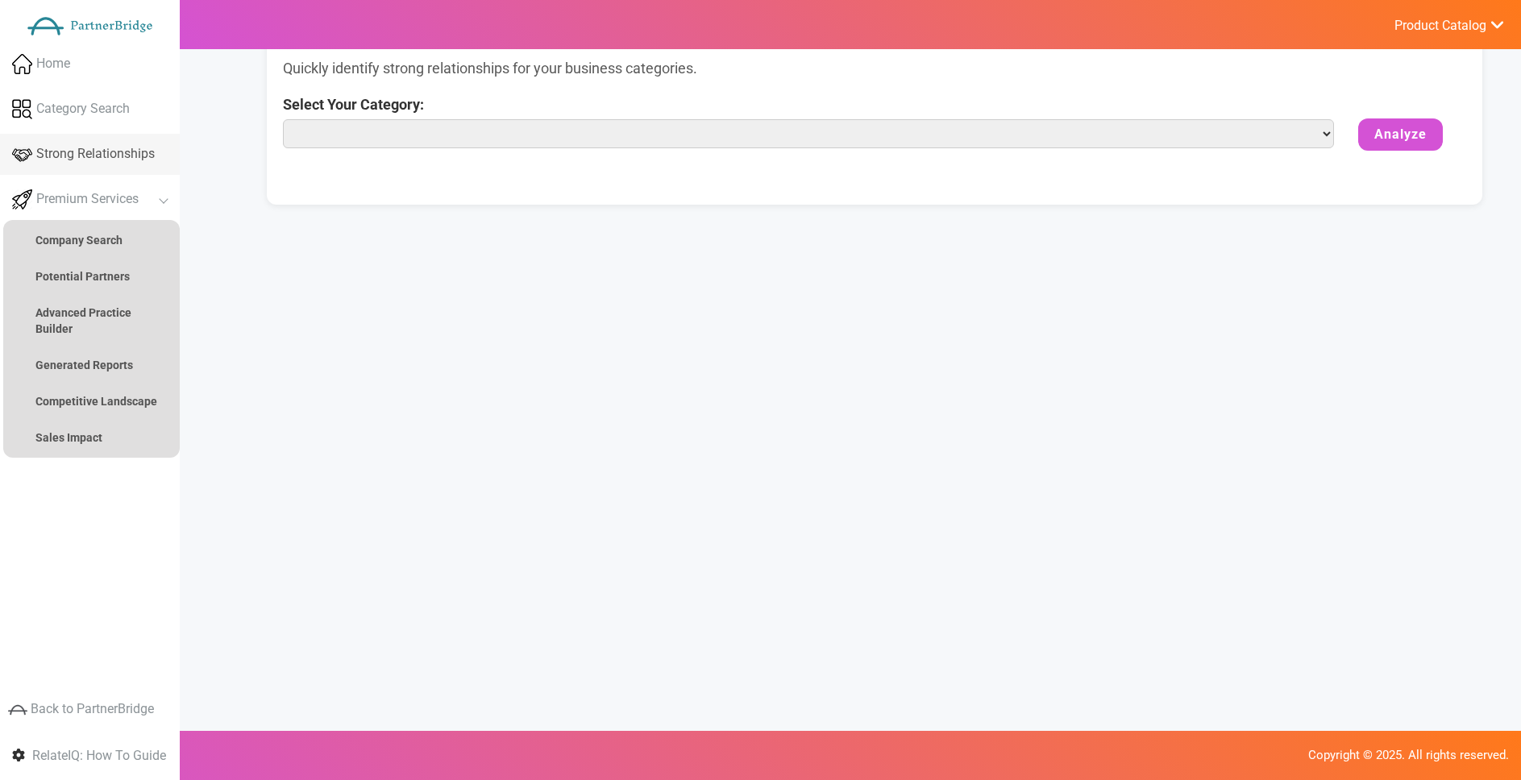
scroll to position [0, 0]
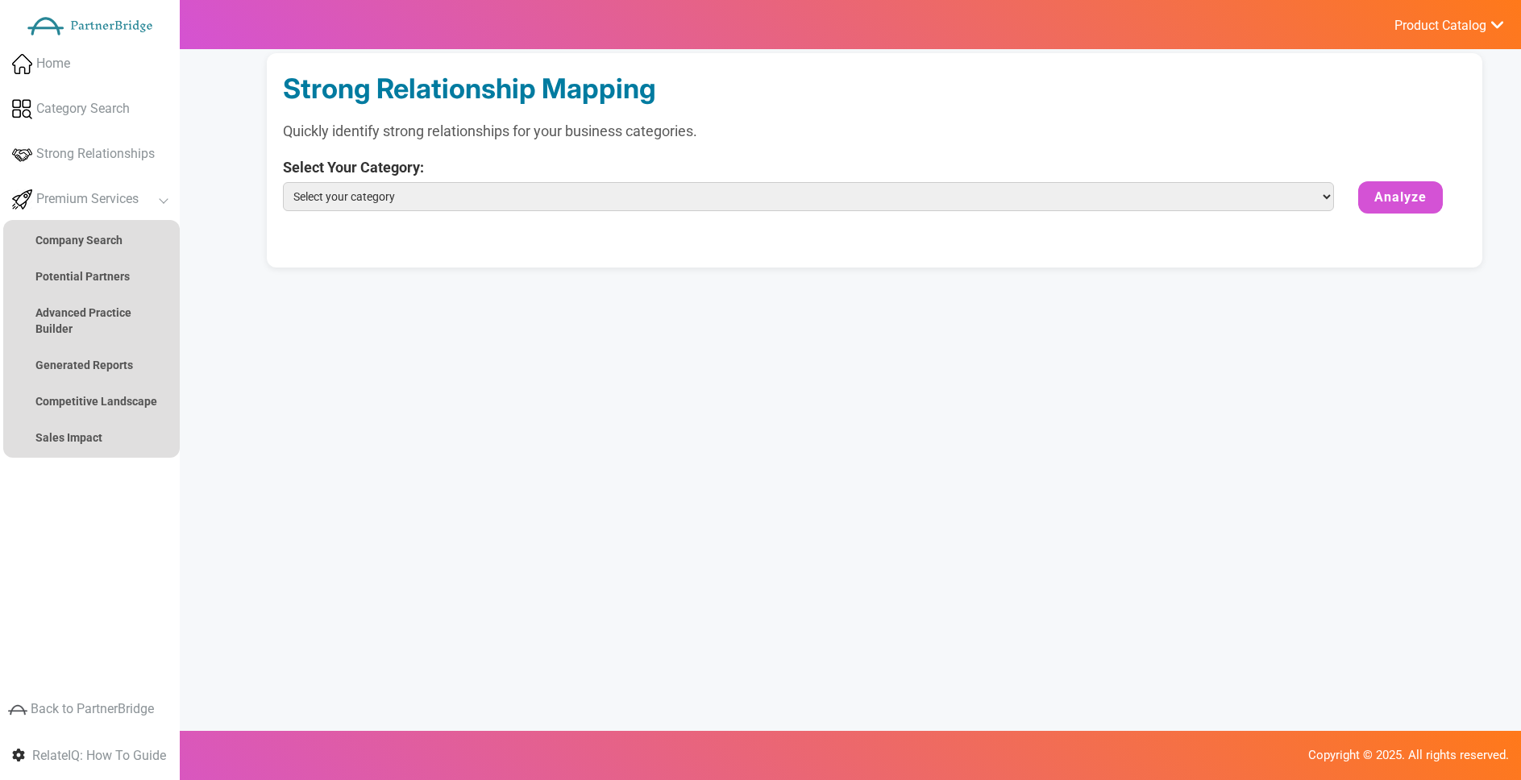
click at [575, 199] on select "Select your category Marketing Analytics Performance & Attribution Mobile & Web…" at bounding box center [808, 196] width 1051 height 29
select select "Marketing Analytics Performance & Attribution"
click at [283, 182] on select "Select your category Marketing Analytics Performance & Attribution Mobile & Web…" at bounding box center [808, 196] width 1051 height 29
click at [1402, 193] on button "Analyze" at bounding box center [1400, 197] width 85 height 32
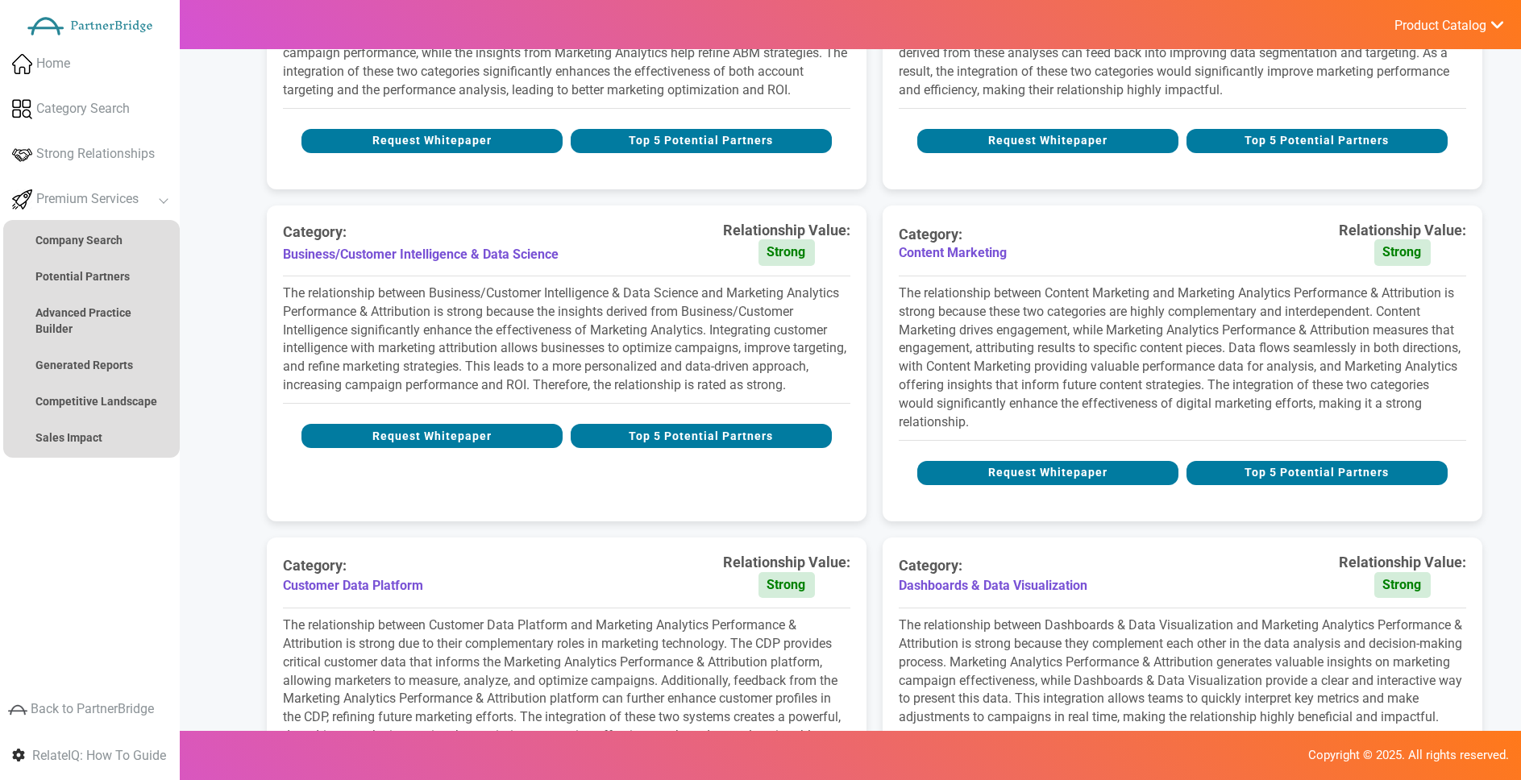
scroll to position [433, 0]
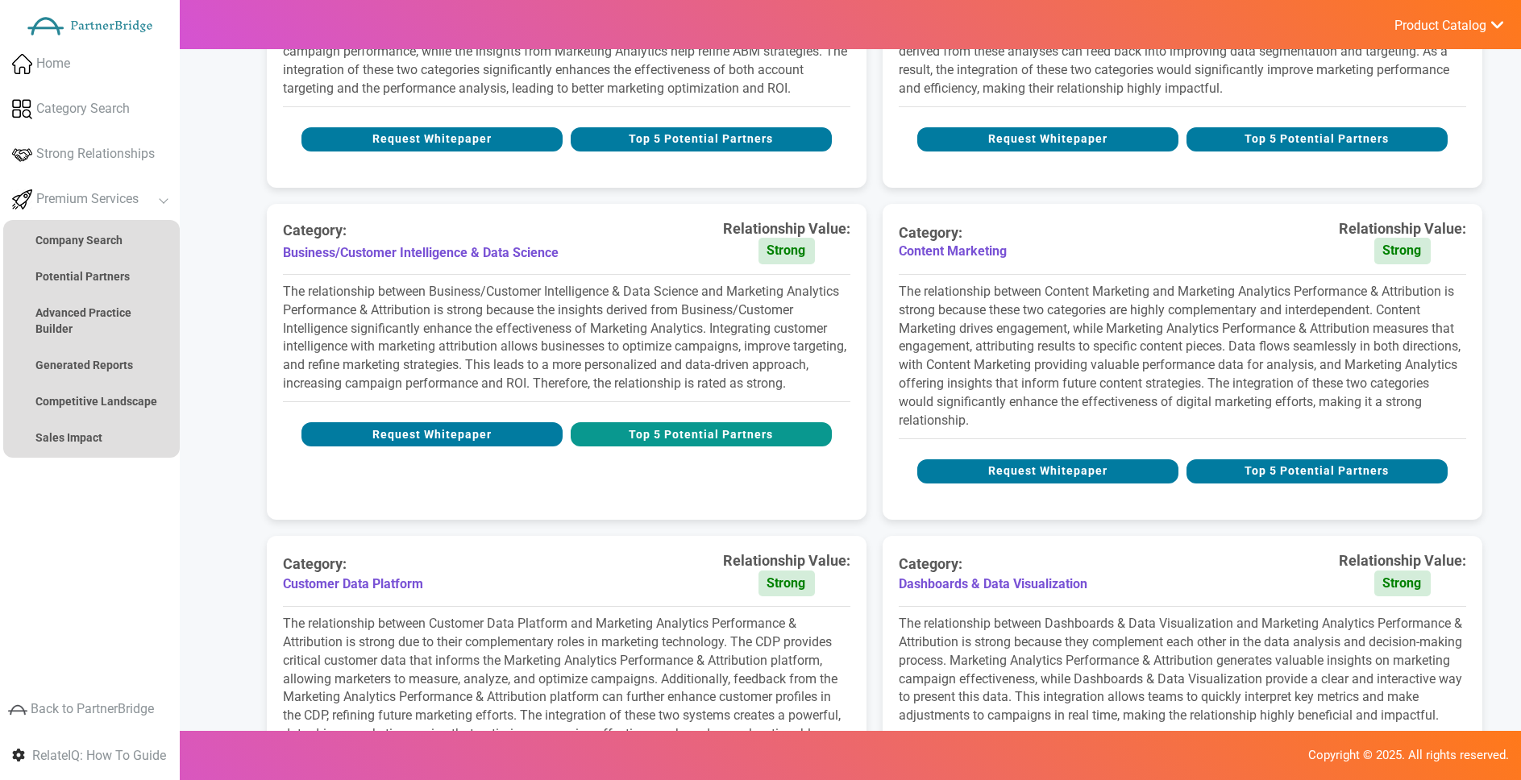
click at [710, 437] on button "Top 5 Potential Partners" at bounding box center [701, 434] width 261 height 24
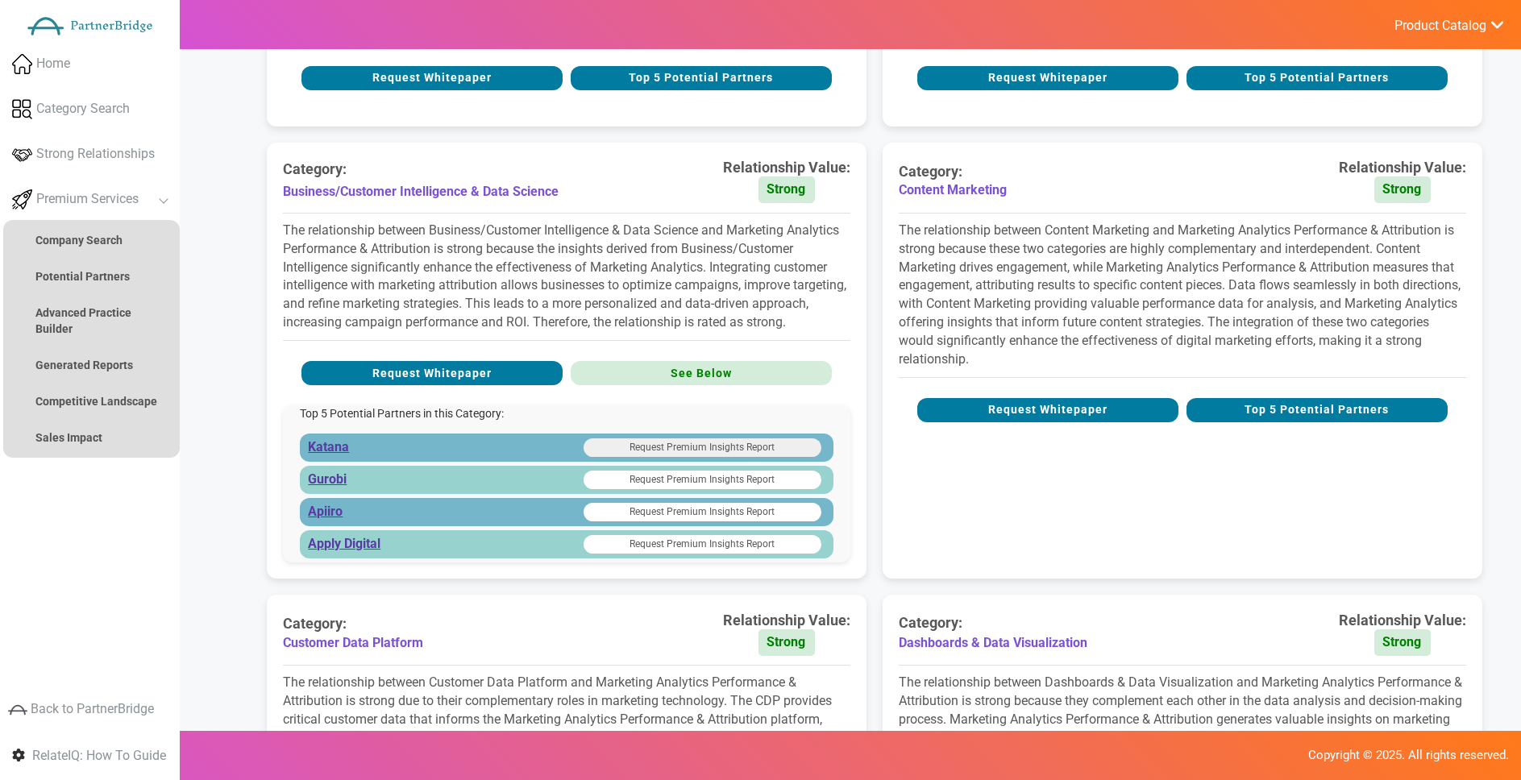
scroll to position [518, 0]
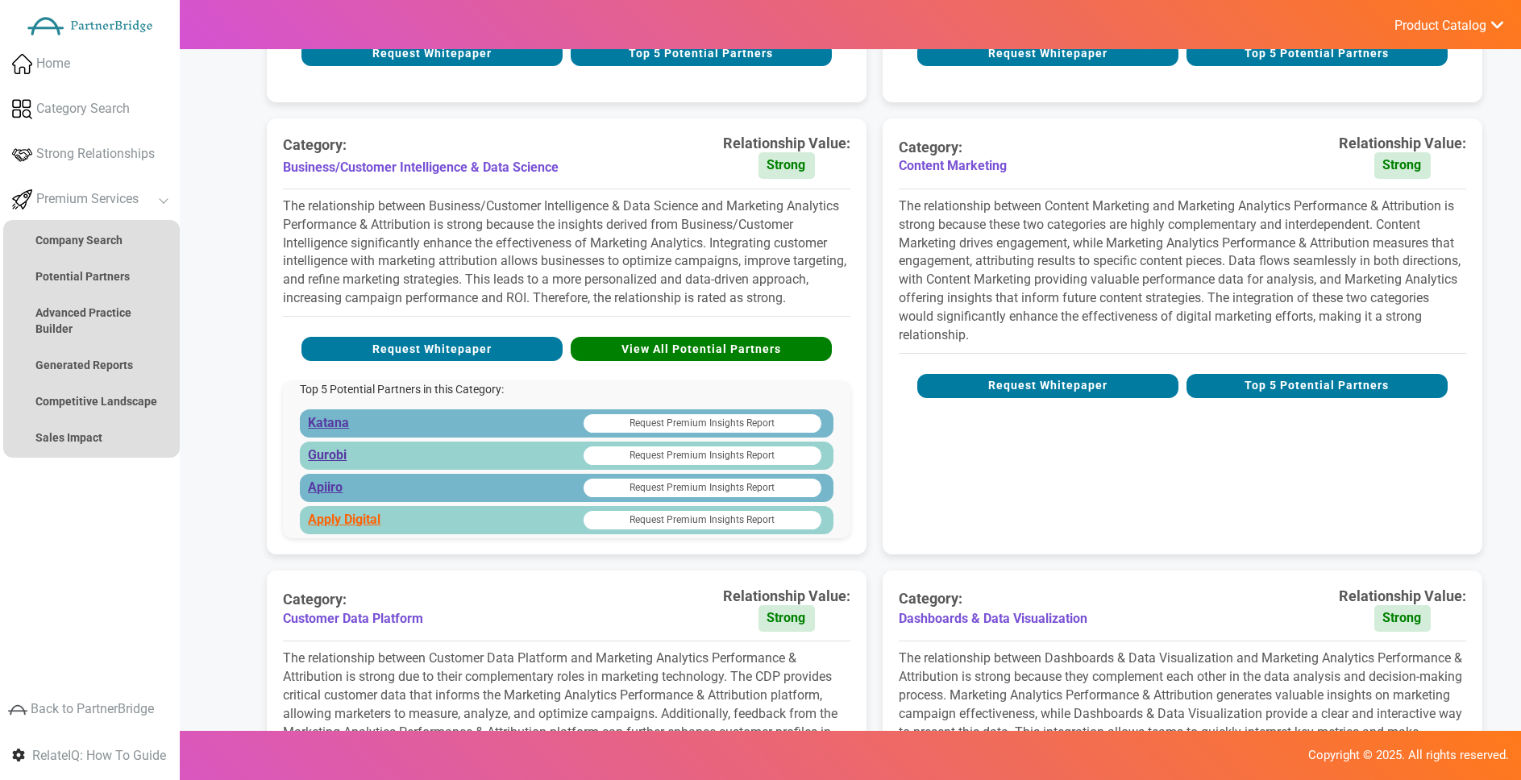
click at [329, 517] on link "Apply Digital" at bounding box center [344, 520] width 73 height 19
click at [129, 234] on link "Company Search" at bounding box center [91, 240] width 177 height 32
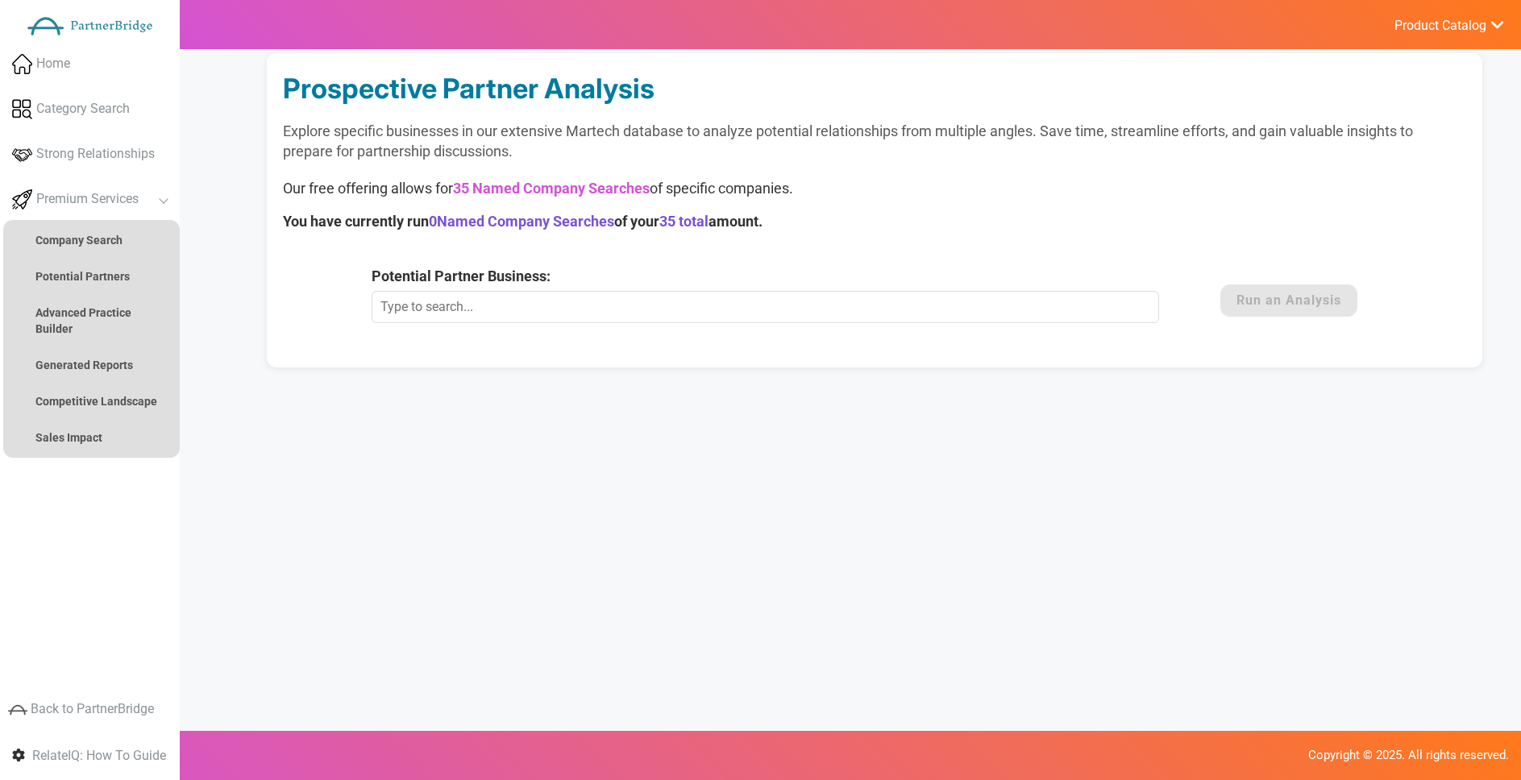
click at [584, 302] on input "Potential Partner Business:" at bounding box center [765, 307] width 787 height 32
type input "Klaviyo"
click at [1263, 303] on button "Run an Analysis" at bounding box center [1289, 301] width 137 height 32
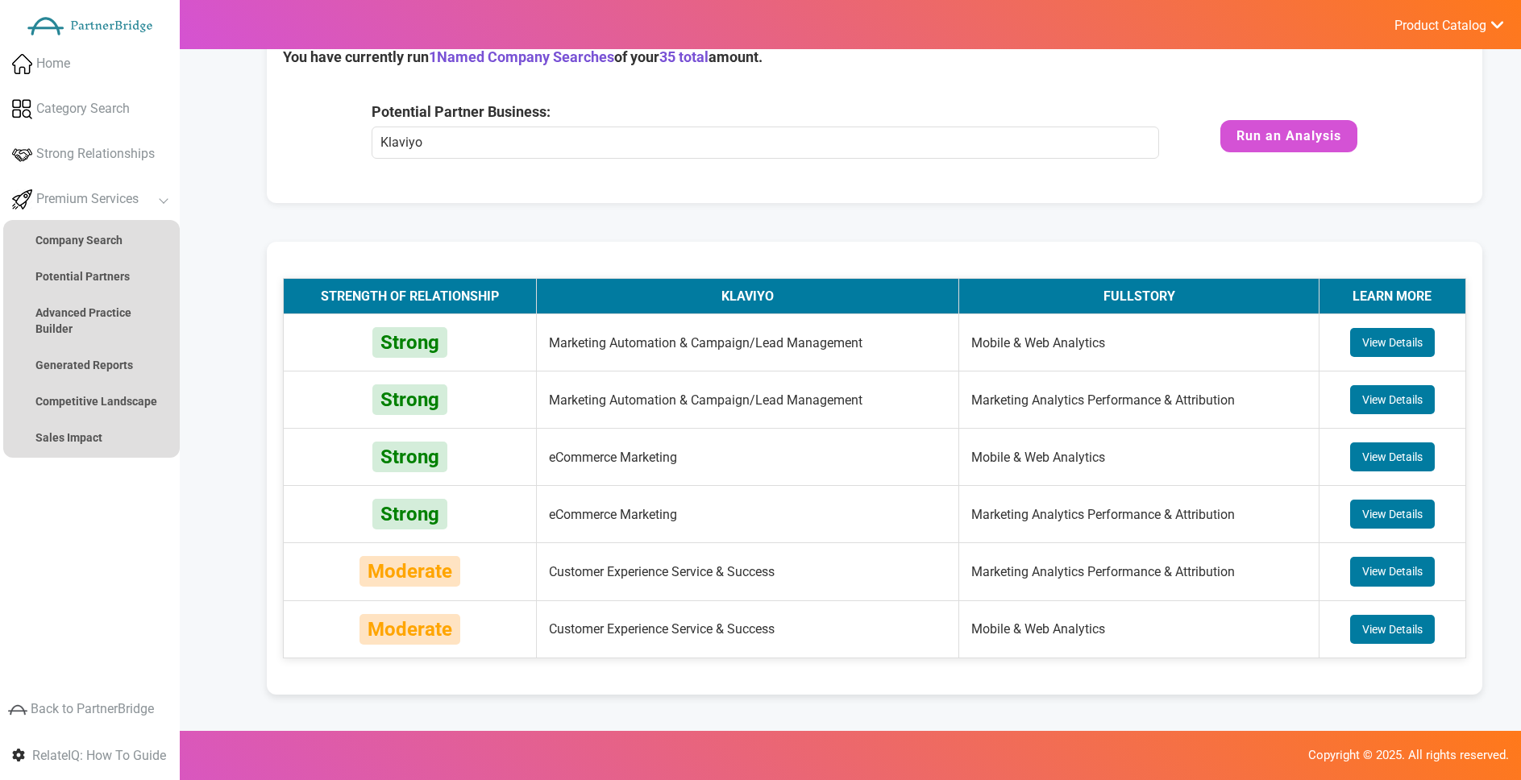
scroll to position [202, 0]
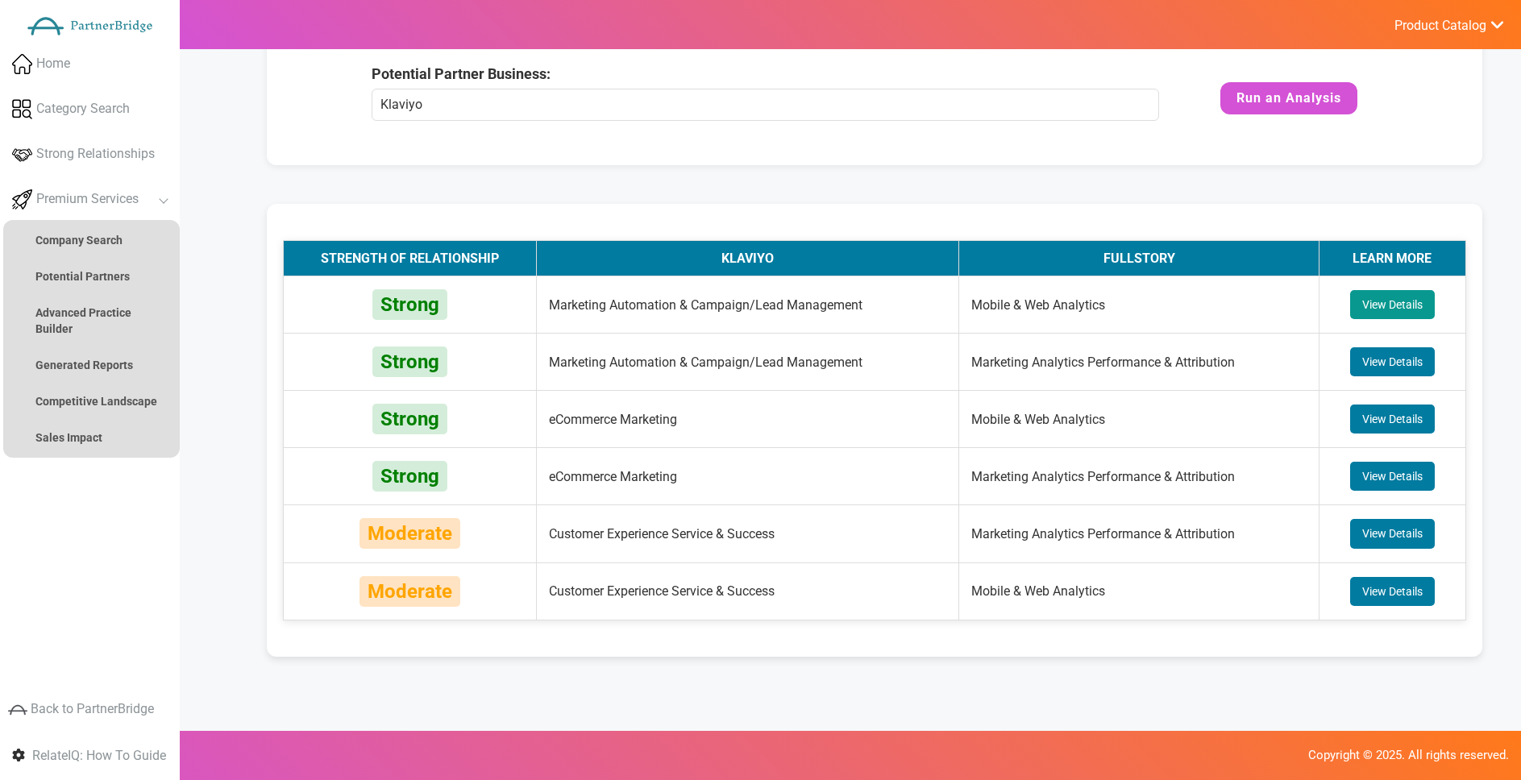
click at [1389, 295] on button "View Details" at bounding box center [1392, 304] width 85 height 29
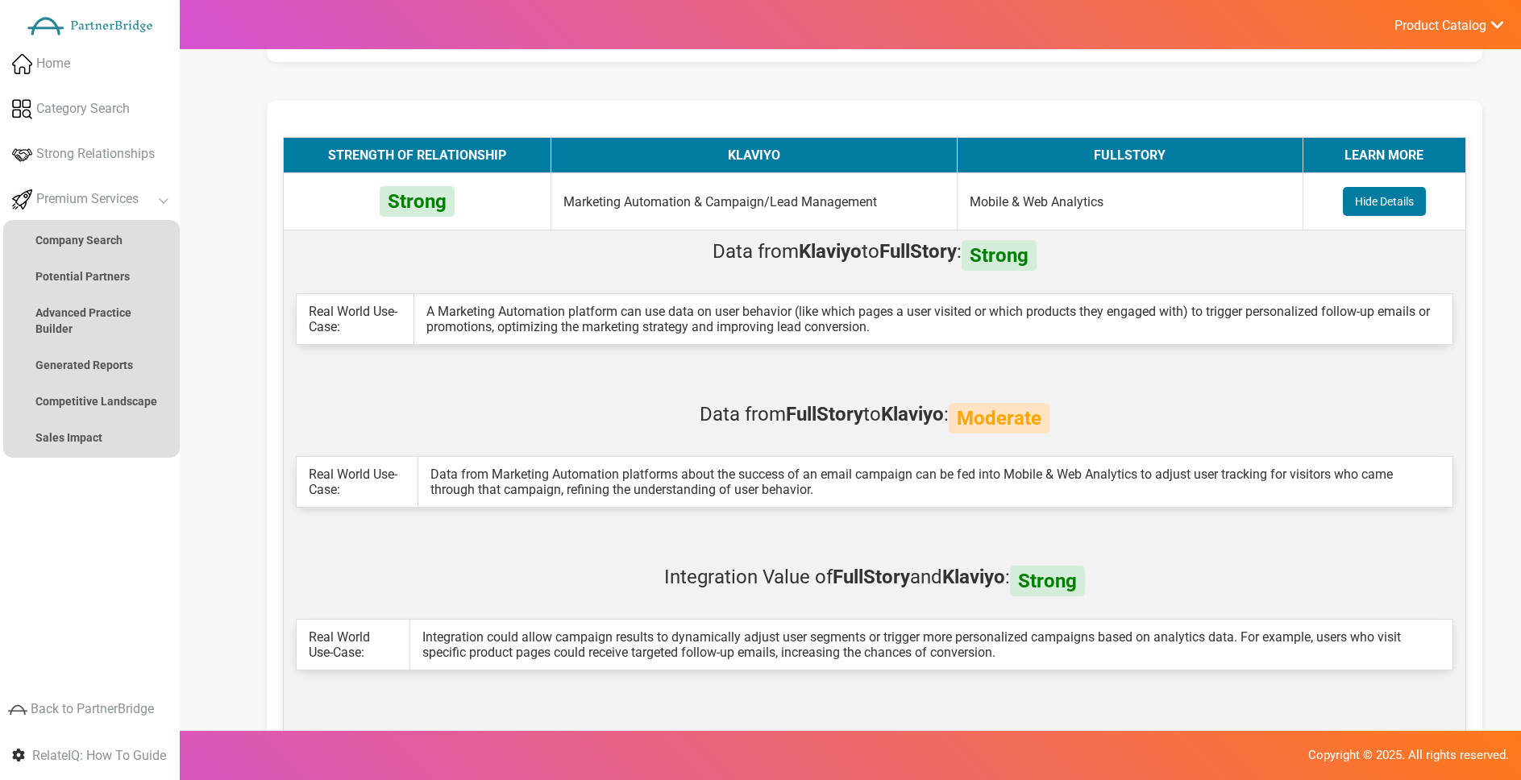
scroll to position [308, 0]
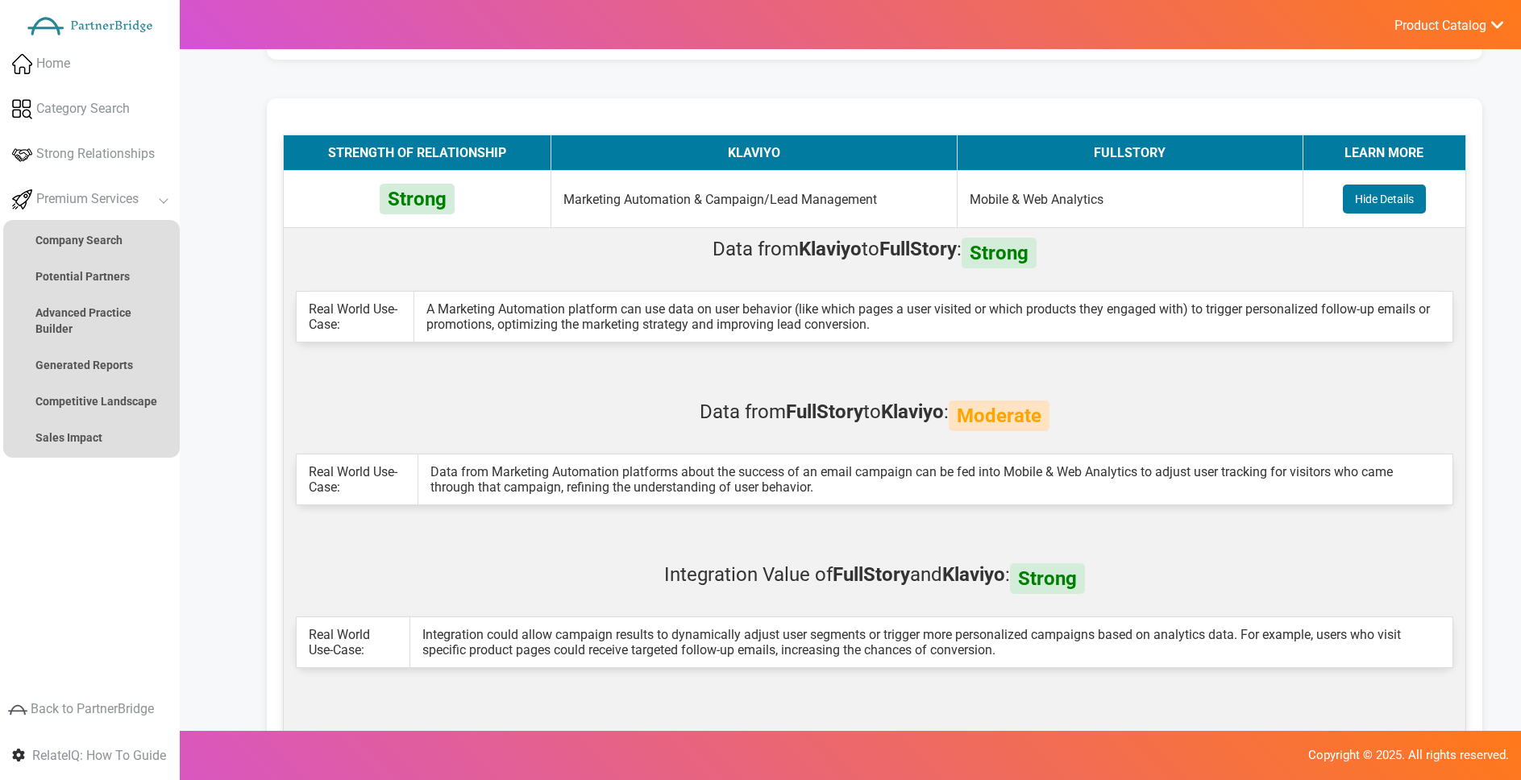
click at [801, 244] on strong "Klaviyo" at bounding box center [830, 253] width 63 height 31
click at [137, 337] on link "Advanced Practice Builder" at bounding box center [91, 321] width 177 height 48
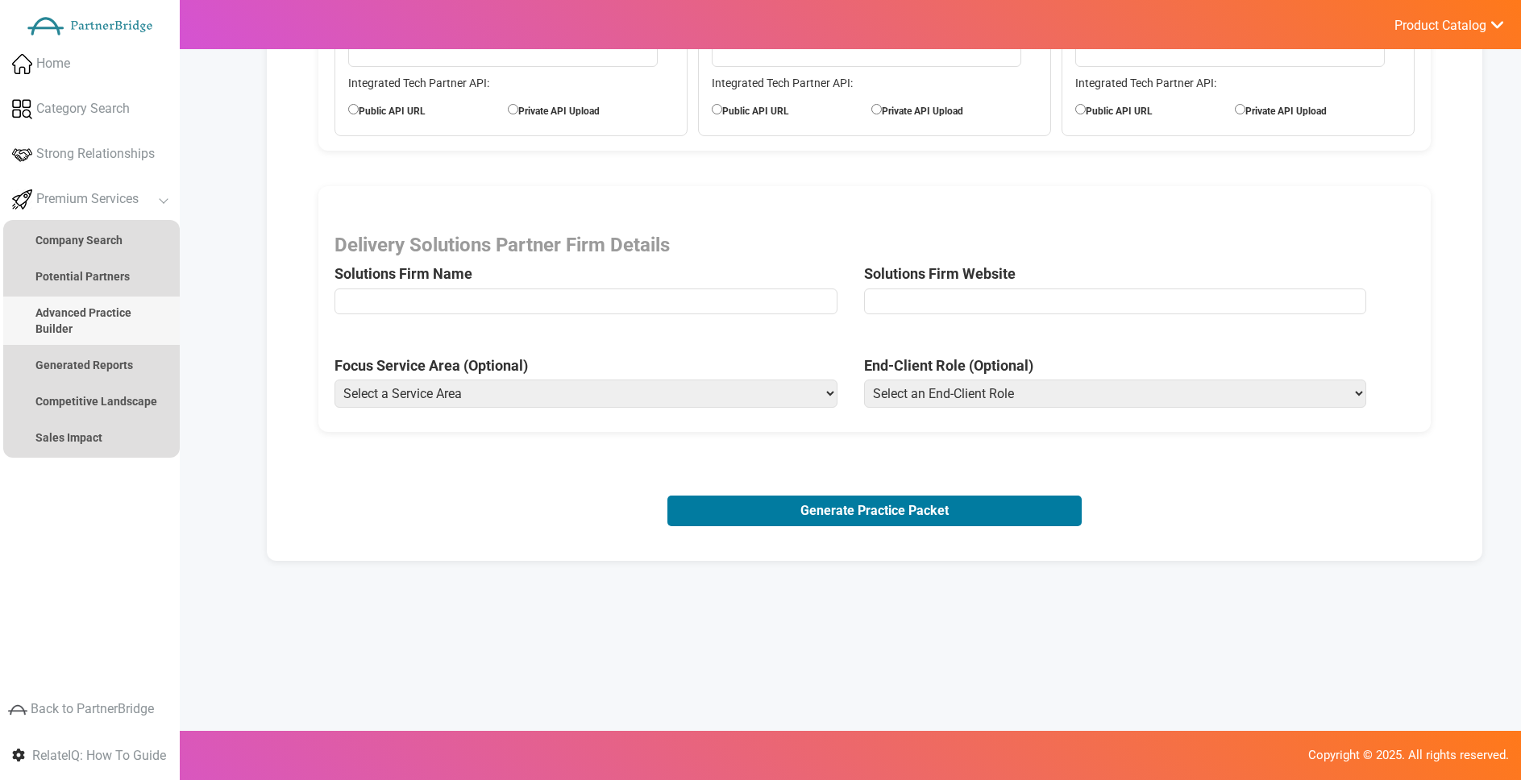
scroll to position [0, 0]
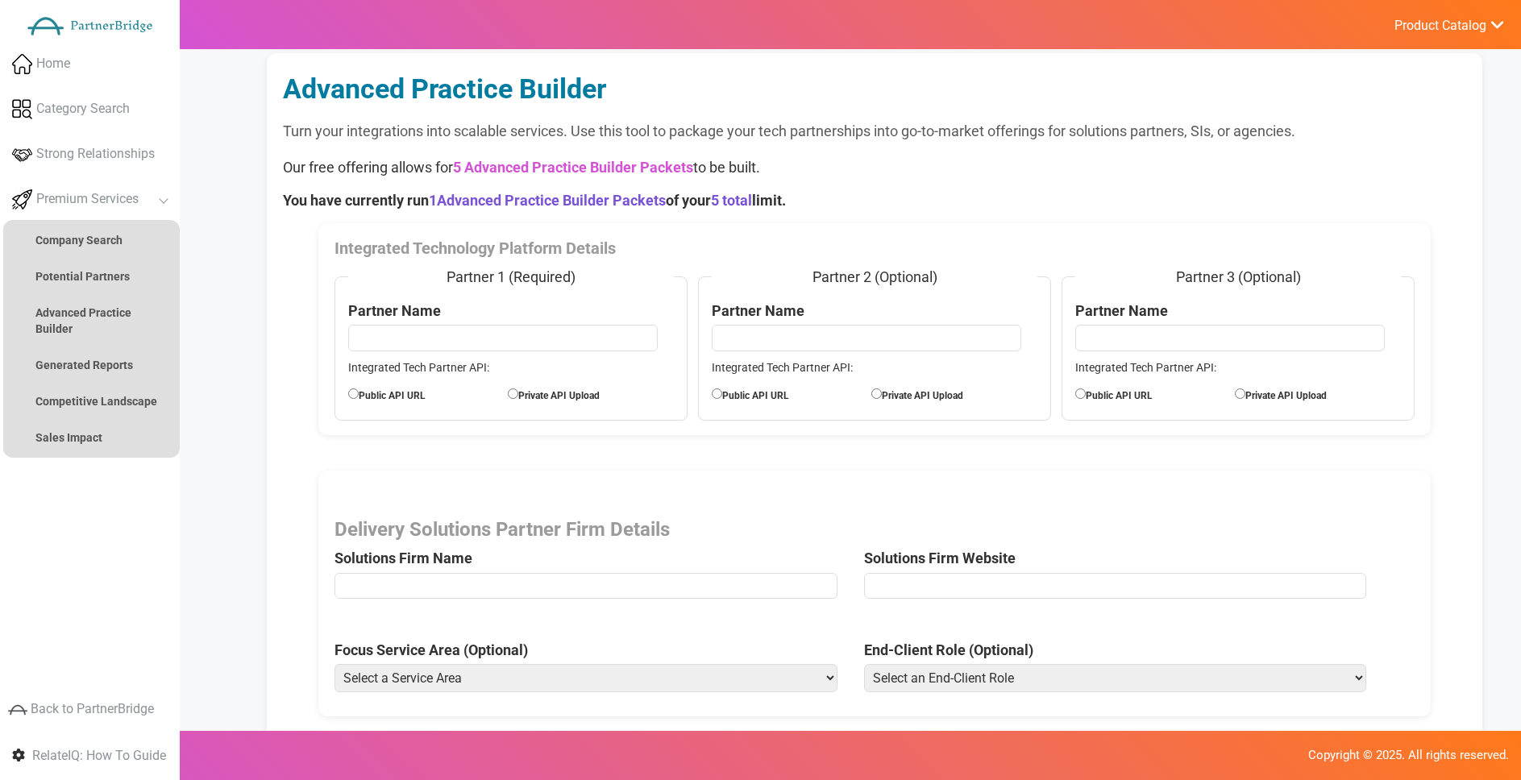
click at [1428, 34] on ul "Product Catalog RelateIQ - Premium Precision Insights - Launch DataStream - Upg…" at bounding box center [1449, 24] width 144 height 49
click at [1427, 26] on span "Product Catalog" at bounding box center [1441, 26] width 92 height 16
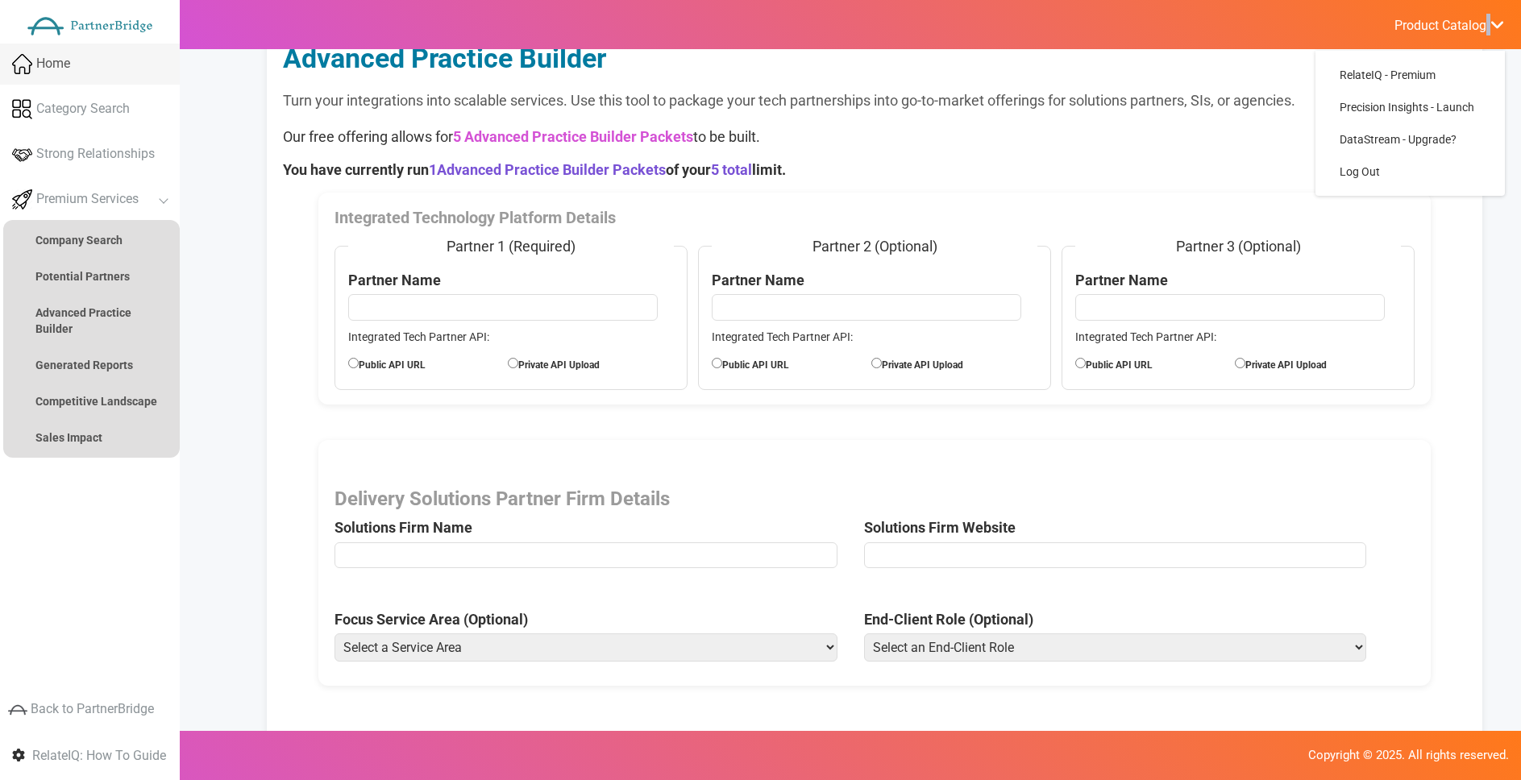
click at [87, 59] on link "Home" at bounding box center [90, 64] width 180 height 41
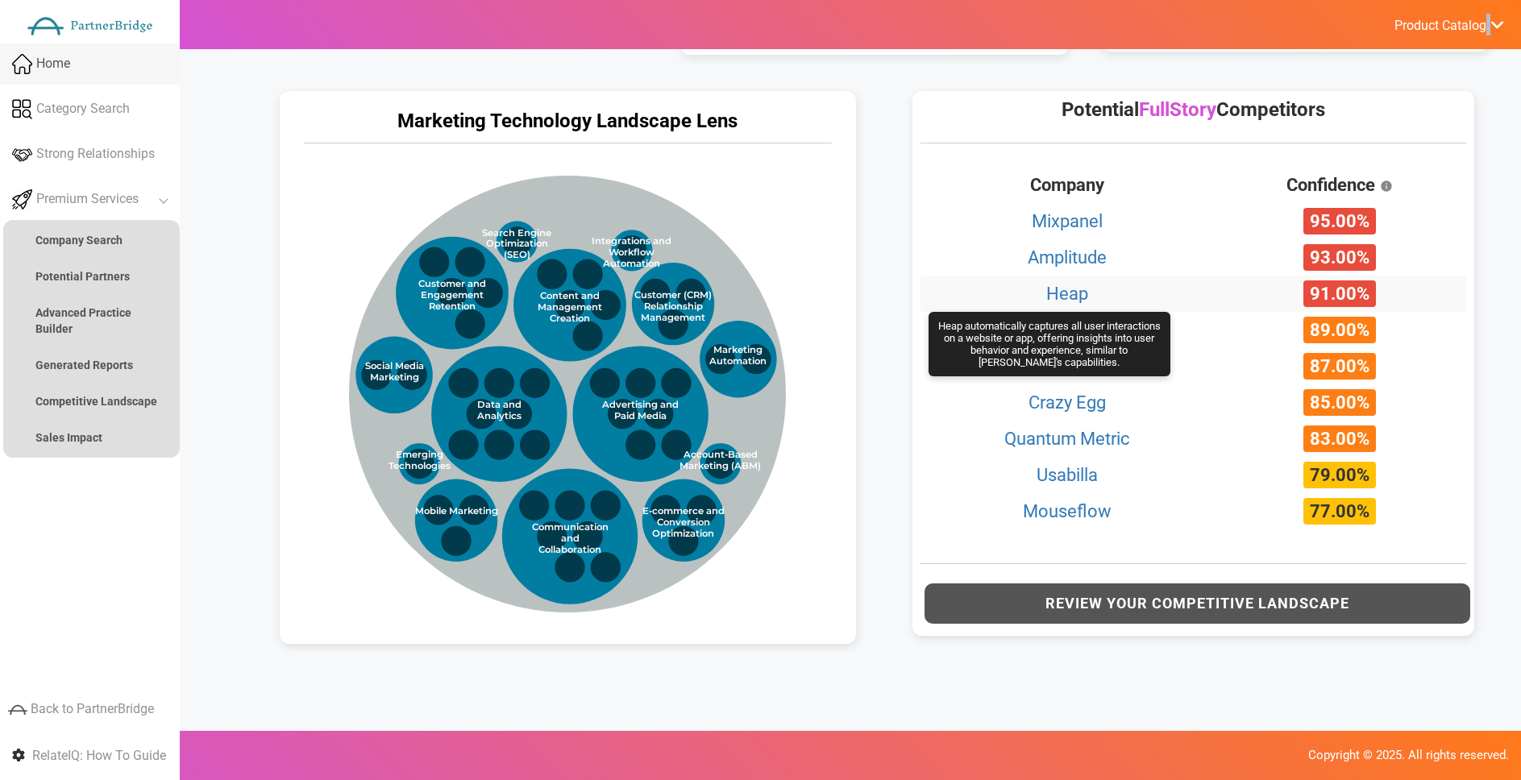
scroll to position [691, 0]
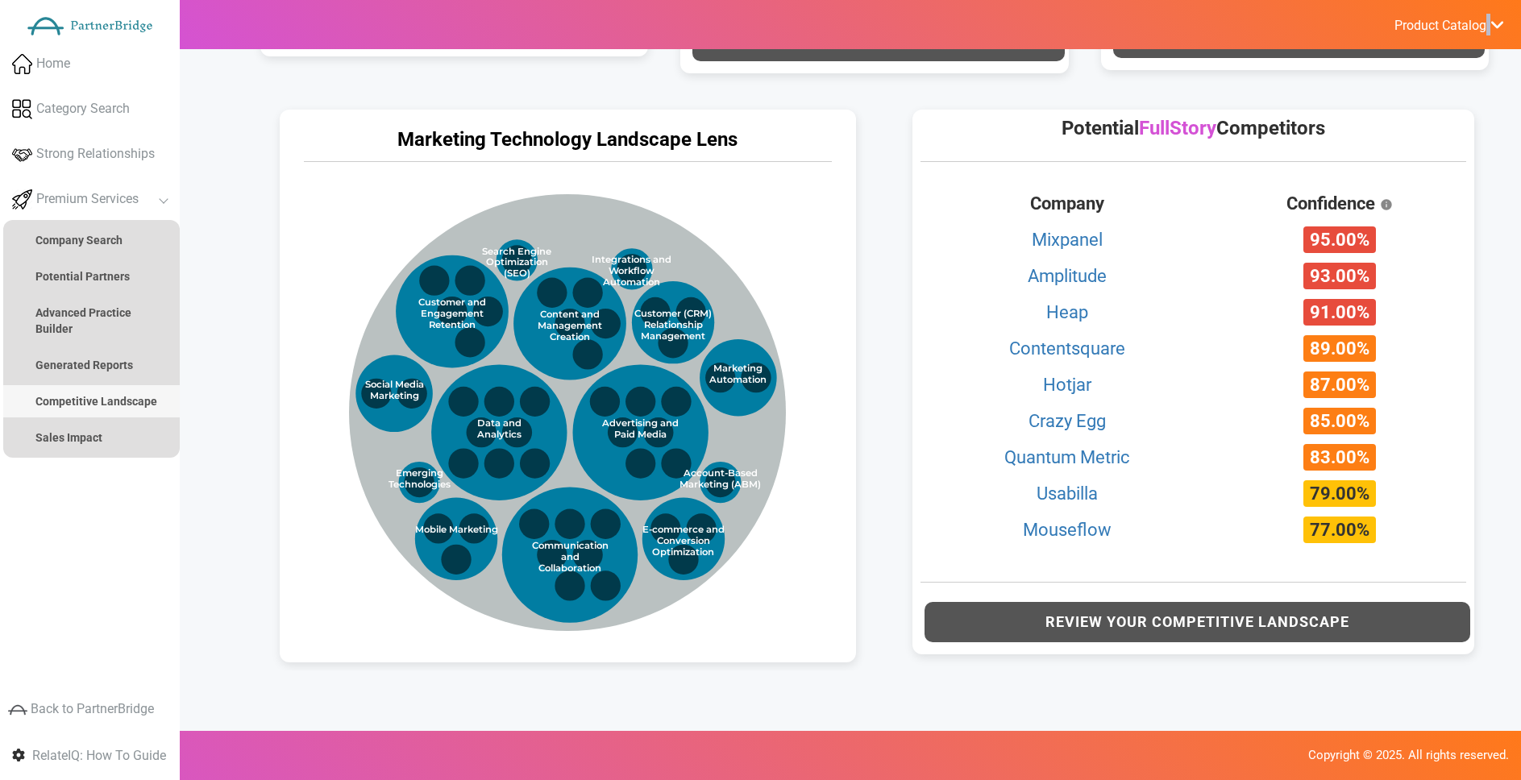
click at [151, 405] on strong "Competitive Landscape" at bounding box center [96, 401] width 122 height 13
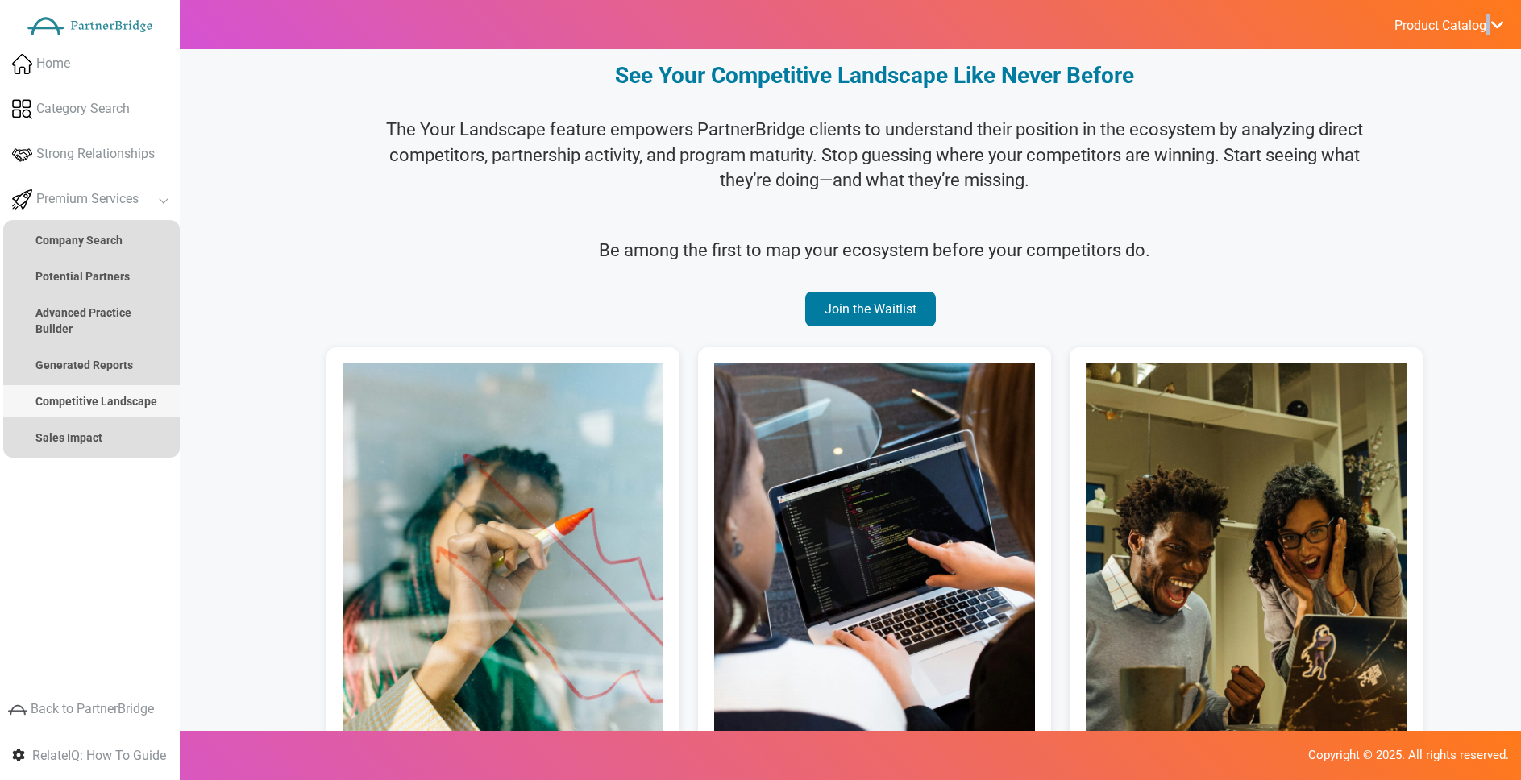
scroll to position [0, 0]
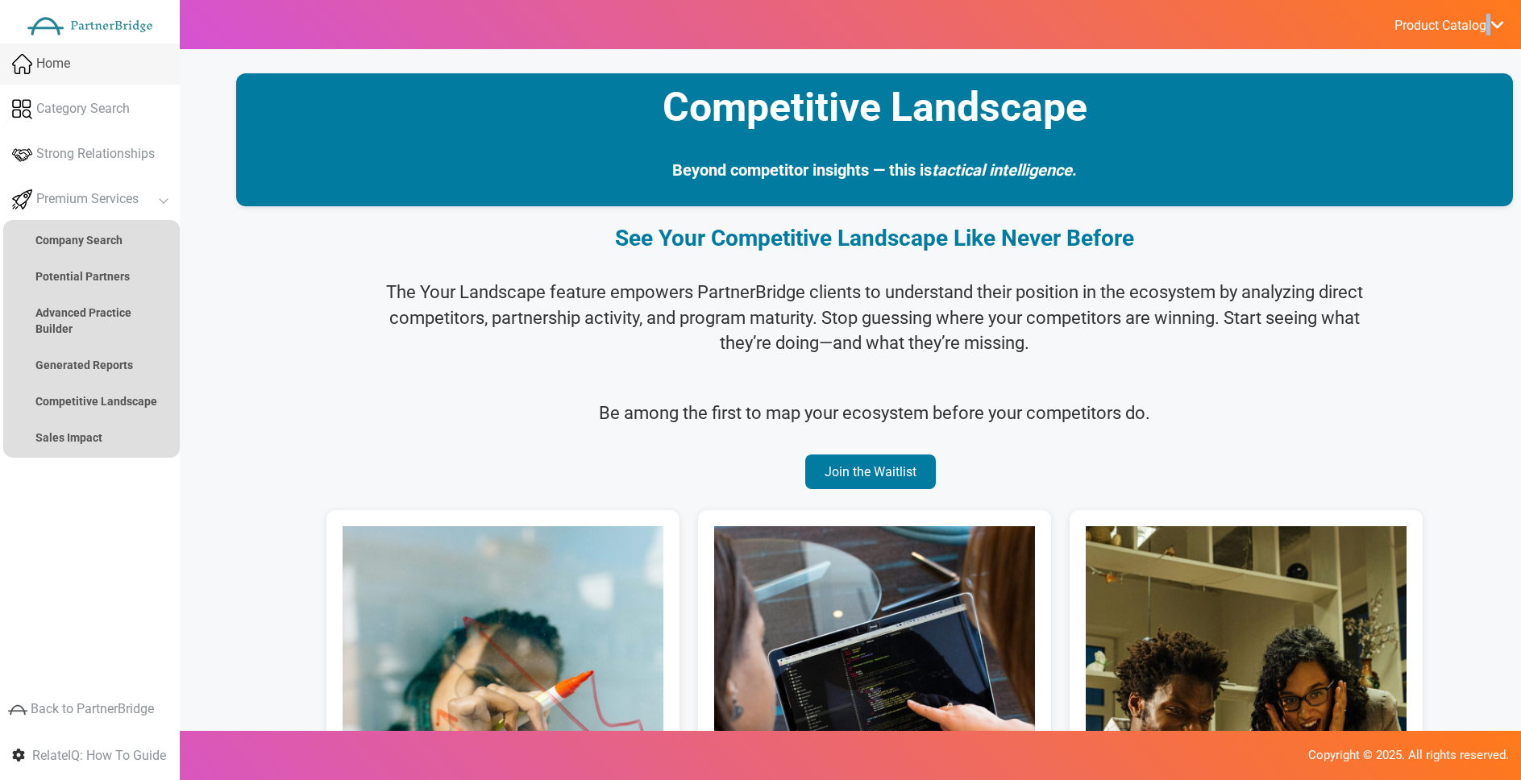
click at [167, 60] on link "Home" at bounding box center [90, 64] width 180 height 41
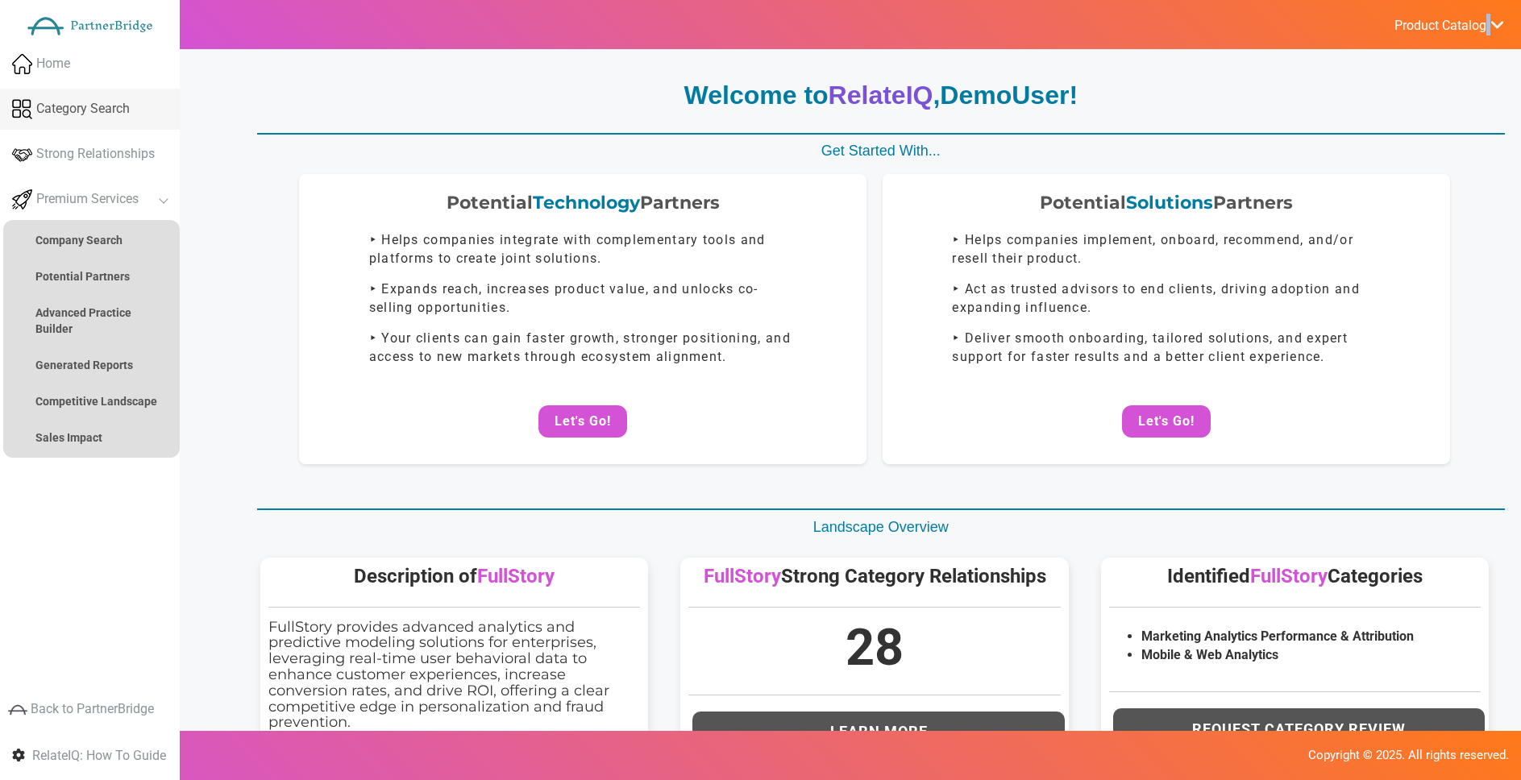
click at [143, 114] on link "Category Search" at bounding box center [90, 109] width 180 height 41
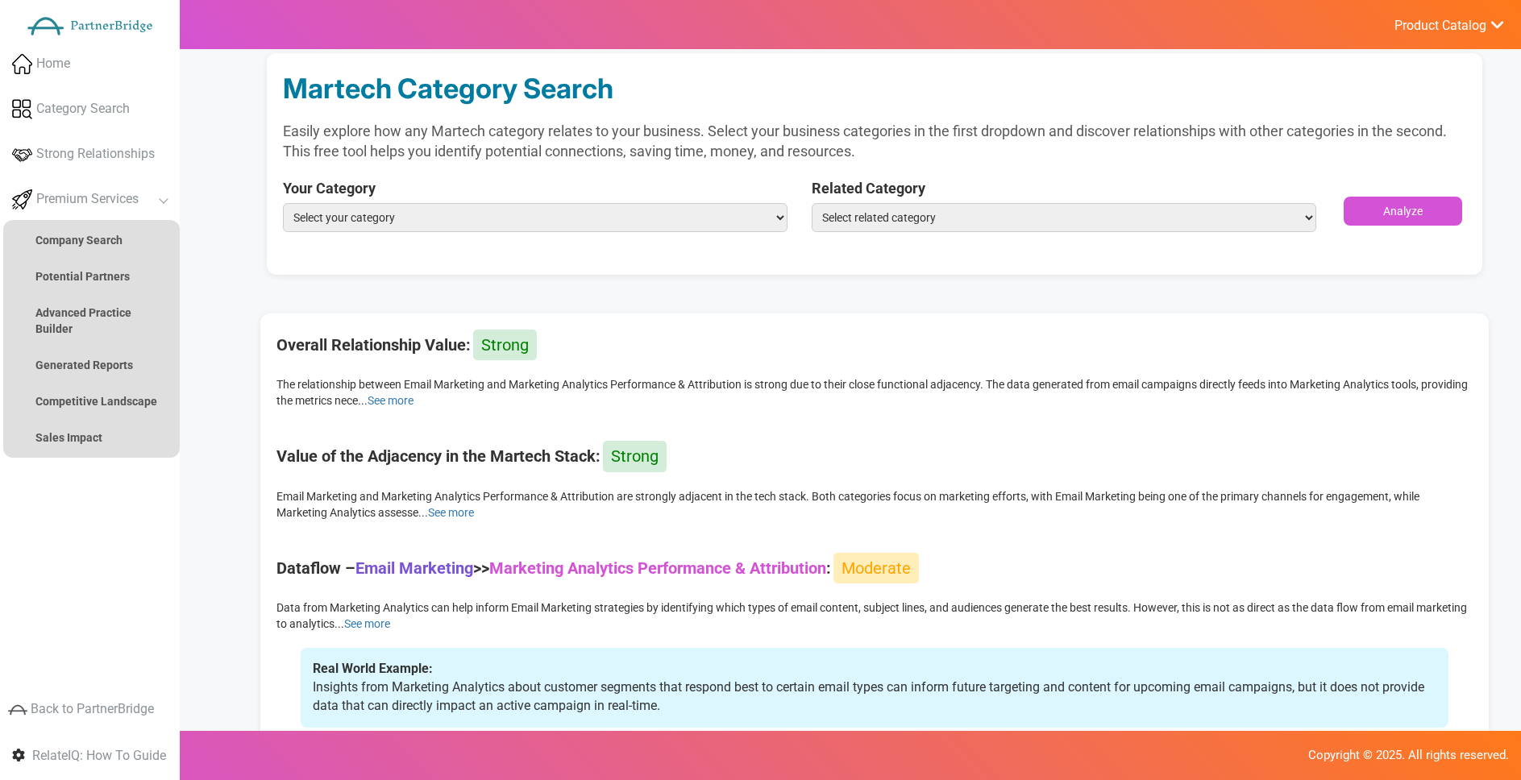
click at [971, 236] on form "Your Category Select your category Marketing Analytics Performance & Attributio…" at bounding box center [874, 211] width 1183 height 66
click at [967, 221] on select "Select related category ABM Advocacy Loyalty & Referrals Affiliate Marketing & …" at bounding box center [1064, 217] width 505 height 29
select select "Influencers"
click at [812, 203] on select "Select related category ABM Advocacy Loyalty & Referrals Affiliate Marketing & …" at bounding box center [1064, 217] width 505 height 29
click at [176, 55] on link "Home" at bounding box center [90, 64] width 180 height 41
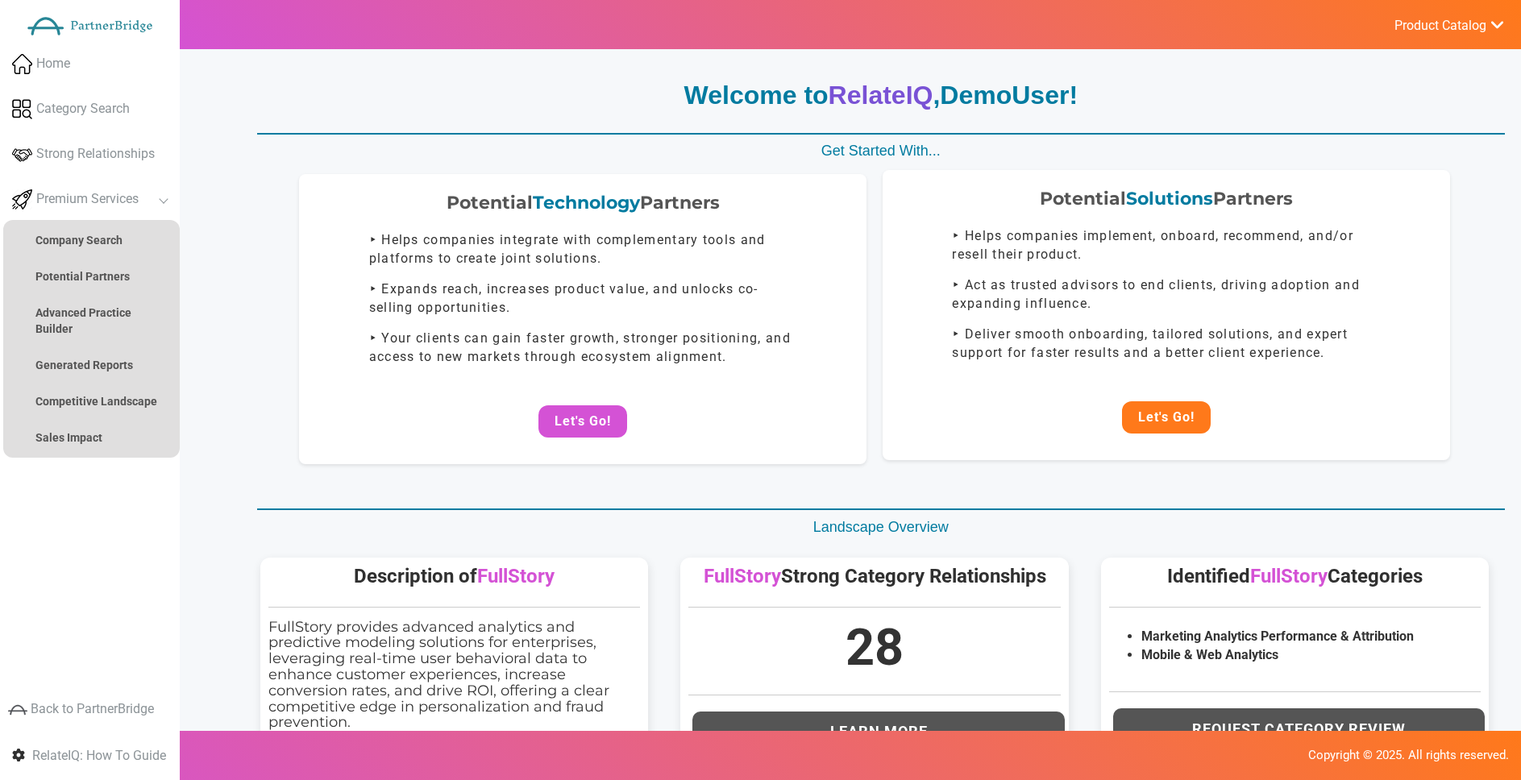
click at [1182, 406] on button "Let's Go!" at bounding box center [1166, 417] width 89 height 32
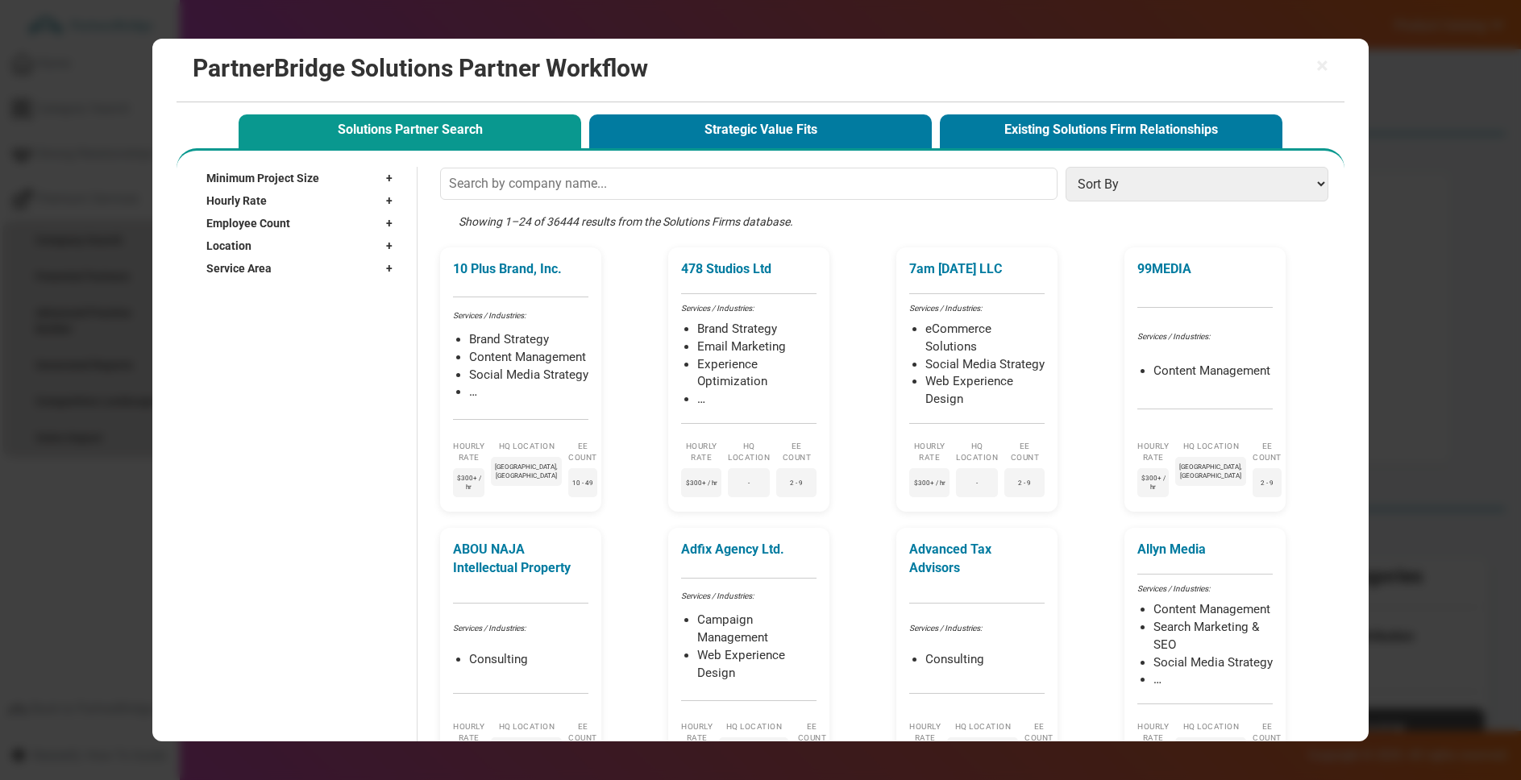
click at [809, 193] on input "text" at bounding box center [749, 184] width 618 height 32
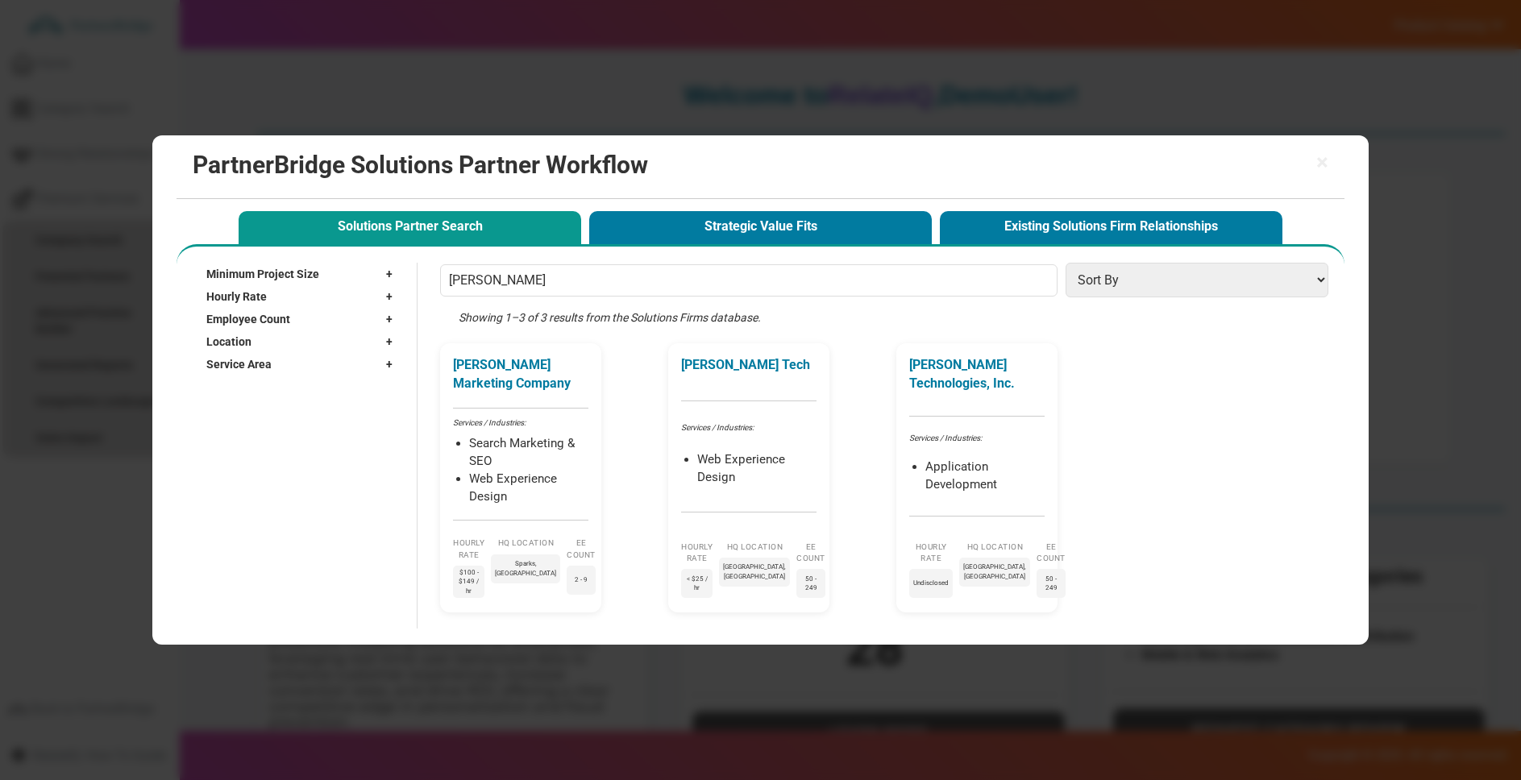
type input "Dona"
click at [1006, 320] on div "Showing 1–3 of 3 results from the Solutions Firms database." at bounding box center [888, 327] width 896 height 34
drag, startPoint x: 1335, startPoint y: 161, endPoint x: 1325, endPoint y: 161, distance: 10.5
click at [1334, 161] on div "× PartnerBridge Solutions Partner Workflow" at bounding box center [761, 167] width 1169 height 64
click at [1325, 161] on span "×" at bounding box center [1322, 163] width 12 height 23
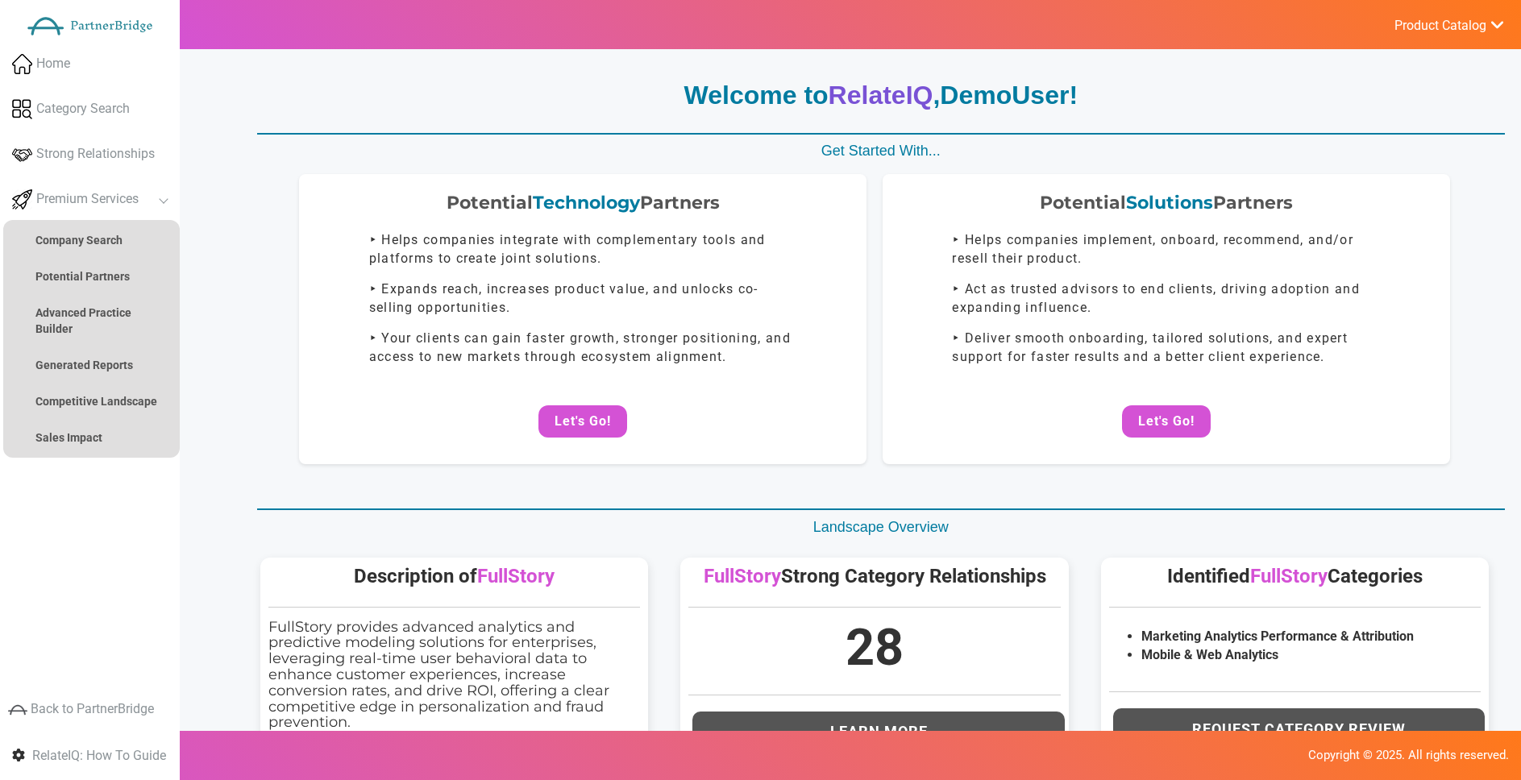
click at [865, 155] on span "Get Started With..." at bounding box center [880, 151] width 119 height 16
drag, startPoint x: 1121, startPoint y: 448, endPoint x: 1129, endPoint y: 443, distance: 10.5
click at [1125, 446] on div "Potential Solutions Partners ‣ Helps companies implement, onboard, recommend, a…" at bounding box center [1167, 315] width 568 height 290
click at [1154, 421] on button "Let's Go!" at bounding box center [1166, 421] width 89 height 32
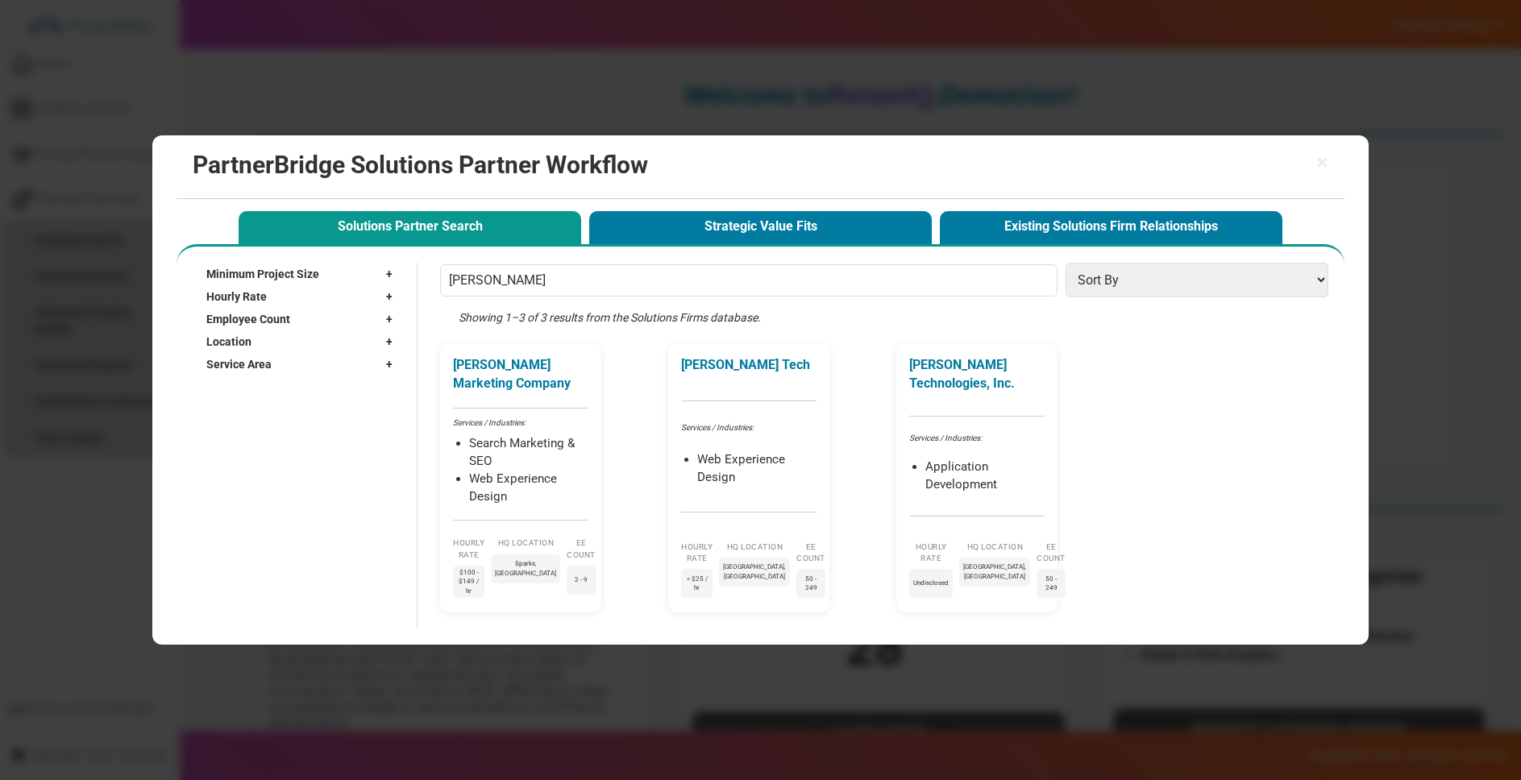
click at [713, 228] on button "Strategic Value Fits" at bounding box center [760, 227] width 343 height 33
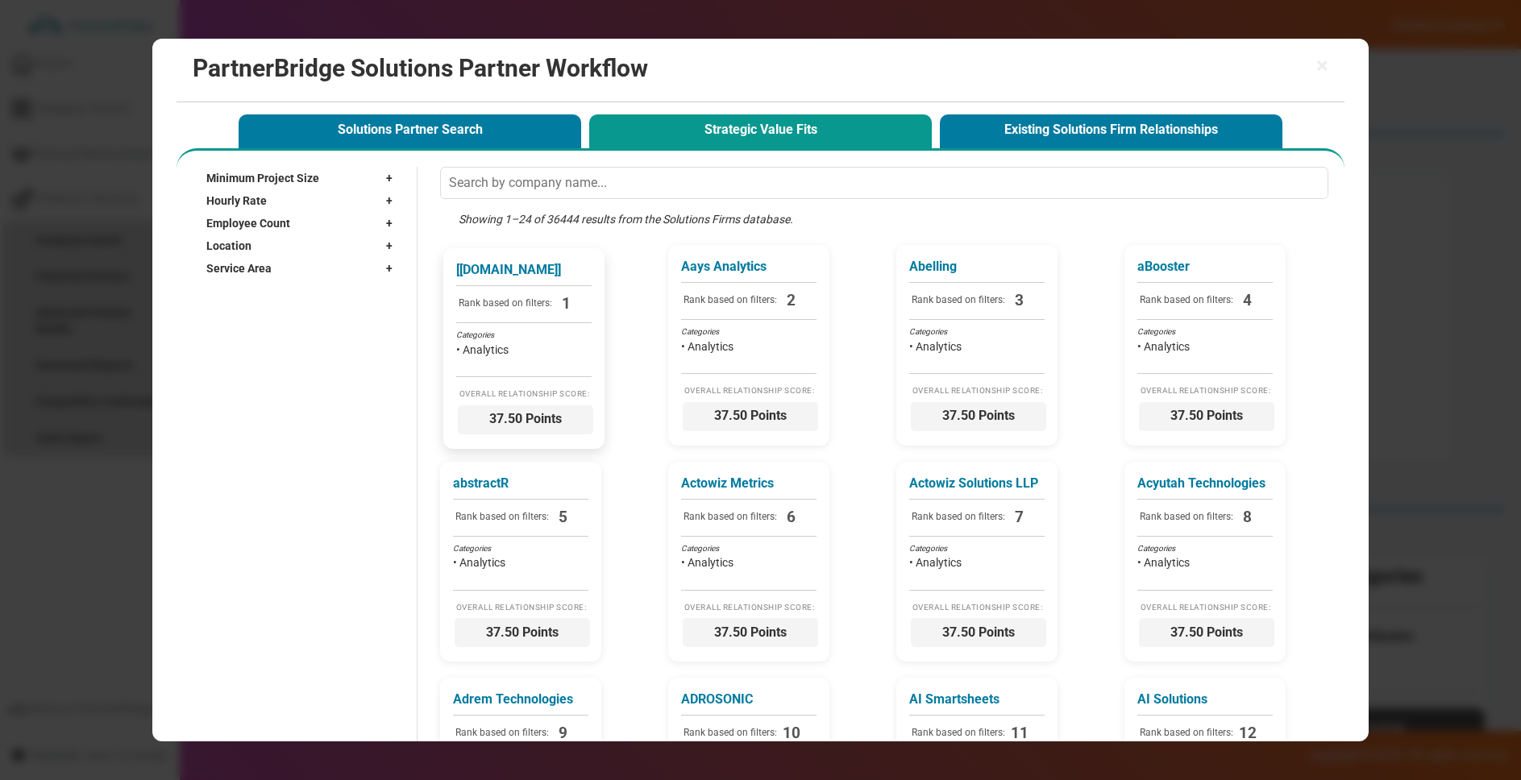
click at [542, 384] on div "[nn.partners] Rank based on filters: 1 Categories • Analytics Overall Relations…" at bounding box center [523, 348] width 161 height 200
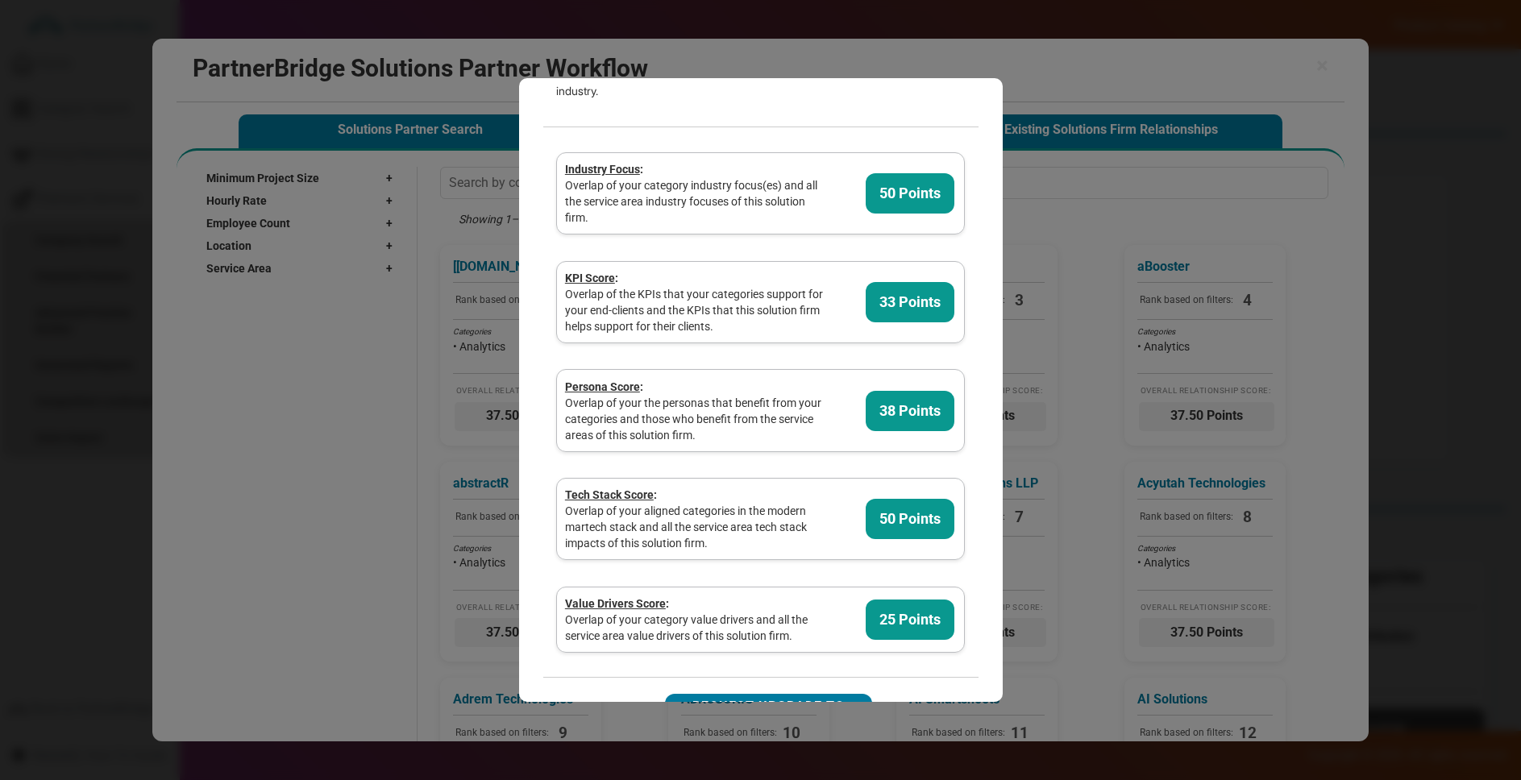
scroll to position [356, 0]
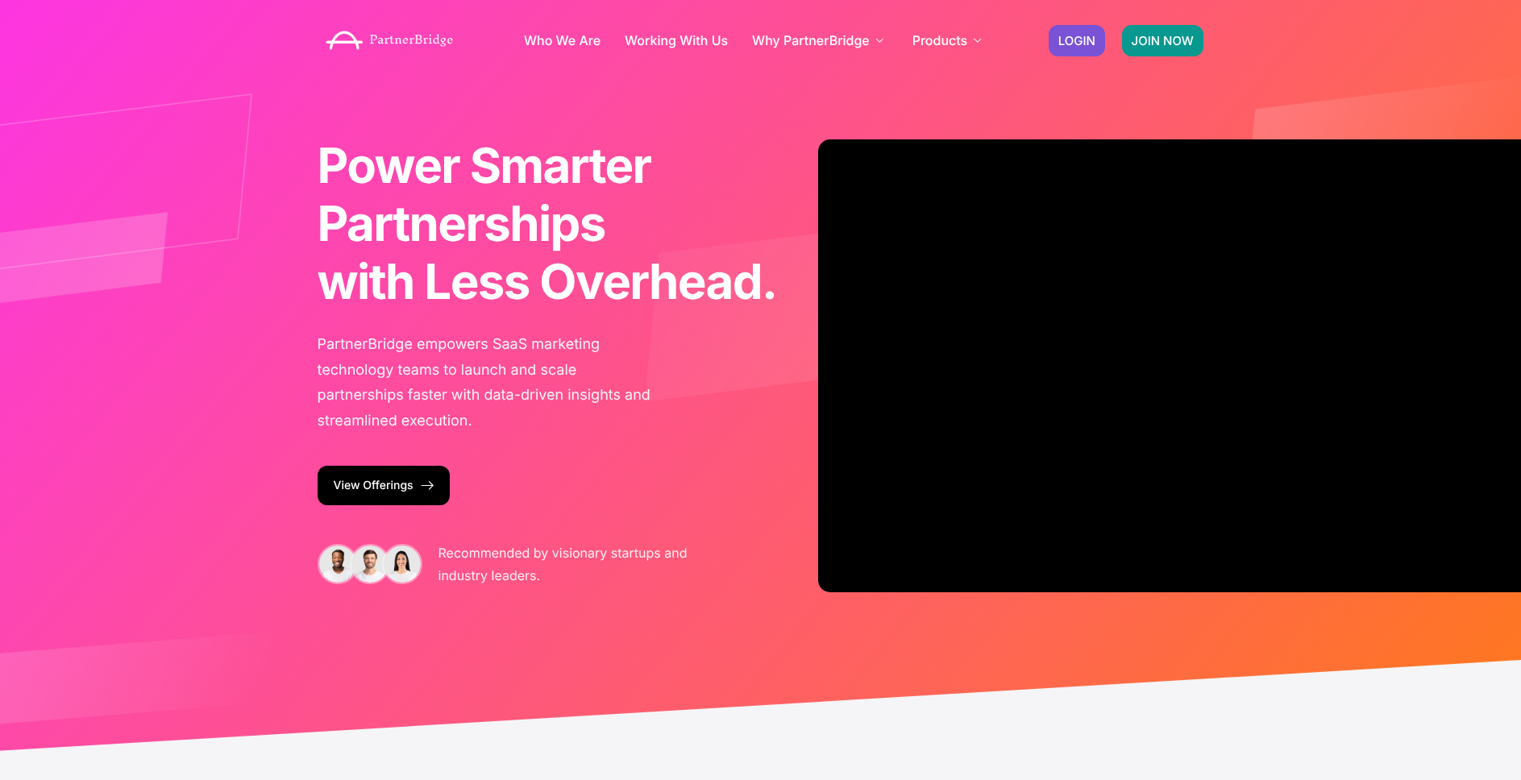
click at [1169, 35] on span "JOIN NOW" at bounding box center [1163, 41] width 62 height 12
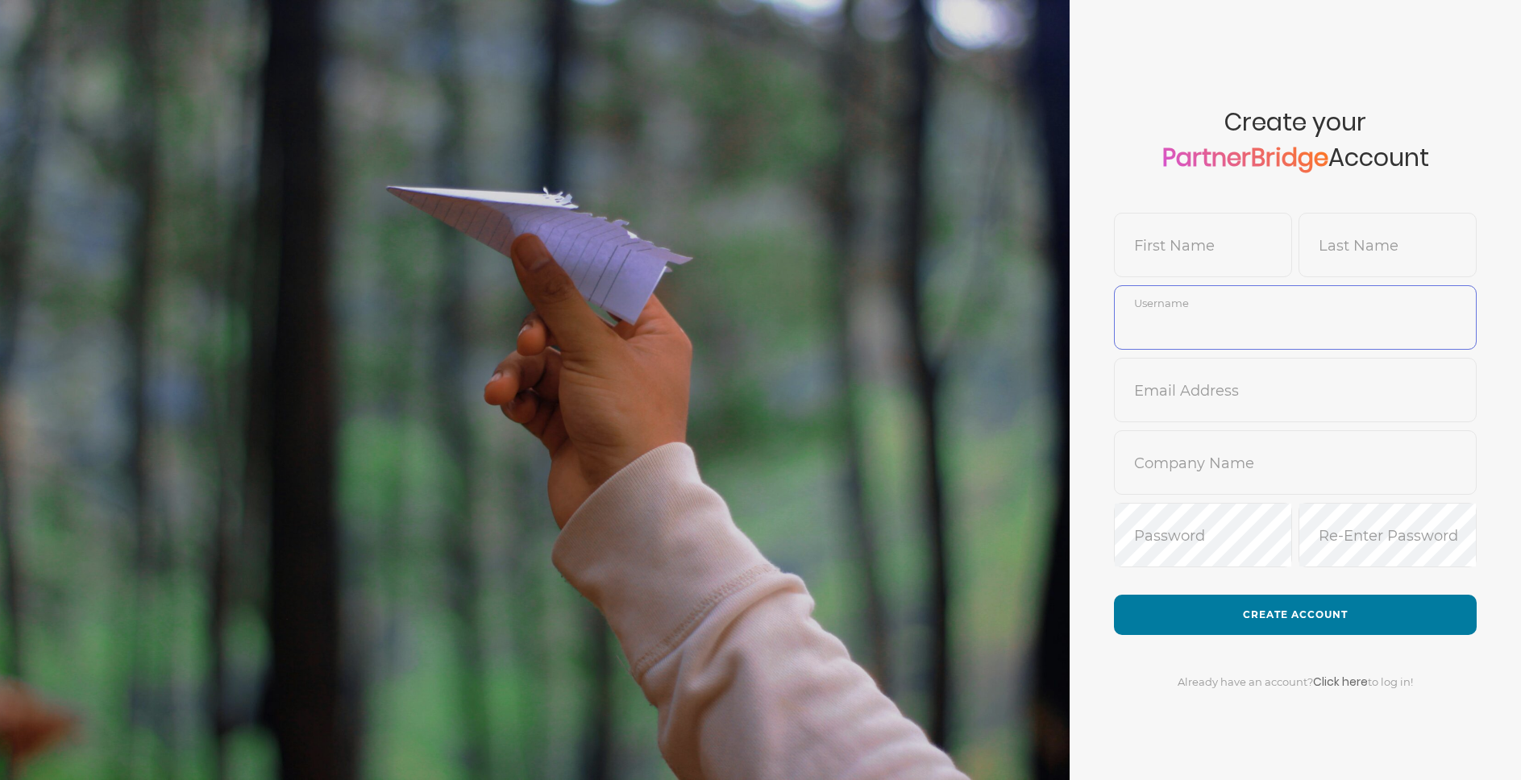
type input "DemoUser"
click at [1290, 383] on input "text" at bounding box center [1295, 402] width 361 height 39
click at [1087, 104] on form "Create your PartnerBridge Account First Name Last Name DemoUser Username Email …" at bounding box center [1295, 390] width 451 height 780
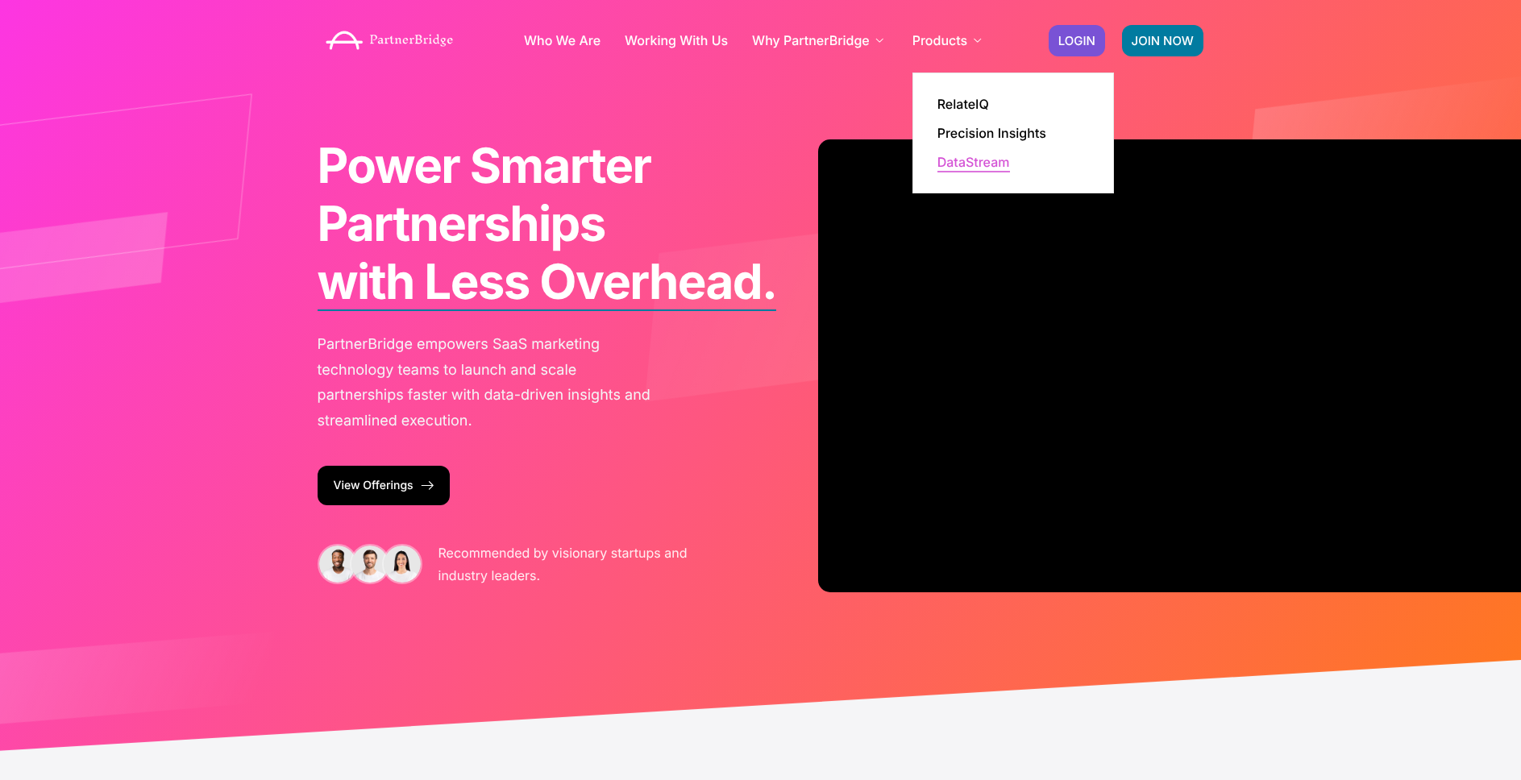
click at [993, 160] on link "DataStream" at bounding box center [974, 162] width 73 height 13
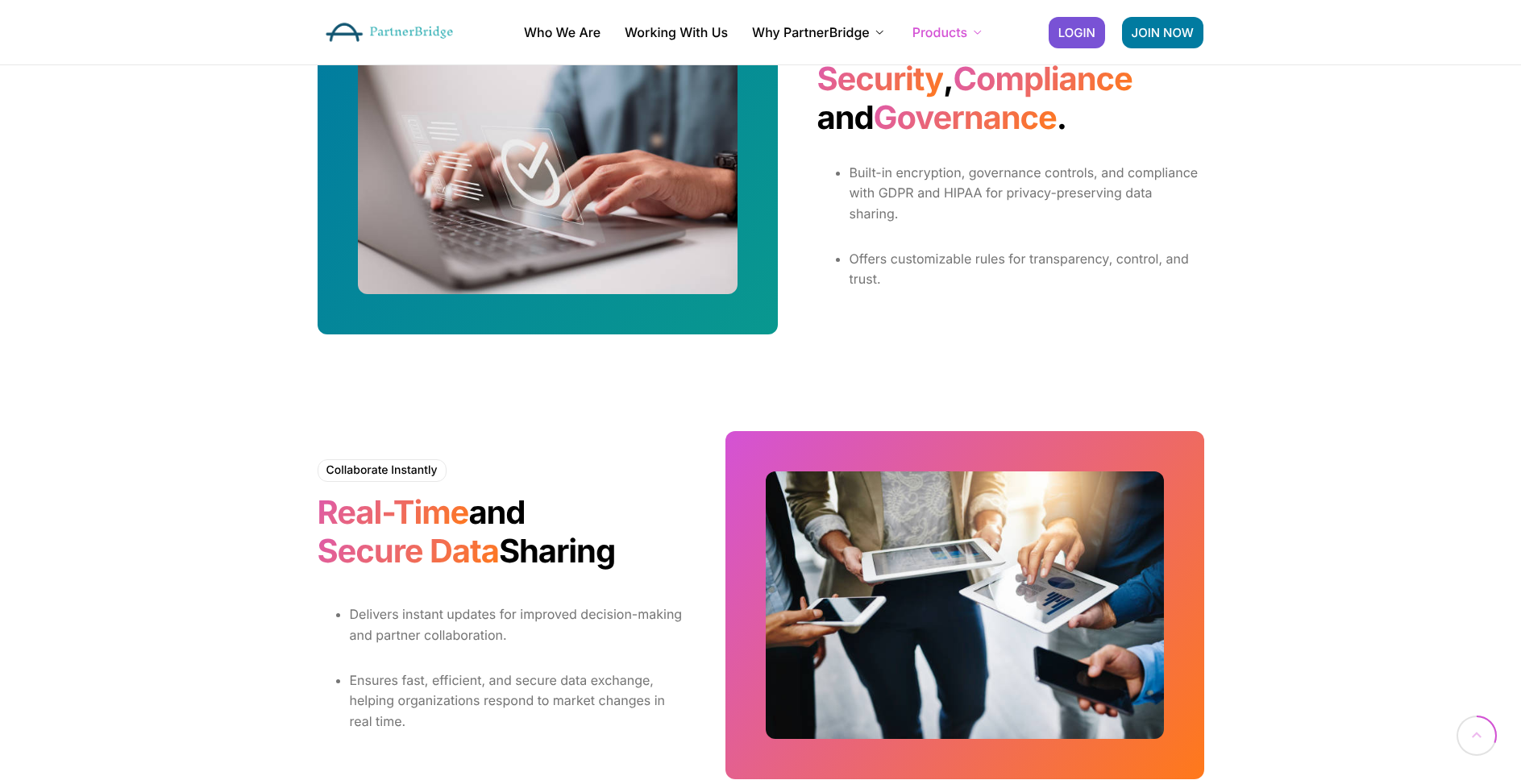
scroll to position [954, 0]
